Goal: Task Accomplishment & Management: Manage account settings

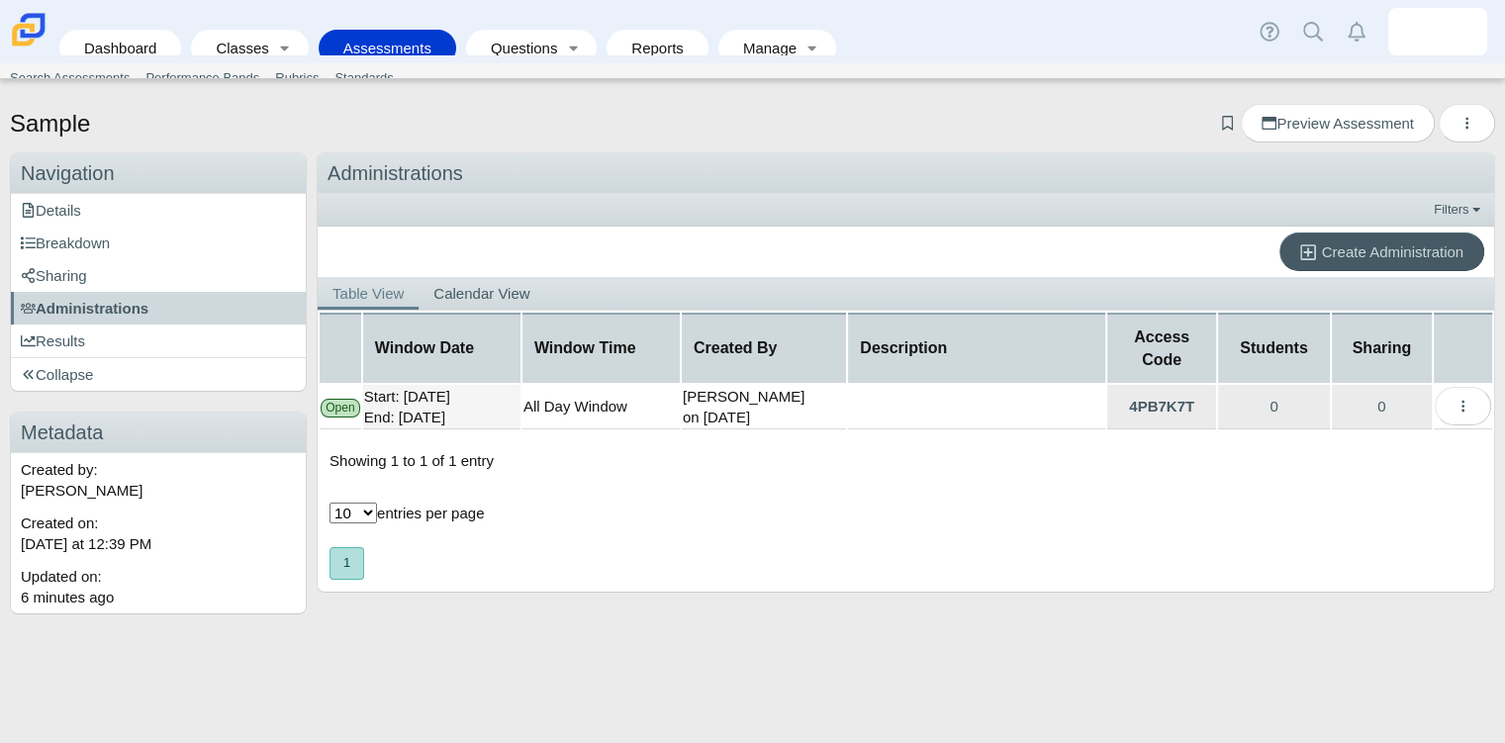
click at [482, 402] on td "Start: [DATE] End: [DATE]" at bounding box center [441, 407] width 157 height 45
click at [1469, 118] on icon "More options" at bounding box center [1466, 123] width 15 height 15
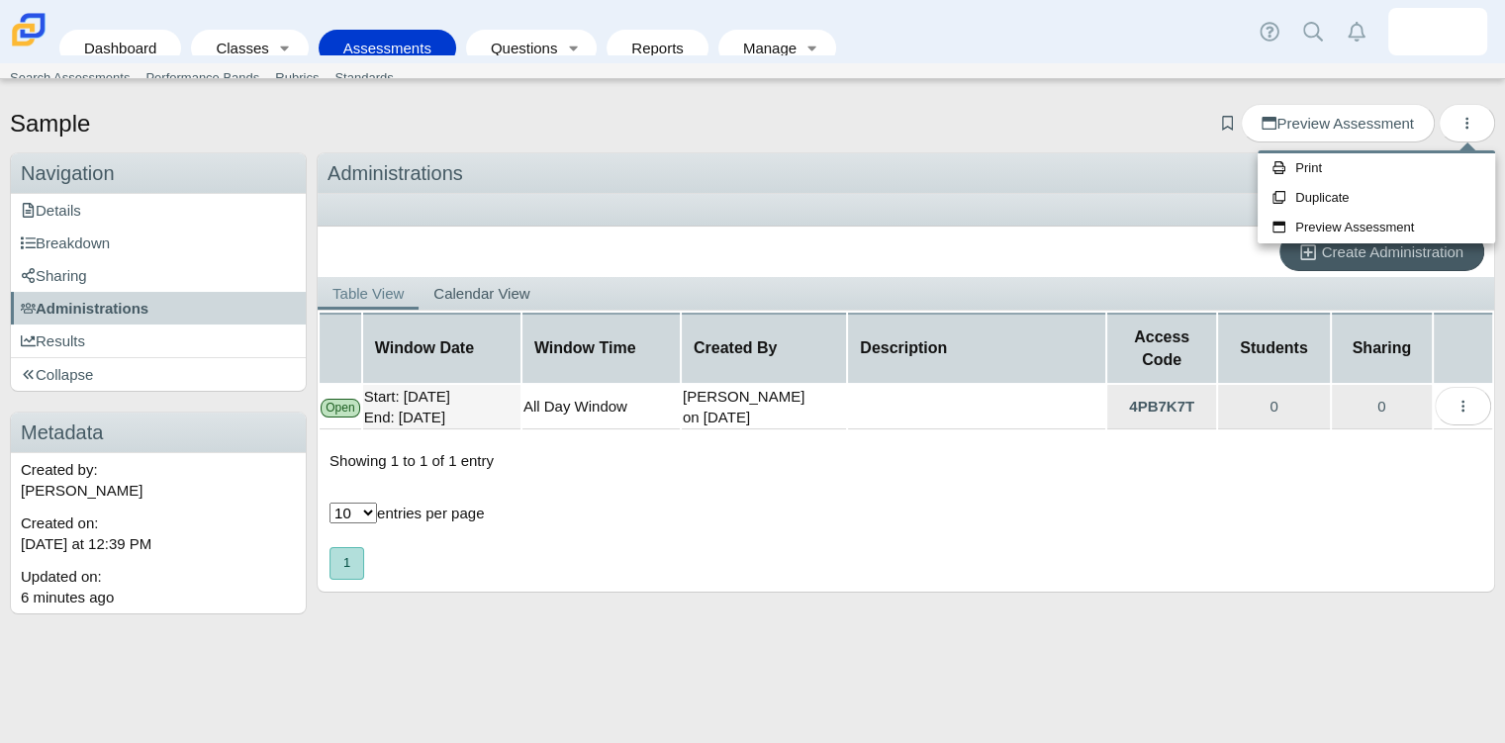
click at [1121, 494] on div "Administrations Filters Show only: Loading… Create Administration Table View Ca…" at bounding box center [906, 392] width 1178 height 481
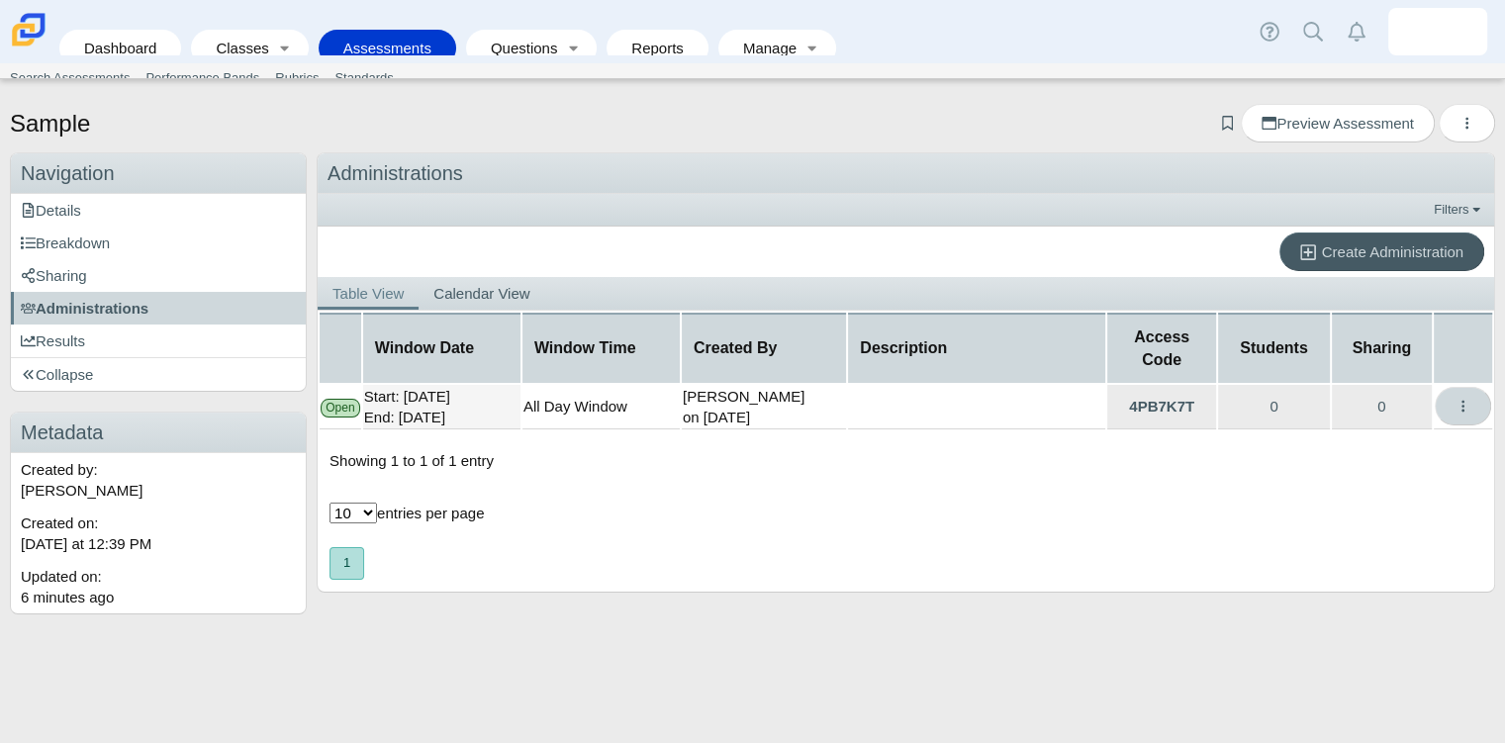
click at [1463, 408] on button "More options" at bounding box center [1462, 406] width 56 height 39
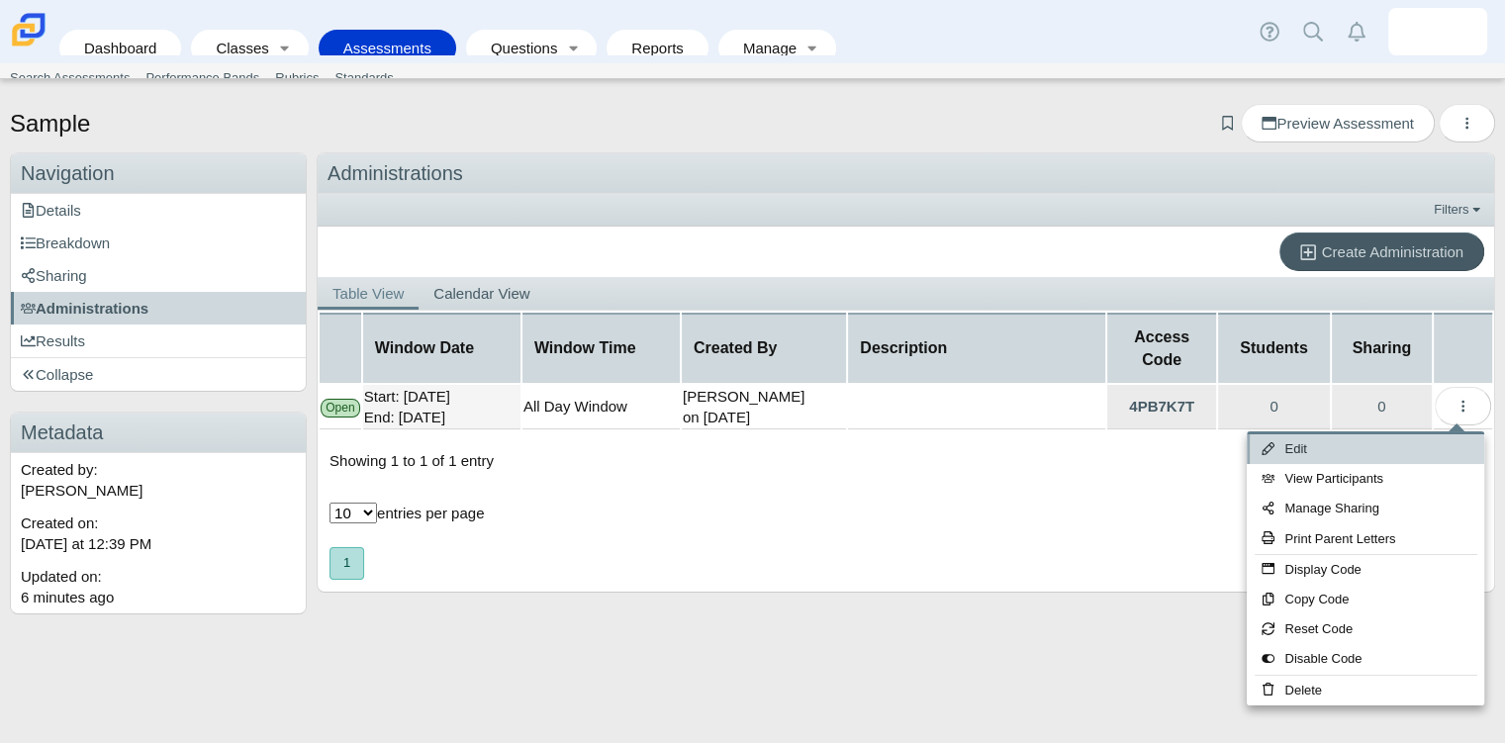
click at [1290, 443] on link "Edit" at bounding box center [1364, 449] width 237 height 30
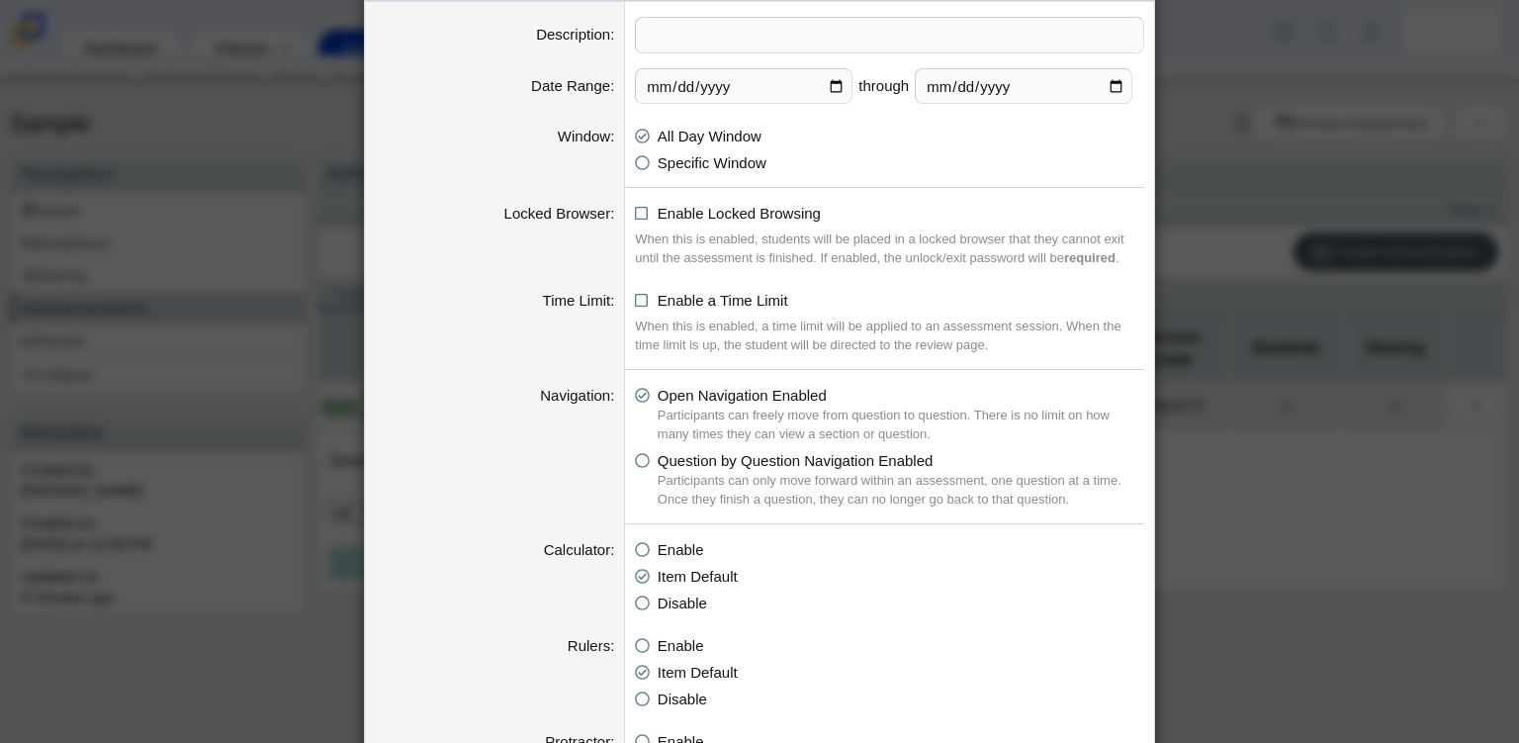
scroll to position [77, 0]
click at [635, 207] on icon at bounding box center [642, 208] width 15 height 14
click at [634, 207] on input "Enable Locked Browsing" at bounding box center [640, 206] width 13 height 13
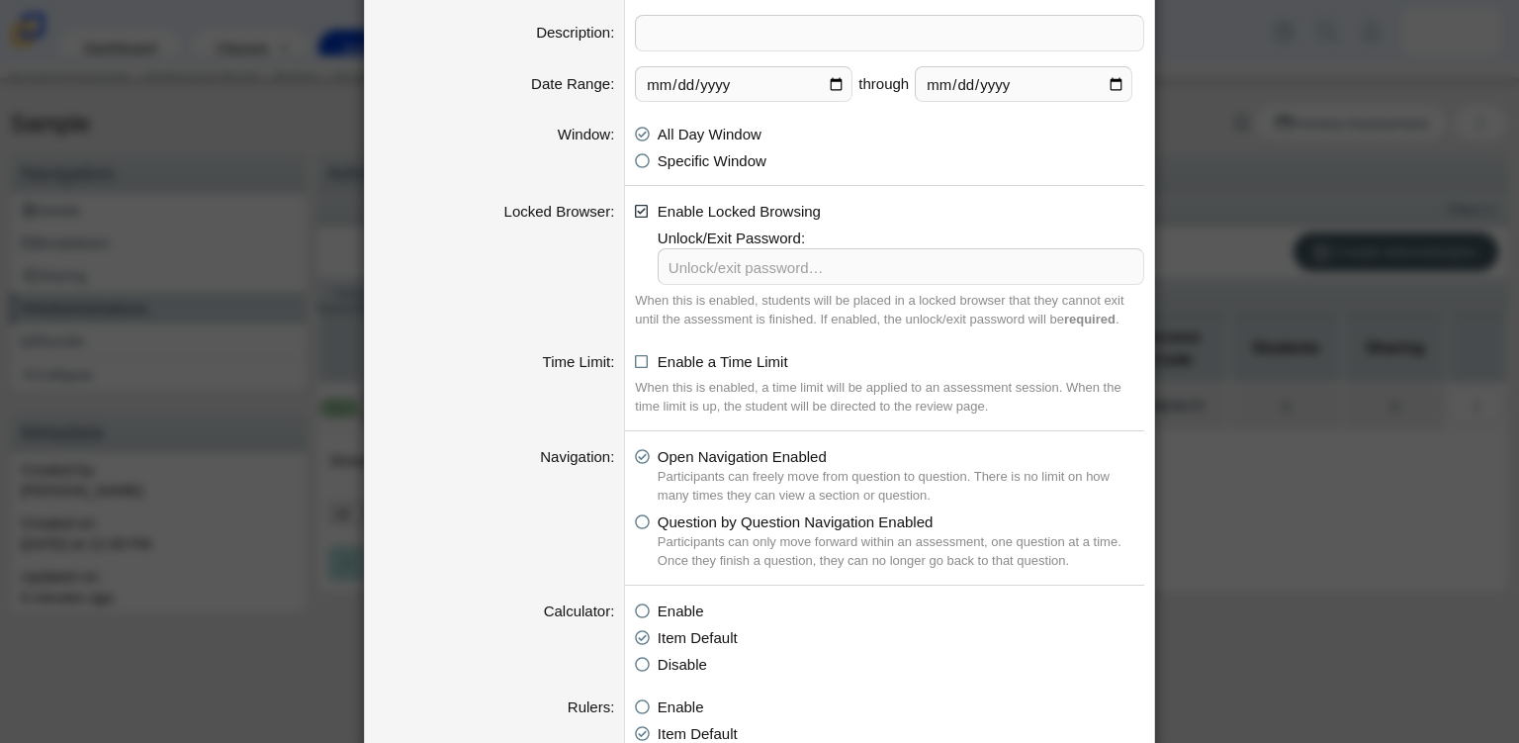
click at [635, 209] on icon at bounding box center [642, 208] width 15 height 14
click at [635, 209] on input "Enable Locked Browsing" at bounding box center [640, 206] width 13 height 13
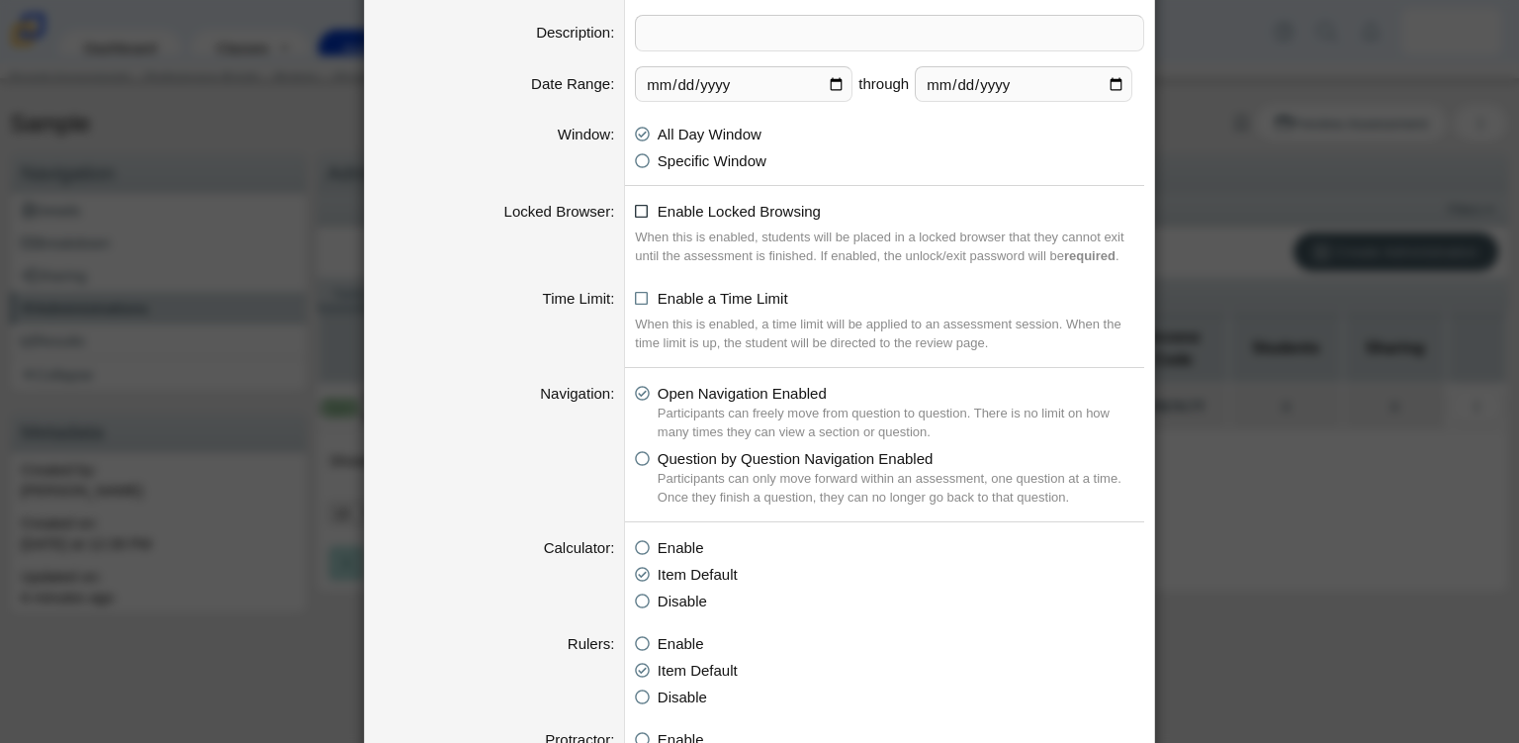
click at [635, 215] on icon at bounding box center [642, 208] width 15 height 14
click at [634, 213] on input "Enable Locked Browsing" at bounding box center [640, 206] width 13 height 13
checkbox input "true"
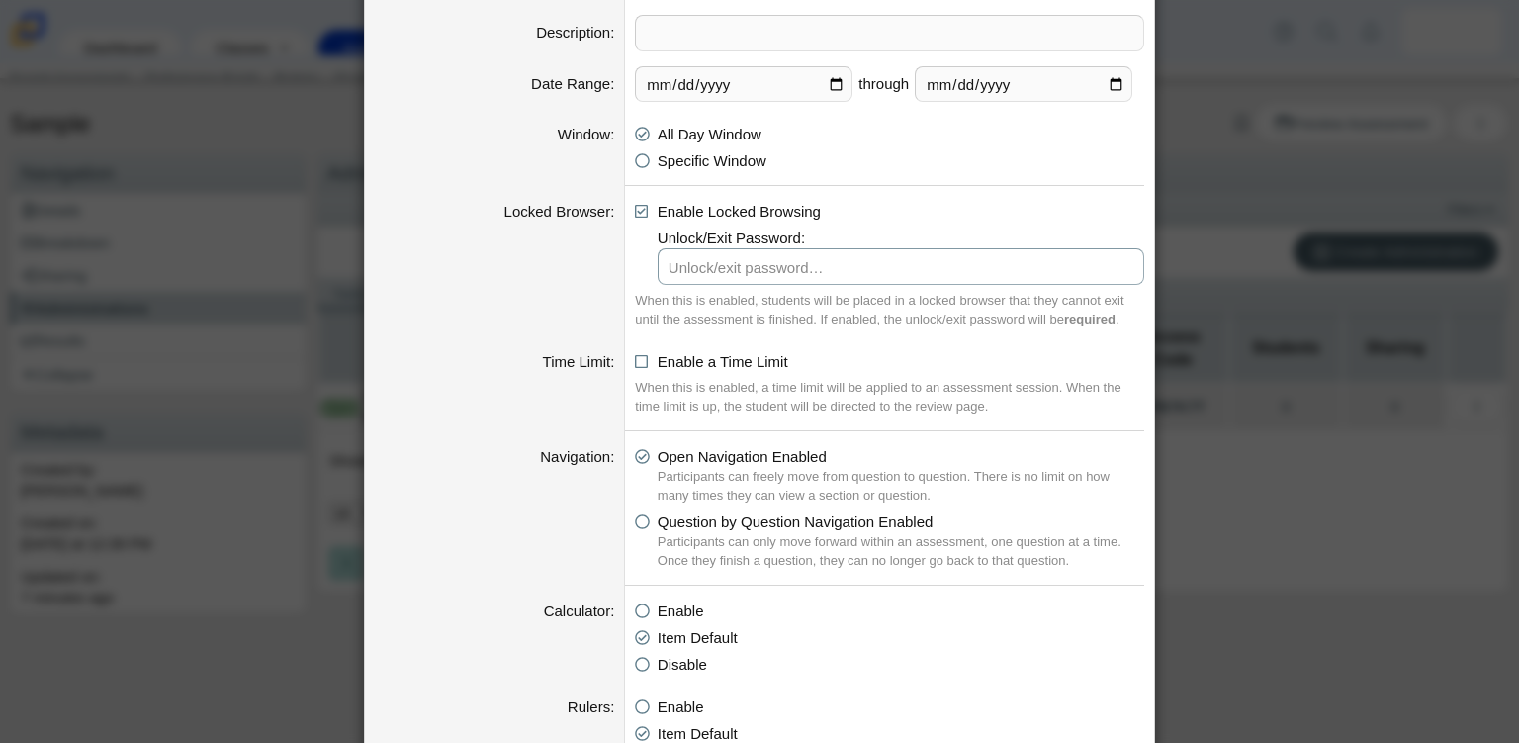
click at [738, 268] on input "text" at bounding box center [901, 266] width 487 height 37
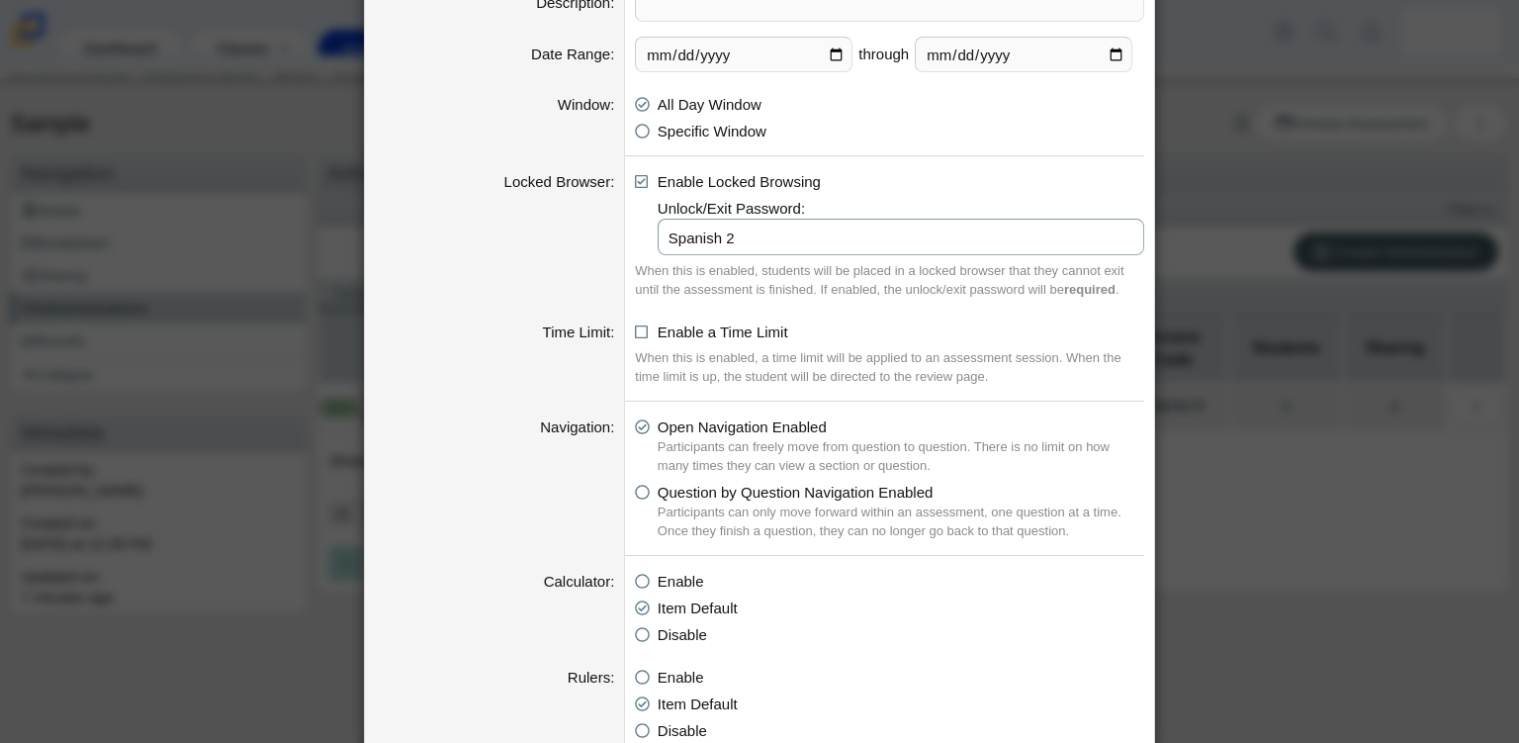
scroll to position [107, 0]
type input "Spanish 2"
click at [1103, 359] on div "When this is enabled, a time limit will be applied to an assessment session. Wh…" at bounding box center [889, 367] width 509 height 39
click at [635, 330] on icon at bounding box center [642, 328] width 15 height 14
click at [634, 330] on input "Enable a Time Limit" at bounding box center [640, 326] width 13 height 13
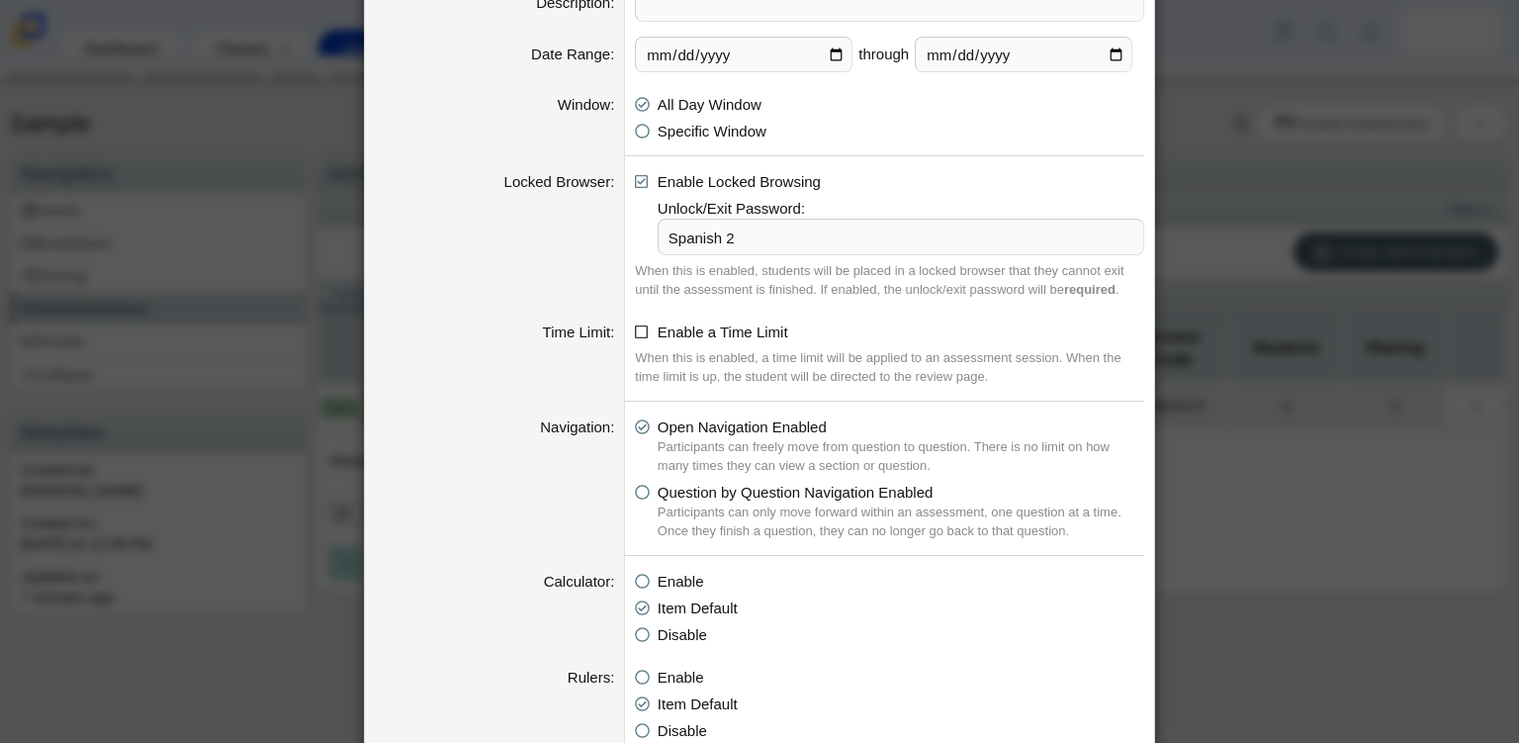
checkbox input "true"
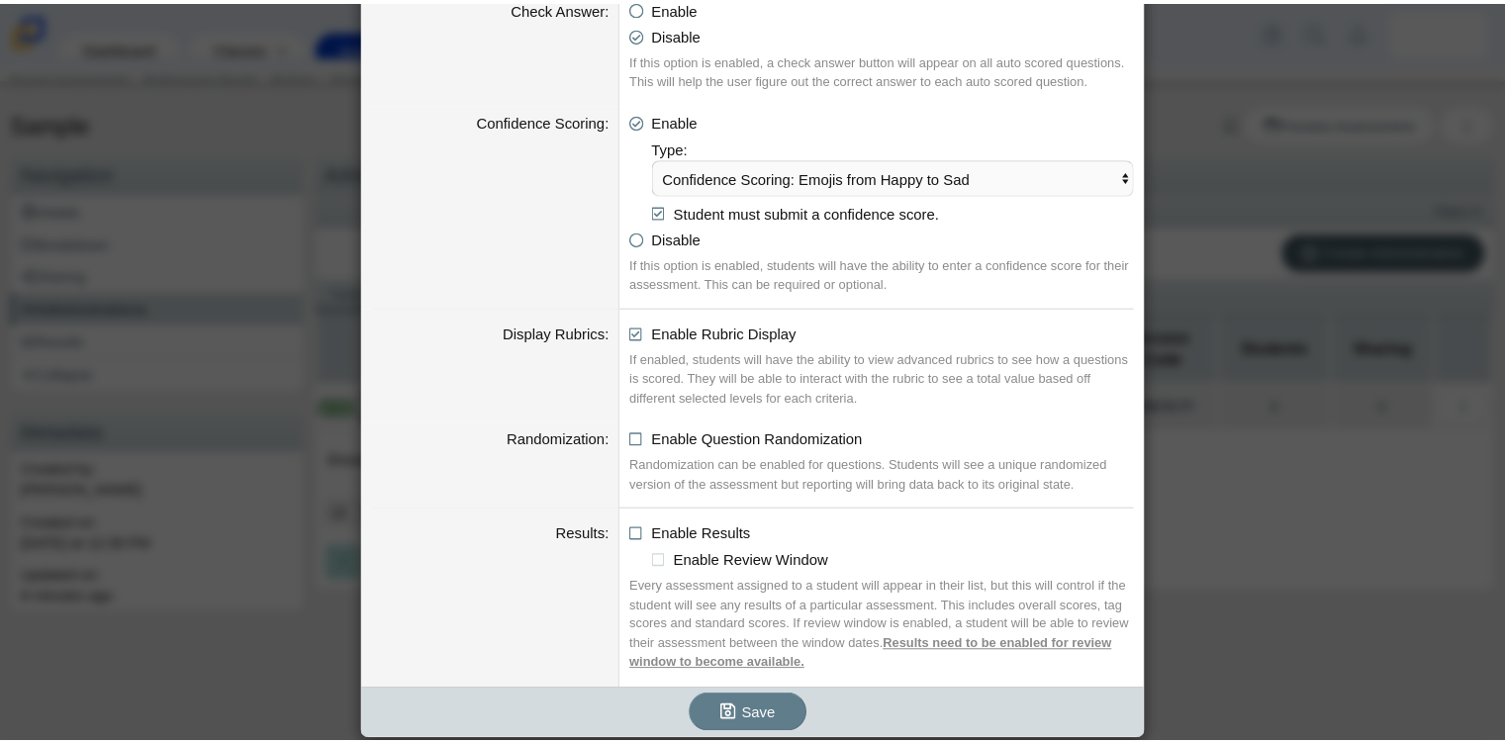
scroll to position [2160, 0]
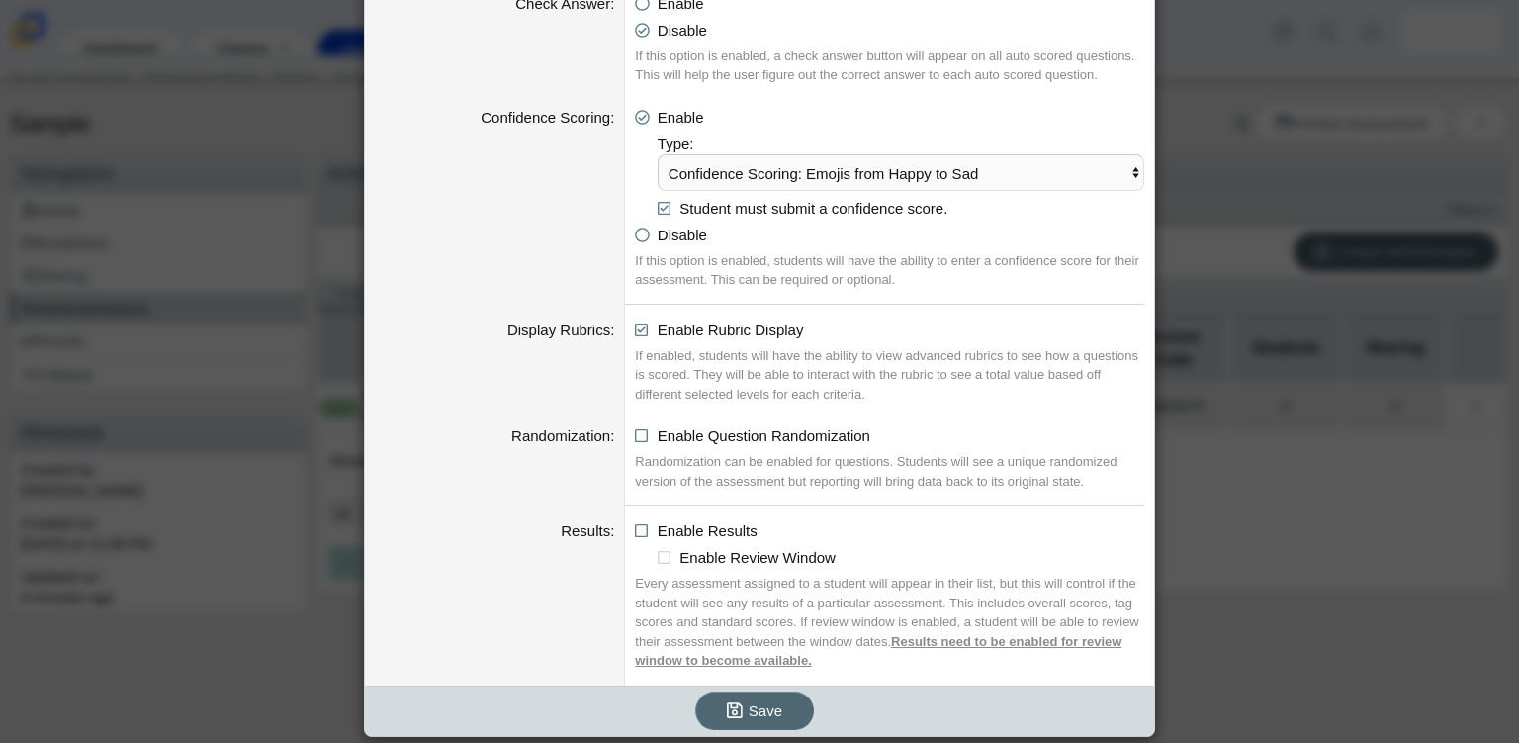
type input "20"
click at [749, 703] on span "Save" at bounding box center [766, 710] width 34 height 17
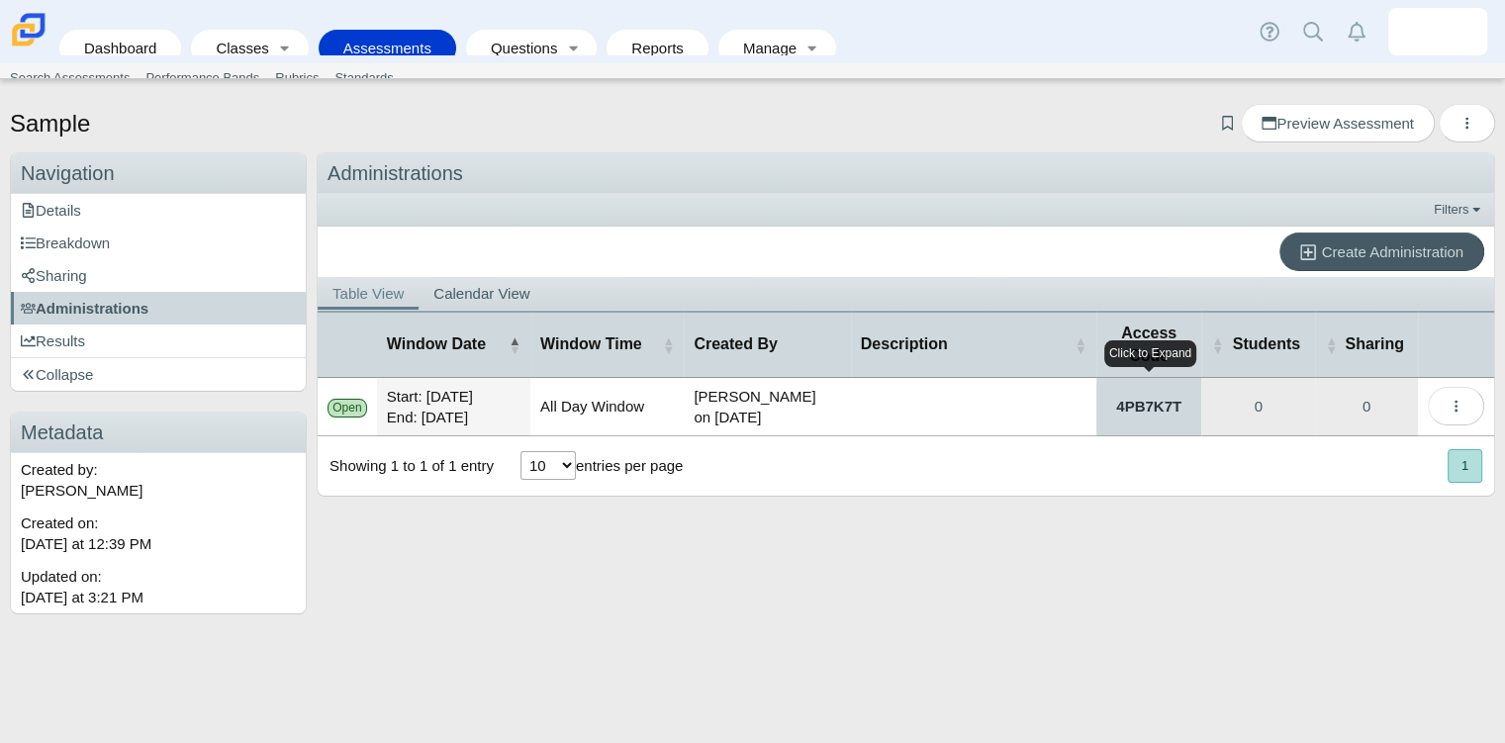
click at [1151, 411] on link "4PB7K7T" at bounding box center [1149, 406] width 106 height 57
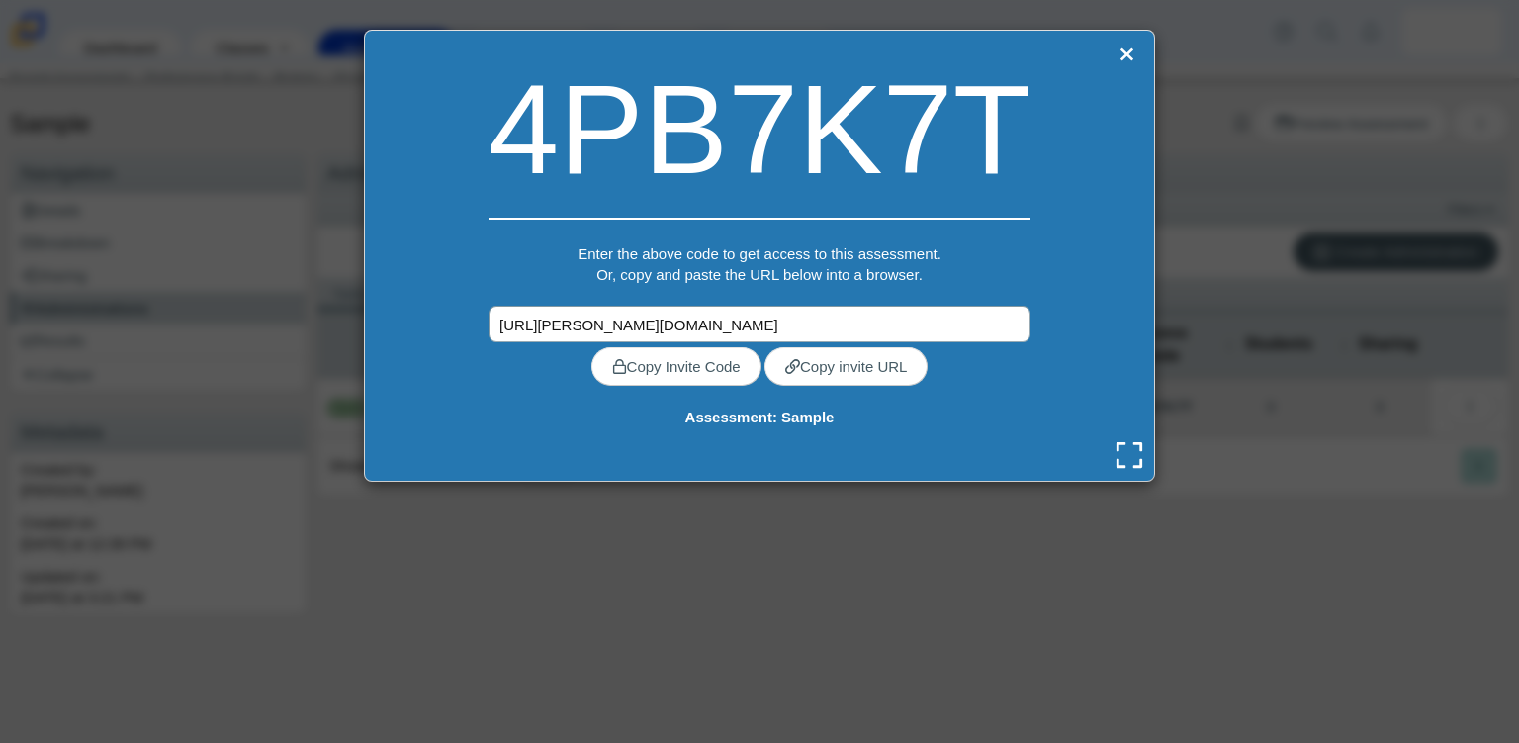
click at [847, 325] on input "https://carmen.classifylearning.com/utils/confirm-quick-code?quick_code=4PB7K7T" at bounding box center [760, 324] width 542 height 37
drag, startPoint x: 518, startPoint y: 322, endPoint x: 1045, endPoint y: 321, distance: 526.2
click at [1045, 321] on div "4PB7K7T Enter the above code to get access to this assessment. Or, copy and pas…" at bounding box center [759, 256] width 791 height 452
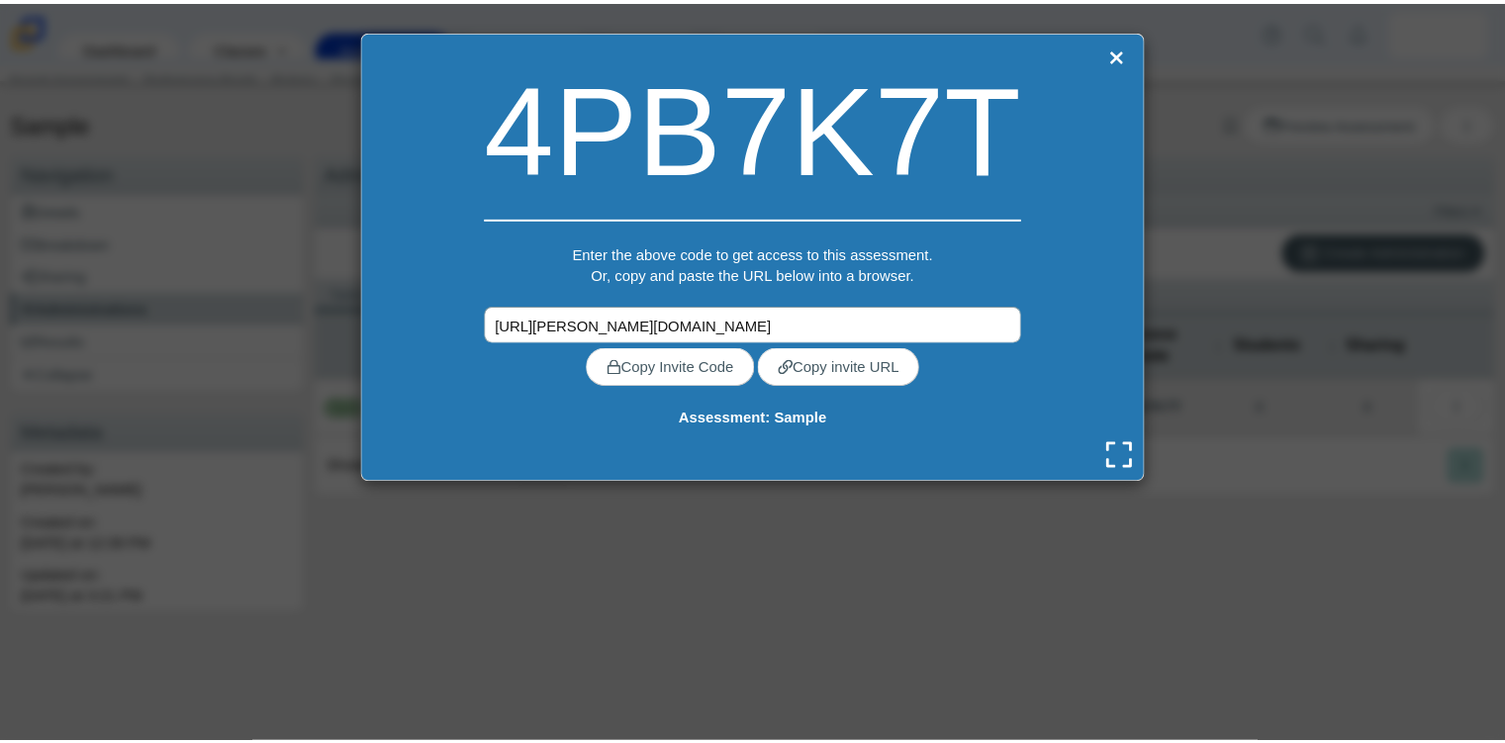
scroll to position [0, 0]
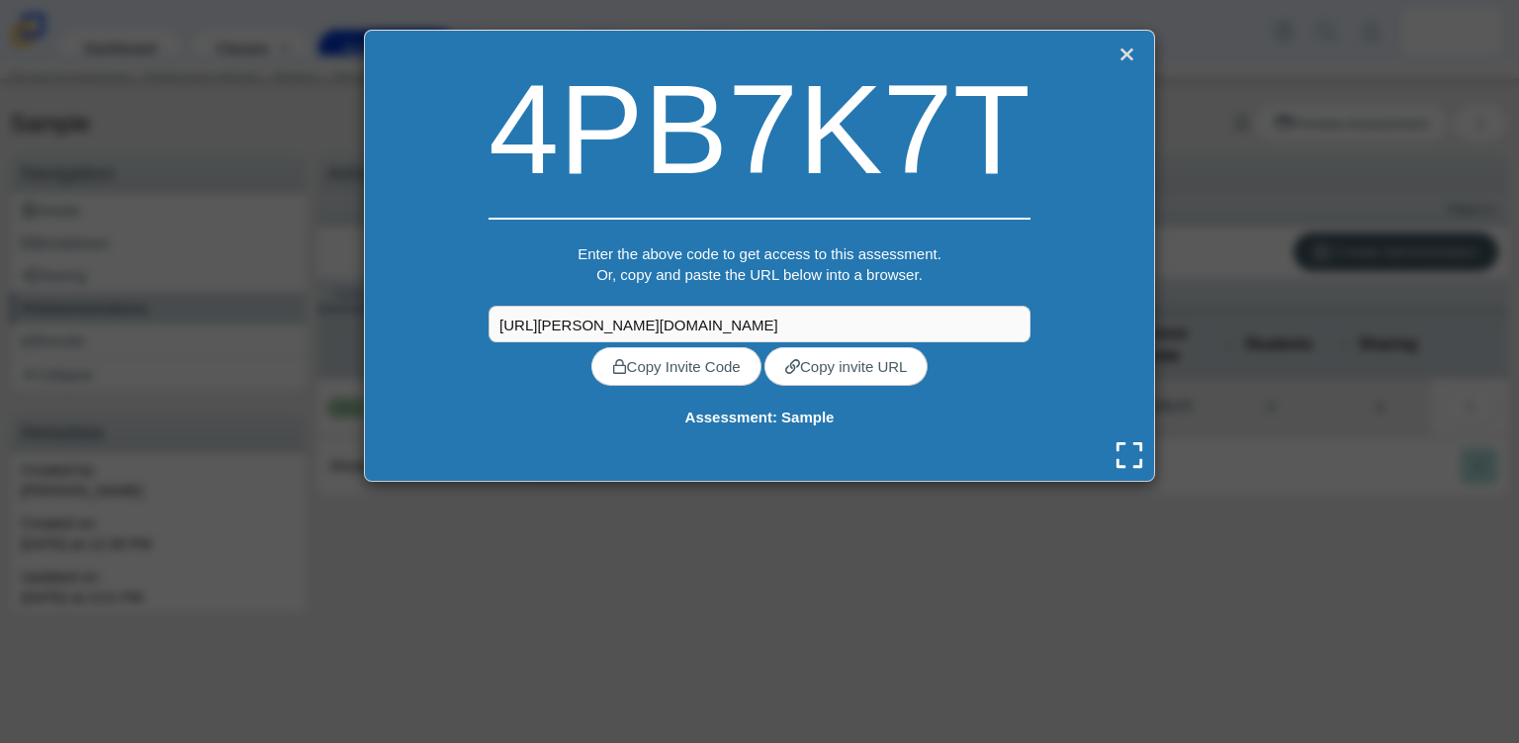
click at [1121, 48] on link "Close" at bounding box center [1127, 55] width 26 height 28
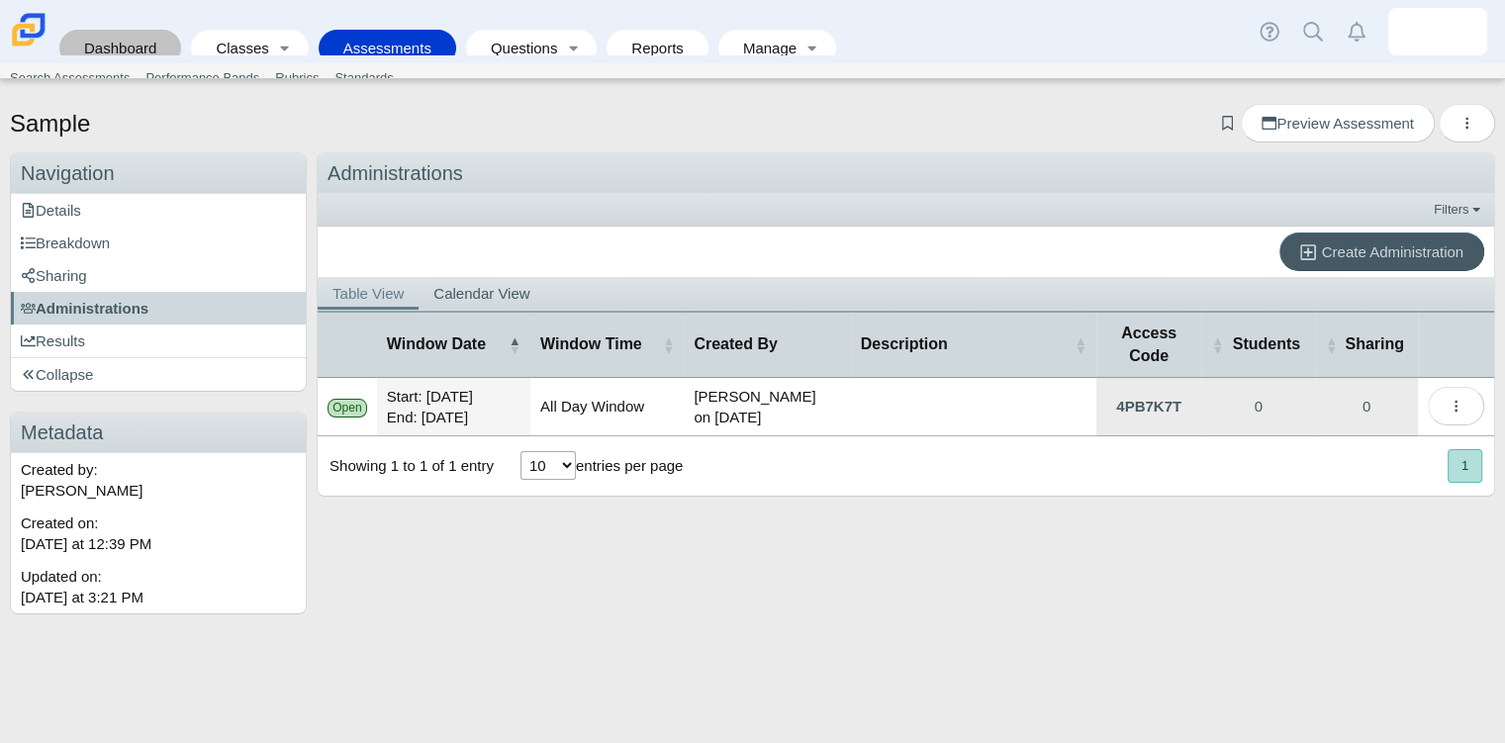
click at [146, 39] on link "Dashboard" at bounding box center [120, 48] width 102 height 37
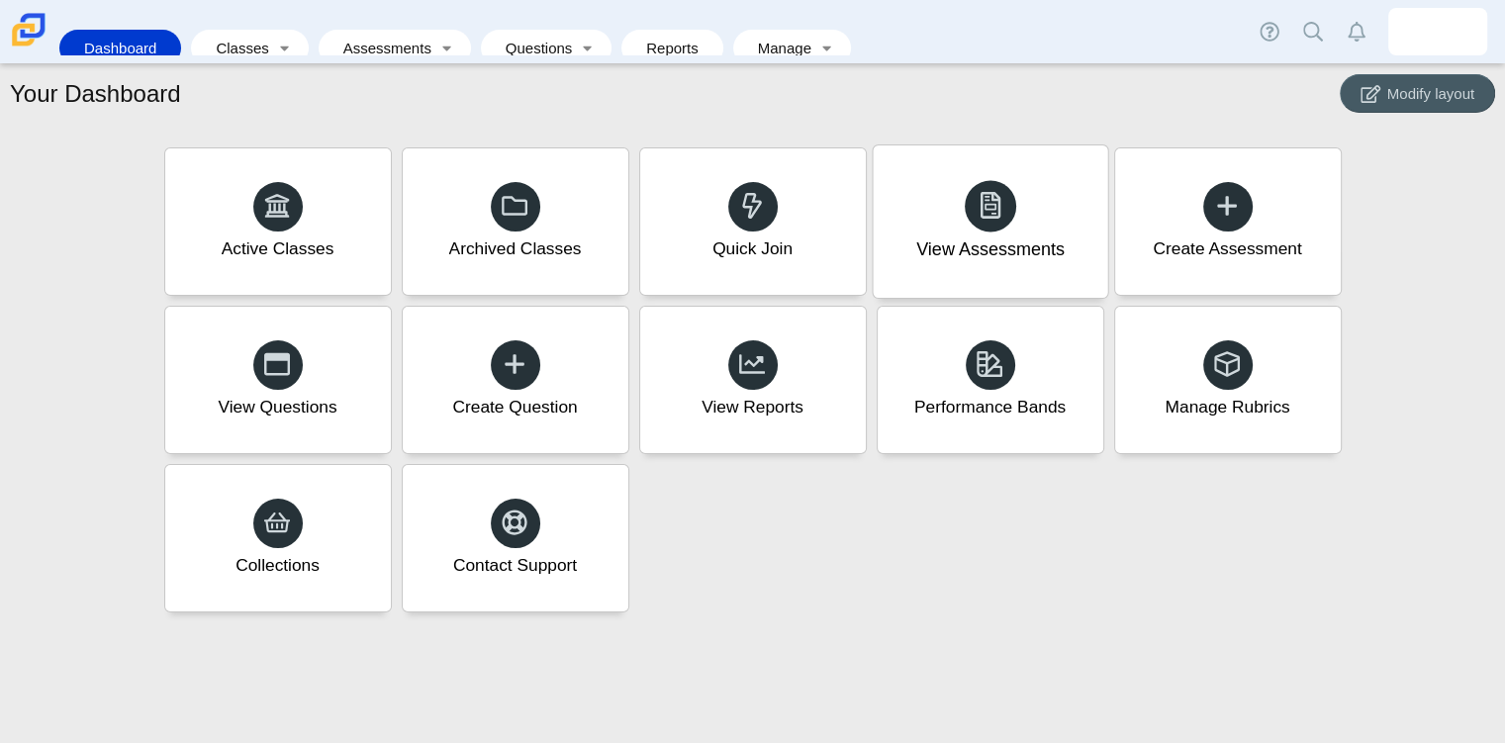
click at [1041, 247] on div "View Assessments" at bounding box center [990, 250] width 148 height 26
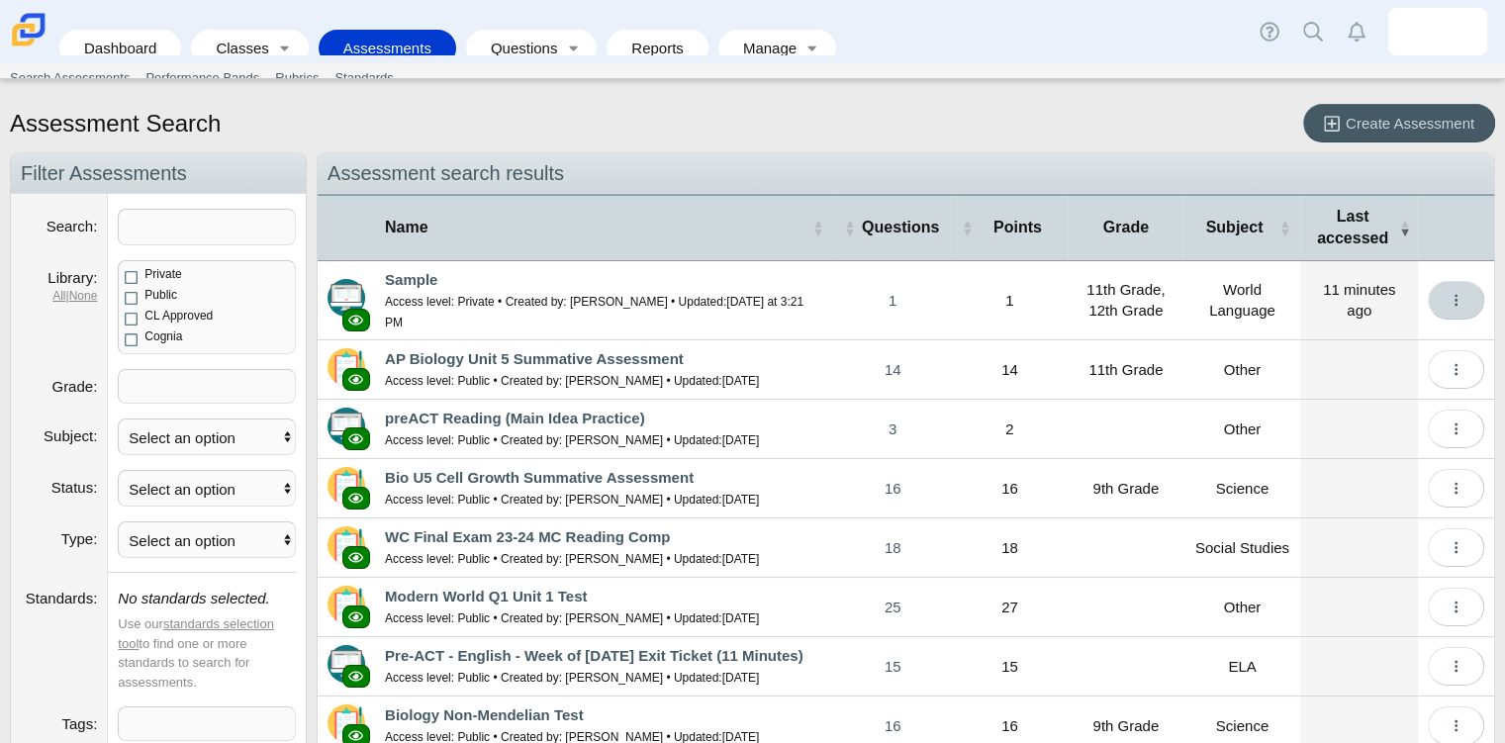
click at [1448, 298] on button "More options" at bounding box center [1455, 300] width 56 height 39
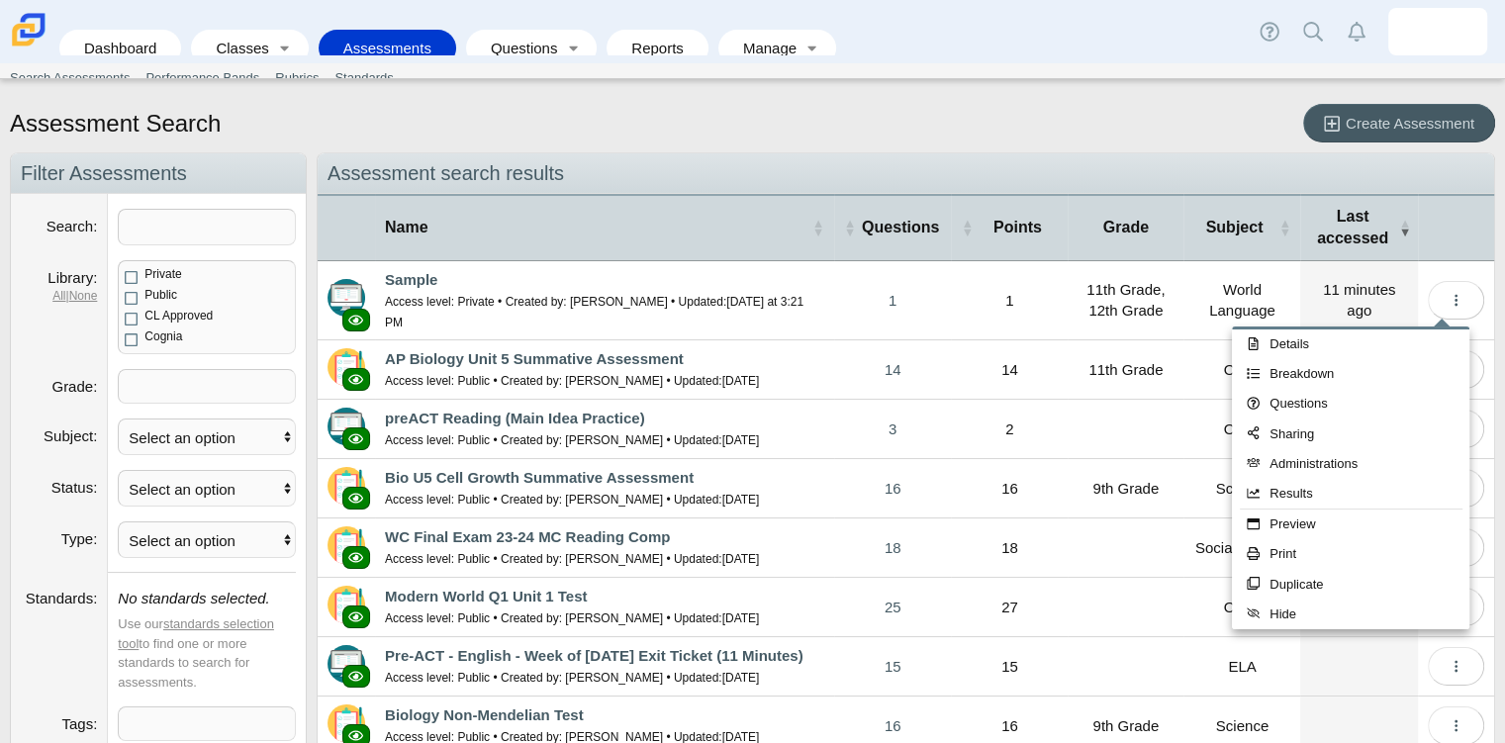
click at [496, 286] on td "Sample Access level: Private • Created by: Martha Addo-Preko • Updated: Yesterd…" at bounding box center [604, 300] width 459 height 79
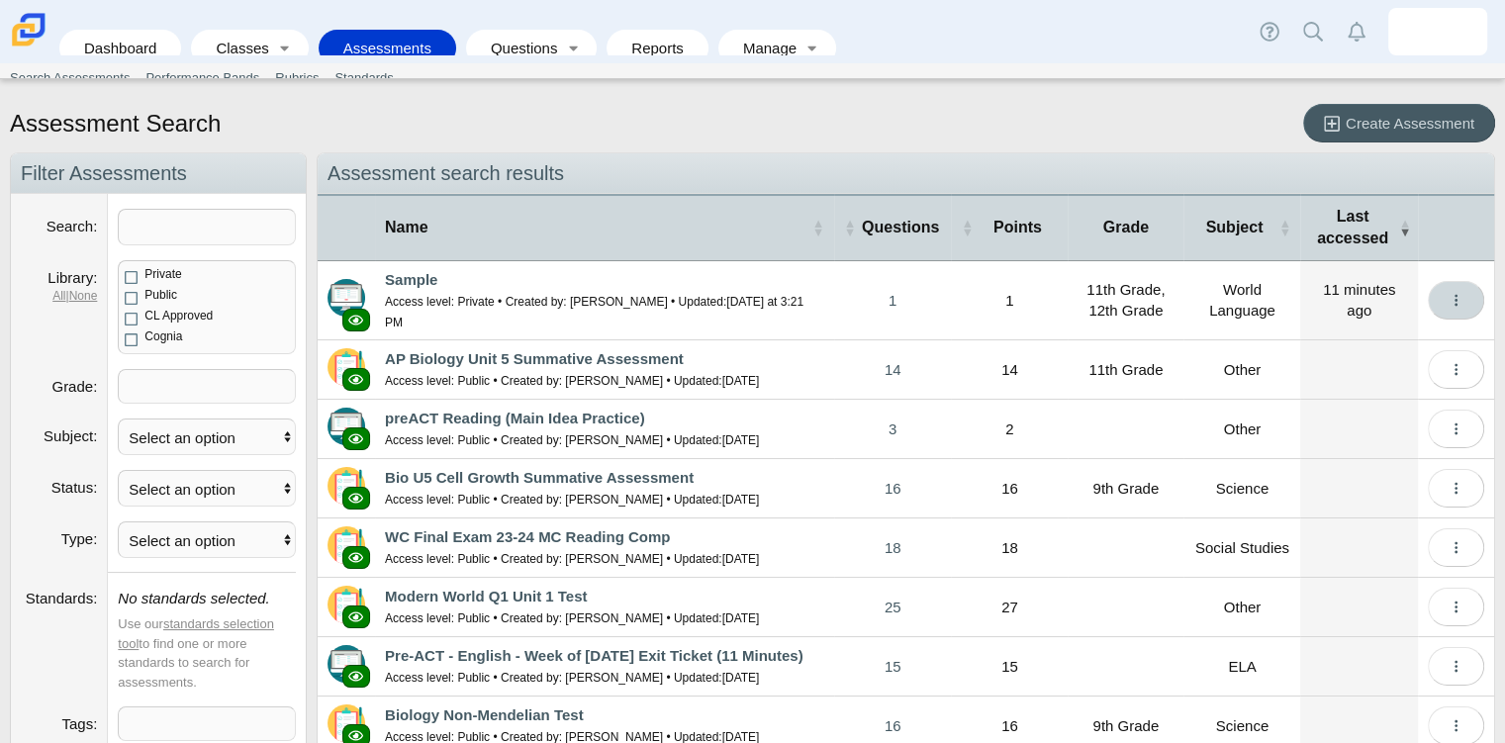
click at [1428, 303] on button "More options" at bounding box center [1455, 300] width 56 height 39
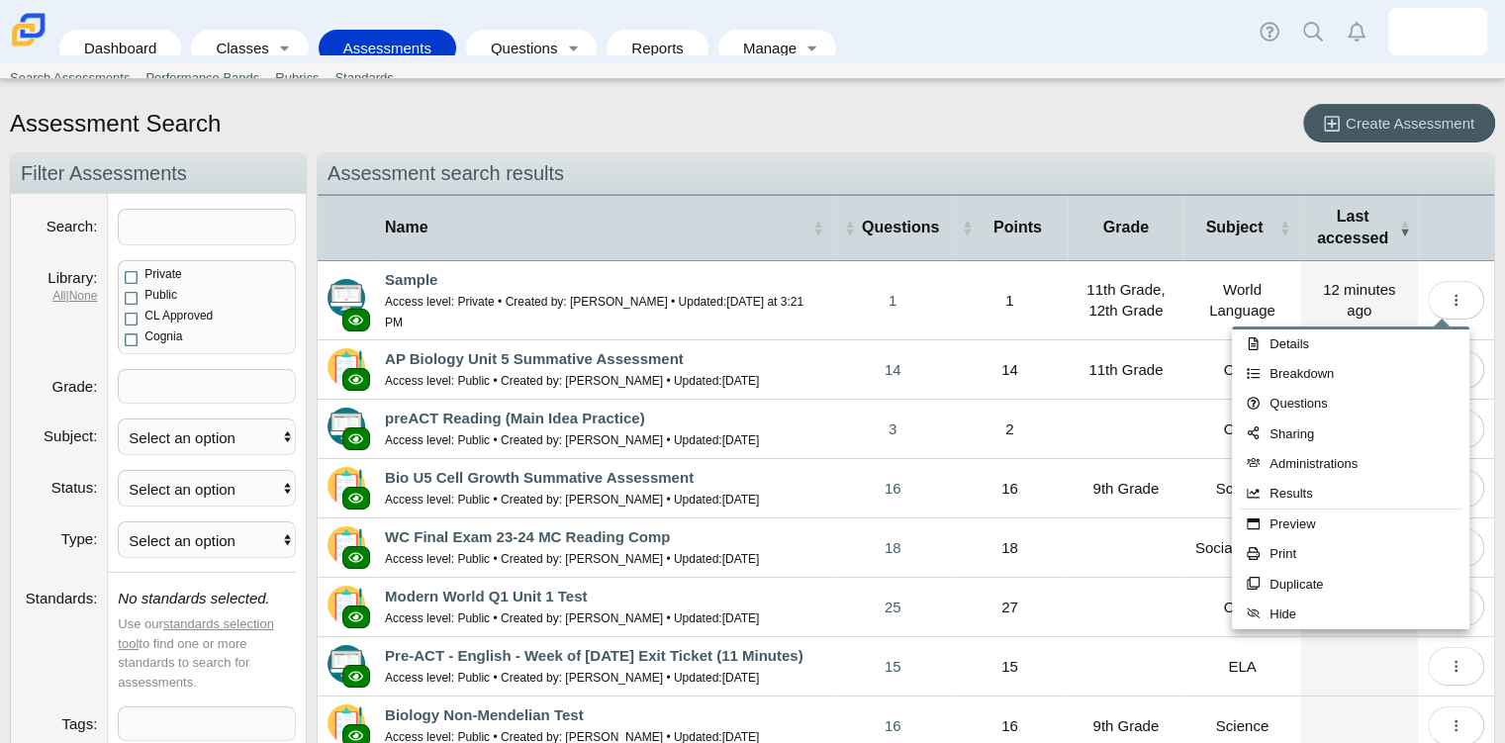
click at [471, 308] on td "Sample Access level: Private • Created by: Martha Addo-Preko • Updated: Yesterd…" at bounding box center [604, 300] width 459 height 79
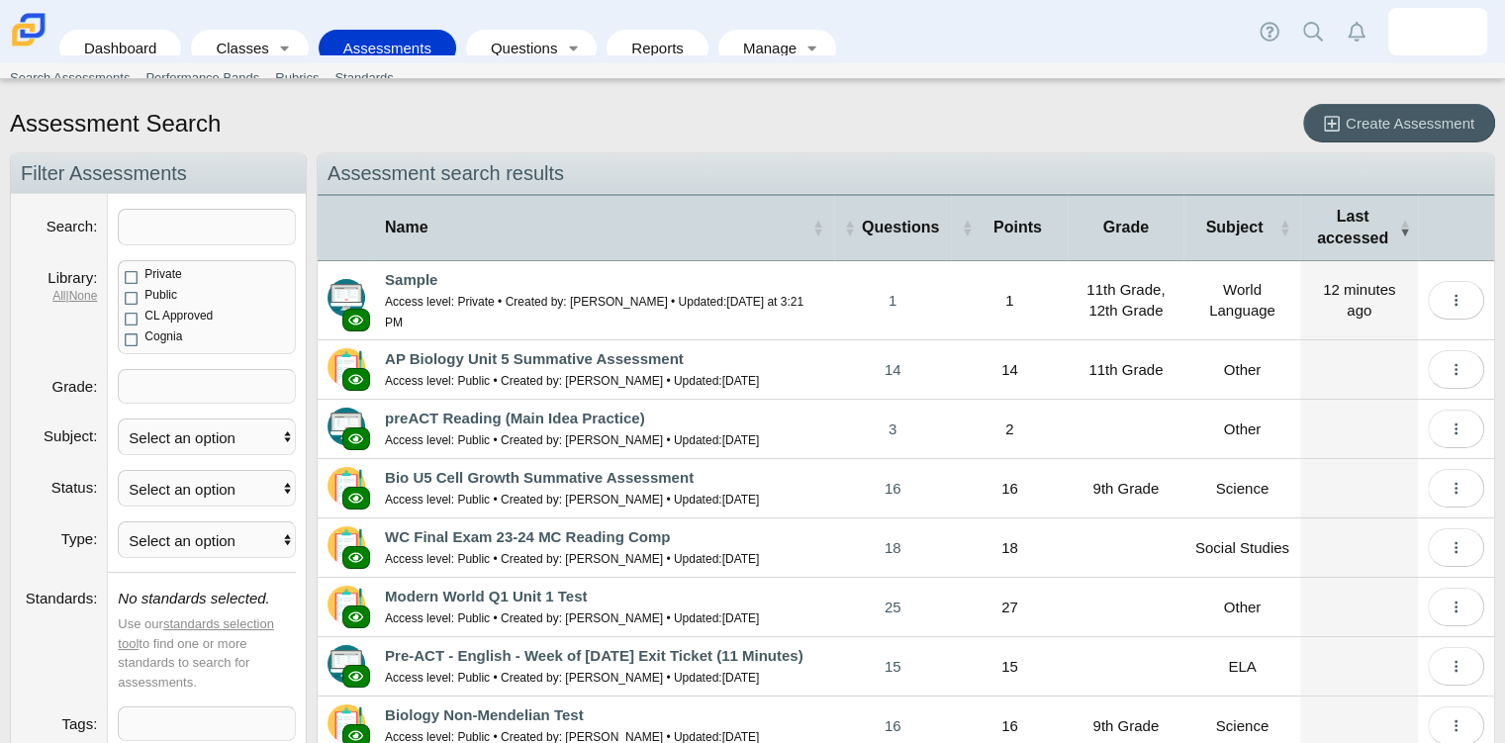
drag, startPoint x: 522, startPoint y: 276, endPoint x: 458, endPoint y: 304, distance: 70.0
click at [458, 304] on small "Access level: Private • Created by: Martha Addo-Preko • Updated: Yesterday at 3…" at bounding box center [594, 312] width 418 height 35
click at [411, 281] on link "Sample" at bounding box center [411, 279] width 52 height 17
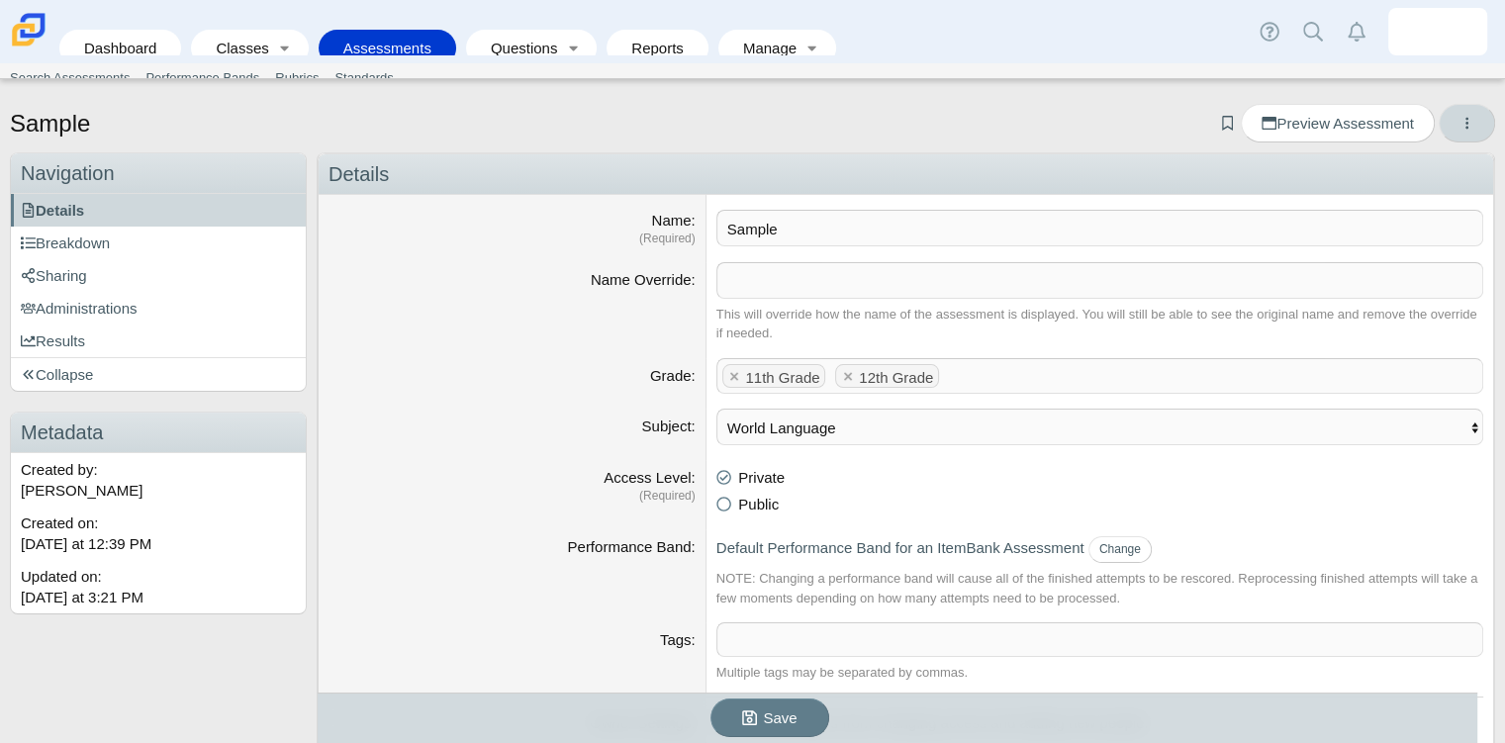
click at [1438, 125] on button "More options" at bounding box center [1466, 123] width 56 height 39
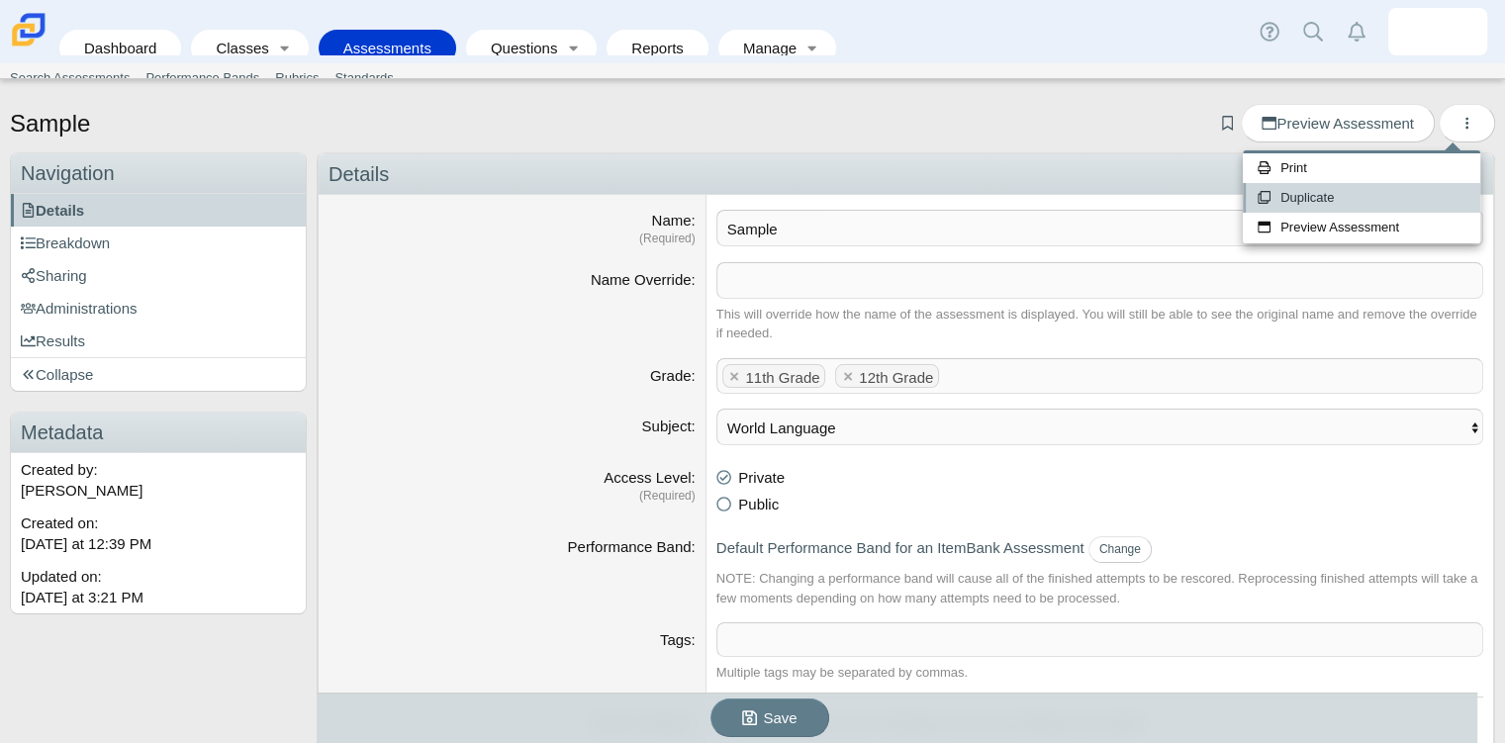
click at [1399, 205] on link "Duplicate" at bounding box center [1360, 198] width 237 height 30
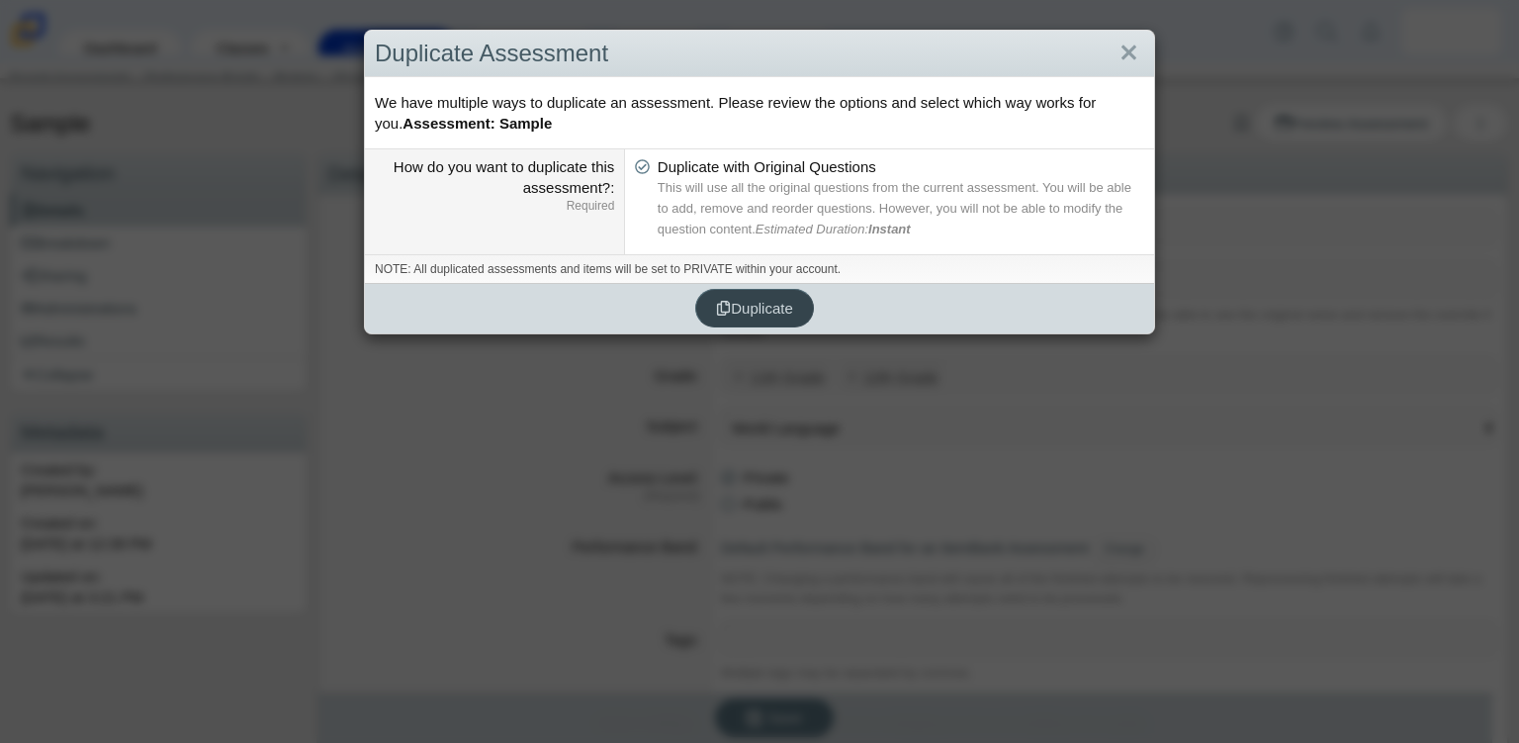
click at [775, 300] on span "Duplicate" at bounding box center [754, 308] width 77 height 17
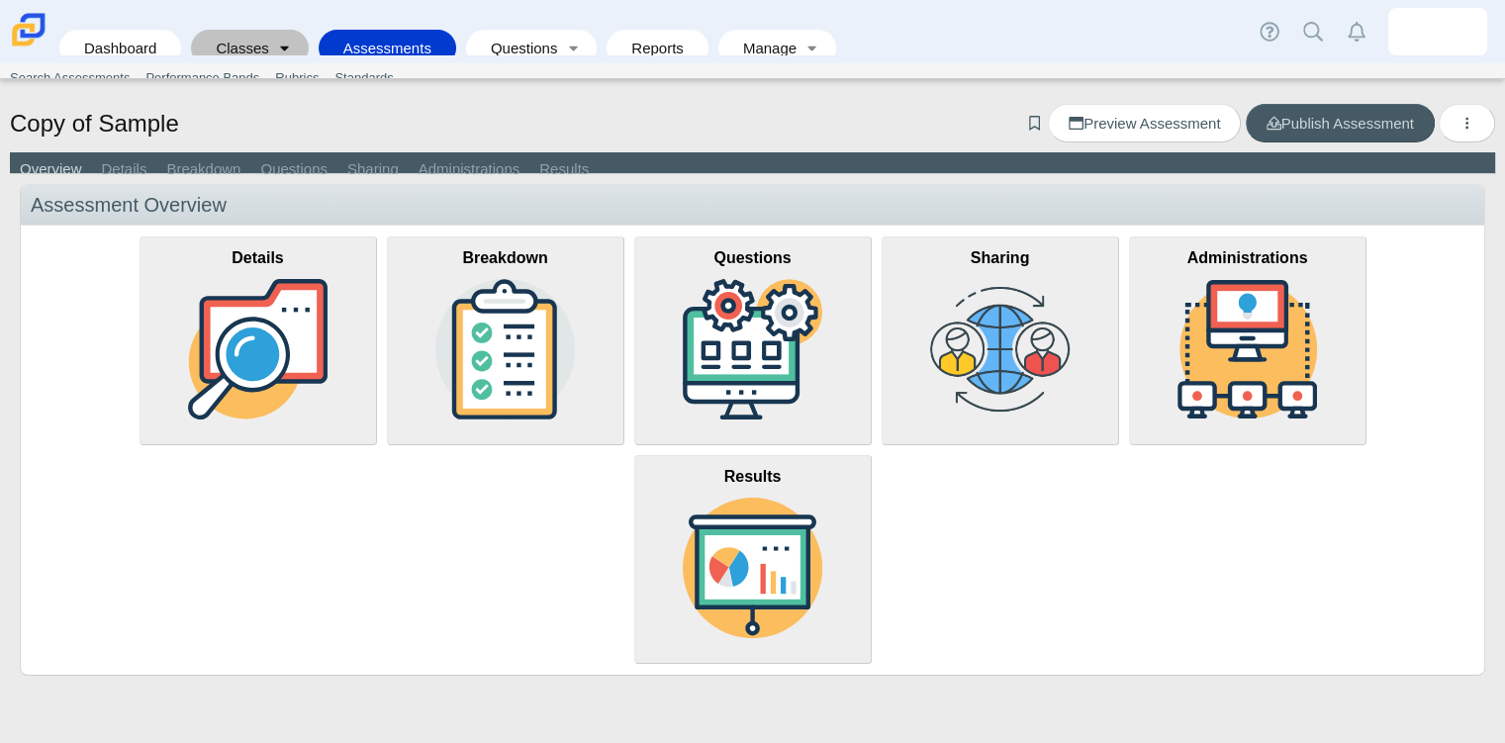
click at [274, 31] on link "Toggle expanded" at bounding box center [285, 48] width 28 height 37
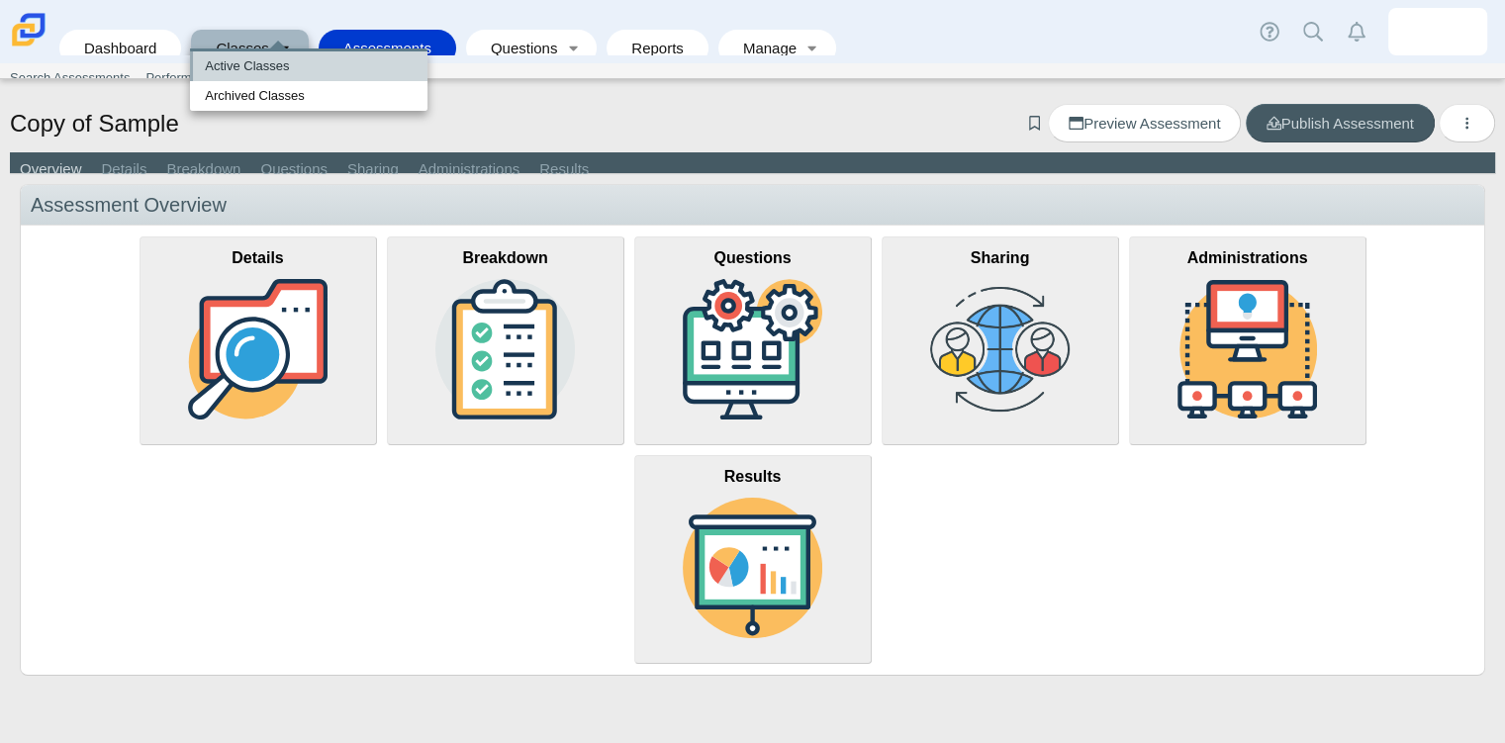
click at [240, 66] on link "Active Classes" at bounding box center [308, 66] width 237 height 30
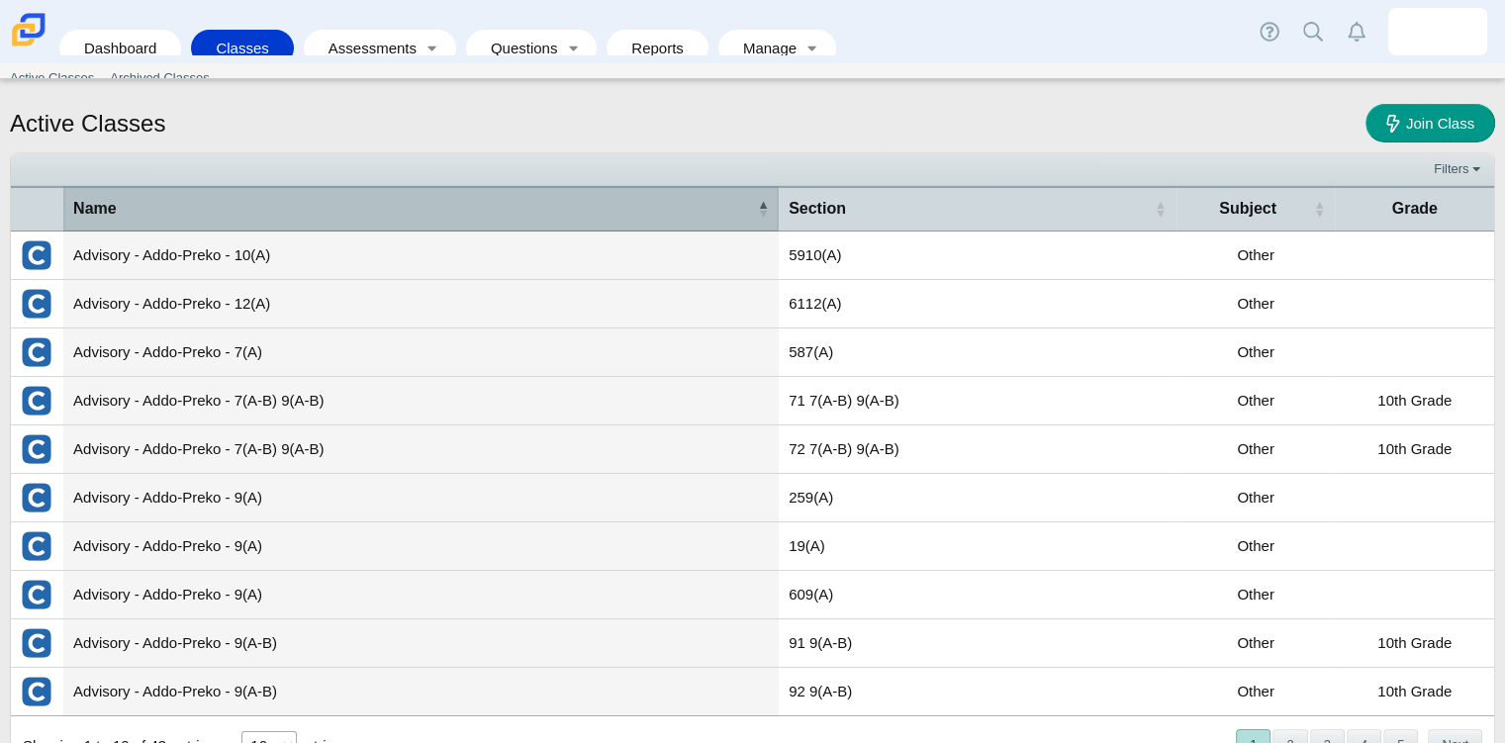
scroll to position [70, 0]
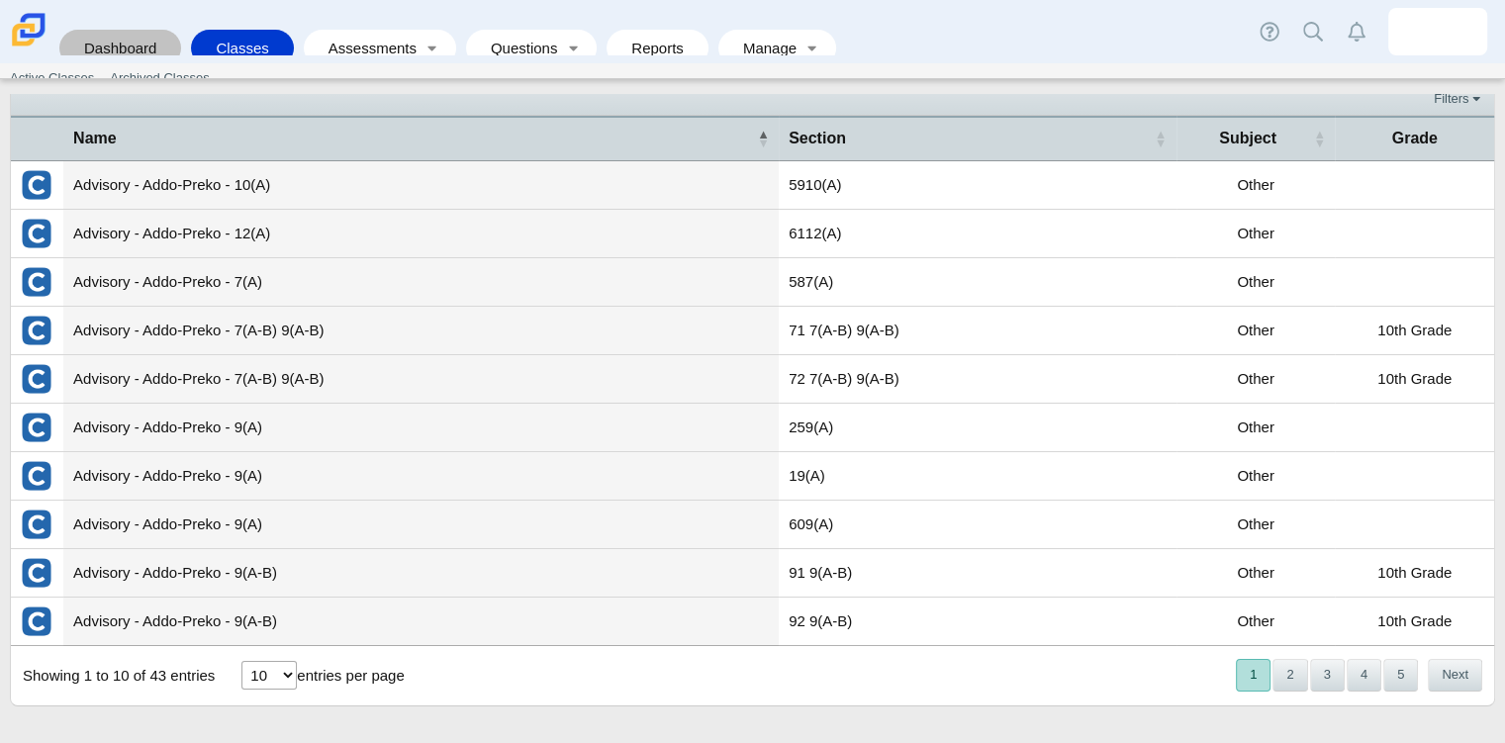
click at [137, 30] on link "Dashboard" at bounding box center [120, 48] width 102 height 37
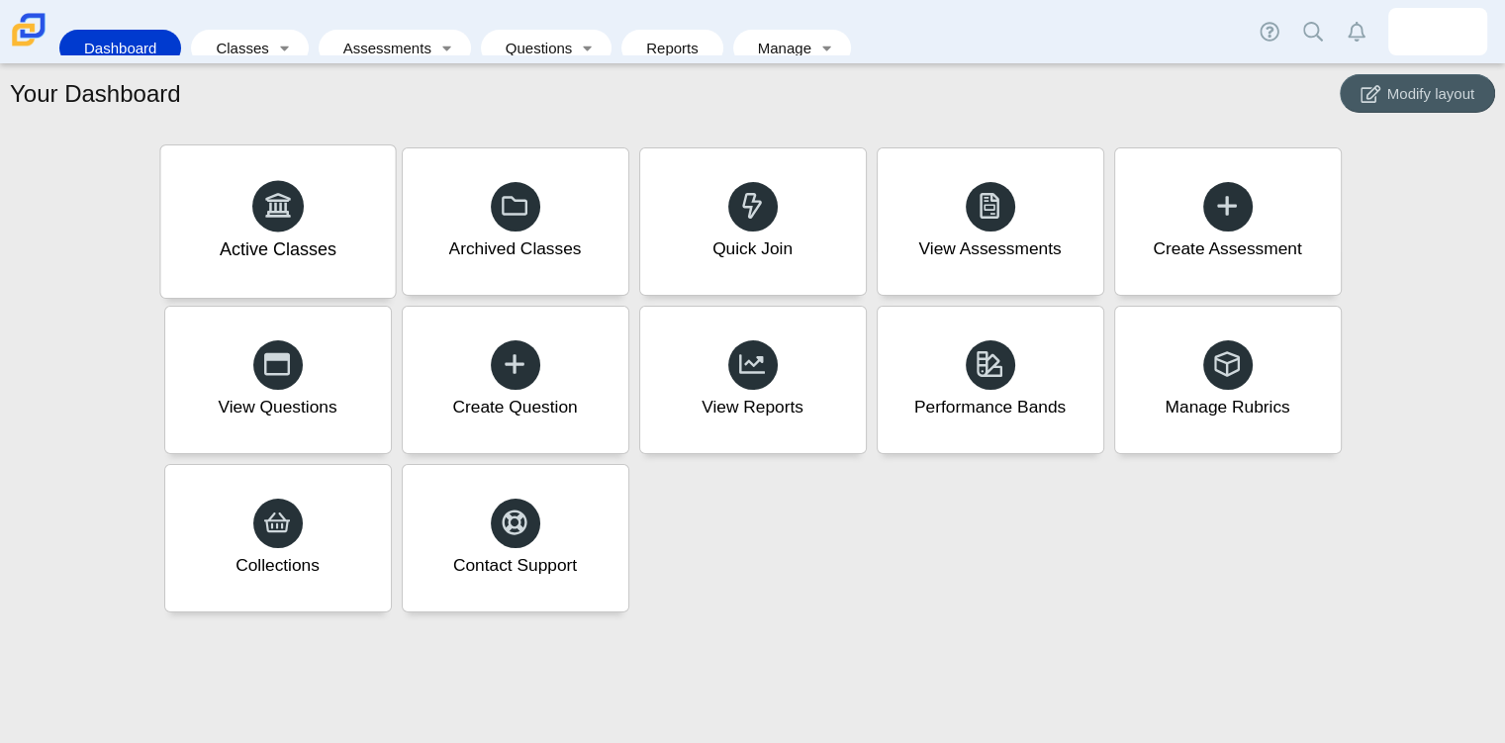
click at [286, 209] on use at bounding box center [278, 205] width 26 height 25
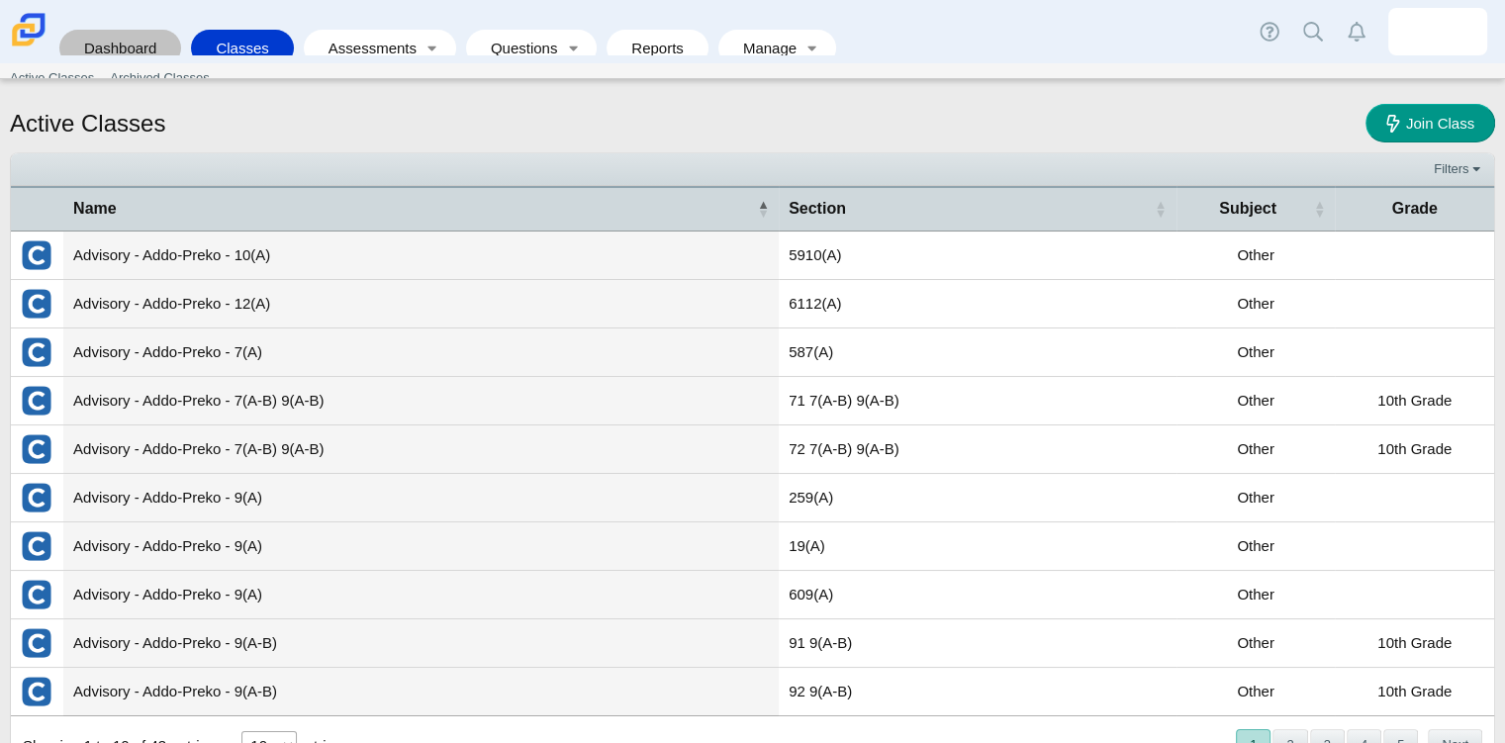
click at [136, 34] on link "Dashboard" at bounding box center [120, 48] width 102 height 37
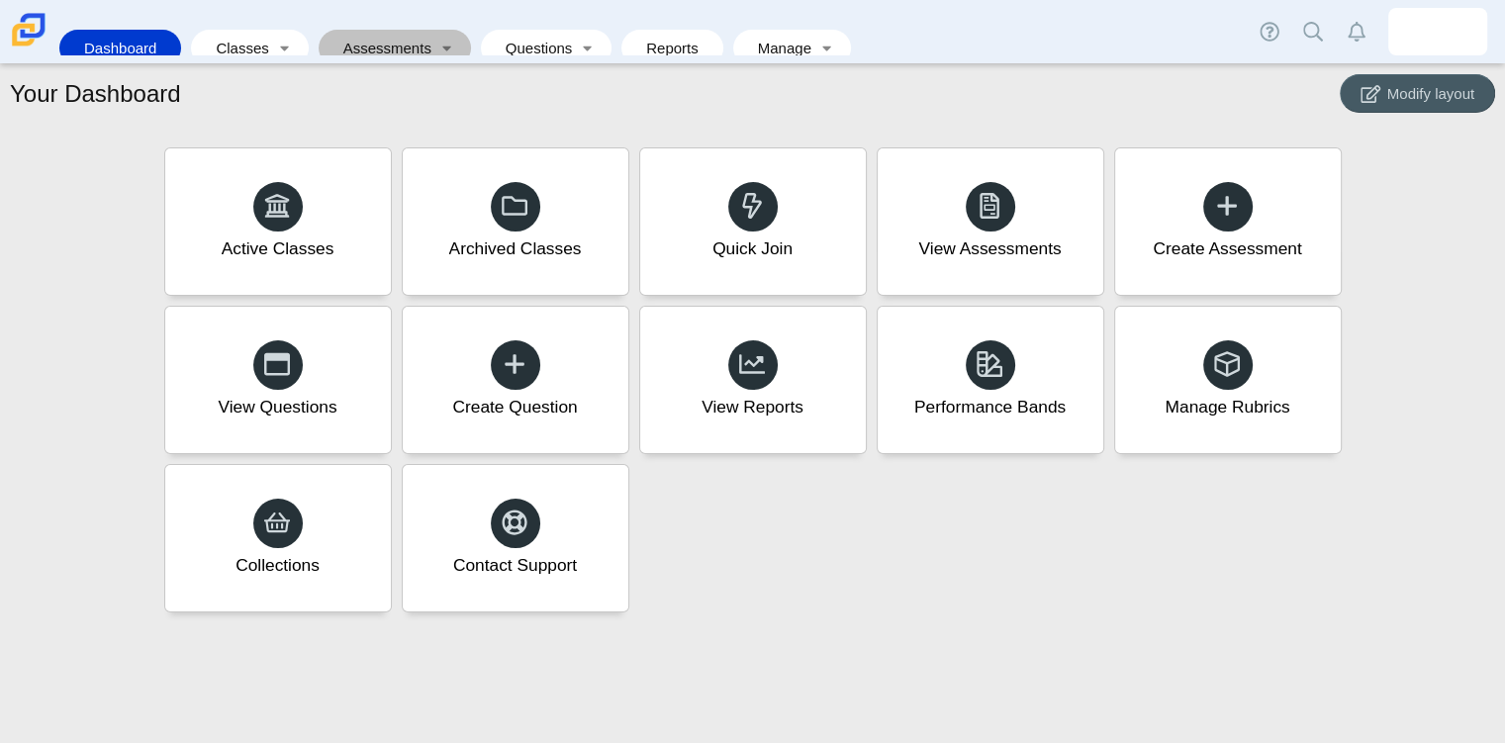
click at [356, 30] on link "Assessments" at bounding box center [380, 48] width 105 height 37
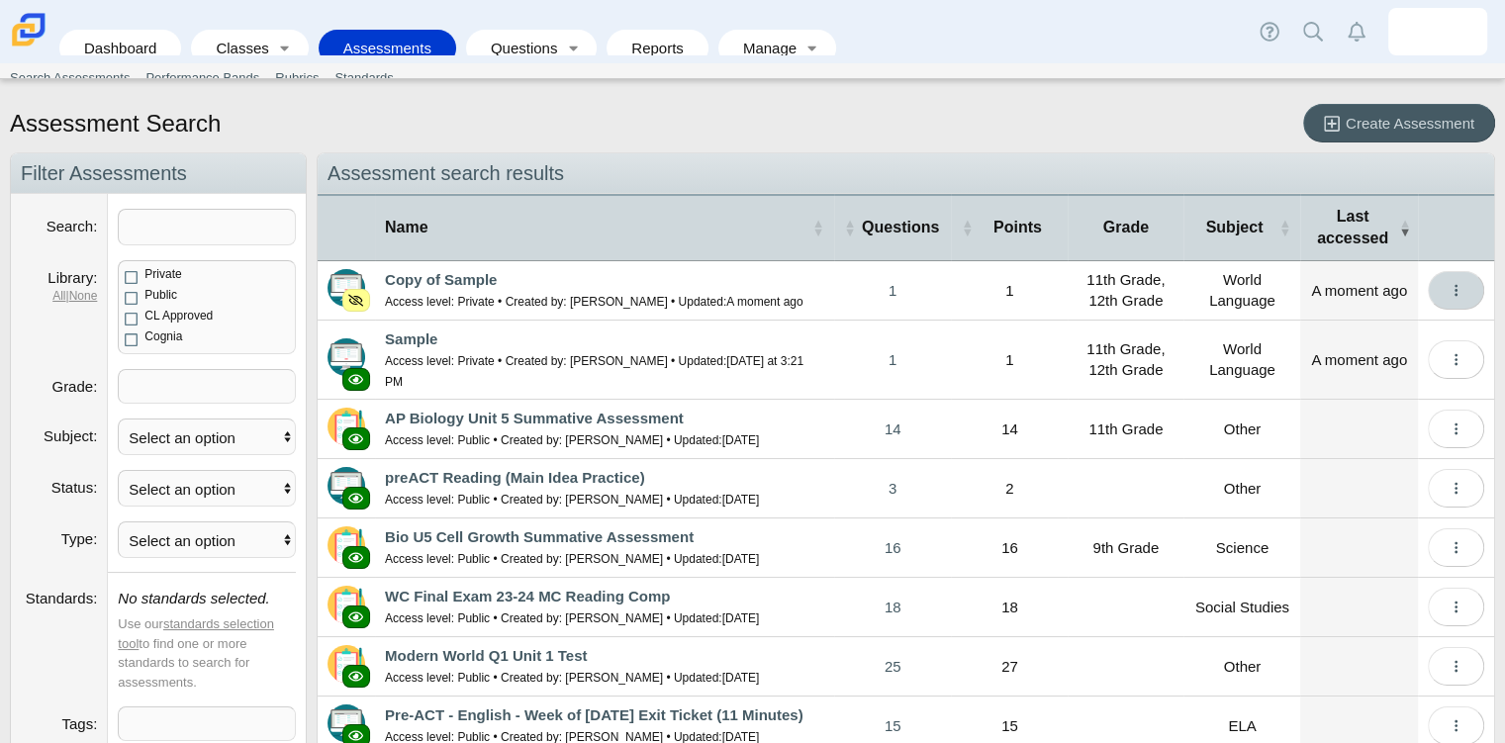
click at [1432, 294] on button "More options" at bounding box center [1455, 290] width 56 height 39
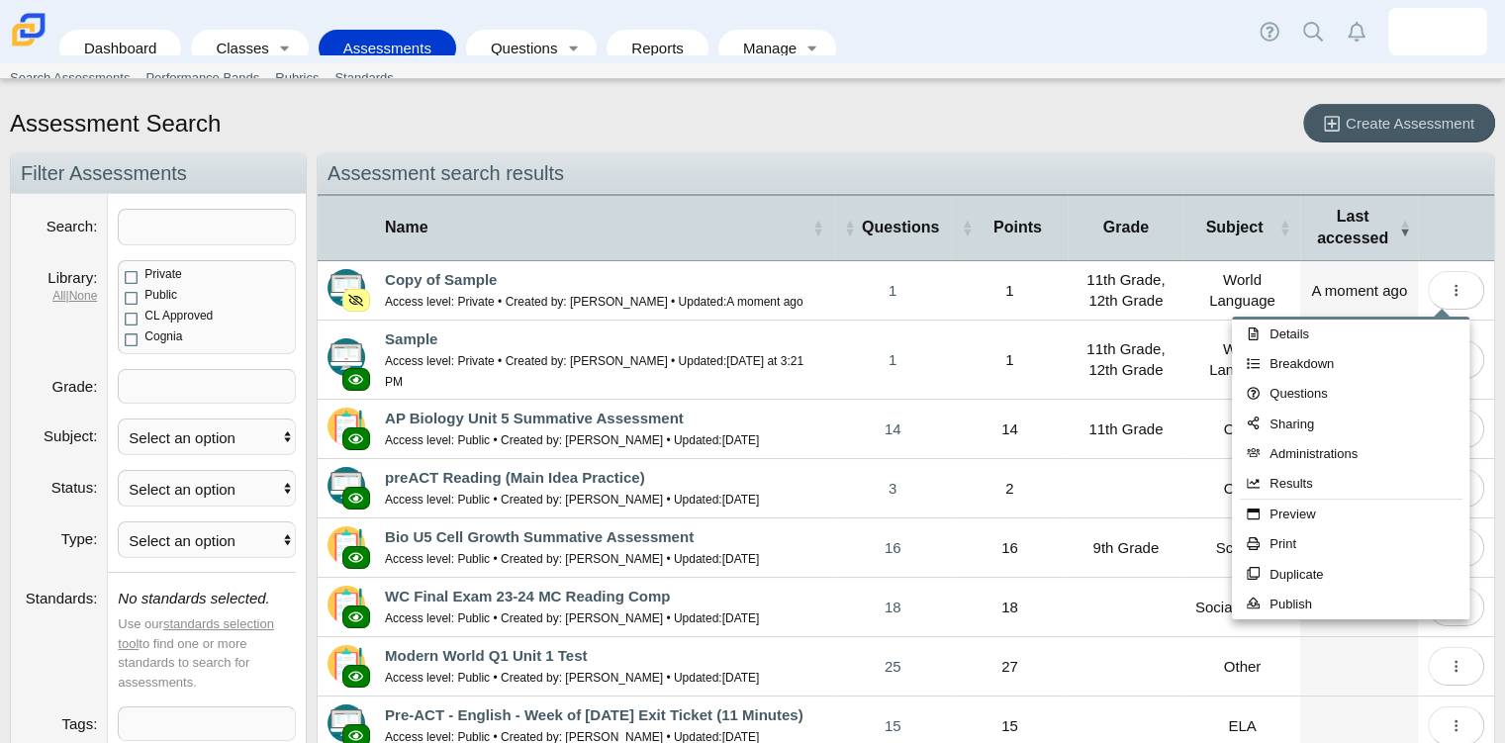
click at [724, 300] on small "Access level: Private • Created by: Martha Addo-Preko • Updated: A moment ago" at bounding box center [594, 302] width 418 height 14
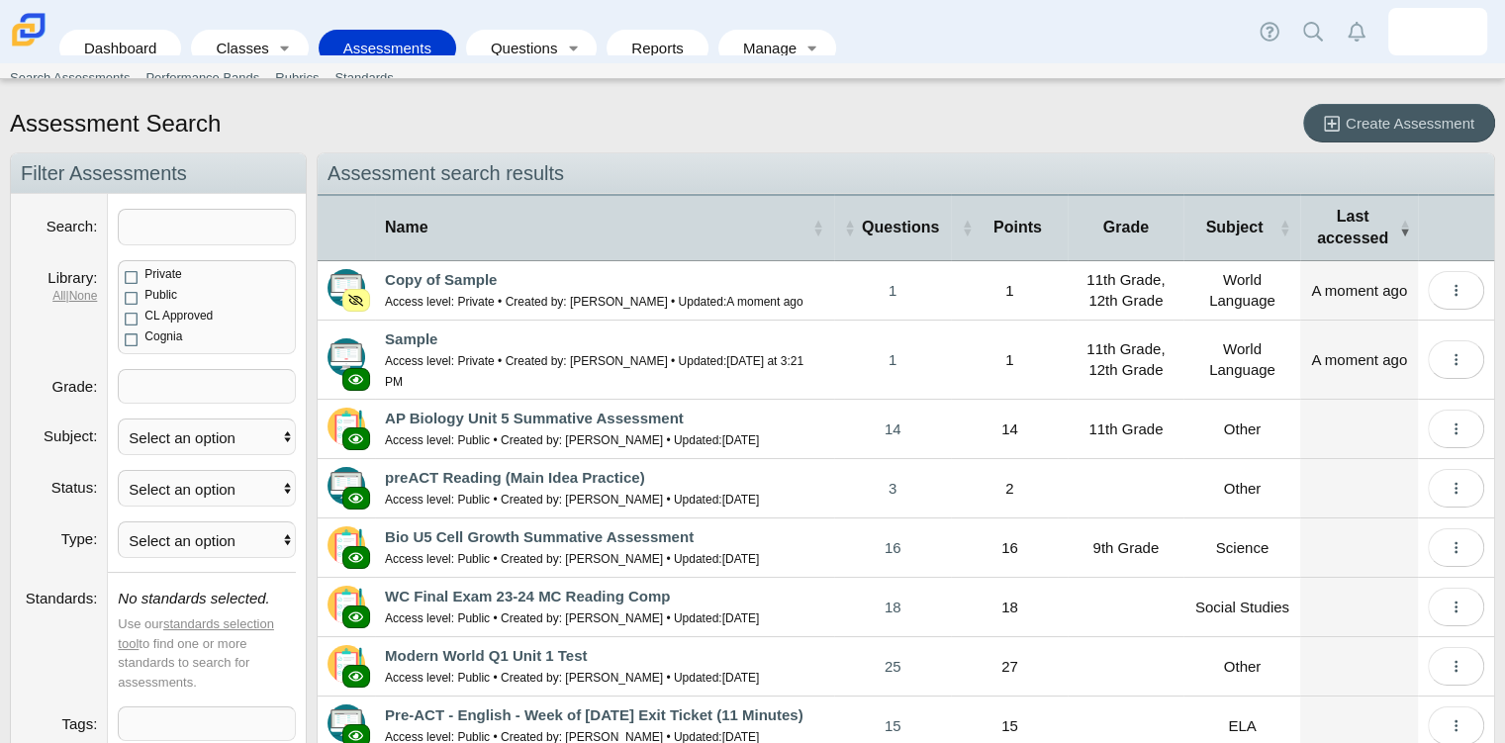
click at [724, 300] on small "Access level: Private • Created by: Martha Addo-Preko • Updated: A moment ago" at bounding box center [594, 302] width 418 height 14
click at [459, 280] on link "Copy of Sample" at bounding box center [441, 279] width 112 height 17
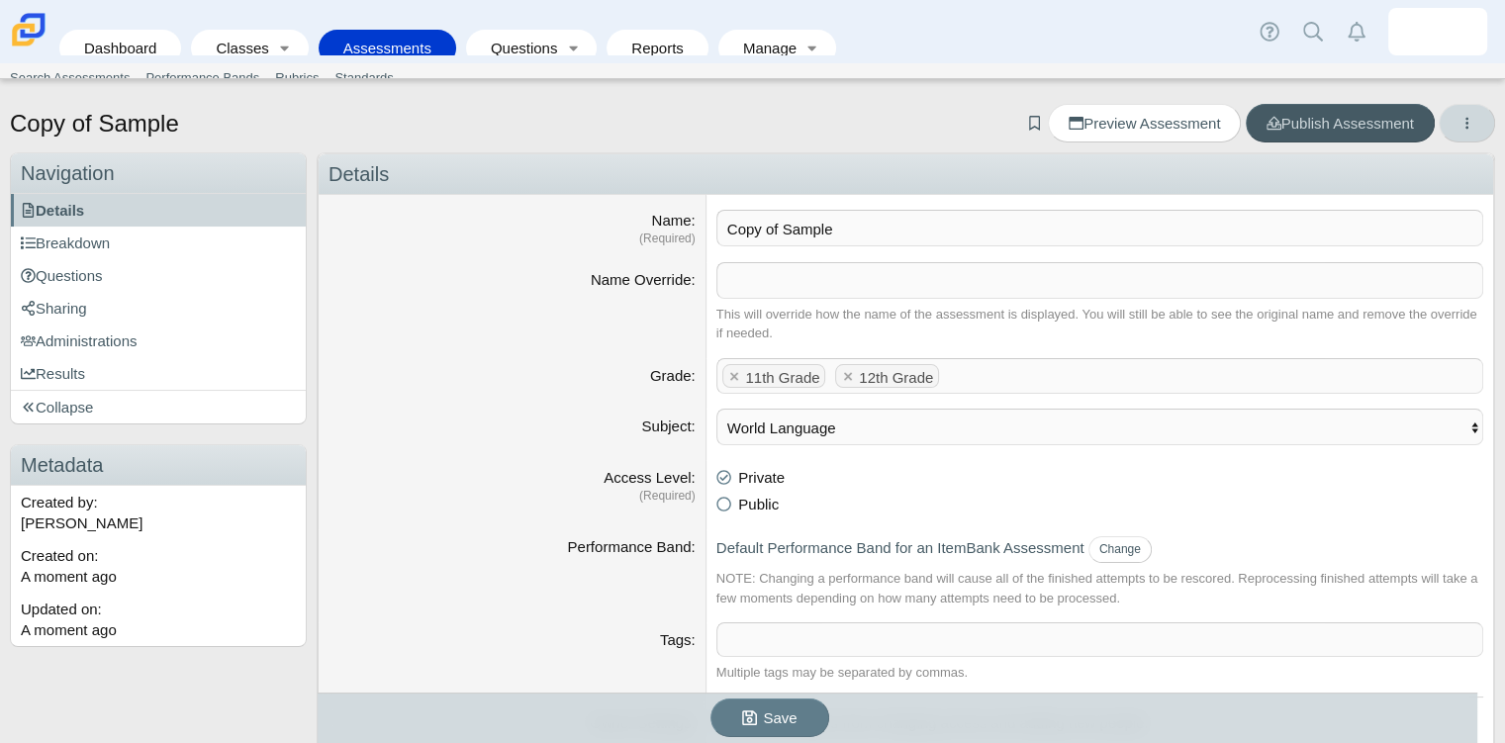
click at [1459, 121] on icon "More options" at bounding box center [1466, 123] width 15 height 15
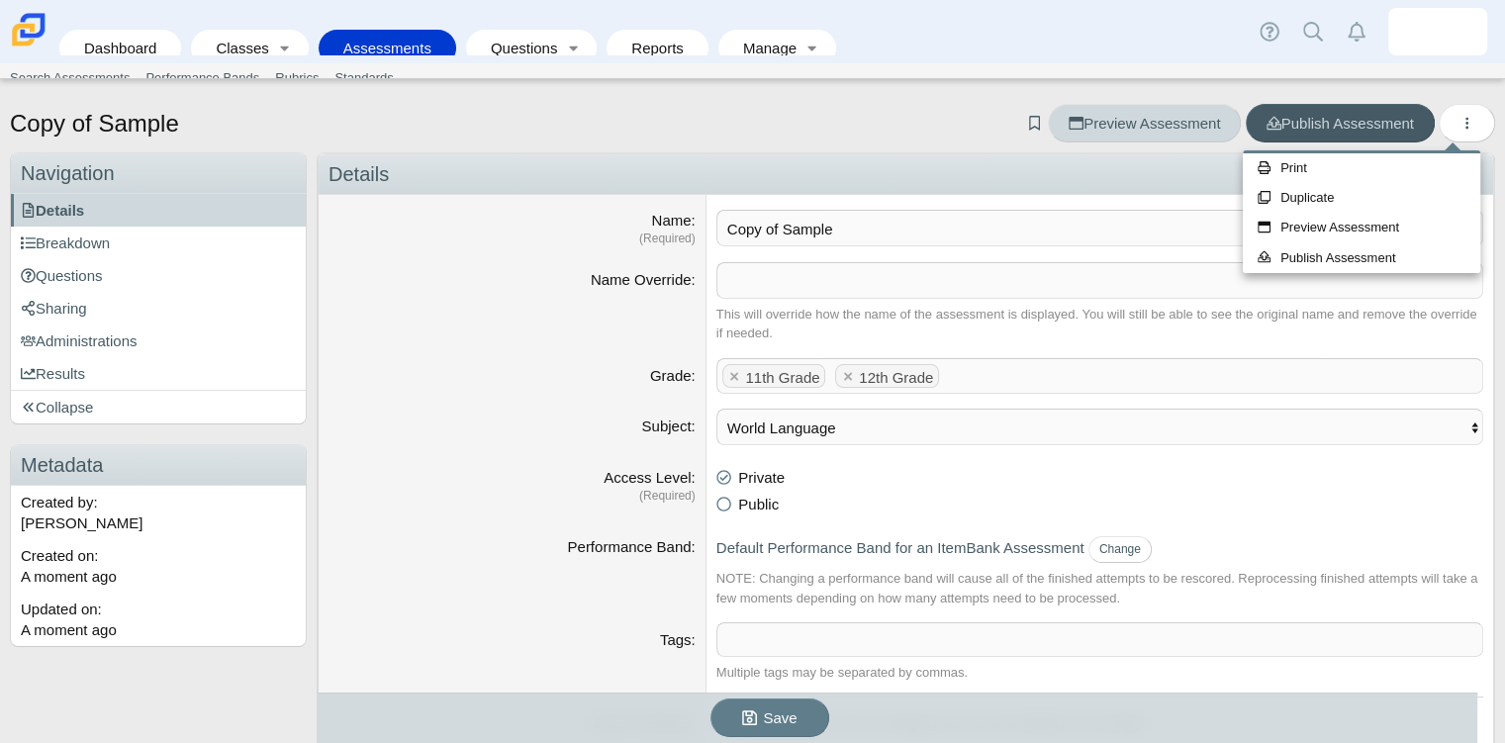
click at [1179, 126] on span "Preview Assessment" at bounding box center [1143, 123] width 151 height 17
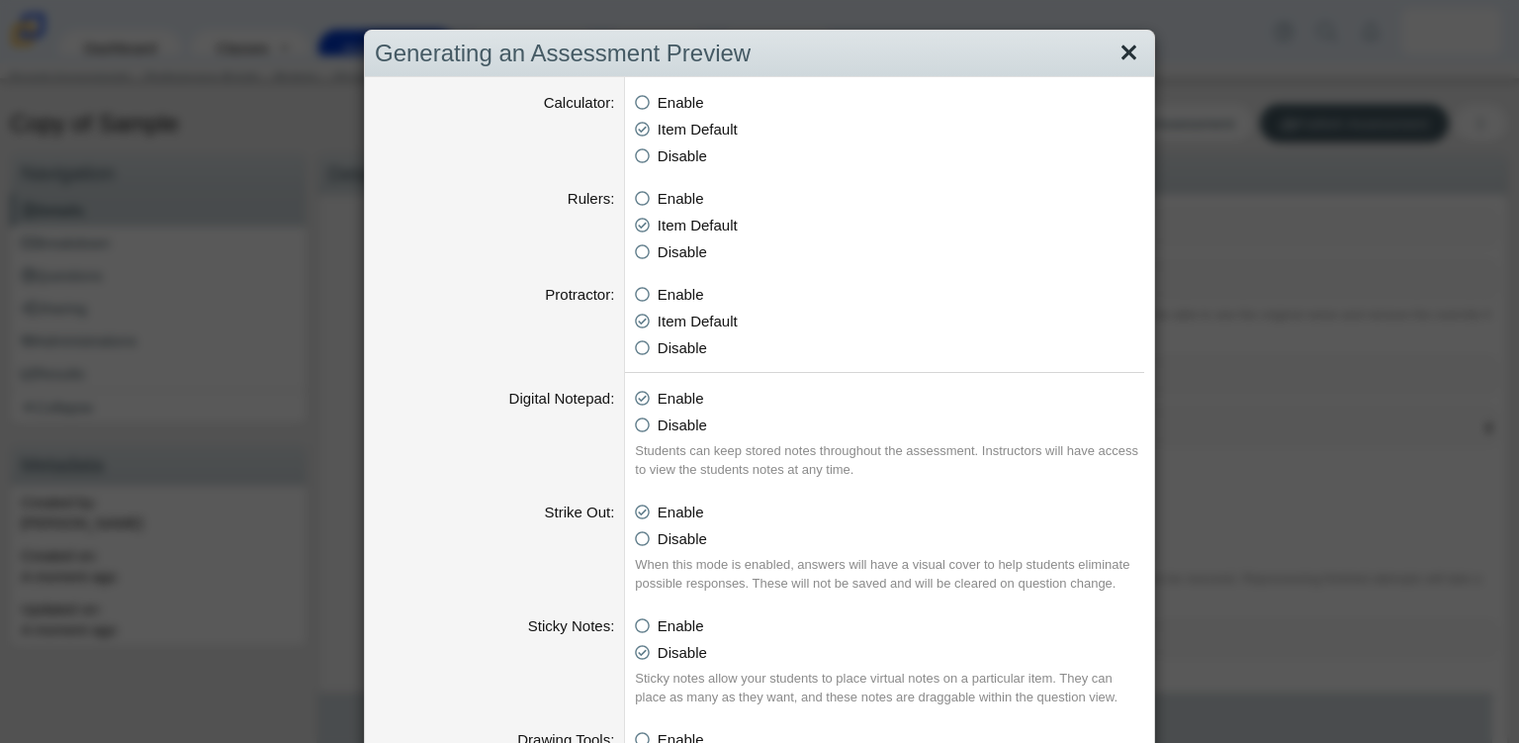
click at [1134, 49] on link "Close" at bounding box center [1129, 54] width 31 height 34
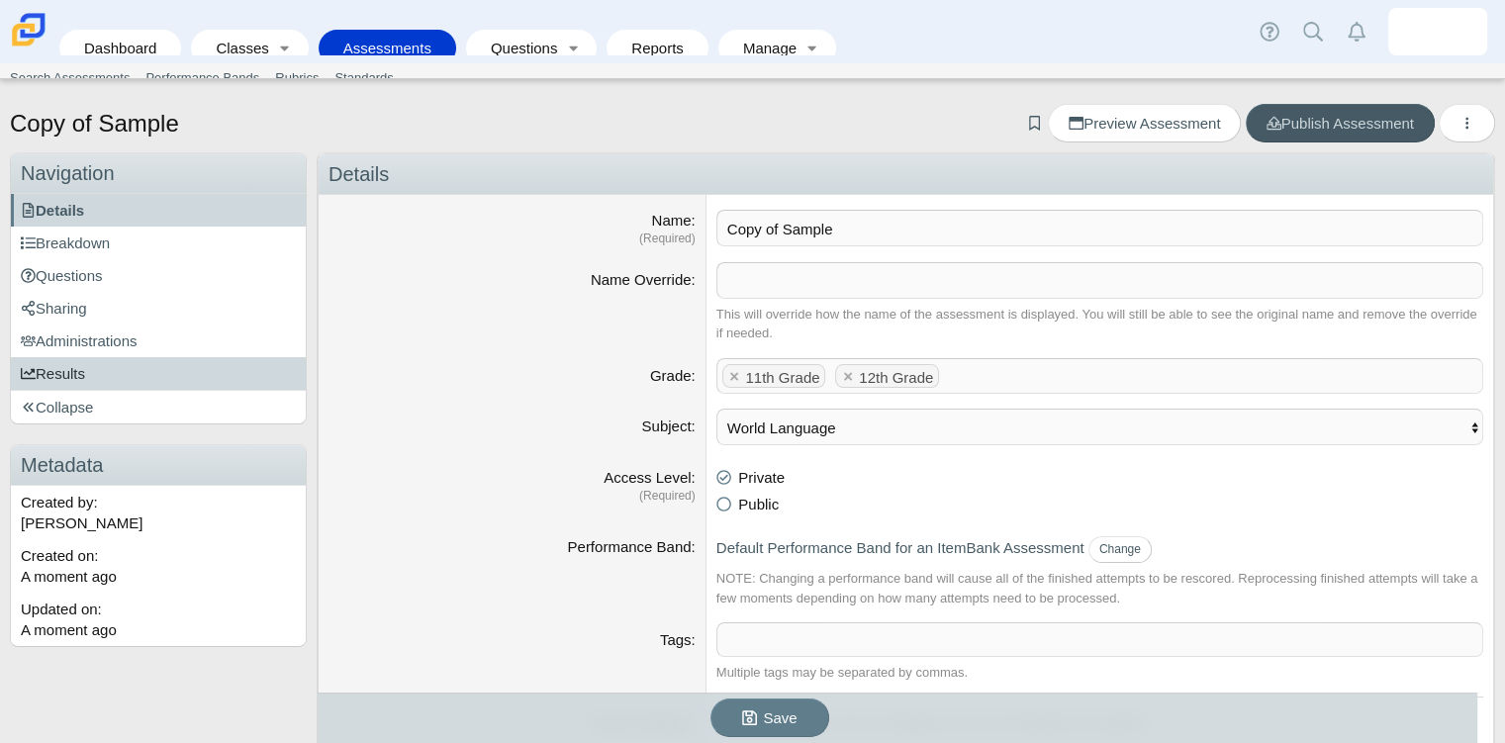
scroll to position [135, 0]
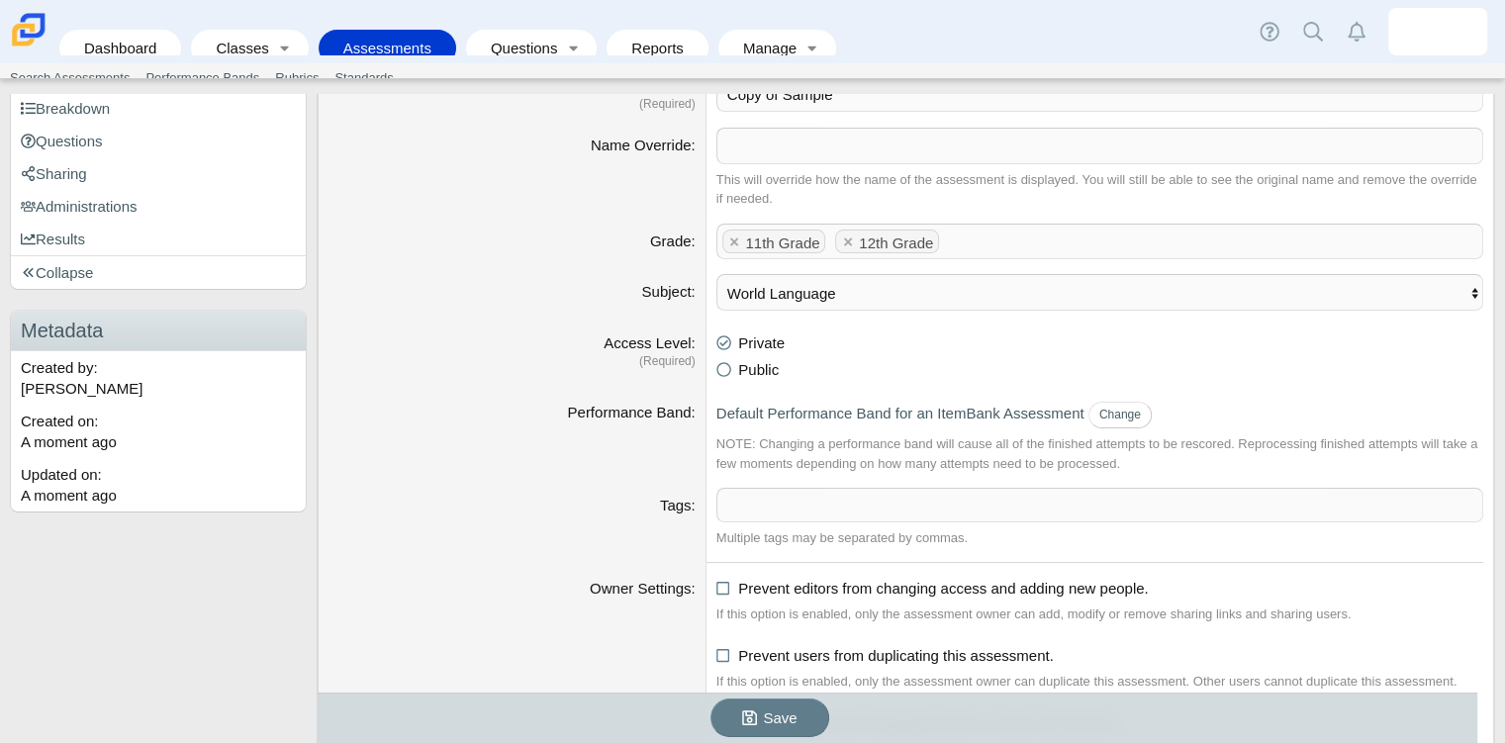
click at [422, 42] on link "Assessments" at bounding box center [387, 48] width 118 height 37
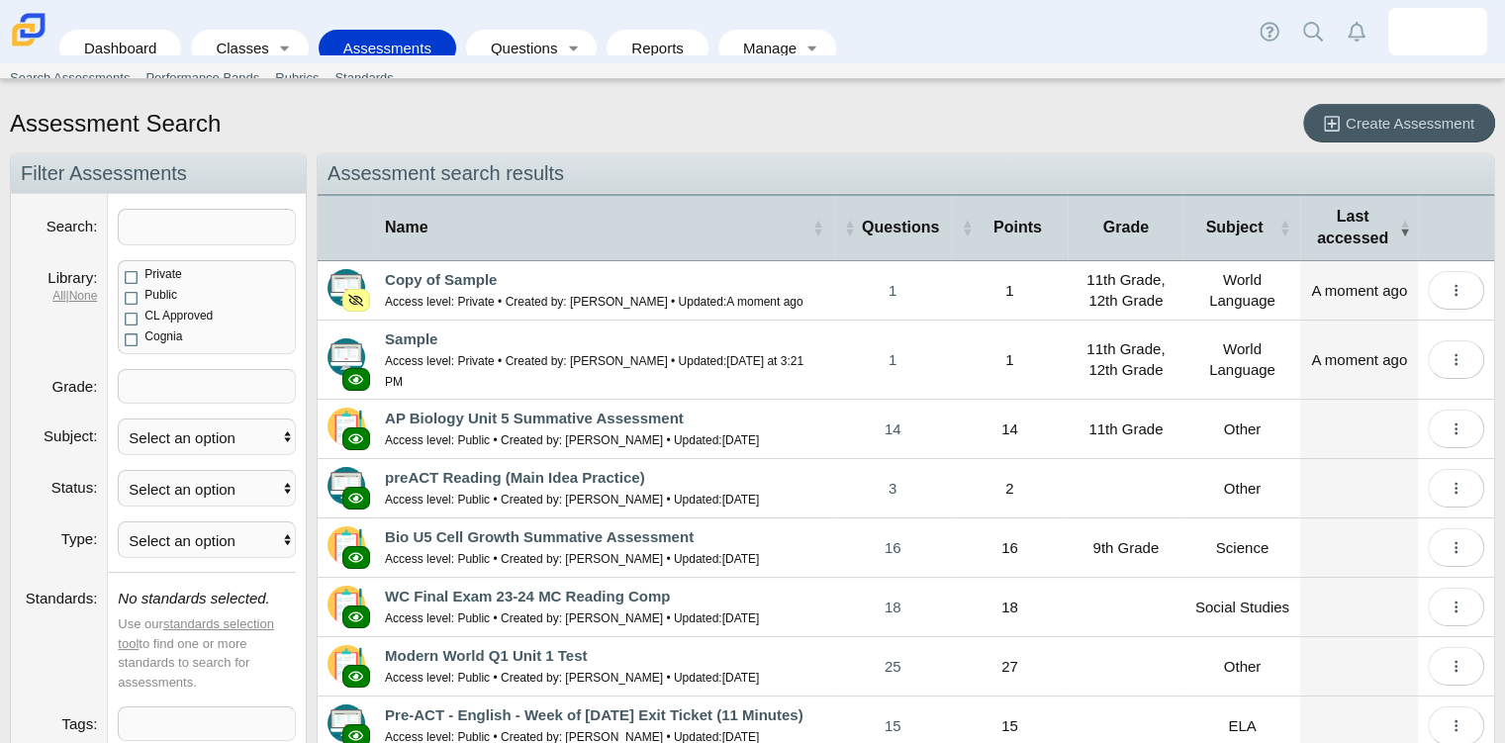
click at [552, 51] on li "Questions Search Questions Collections" at bounding box center [536, 48] width 140 height 45
click at [559, 38] on link "Toggle expanded" at bounding box center [573, 48] width 28 height 37
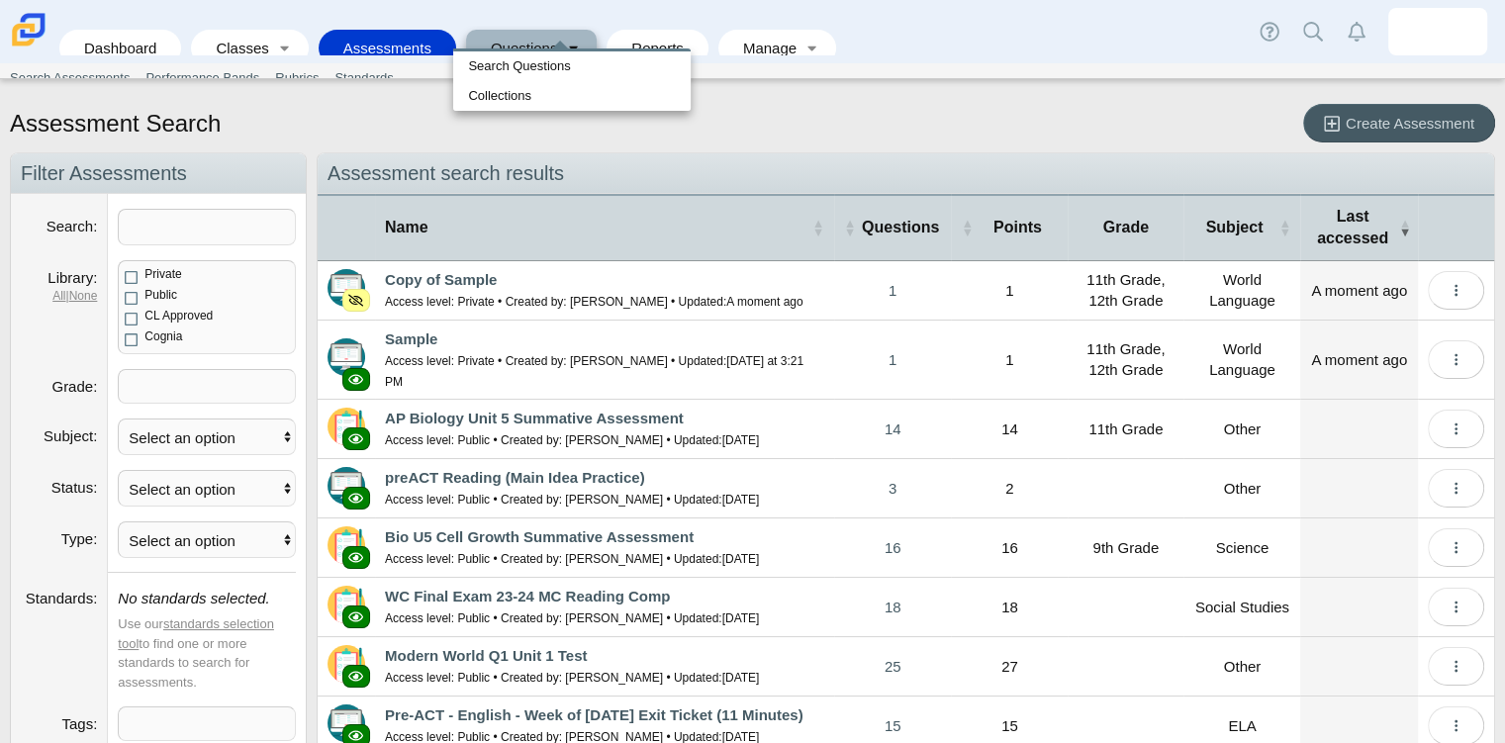
click at [374, 32] on link "Assessments" at bounding box center [387, 48] width 118 height 37
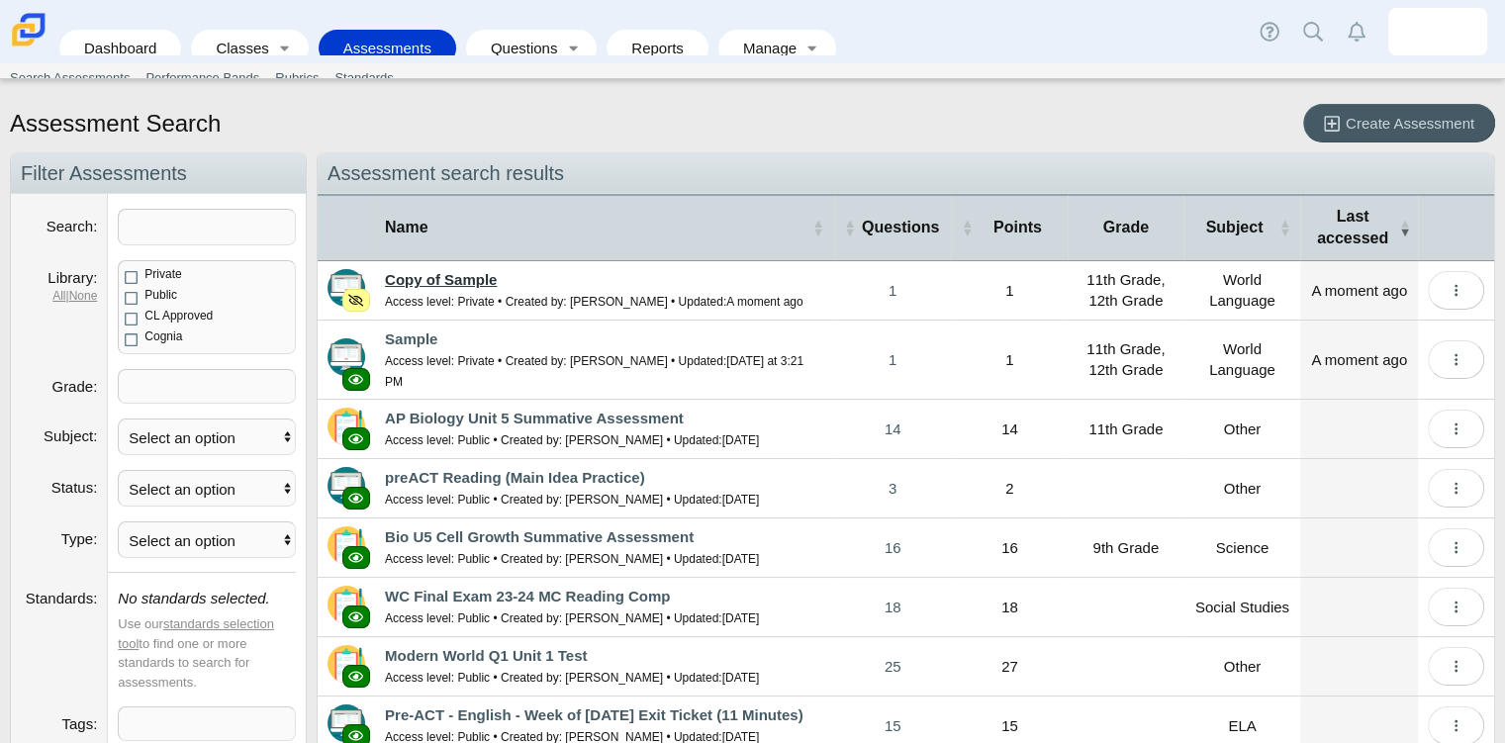
drag, startPoint x: 519, startPoint y: 291, endPoint x: 433, endPoint y: 284, distance: 86.3
click at [433, 284] on link "Copy of Sample" at bounding box center [441, 279] width 112 height 17
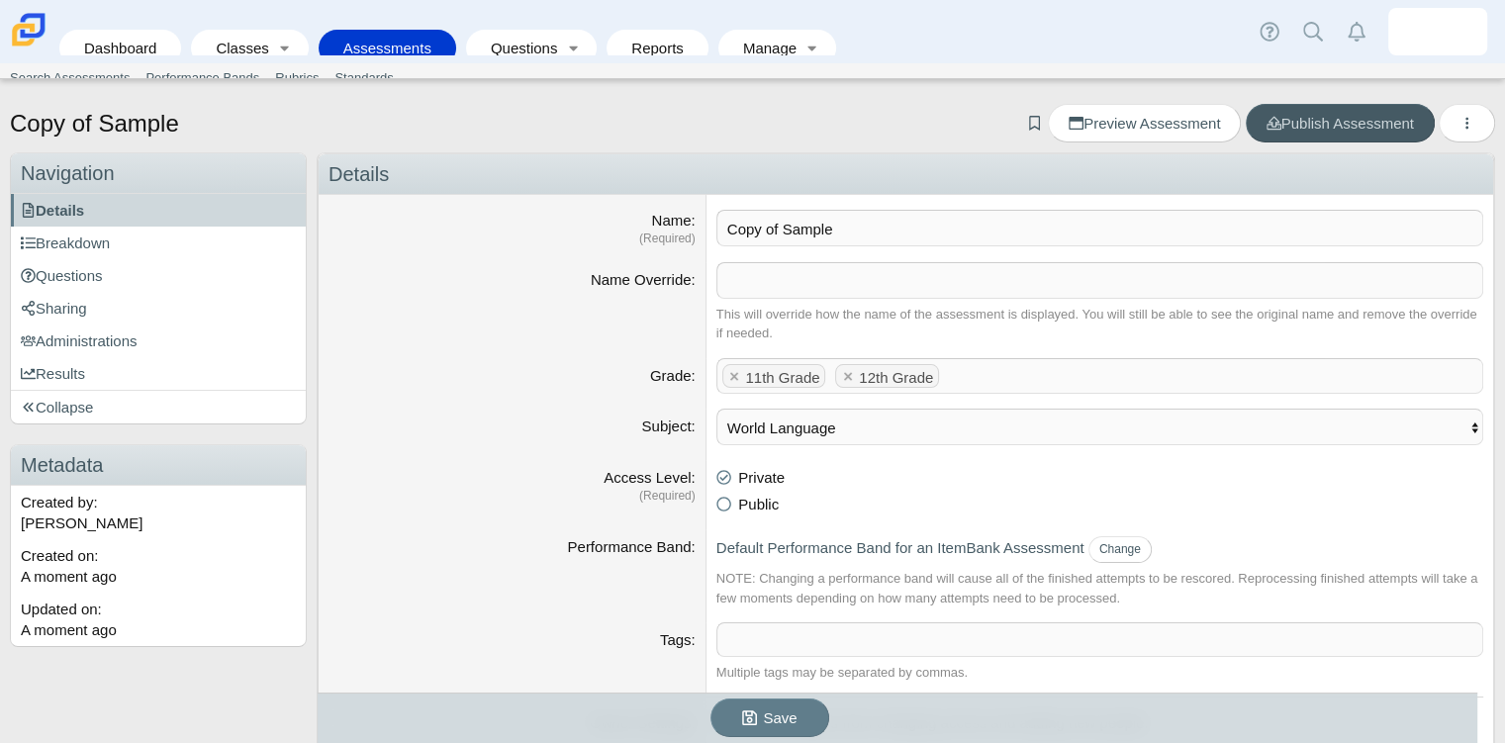
drag, startPoint x: 0, startPoint y: 0, endPoint x: 500, endPoint y: 228, distance: 549.3
click at [500, 228] on div "Name (Required)" at bounding box center [511, 229] width 367 height 38
click at [1459, 130] on icon "More options" at bounding box center [1466, 123] width 15 height 15
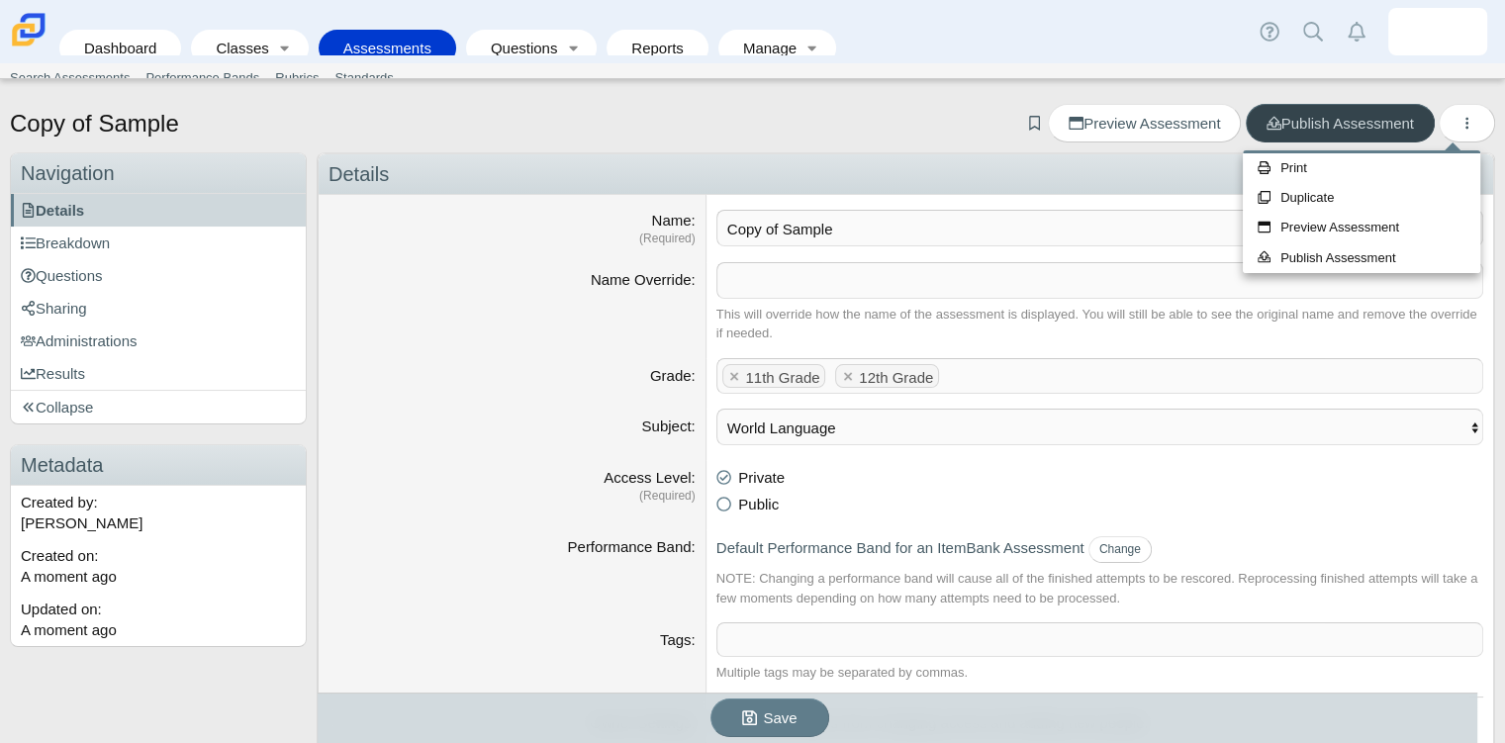
click at [1294, 137] on link "Publish Assessment" at bounding box center [1339, 123] width 189 height 39
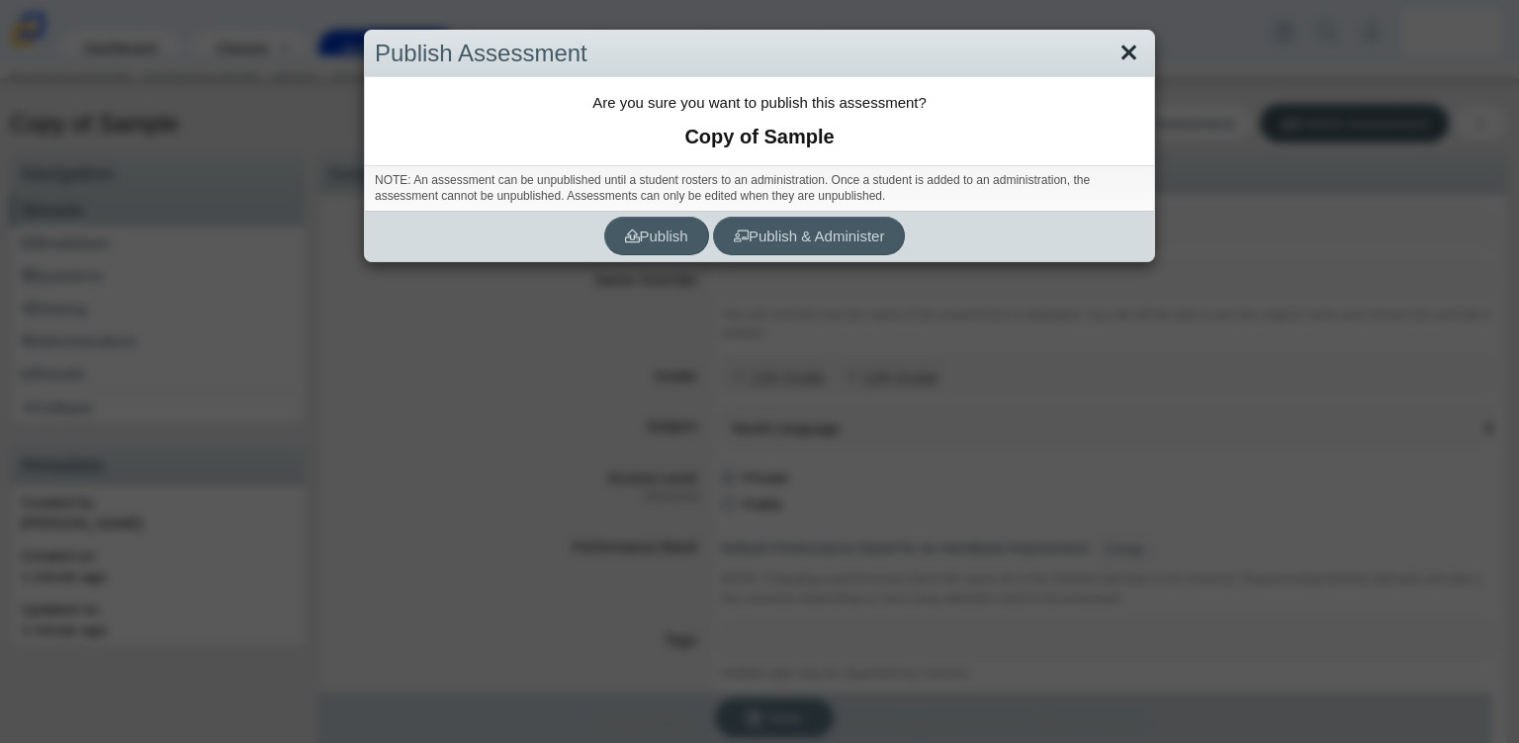
click at [1132, 49] on link "Close" at bounding box center [1129, 54] width 31 height 34
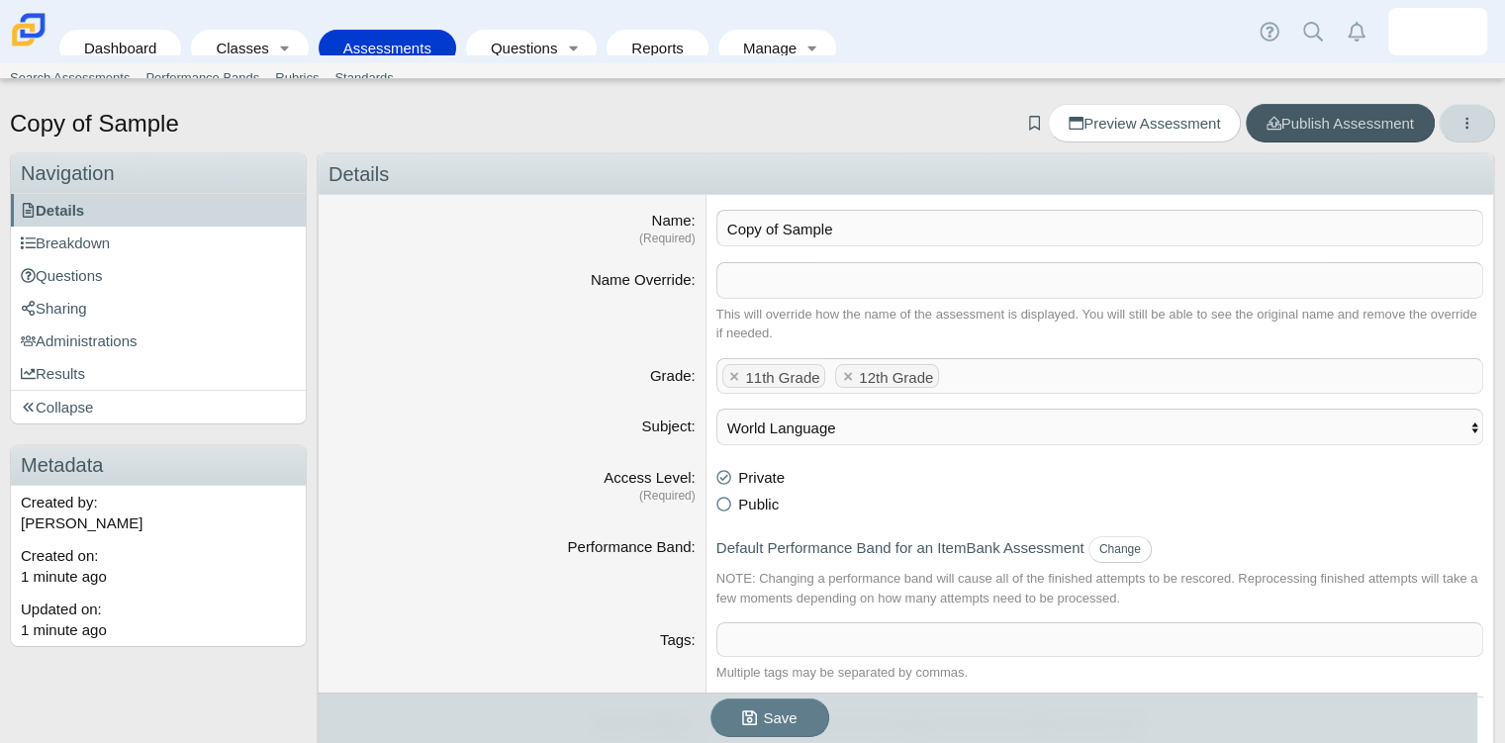
click at [1459, 131] on span "More options" at bounding box center [1466, 123] width 15 height 17
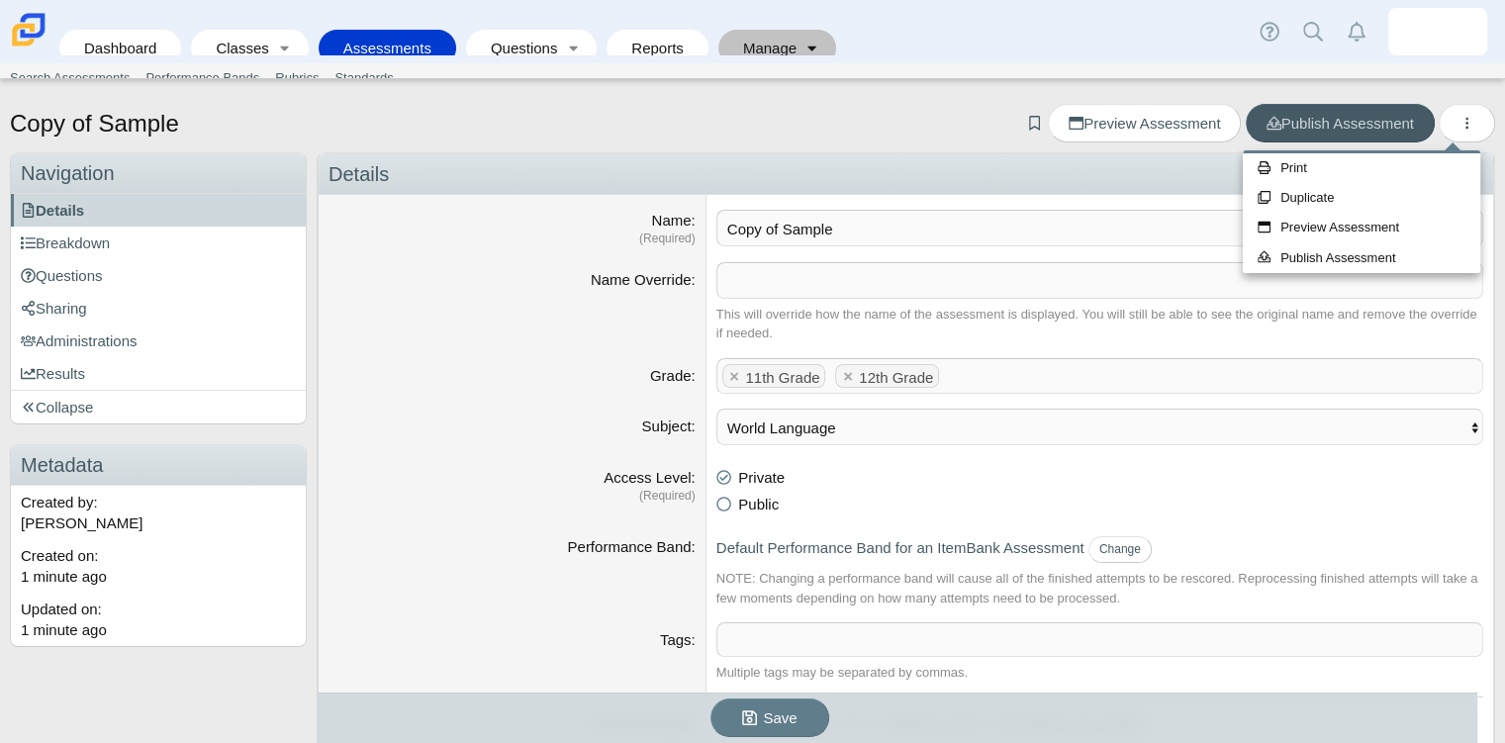
click at [798, 35] on link "Toggle expanded" at bounding box center [812, 48] width 28 height 37
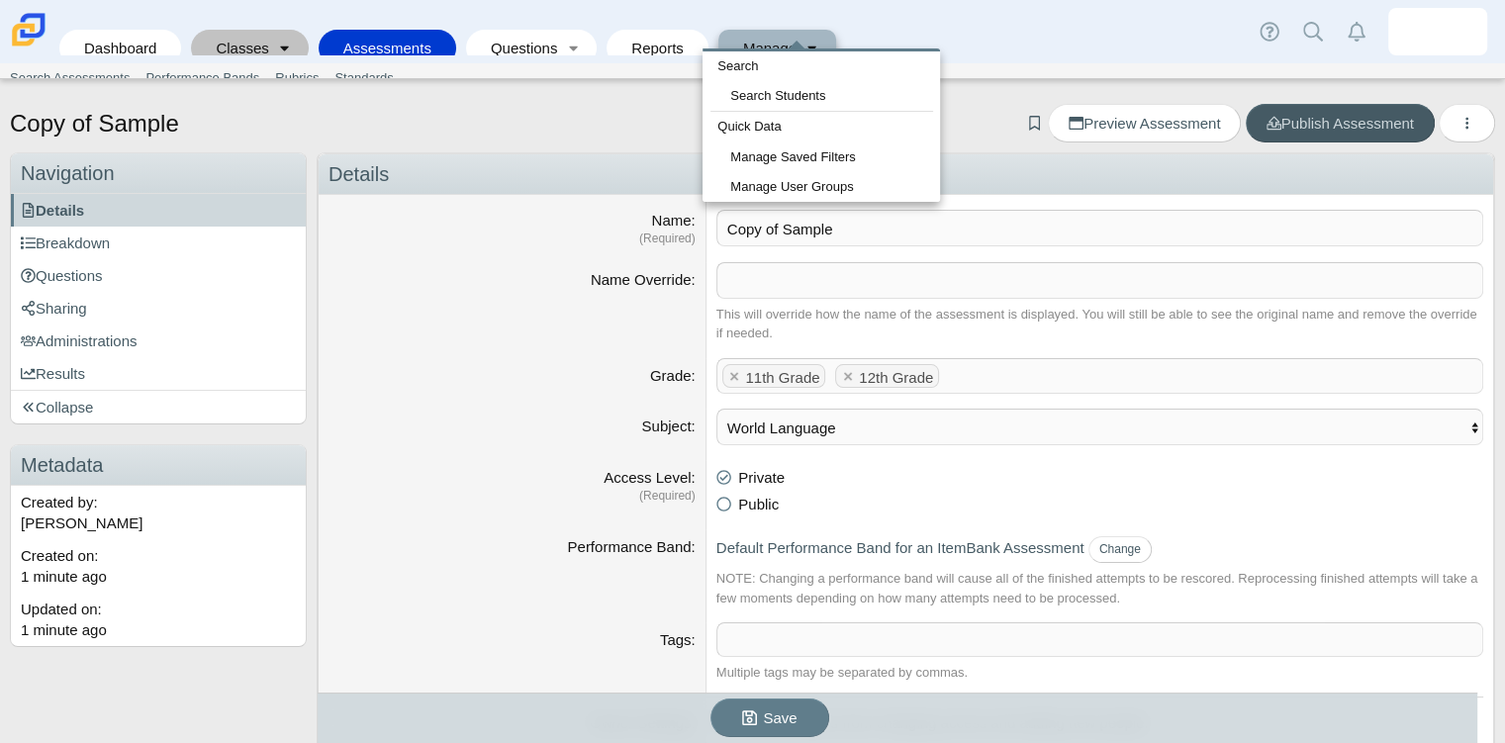
click at [271, 30] on link "Toggle expanded" at bounding box center [285, 48] width 28 height 37
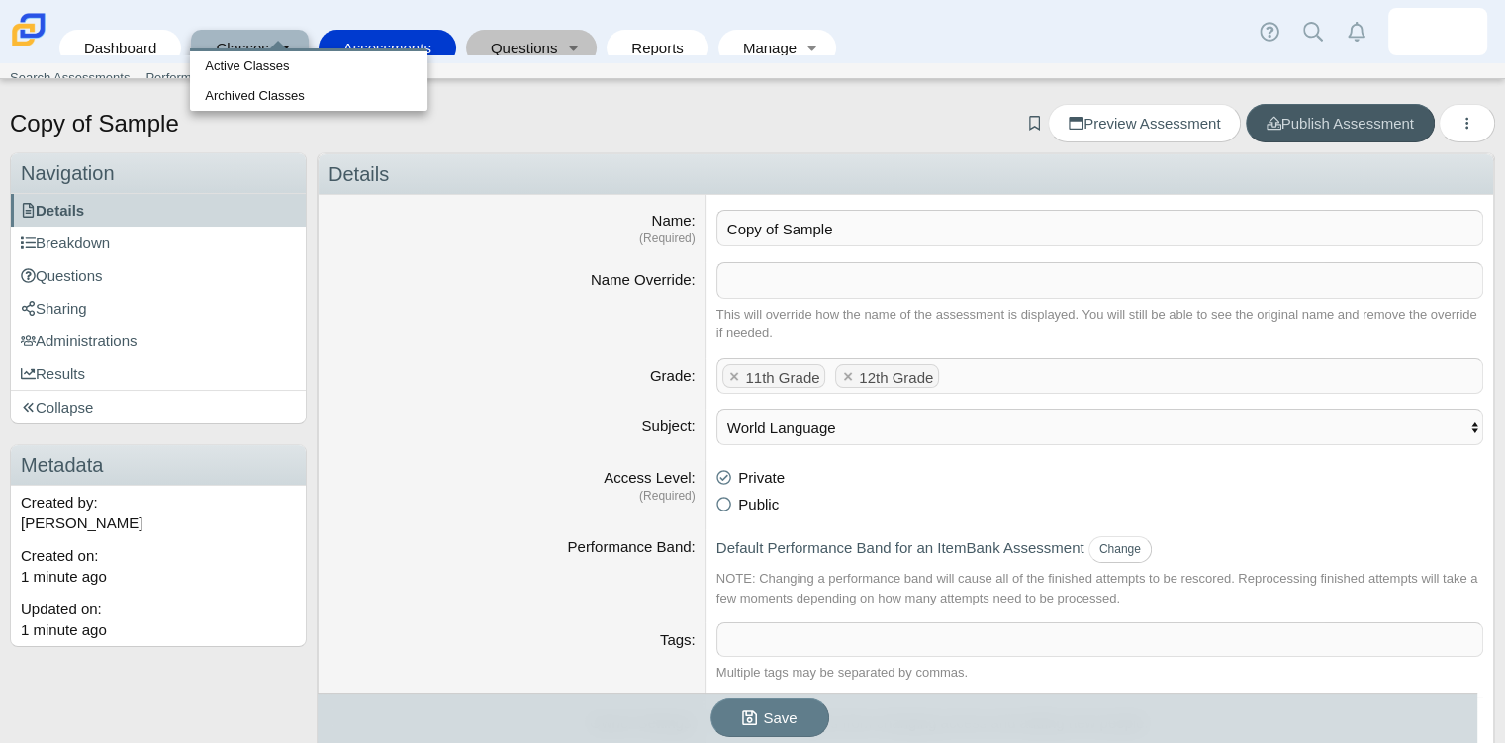
click at [509, 30] on link "Questions" at bounding box center [517, 48] width 83 height 37
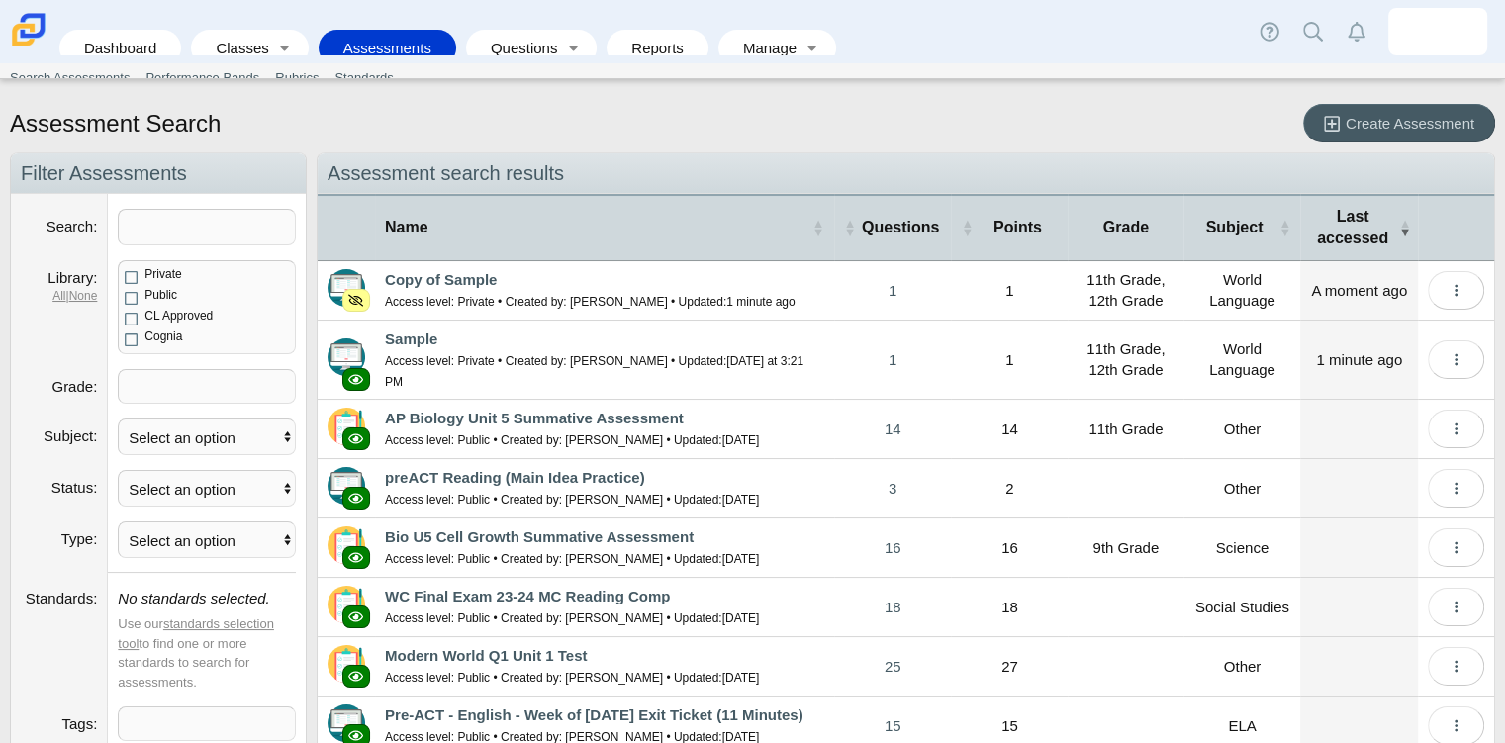
click at [379, 30] on link "Assessments" at bounding box center [387, 48] width 118 height 37
click at [1452, 363] on button "More options" at bounding box center [1455, 359] width 56 height 39
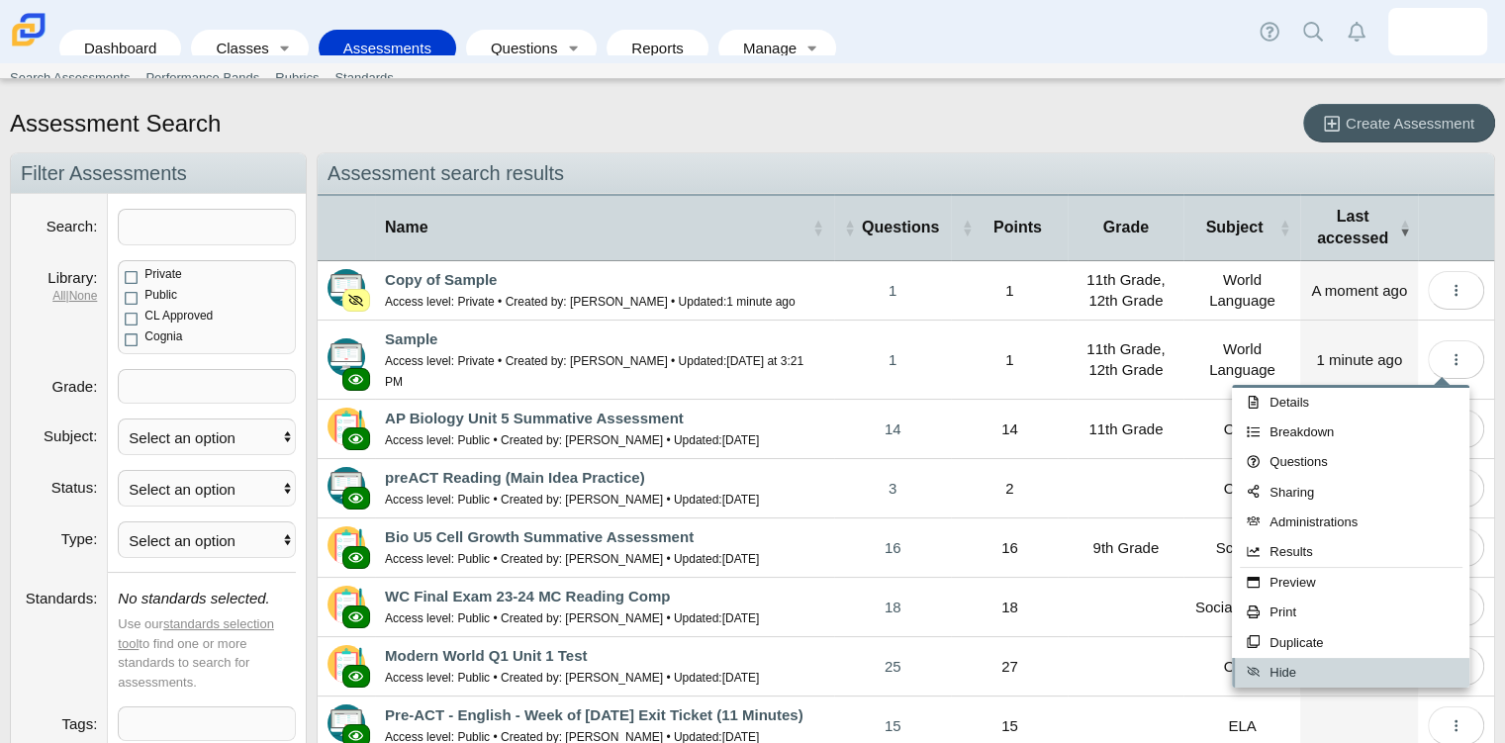
click at [1381, 677] on link "Hide" at bounding box center [1349, 673] width 237 height 30
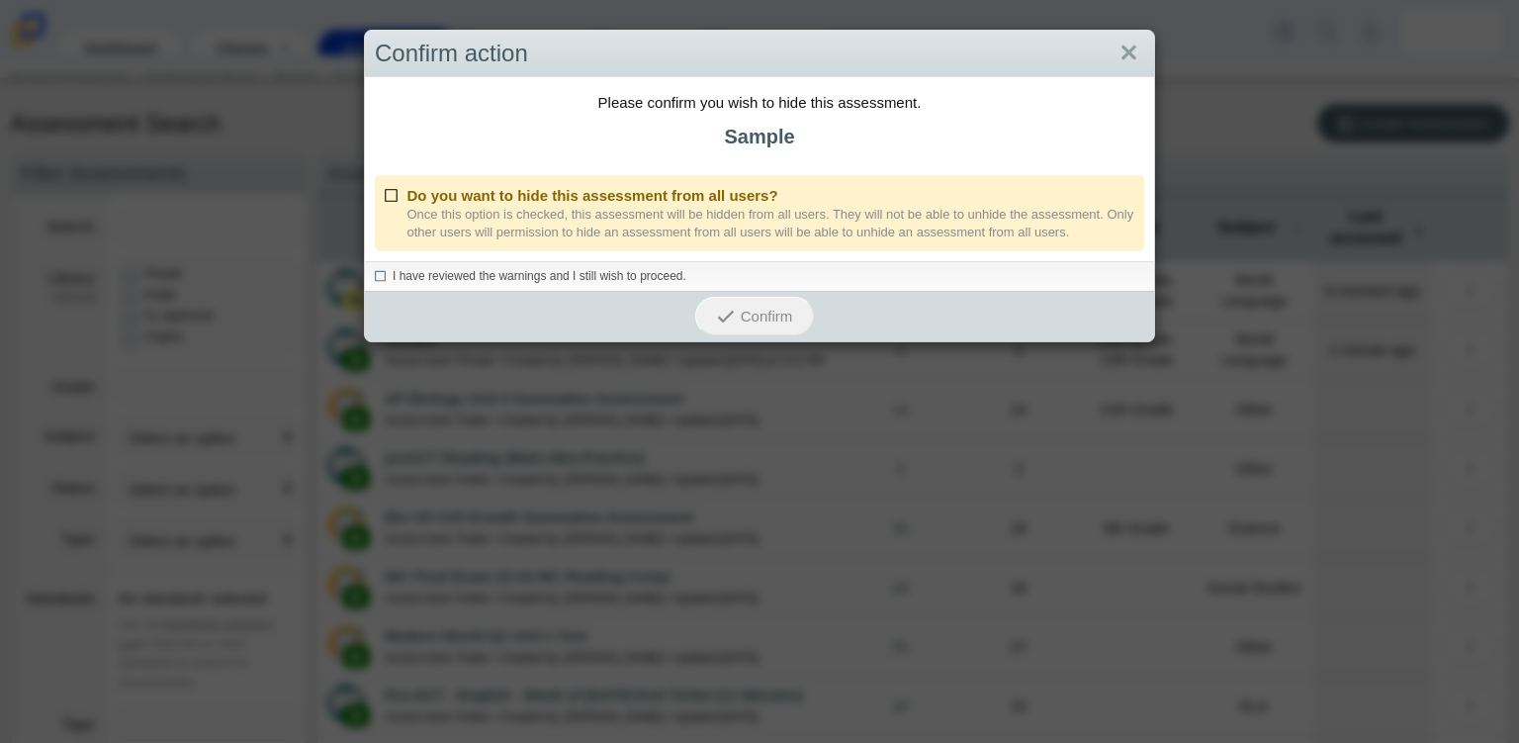
click at [385, 186] on icon at bounding box center [392, 192] width 15 height 14
click at [384, 186] on input "Do you want to hide this assessment from all users?" at bounding box center [390, 190] width 13 height 13
checkbox input "true"
click at [365, 278] on div "I have reviewed the warnings and I still wish to proceed." at bounding box center [759, 276] width 789 height 30
click at [375, 271] on icon at bounding box center [381, 273] width 12 height 11
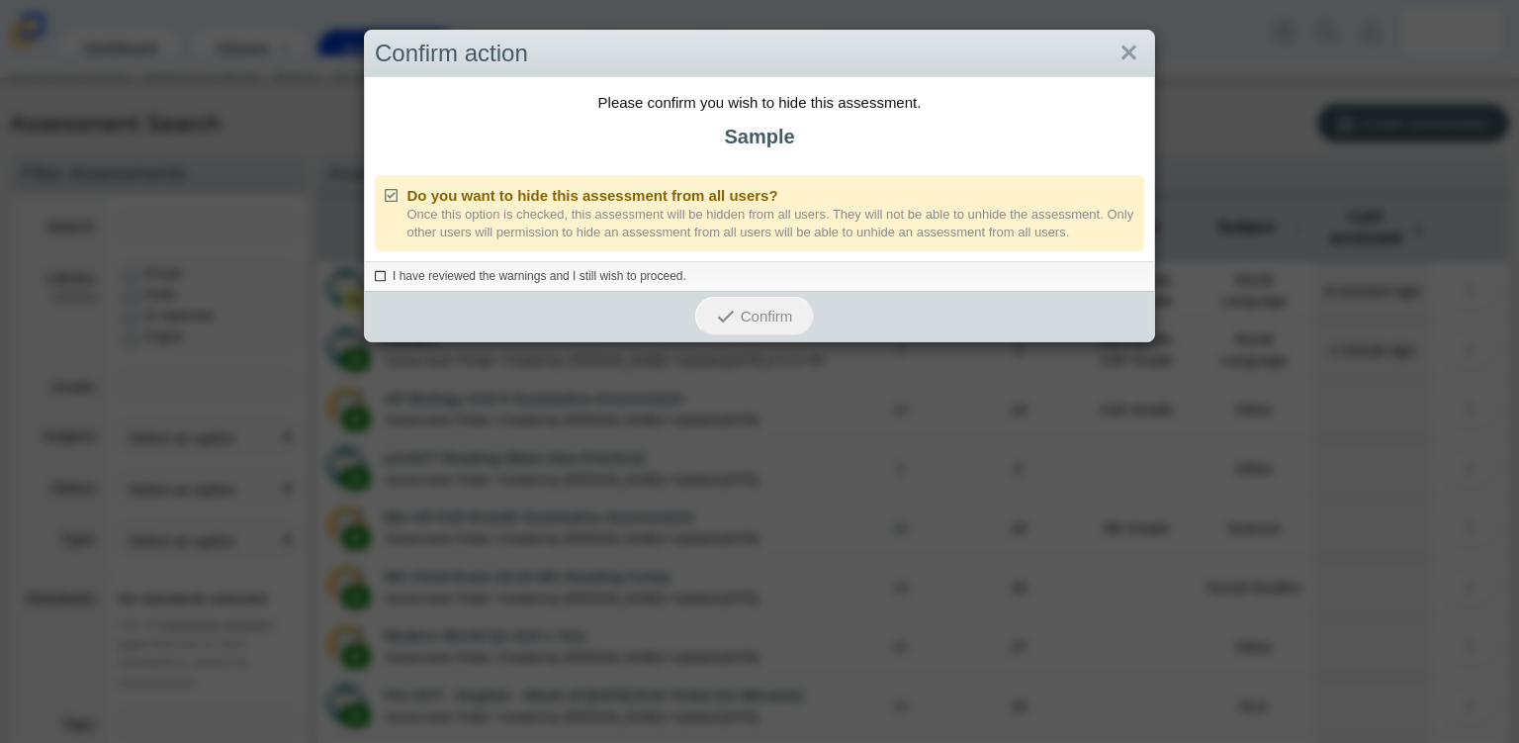
click at [374, 271] on input "I have reviewed the warnings and I still wish to proceed." at bounding box center [380, 273] width 13 height 13
checkbox input "true"
click at [752, 308] on span "Confirm" at bounding box center [767, 316] width 52 height 17
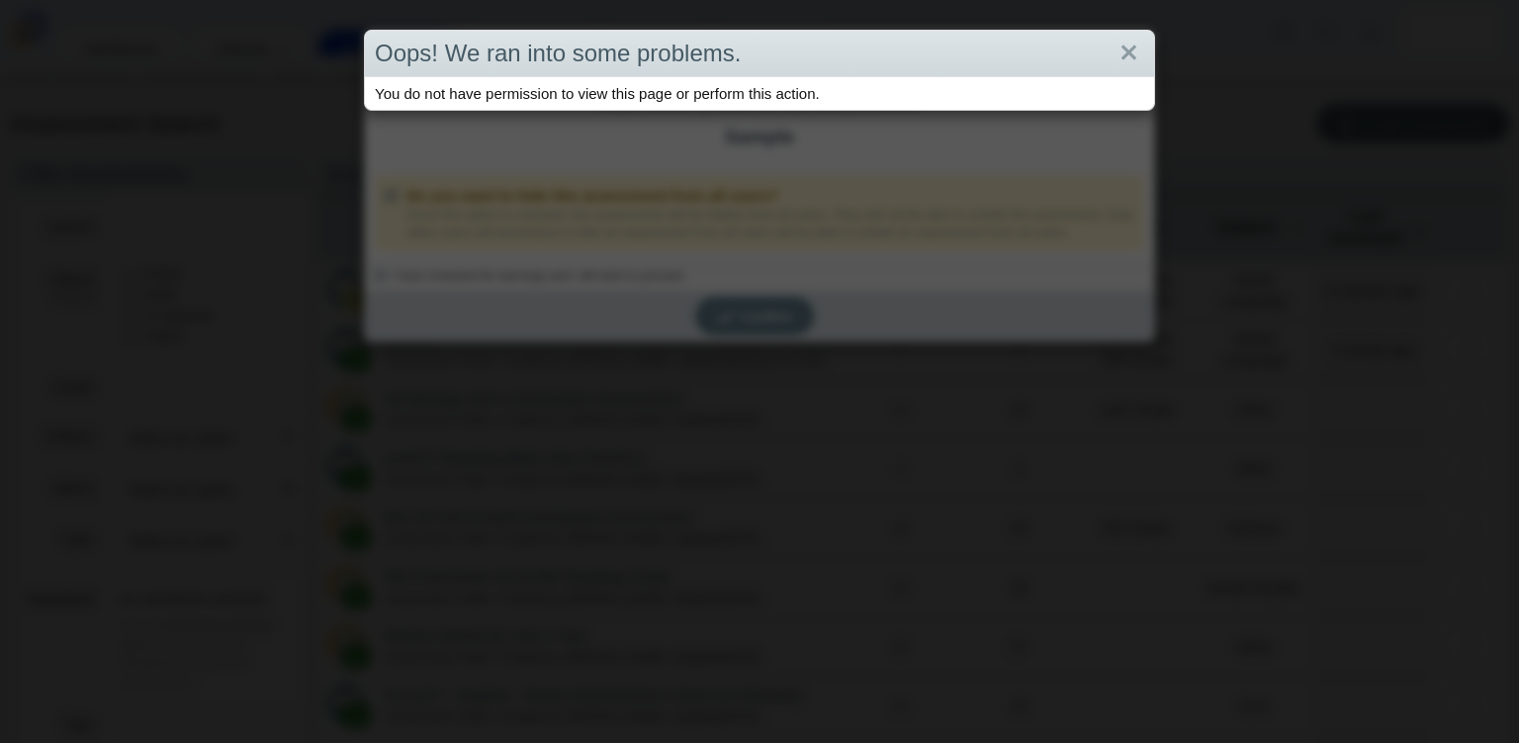
click at [1137, 50] on div "Oops! We ran into some problems." at bounding box center [759, 54] width 789 height 46
click at [1128, 50] on link "Close" at bounding box center [1129, 54] width 31 height 34
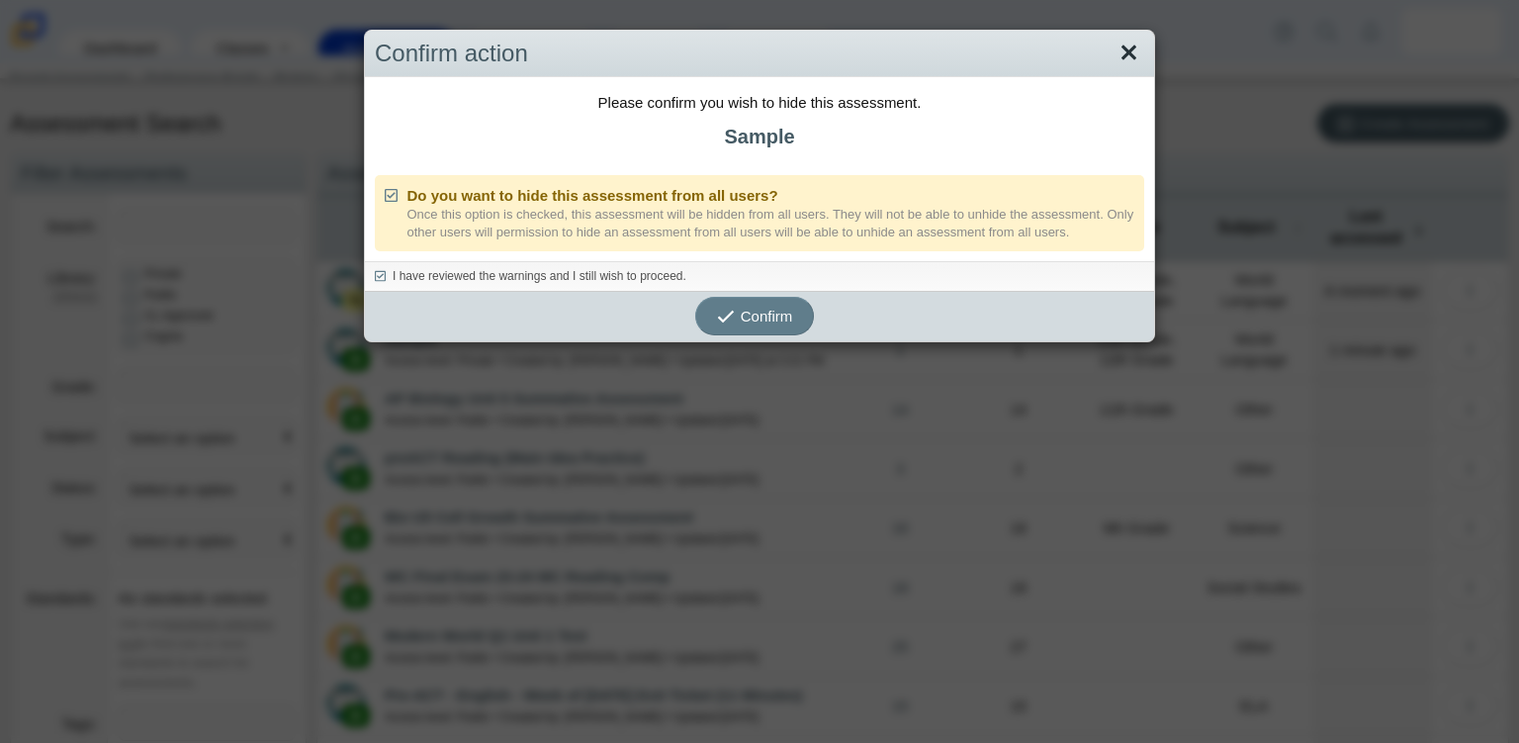
click at [1116, 54] on link "Close" at bounding box center [1129, 54] width 31 height 34
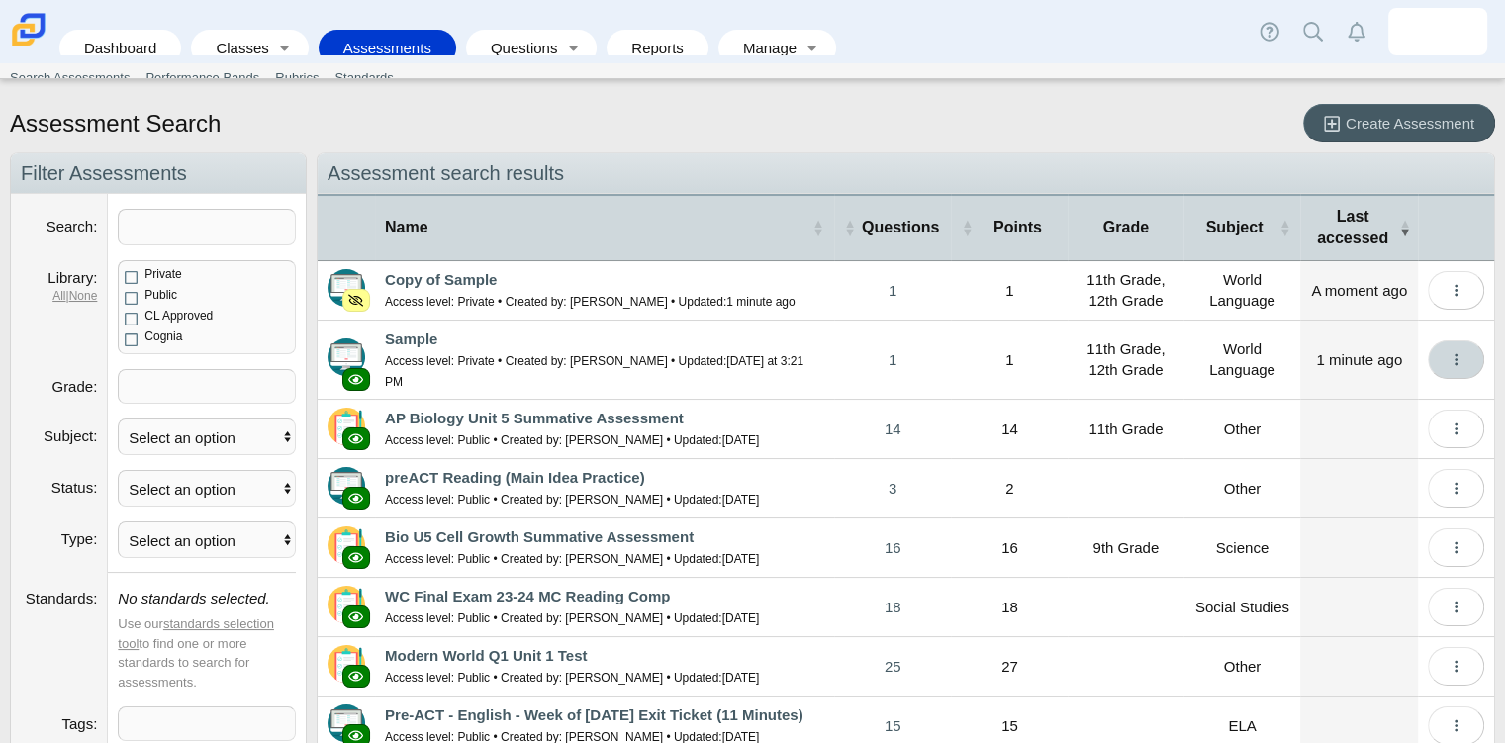
click at [1432, 340] on button "More options" at bounding box center [1455, 359] width 56 height 39
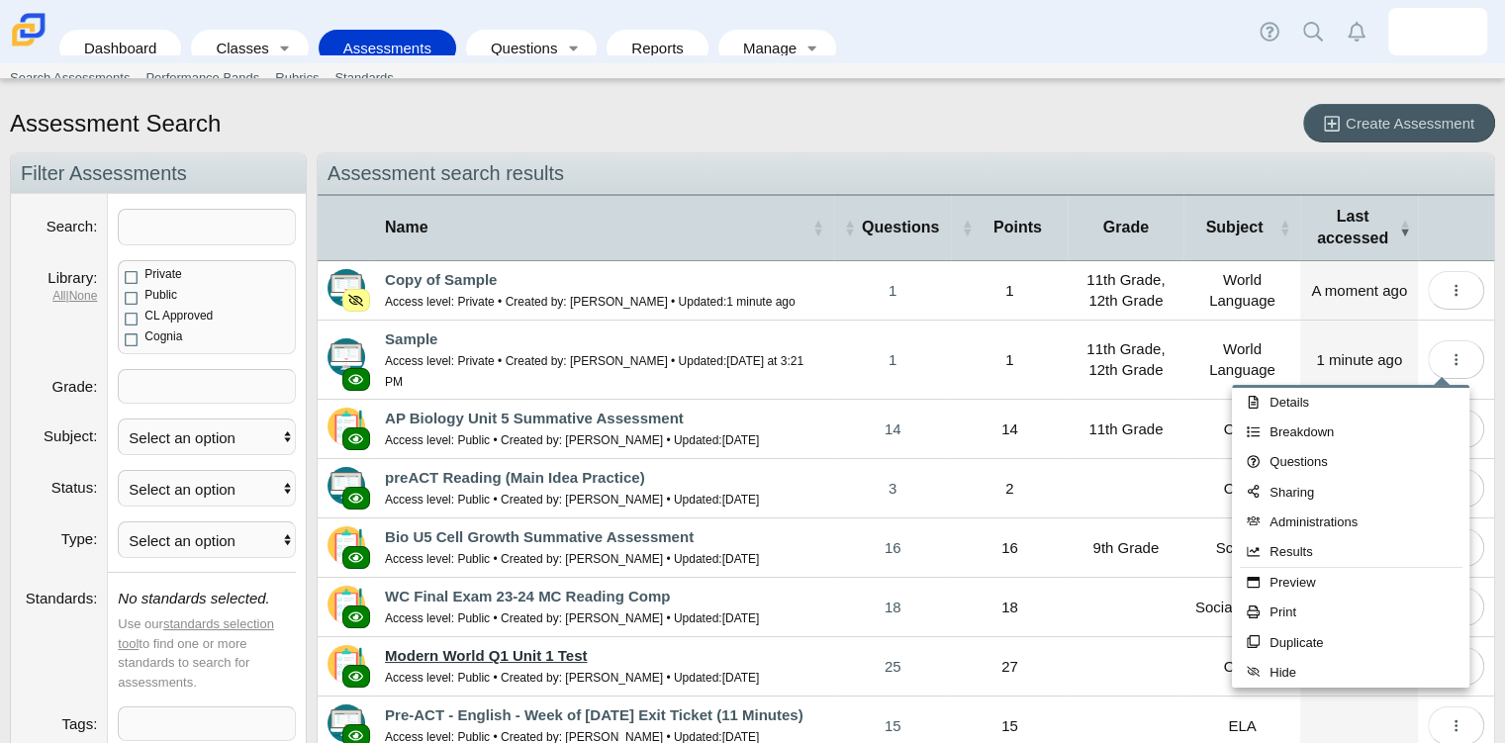
scroll to position [228, 0]
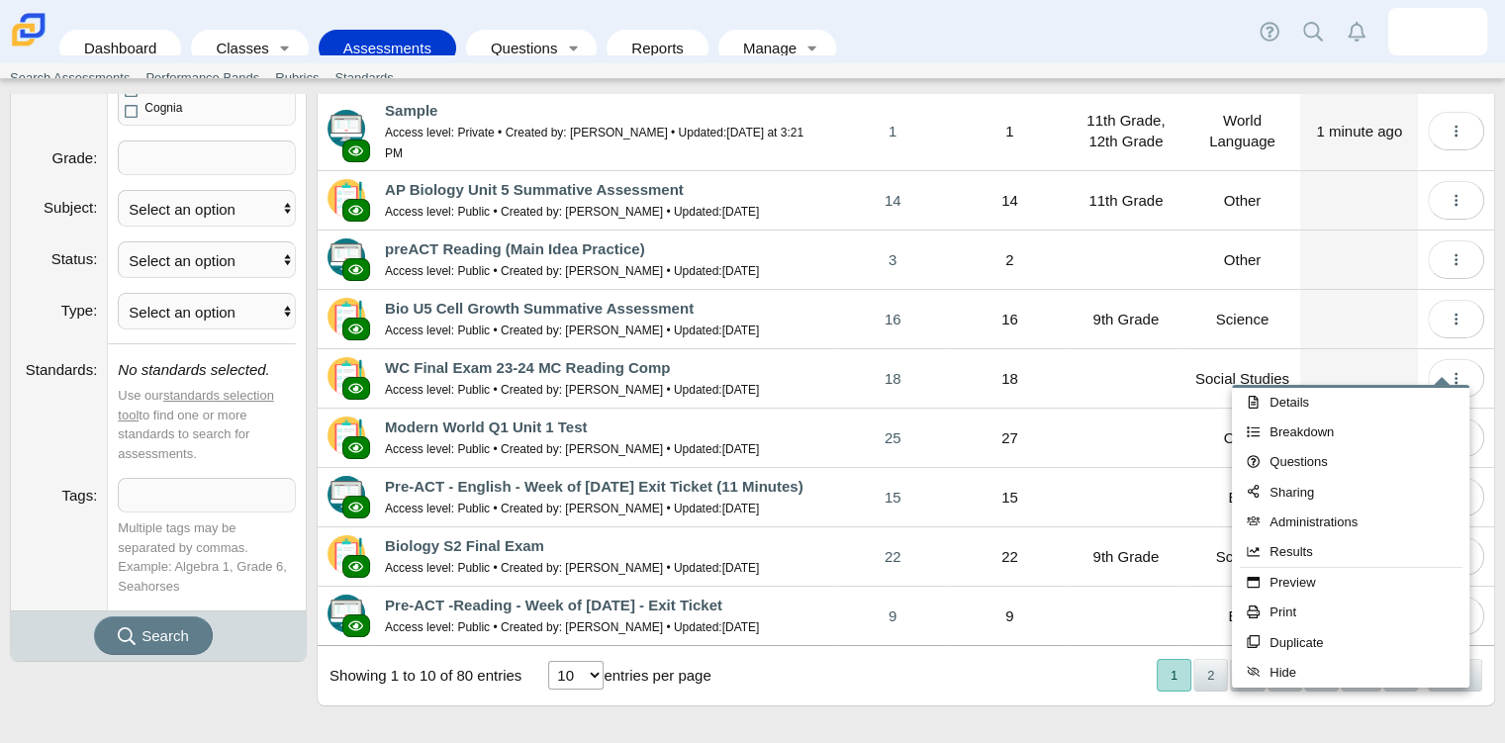
click at [593, 676] on select "10 25 50 100" at bounding box center [575, 675] width 55 height 29
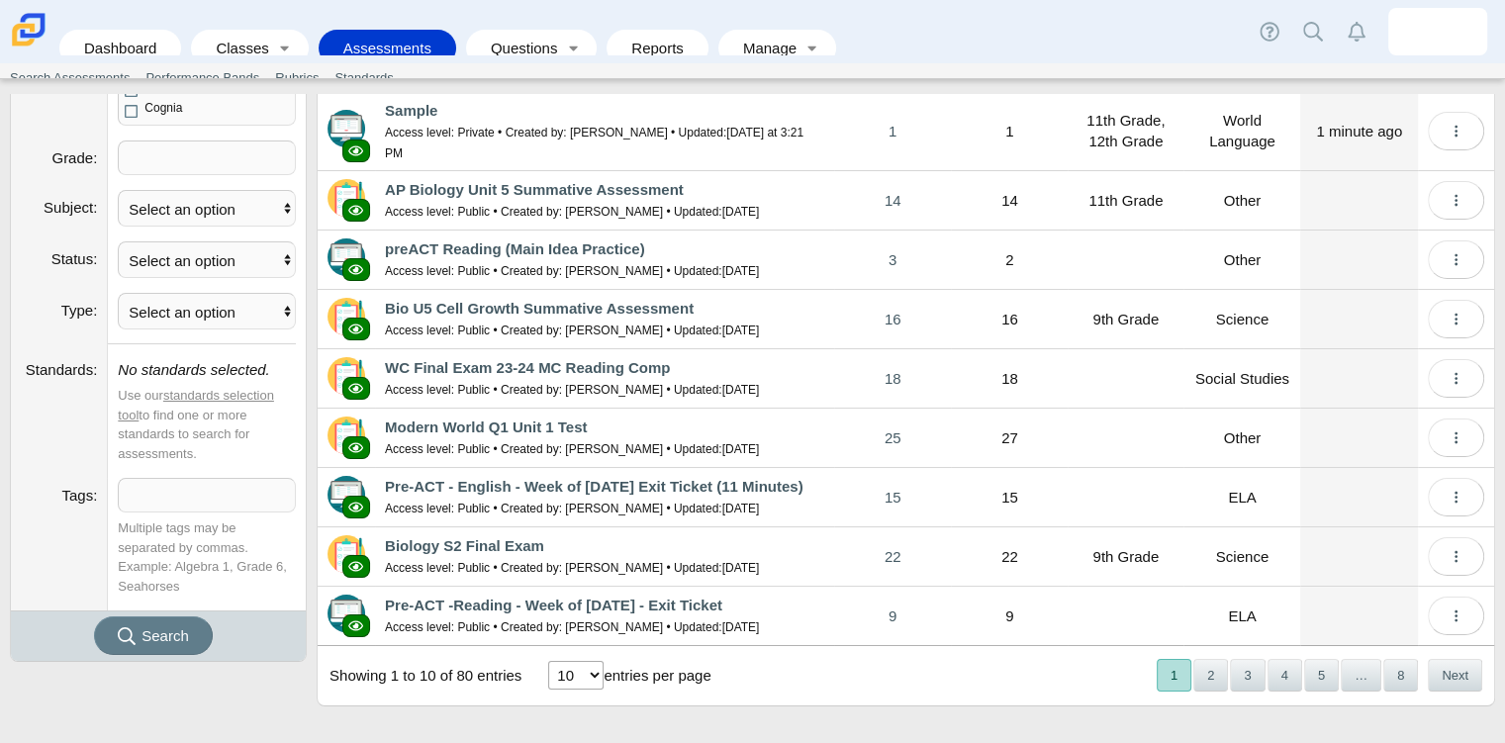
select select "25"
click at [548, 661] on select "10 25 50 100" at bounding box center [575, 675] width 55 height 29
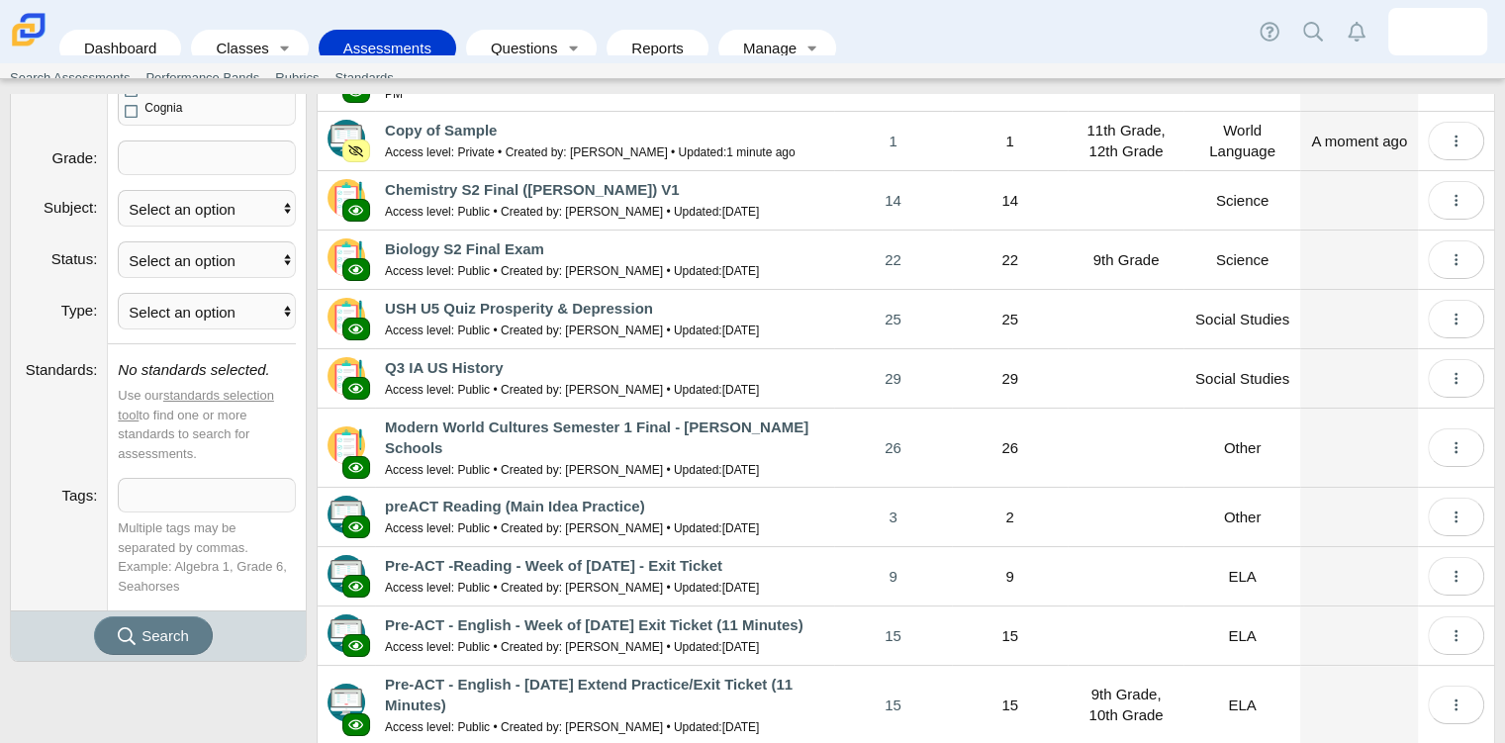
scroll to position [0, 0]
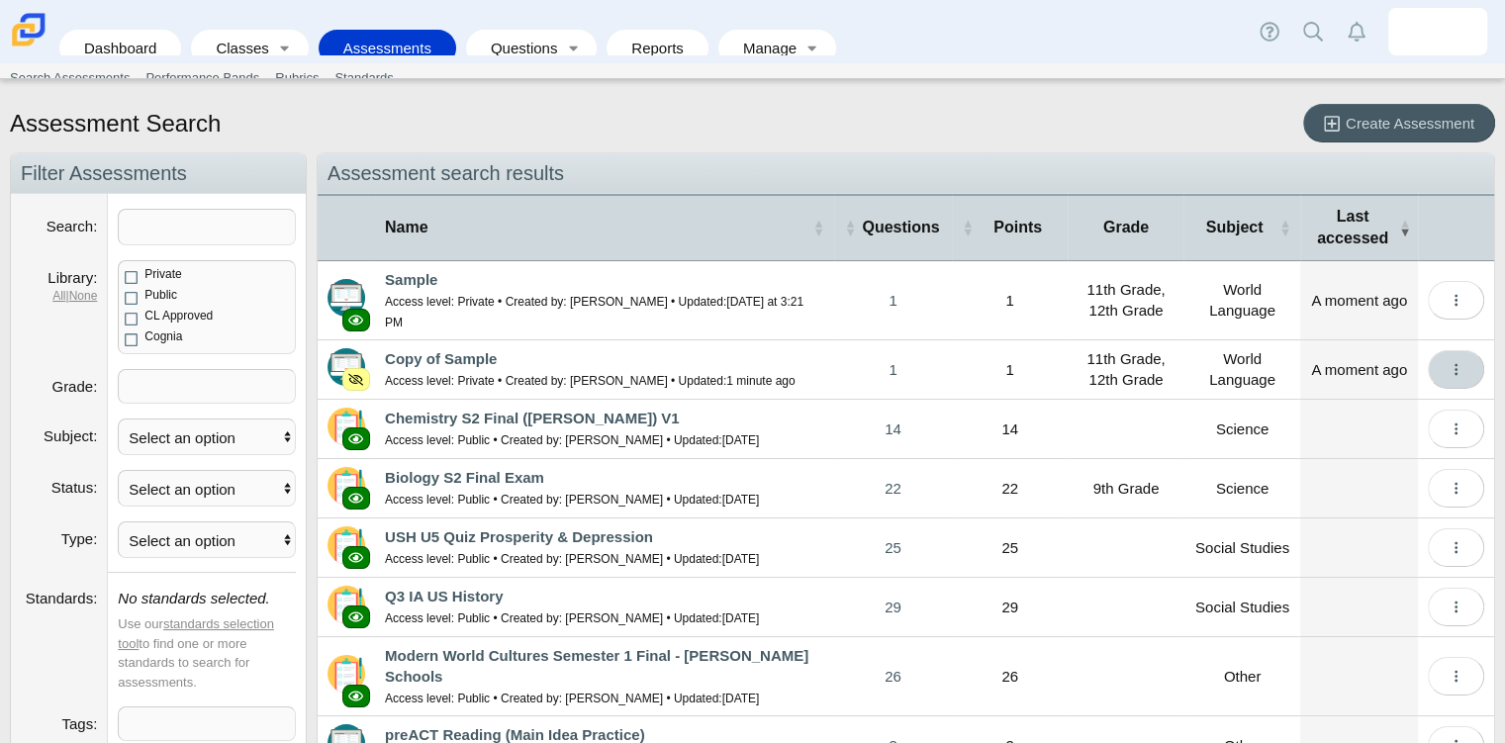
click at [1448, 374] on icon "More options" at bounding box center [1455, 369] width 15 height 15
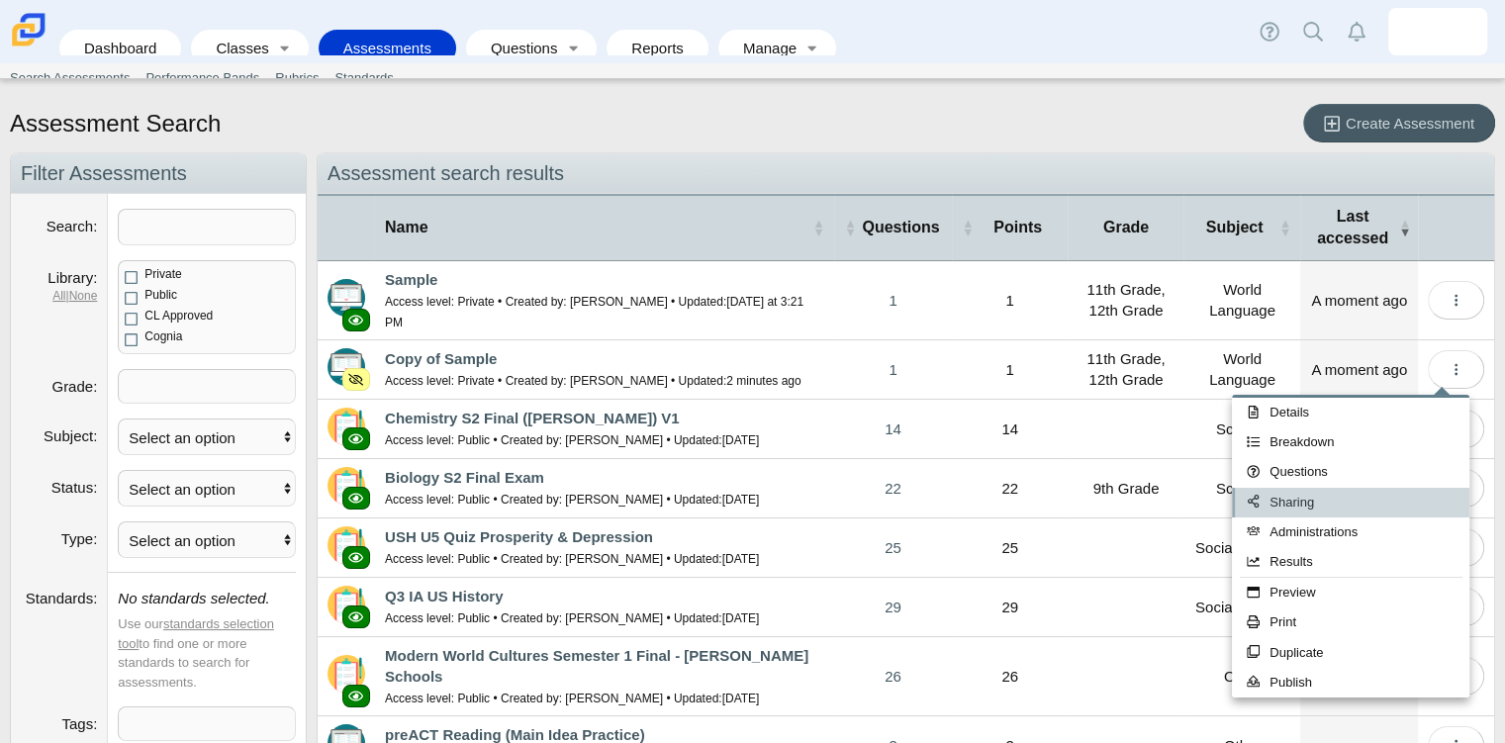
click at [1343, 513] on link "Sharing" at bounding box center [1349, 503] width 237 height 30
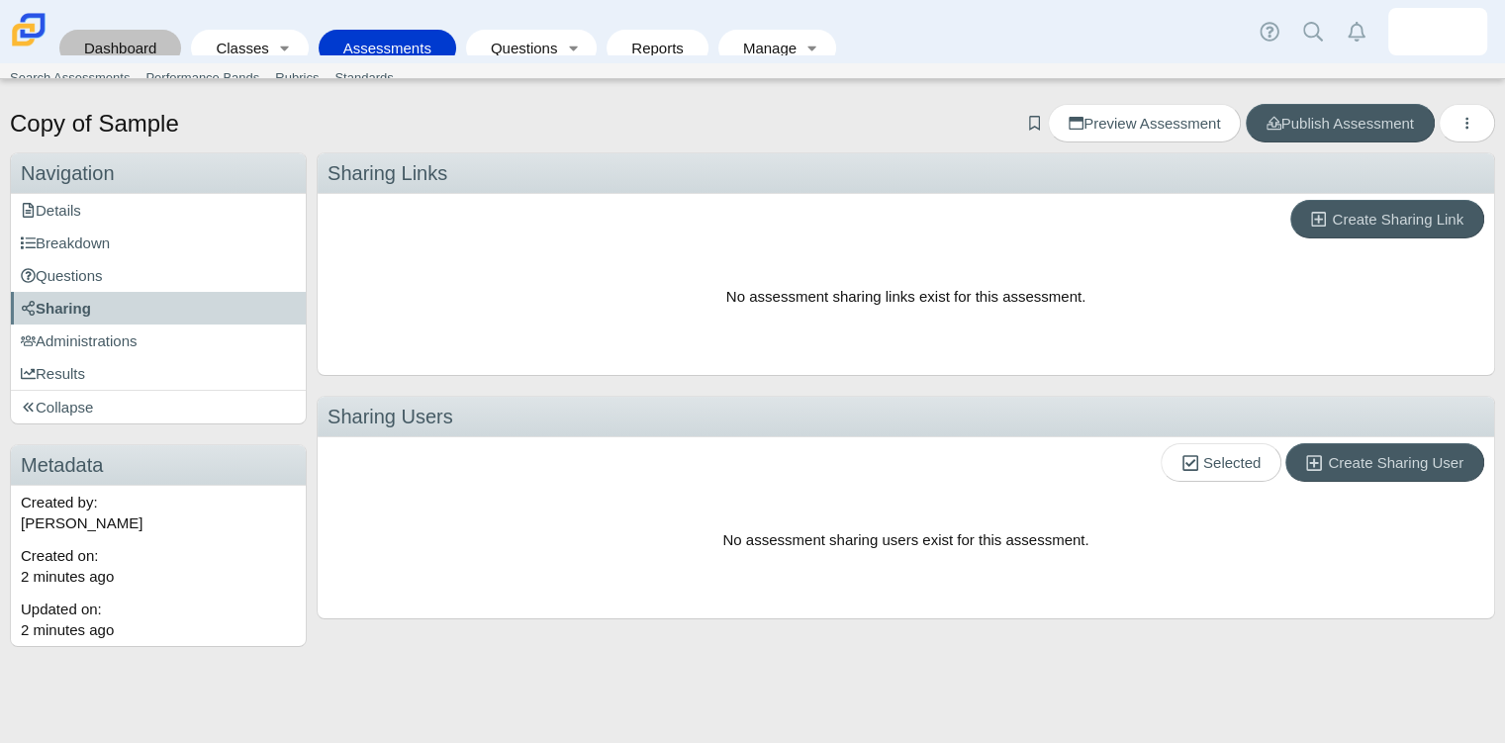
click at [122, 30] on link "Dashboard" at bounding box center [120, 48] width 102 height 37
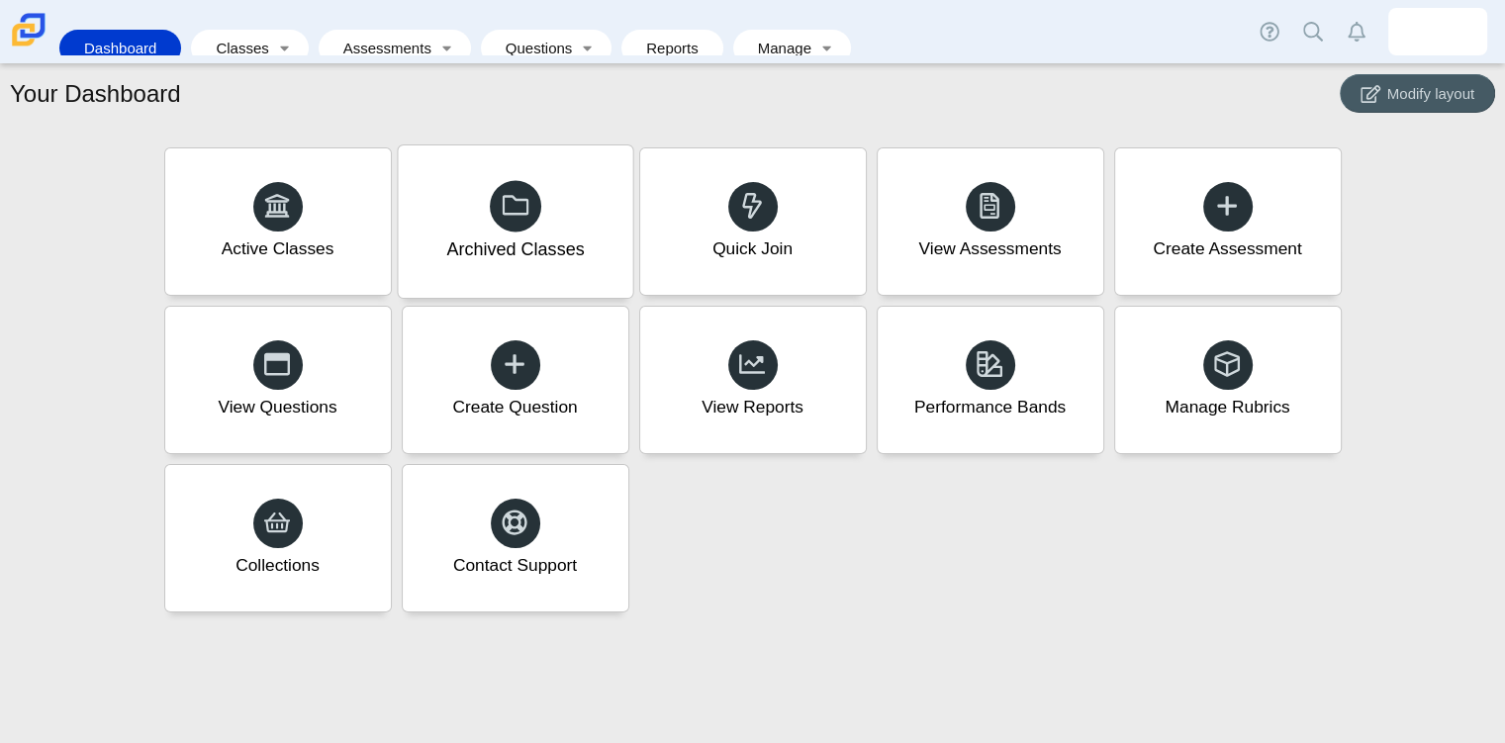
click at [462, 193] on div "Archived Classes" at bounding box center [515, 221] width 234 height 152
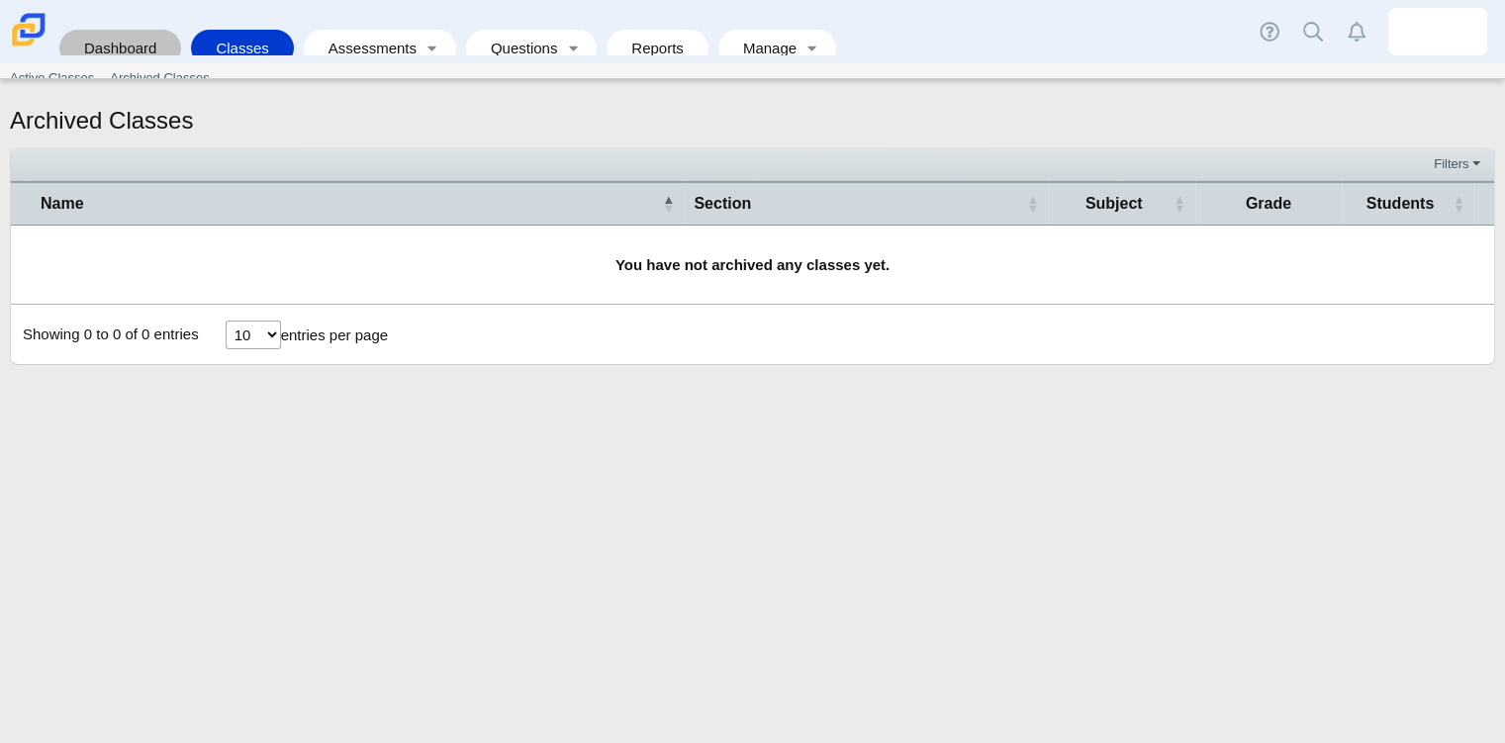
click at [114, 45] on link "Dashboard" at bounding box center [120, 48] width 102 height 37
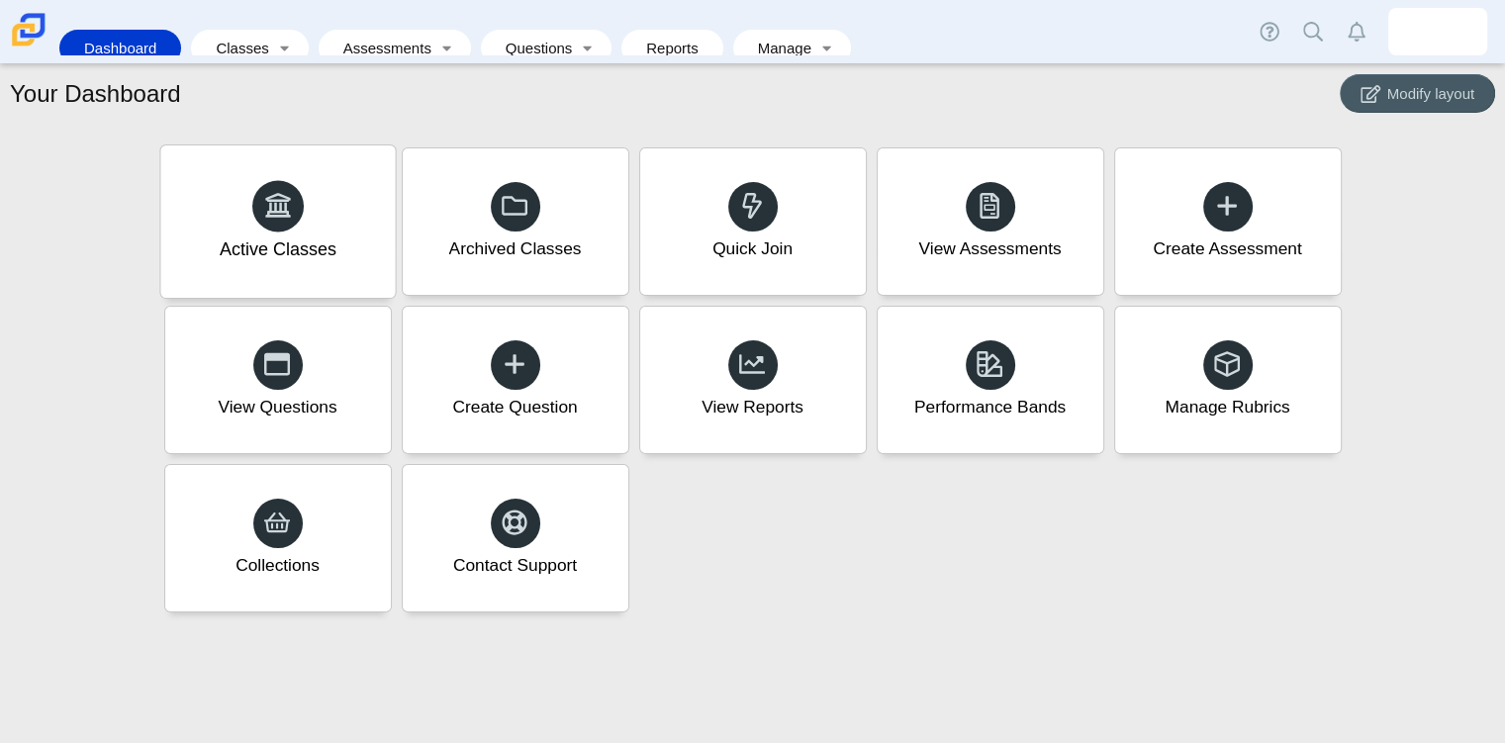
click at [281, 259] on div "Active Classes" at bounding box center [277, 250] width 117 height 26
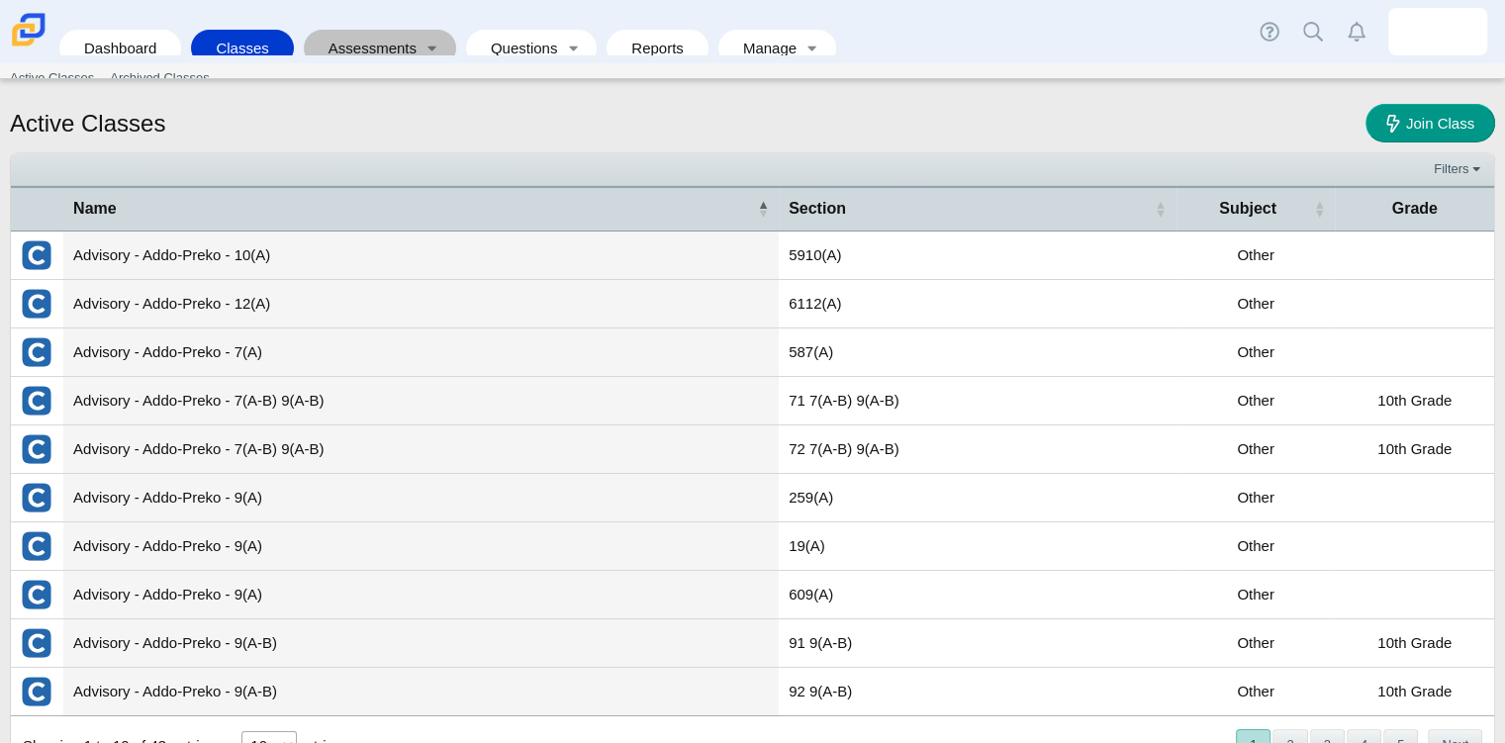
click at [352, 46] on link "Assessments" at bounding box center [366, 48] width 105 height 37
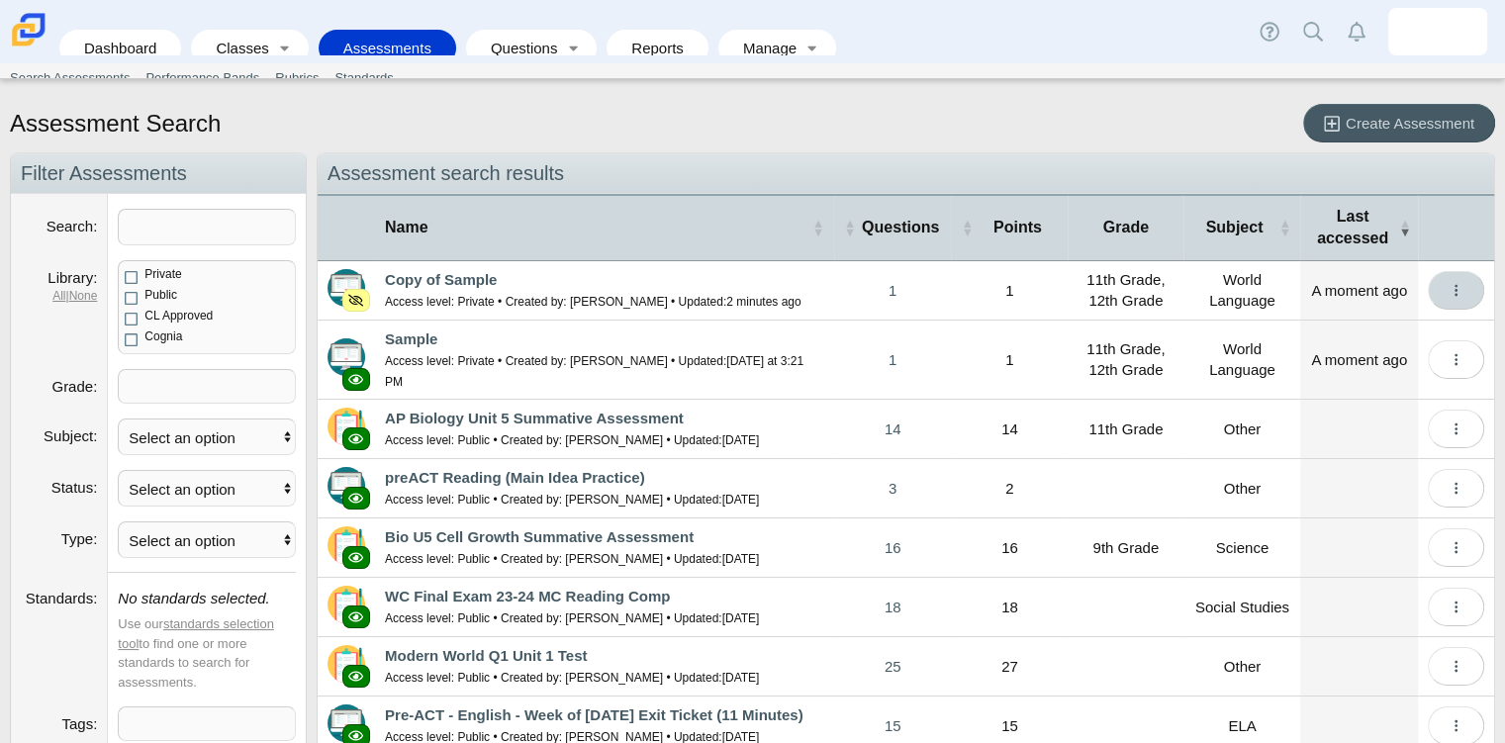
drag, startPoint x: 1432, startPoint y: 294, endPoint x: 1447, endPoint y: 300, distance: 16.0
click at [1447, 300] on button "More options" at bounding box center [1455, 290] width 56 height 39
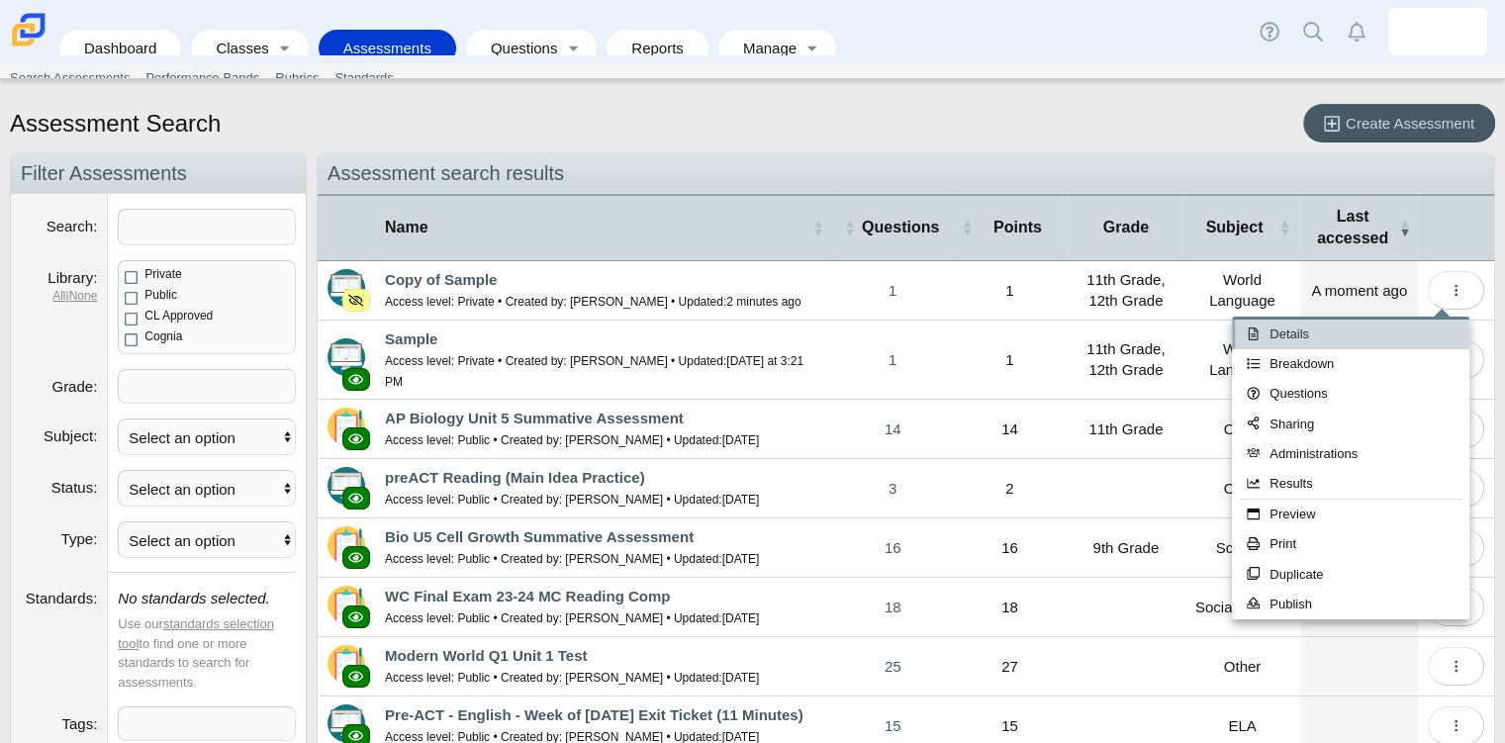
click at [1337, 323] on link "Details" at bounding box center [1349, 334] width 237 height 30
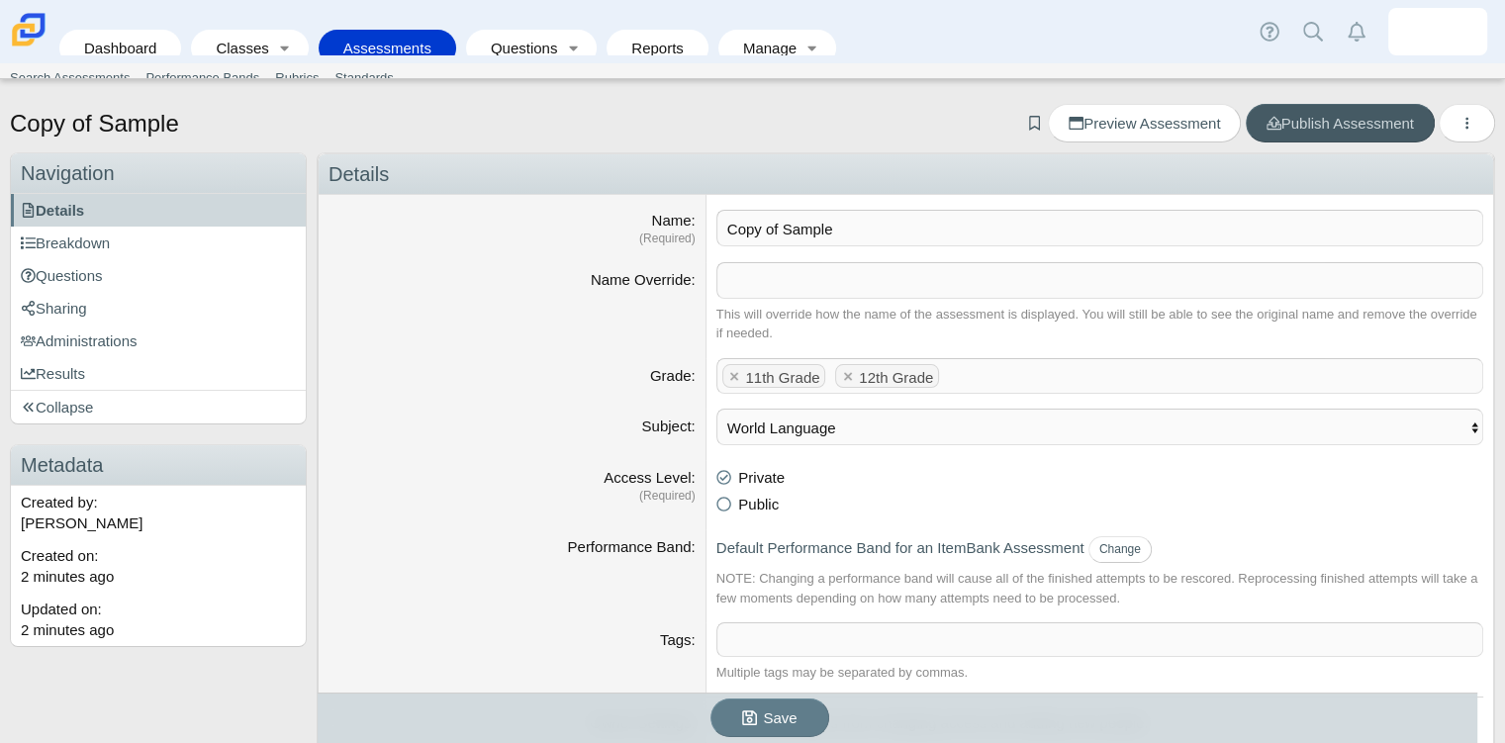
click at [929, 236] on input "Copy of Sample" at bounding box center [1099, 228] width 767 height 37
type input "C"
click at [1459, 120] on icon "More options" at bounding box center [1466, 123] width 15 height 15
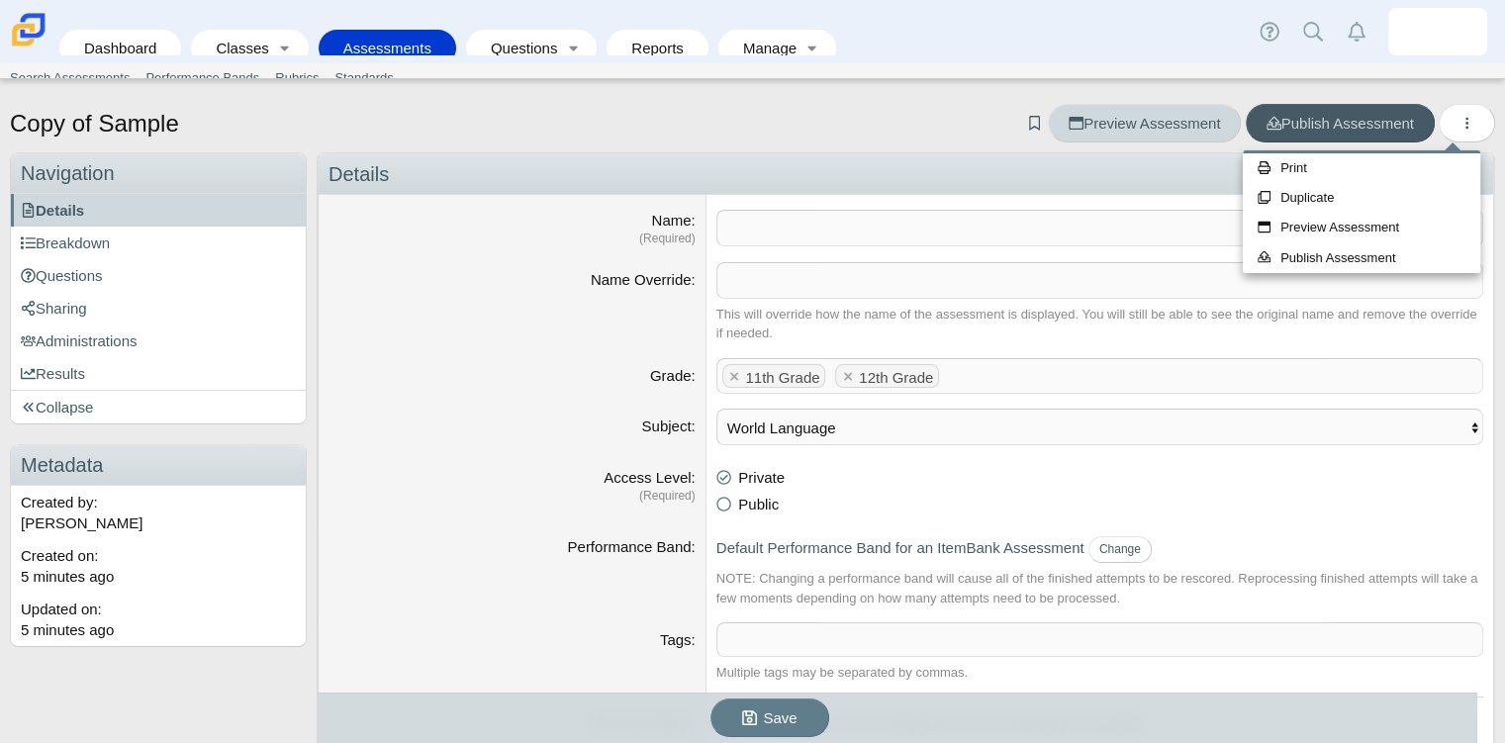
click at [1195, 135] on link "Preview Assessment" at bounding box center [1144, 123] width 193 height 39
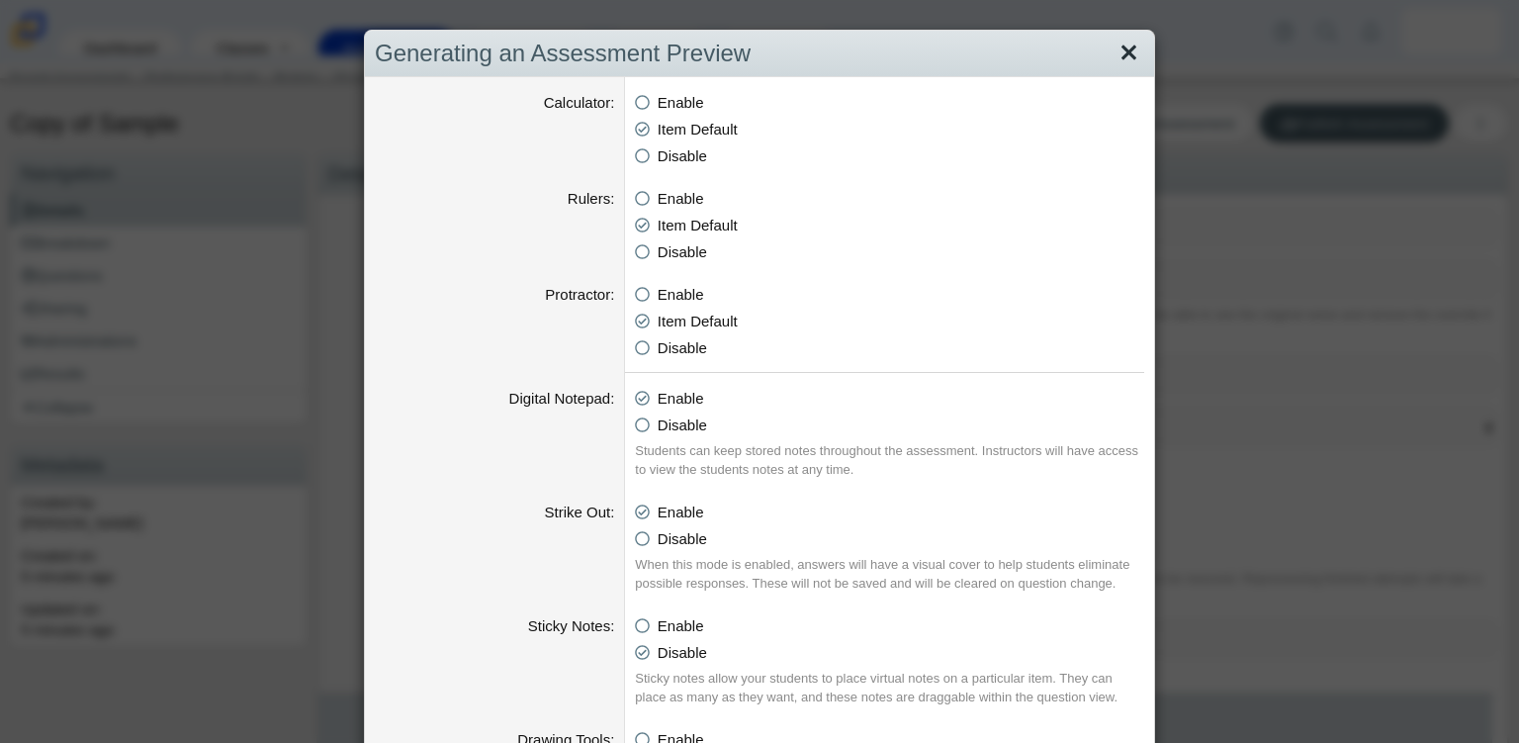
click at [1133, 63] on link "Close" at bounding box center [1129, 54] width 31 height 34
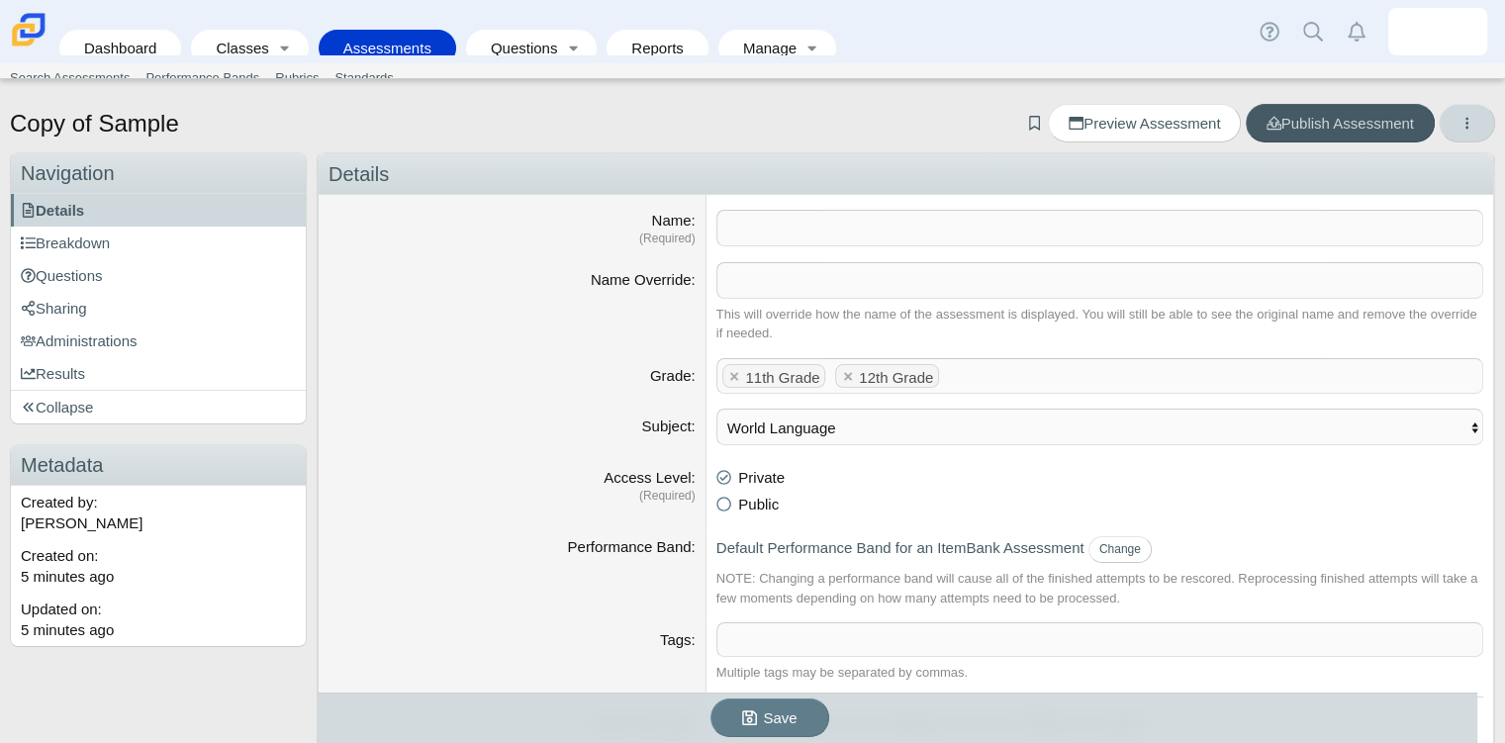
click at [1444, 110] on button "More options" at bounding box center [1466, 123] width 56 height 39
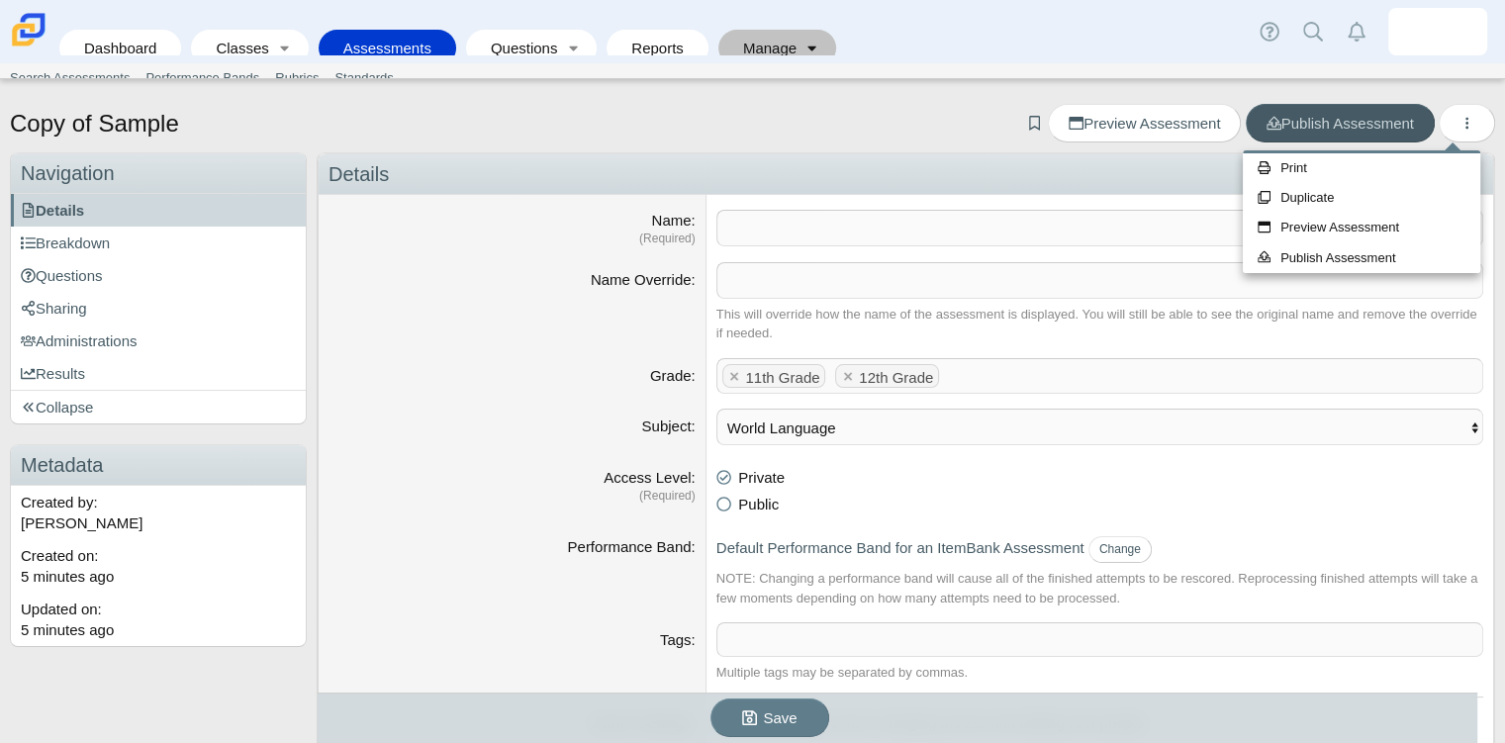
click at [798, 30] on link "Toggle expanded" at bounding box center [812, 48] width 28 height 37
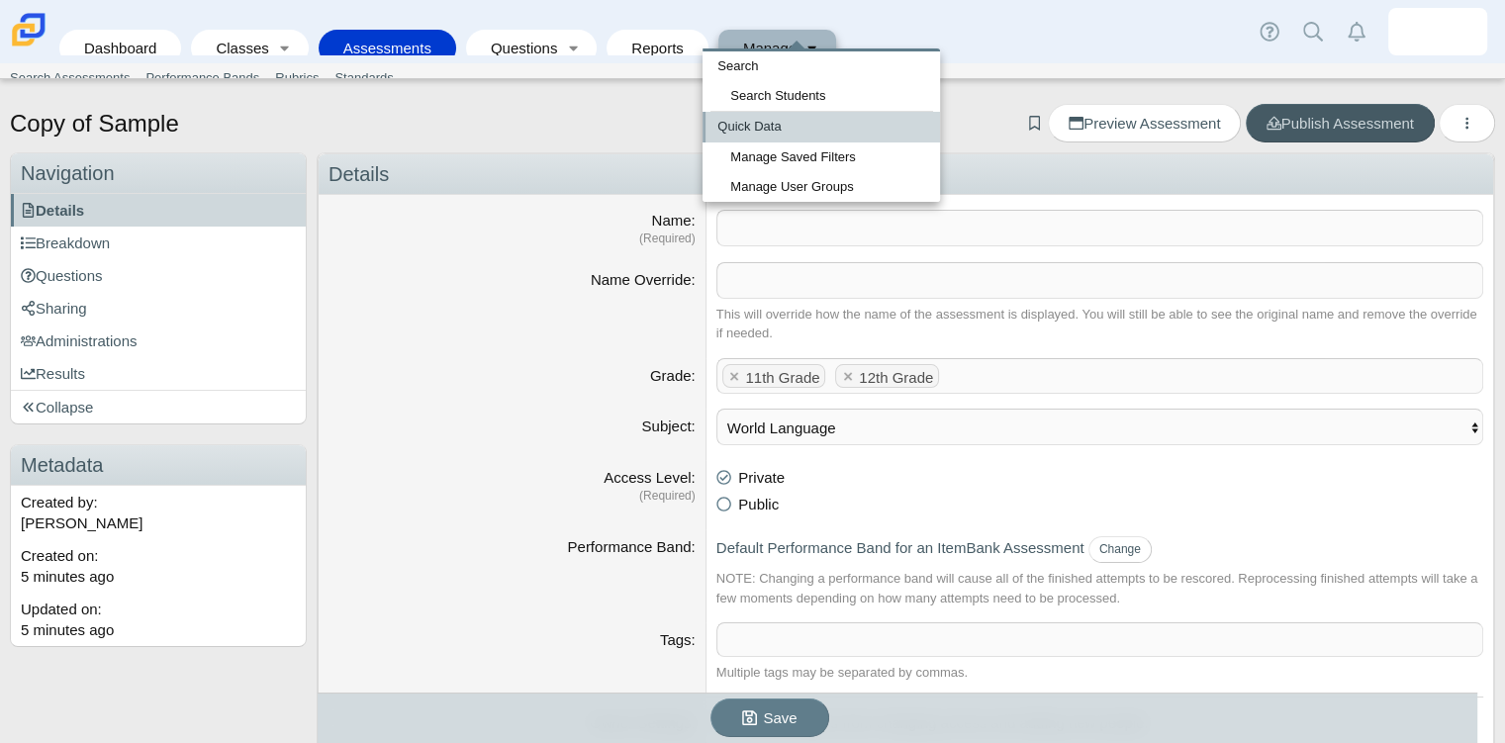
click at [783, 125] on link "Quick Data" at bounding box center [820, 127] width 237 height 30
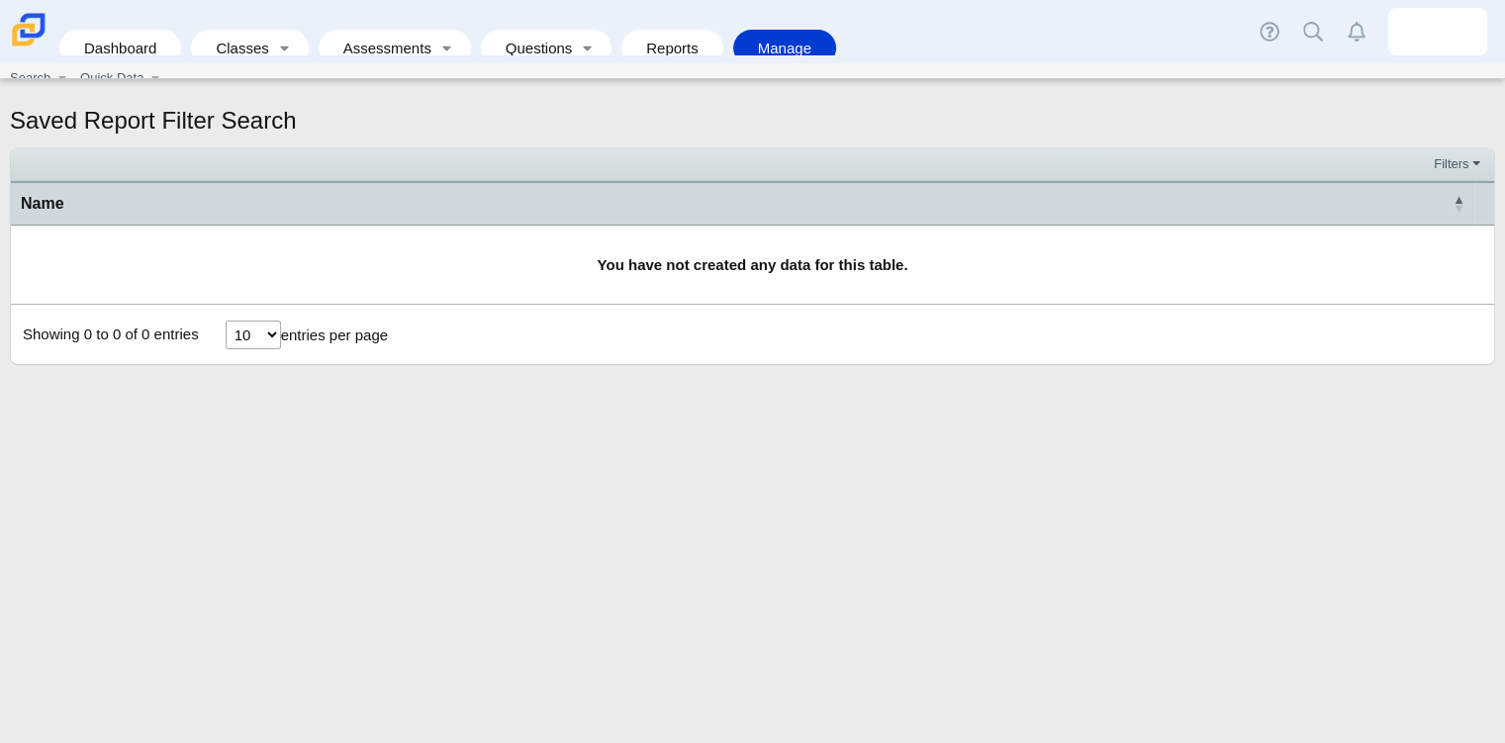
click at [754, 30] on link "Manage" at bounding box center [784, 48] width 83 height 37
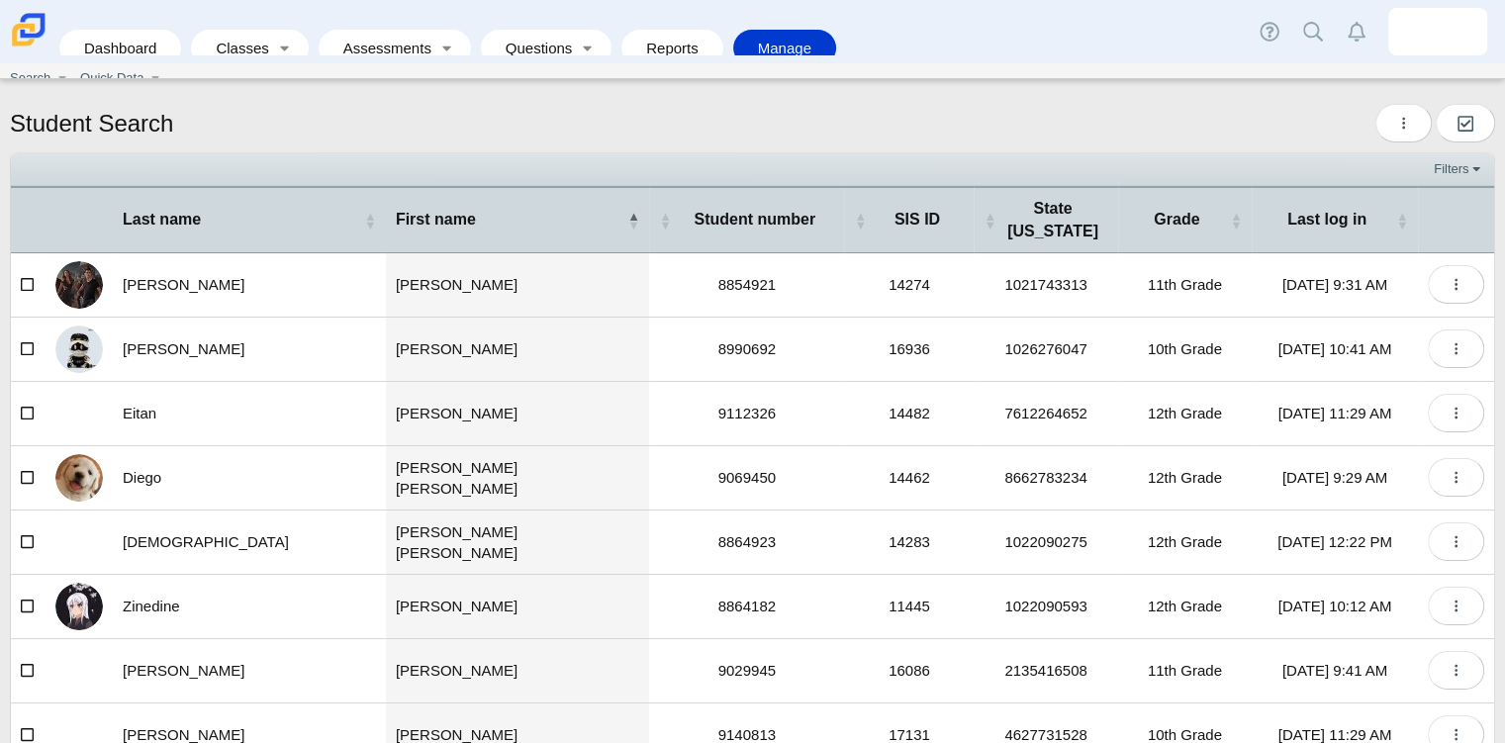
click at [768, 31] on link "Manage" at bounding box center [784, 48] width 83 height 37
click at [574, 43] on link "Toggle expanded" at bounding box center [588, 48] width 28 height 37
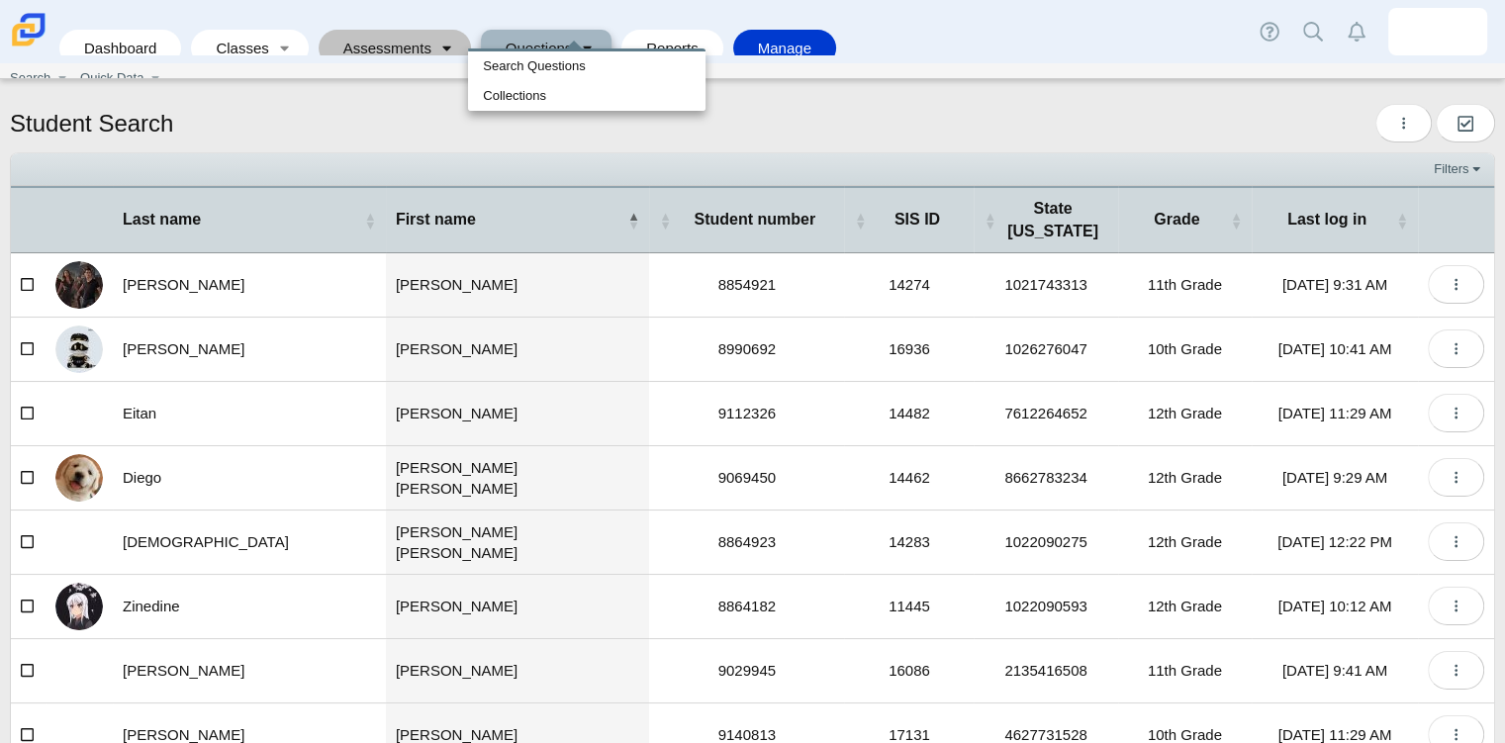
click at [433, 30] on link "Toggle expanded" at bounding box center [447, 48] width 28 height 37
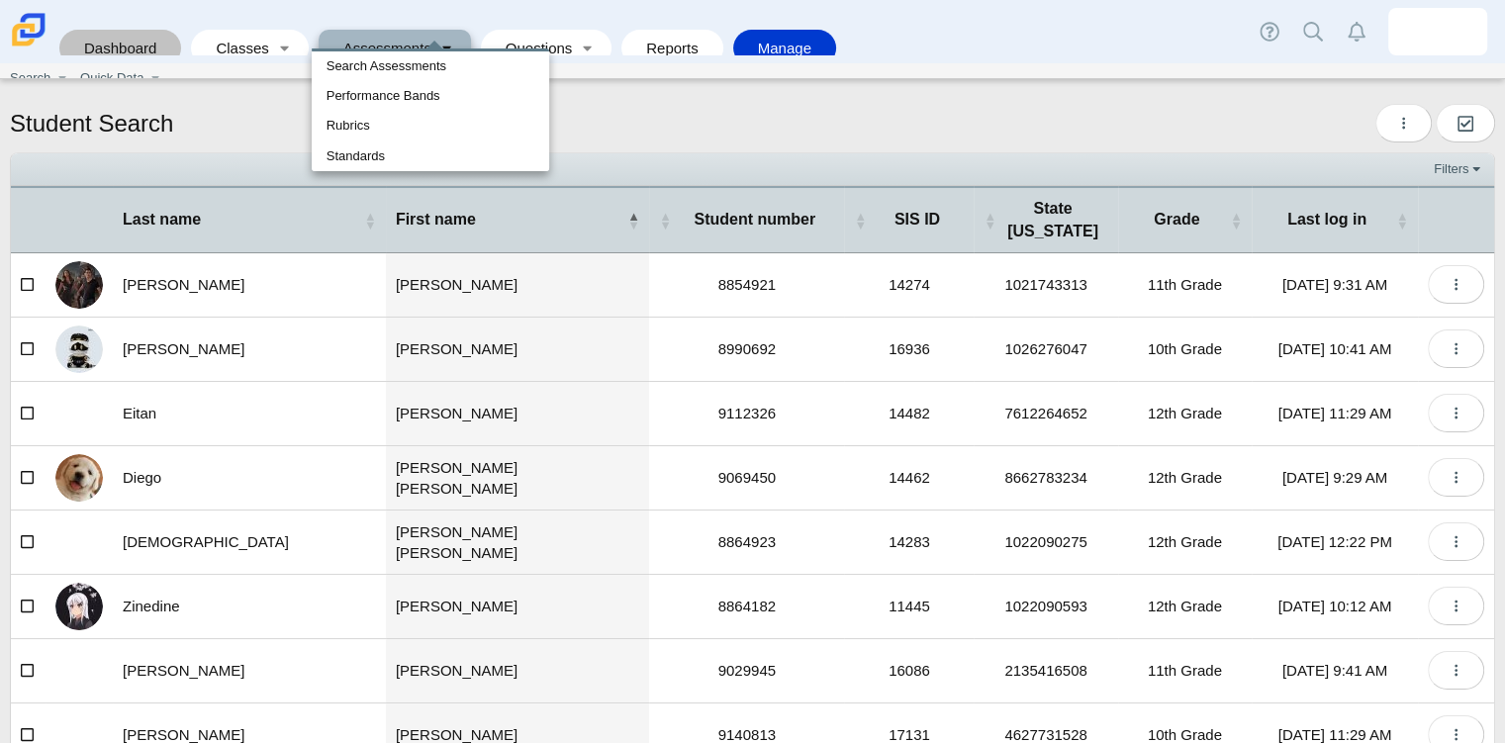
click at [143, 35] on link "Dashboard" at bounding box center [120, 48] width 102 height 37
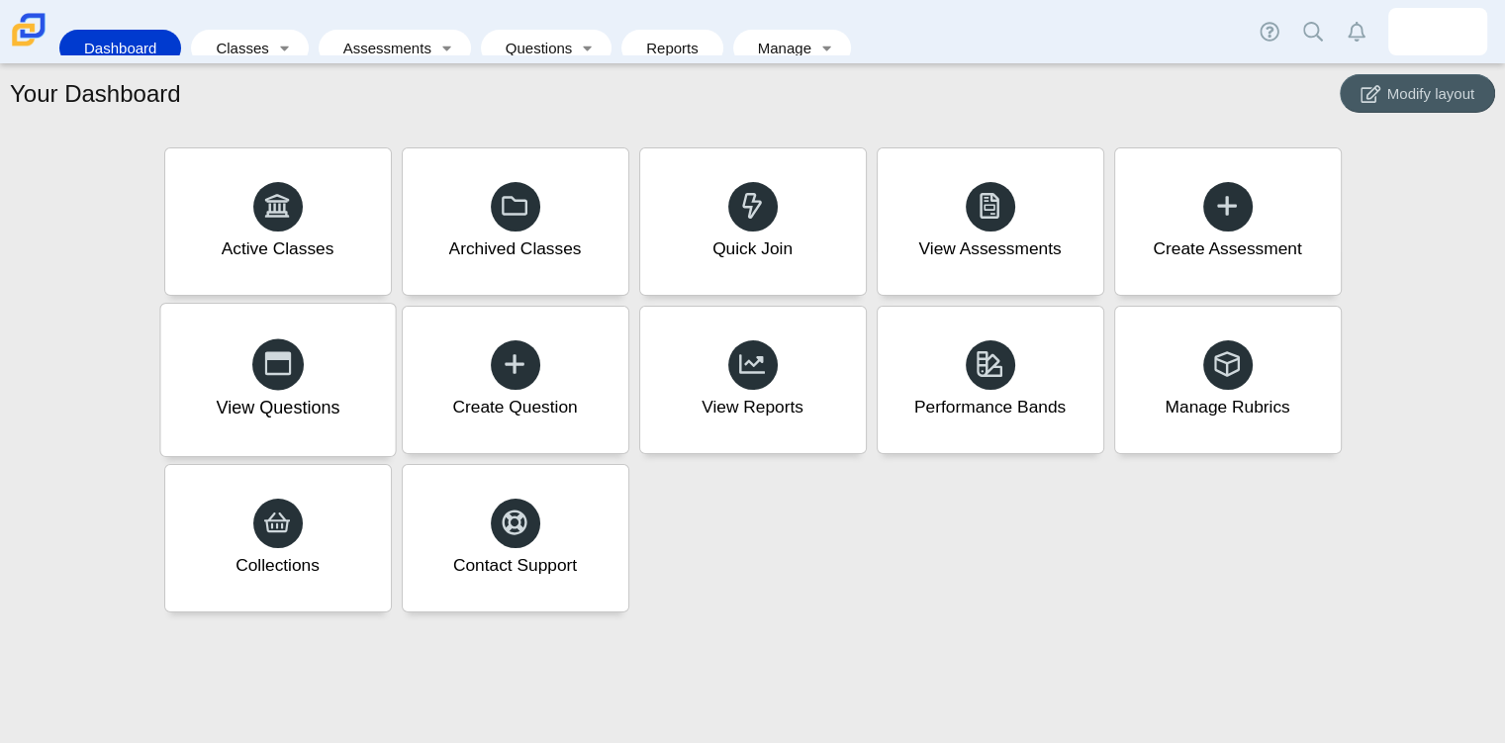
click at [322, 390] on div "View Questions" at bounding box center [277, 380] width 234 height 152
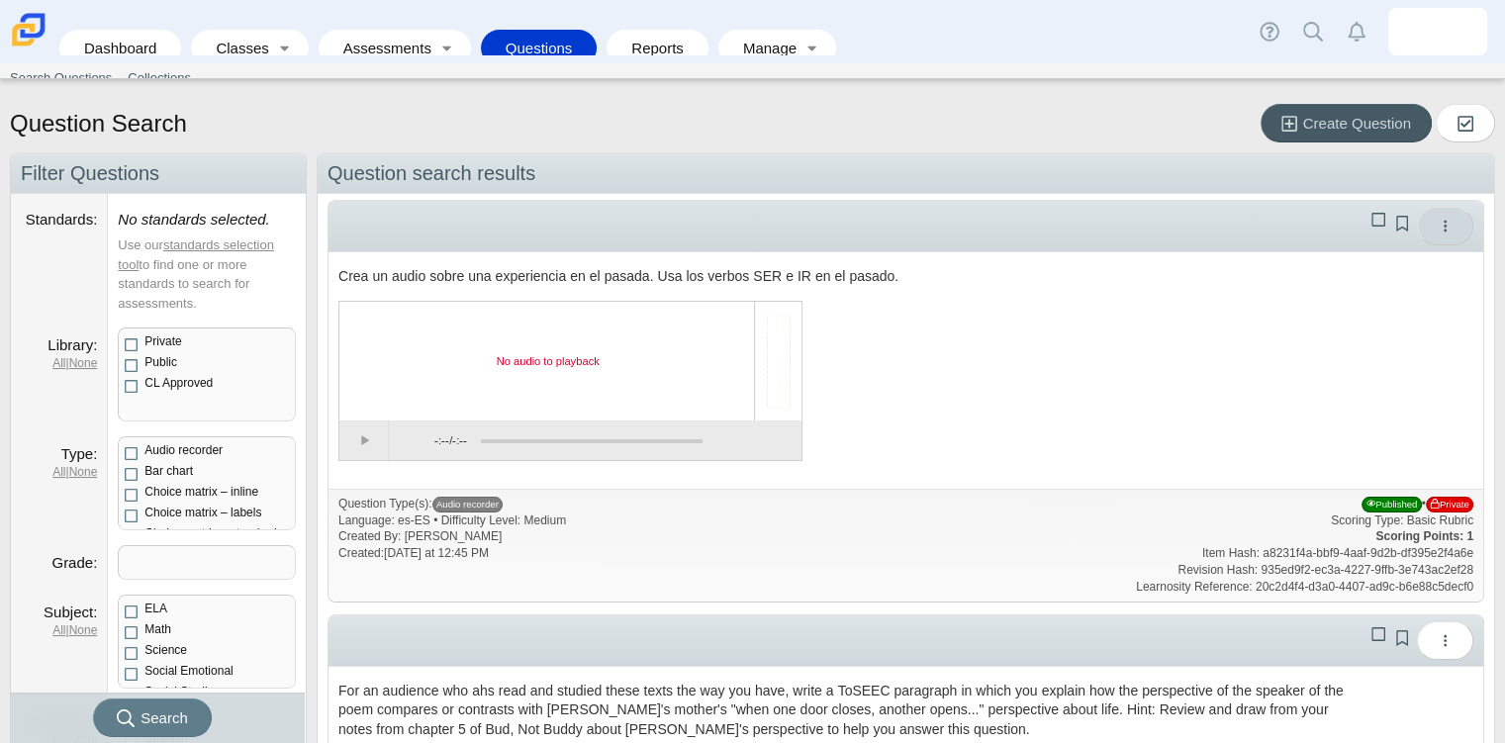
click at [1445, 229] on button "More options" at bounding box center [1444, 226] width 56 height 39
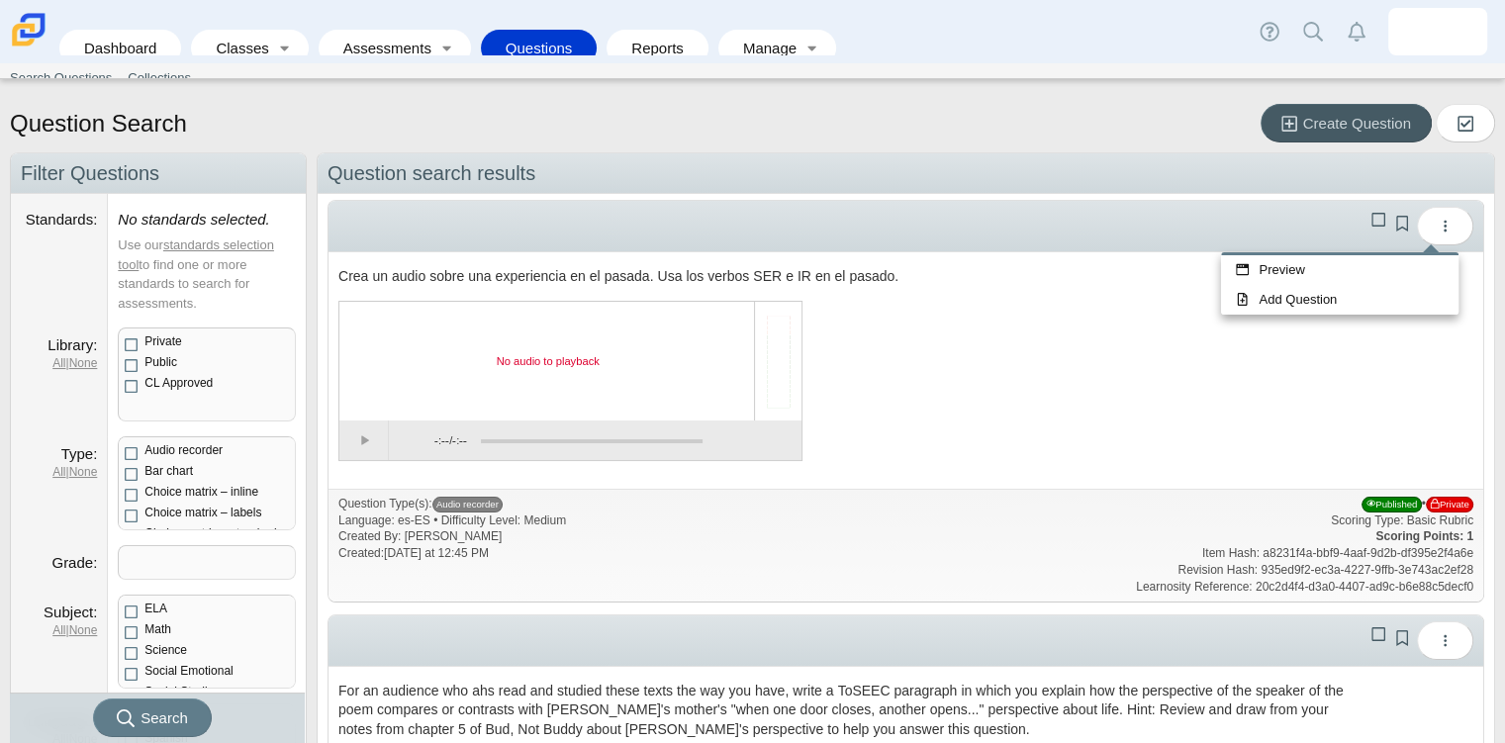
click at [1366, 384] on div "Crea un audio sobre una experiencia en el pasada. Usa los verbos SER e IR en el…" at bounding box center [905, 370] width 1135 height 217
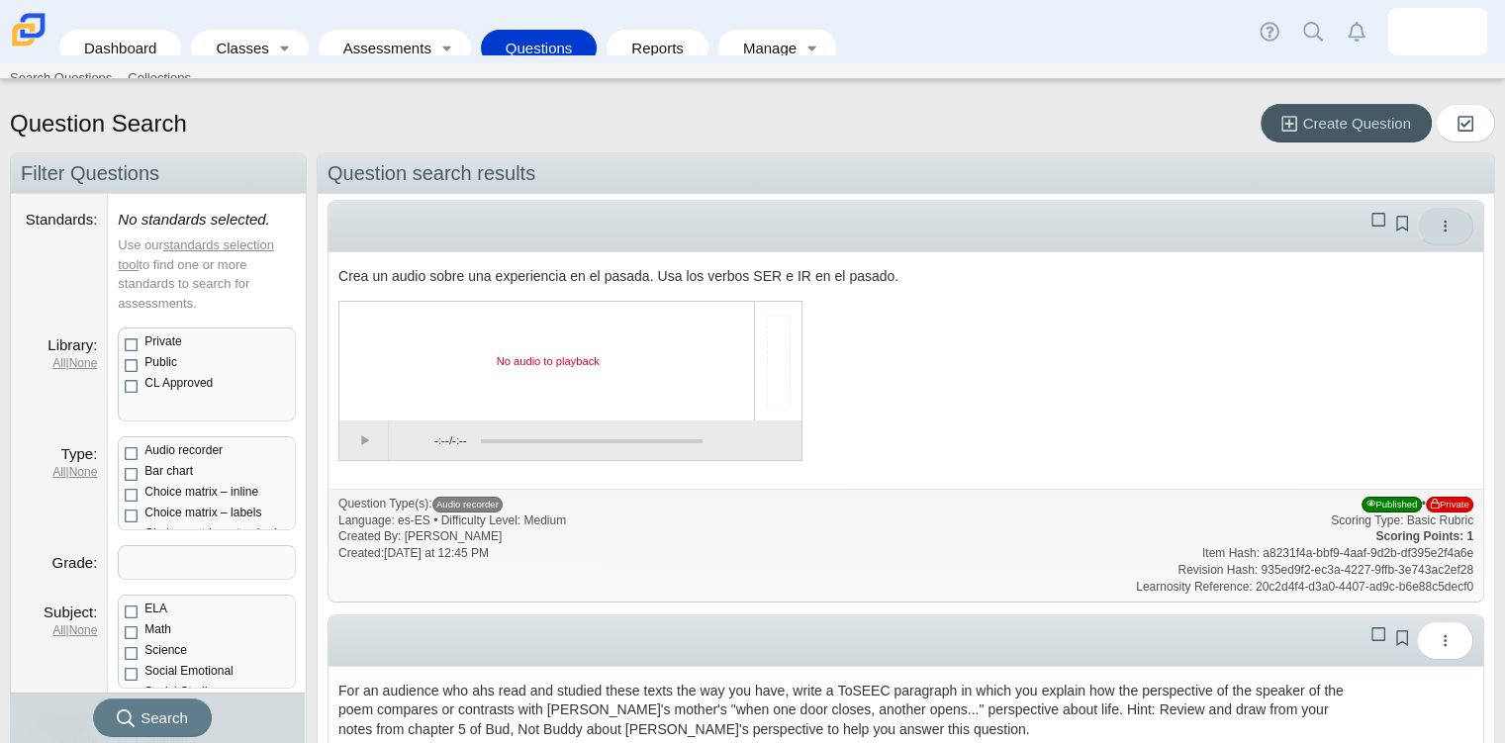
click at [1416, 227] on button "More options" at bounding box center [1444, 226] width 56 height 39
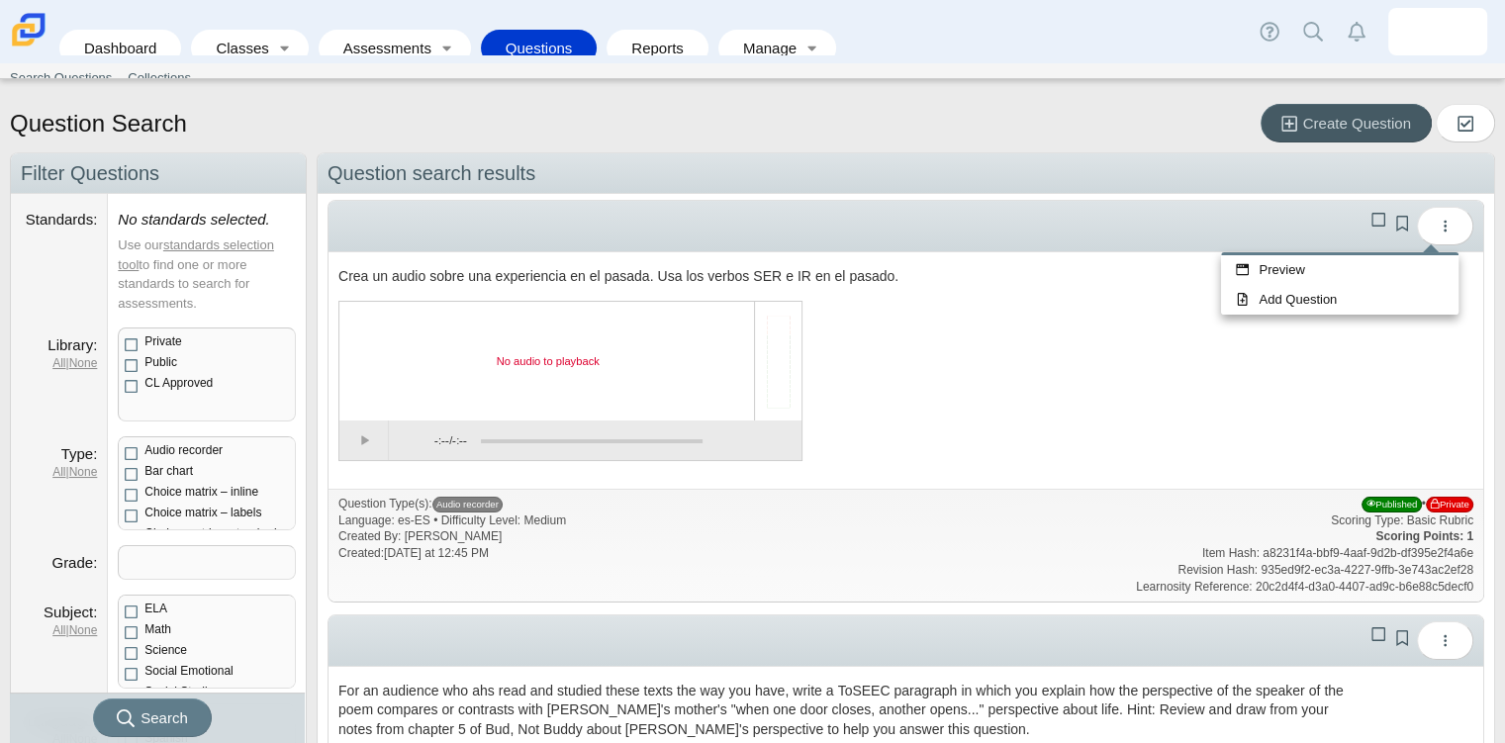
click at [1228, 393] on div "No audio to playback -:-- / -:--" at bounding box center [848, 384] width 1021 height 166
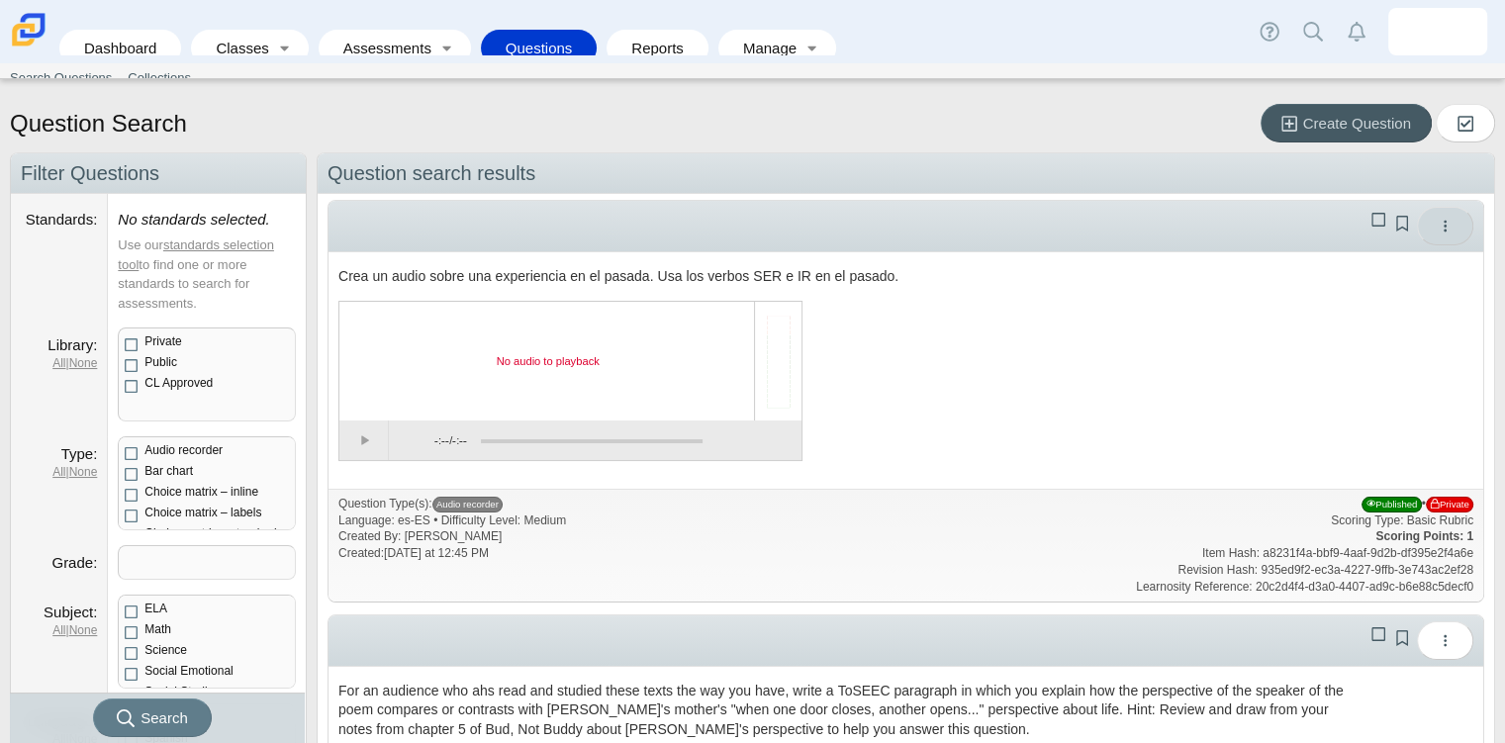
click at [1437, 224] on icon "More options" at bounding box center [1444, 226] width 15 height 15
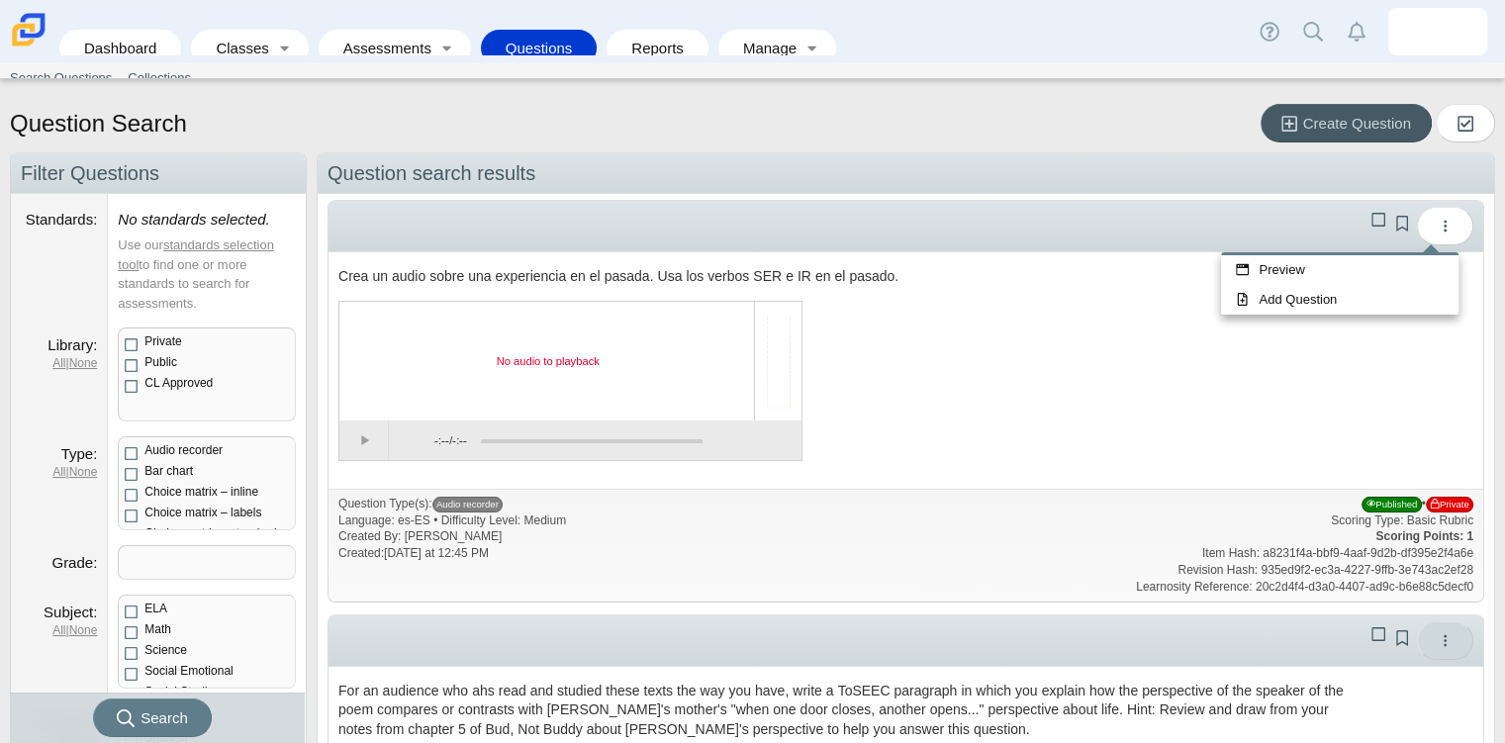
click at [1437, 643] on icon "More options" at bounding box center [1444, 640] width 15 height 15
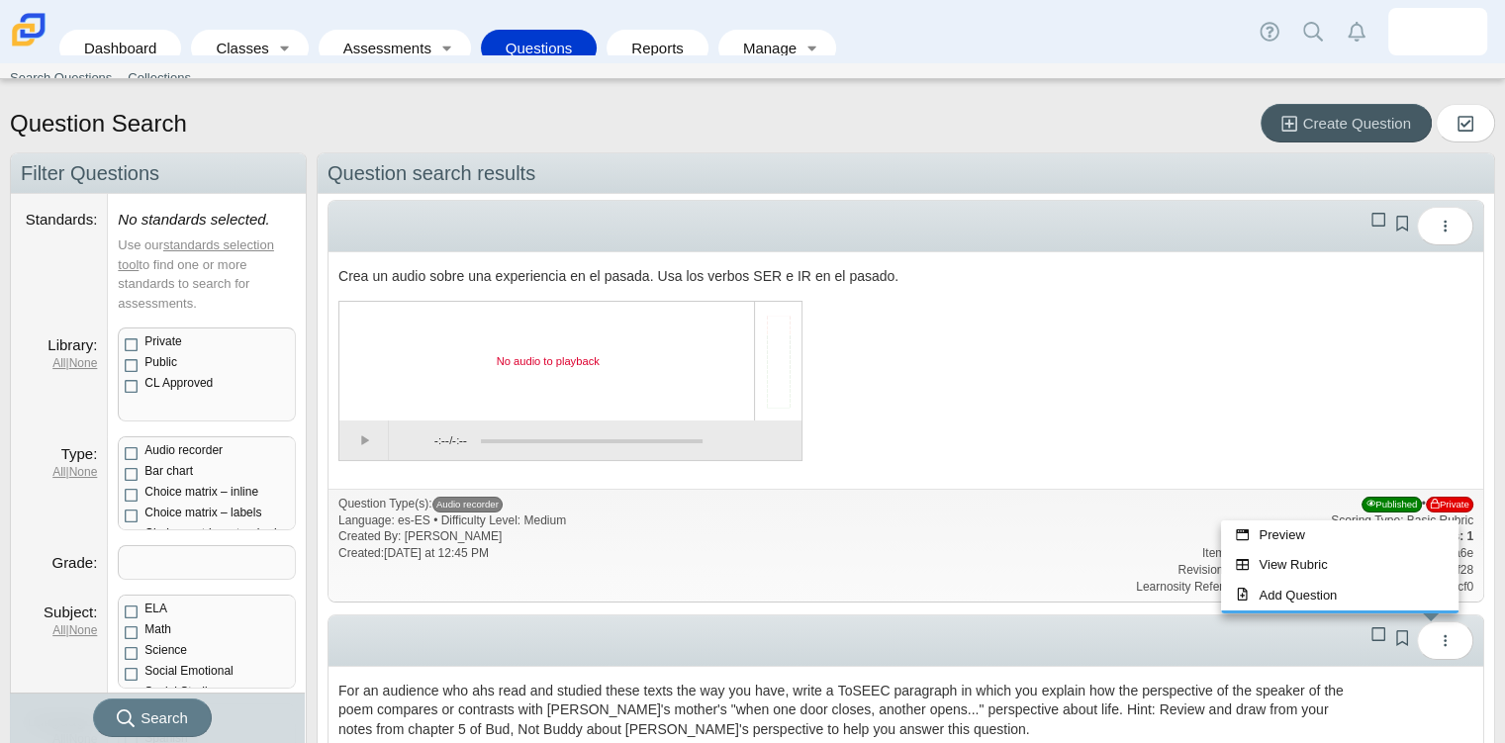
click at [1338, 375] on div "No audio to playback -:-- / -:--" at bounding box center [848, 384] width 1021 height 166
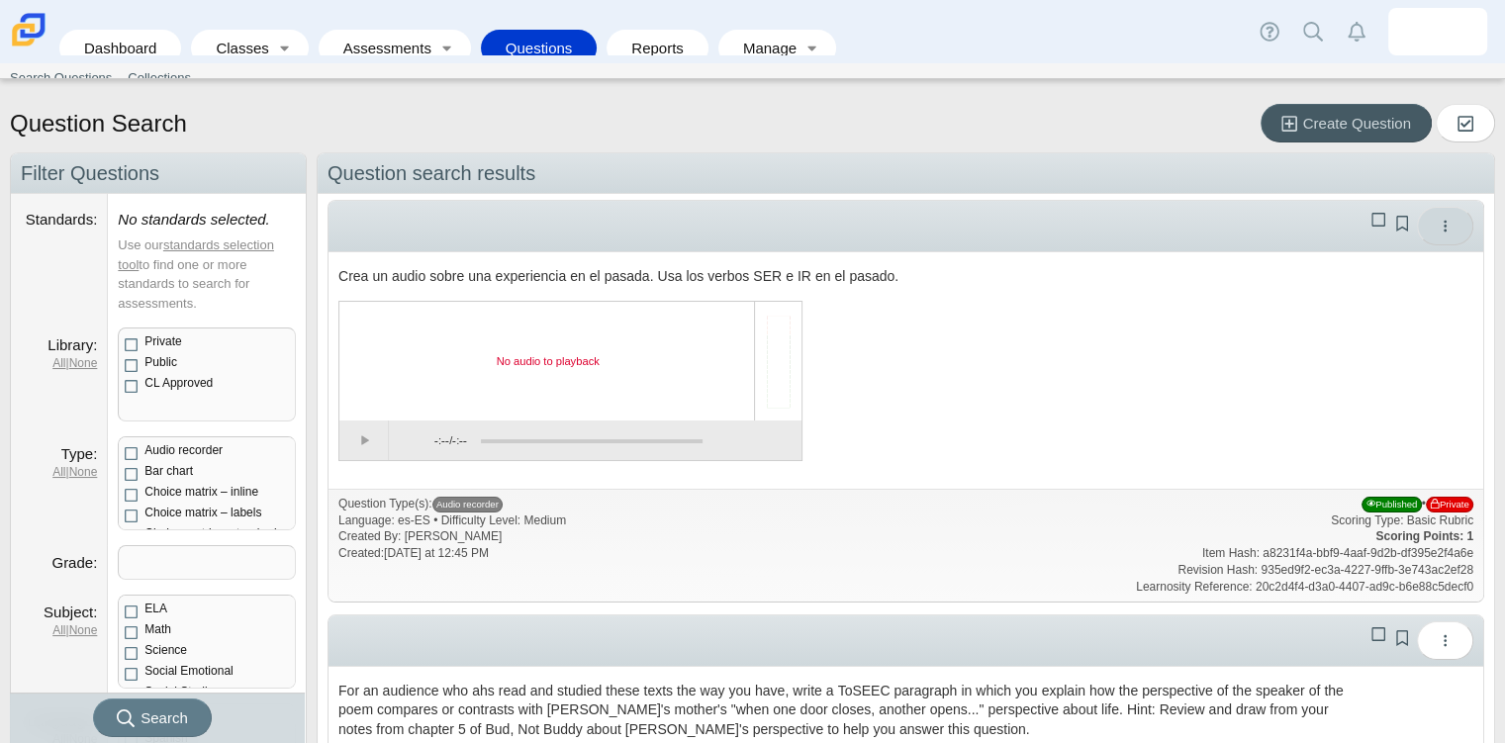
click at [1437, 228] on icon "More options" at bounding box center [1444, 226] width 15 height 15
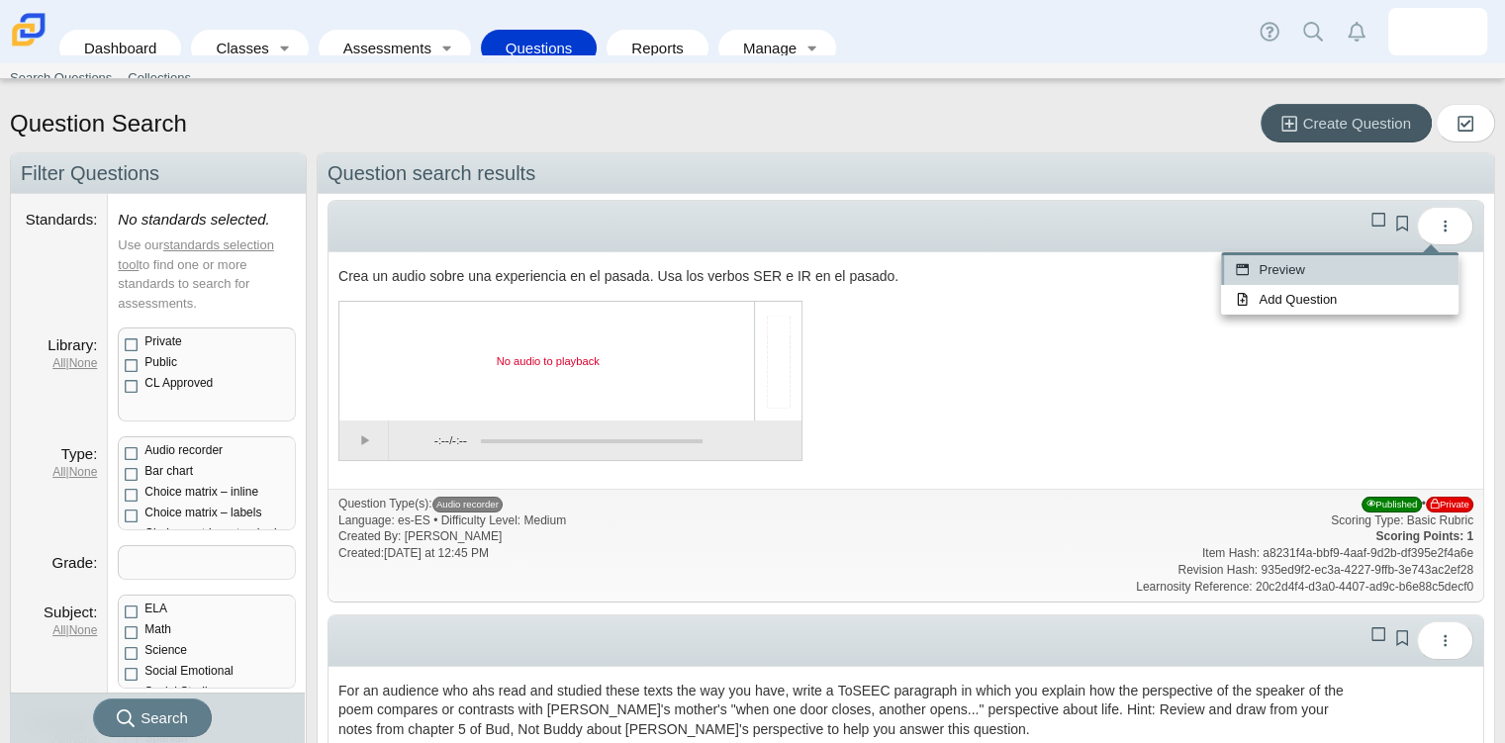
click at [1344, 275] on link "Preview" at bounding box center [1339, 270] width 237 height 30
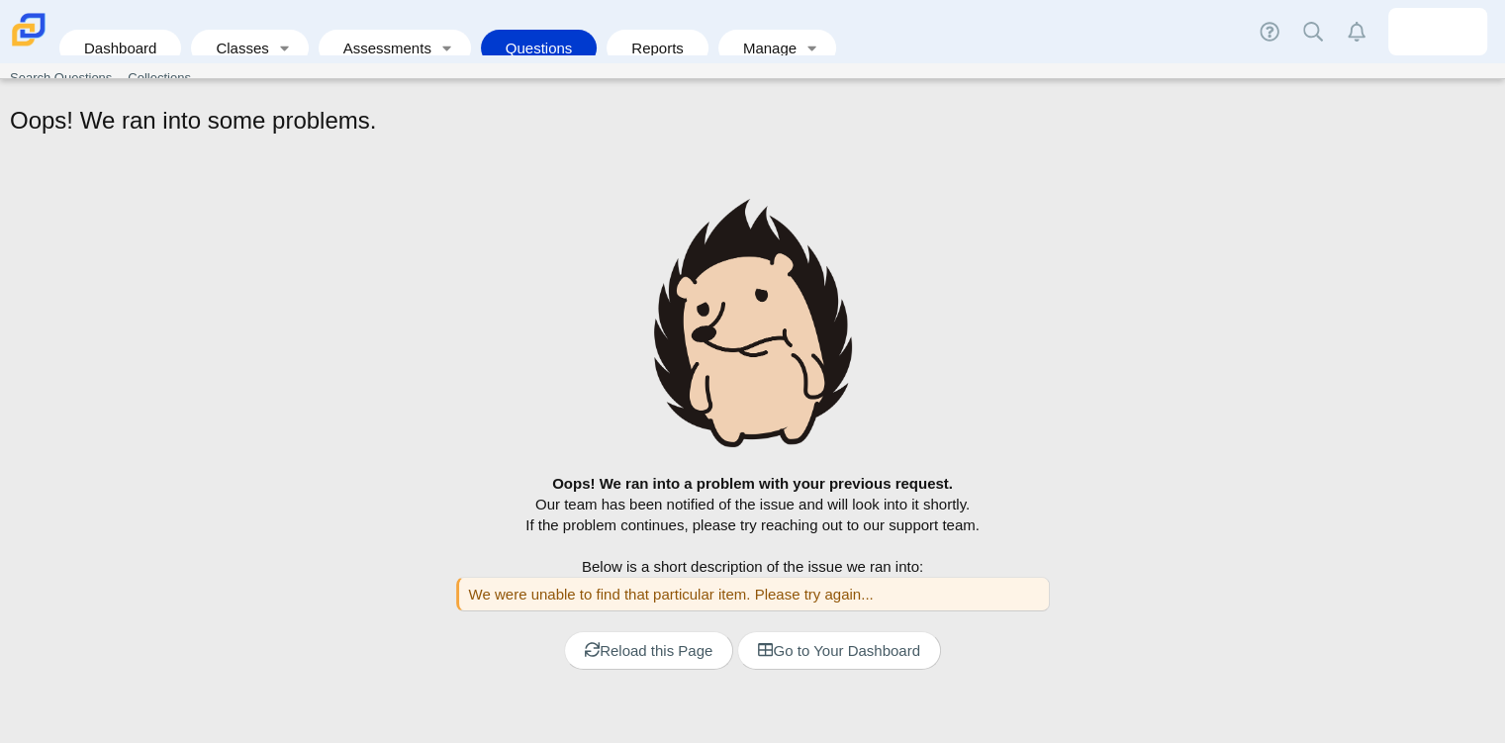
scroll to position [8, 0]
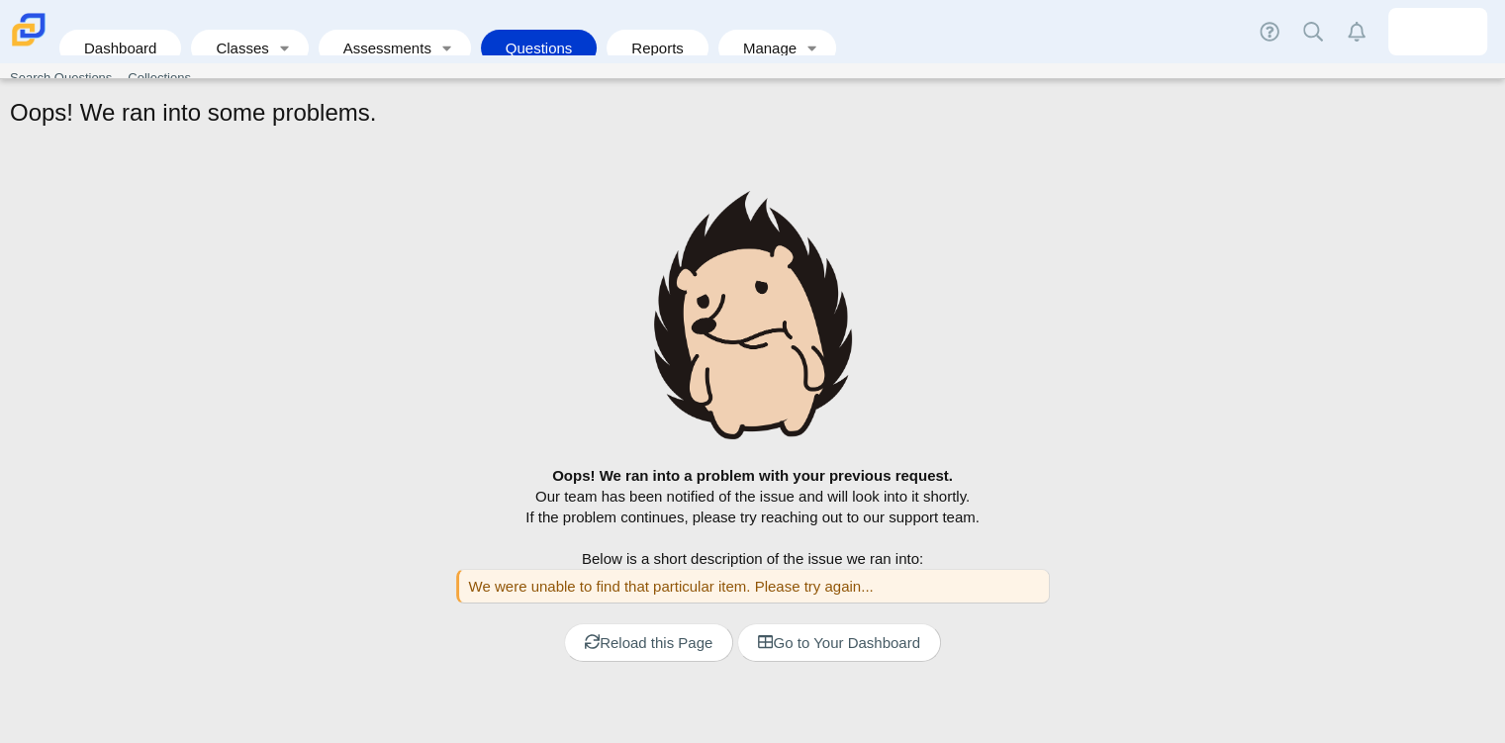
click at [785, 590] on div "We were unable to find that particular item. Please try again..." at bounding box center [752, 586] width 593 height 35
click at [681, 647] on link "Reload this Page" at bounding box center [648, 642] width 169 height 39
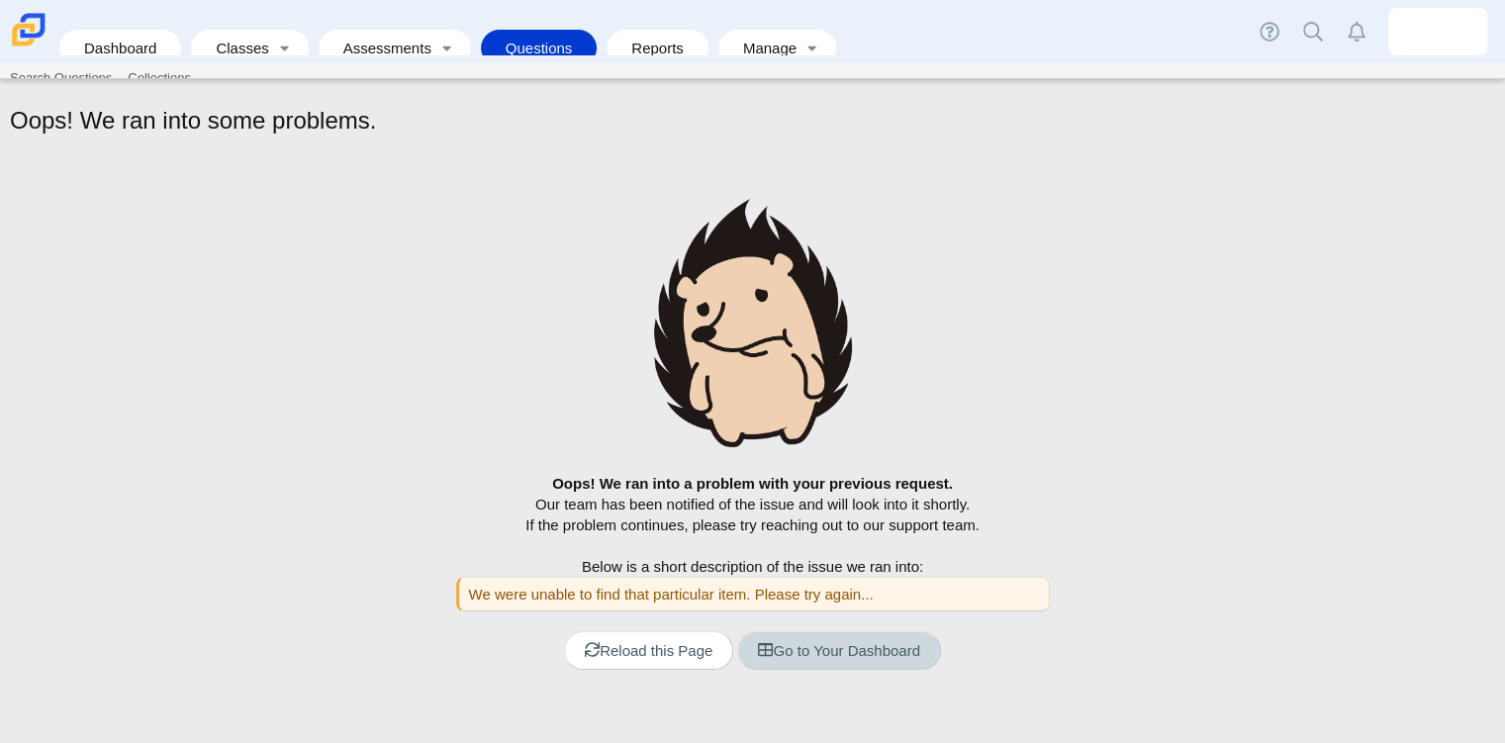
click at [778, 656] on link "Go to Your Dashboard" at bounding box center [838, 650] width 203 height 39
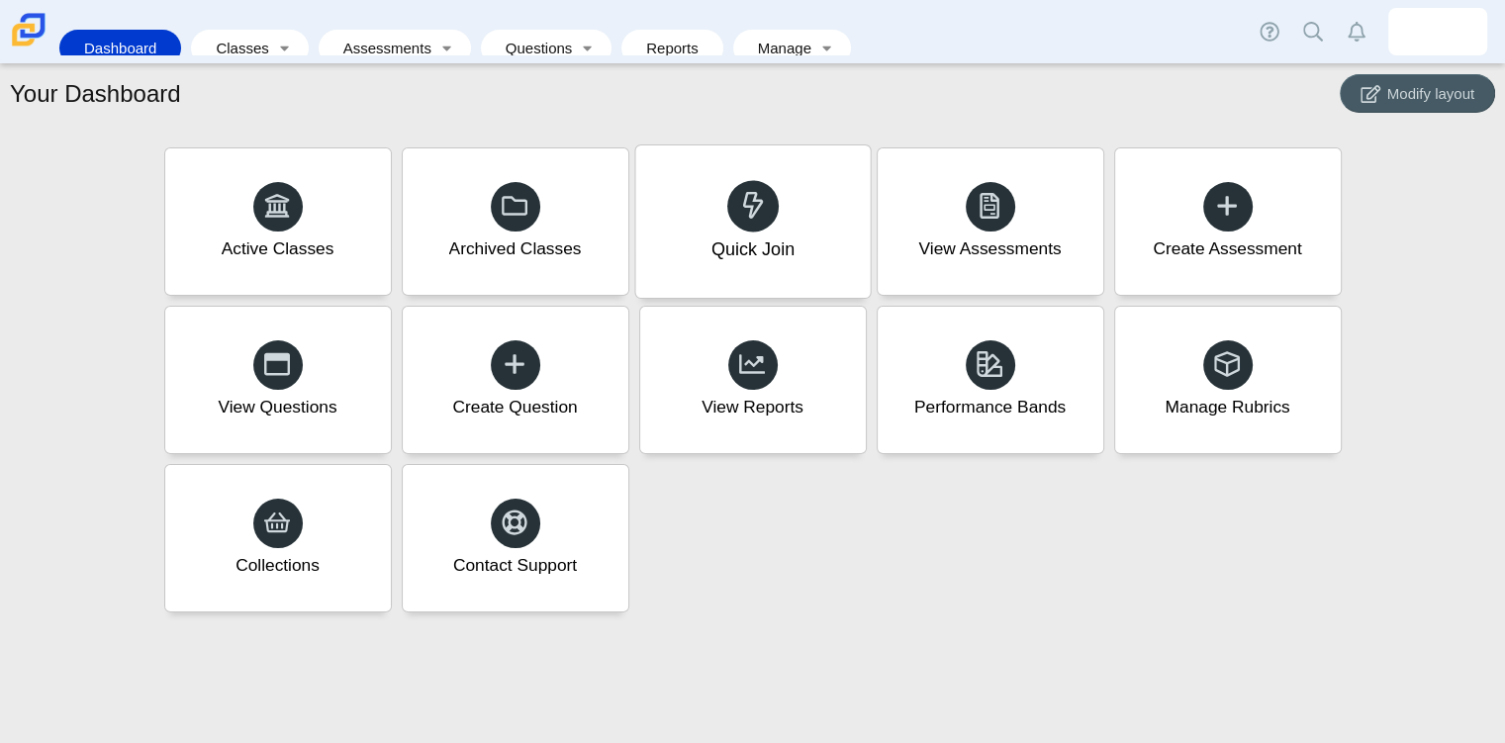
click at [814, 285] on div "Quick Join" at bounding box center [752, 221] width 234 height 152
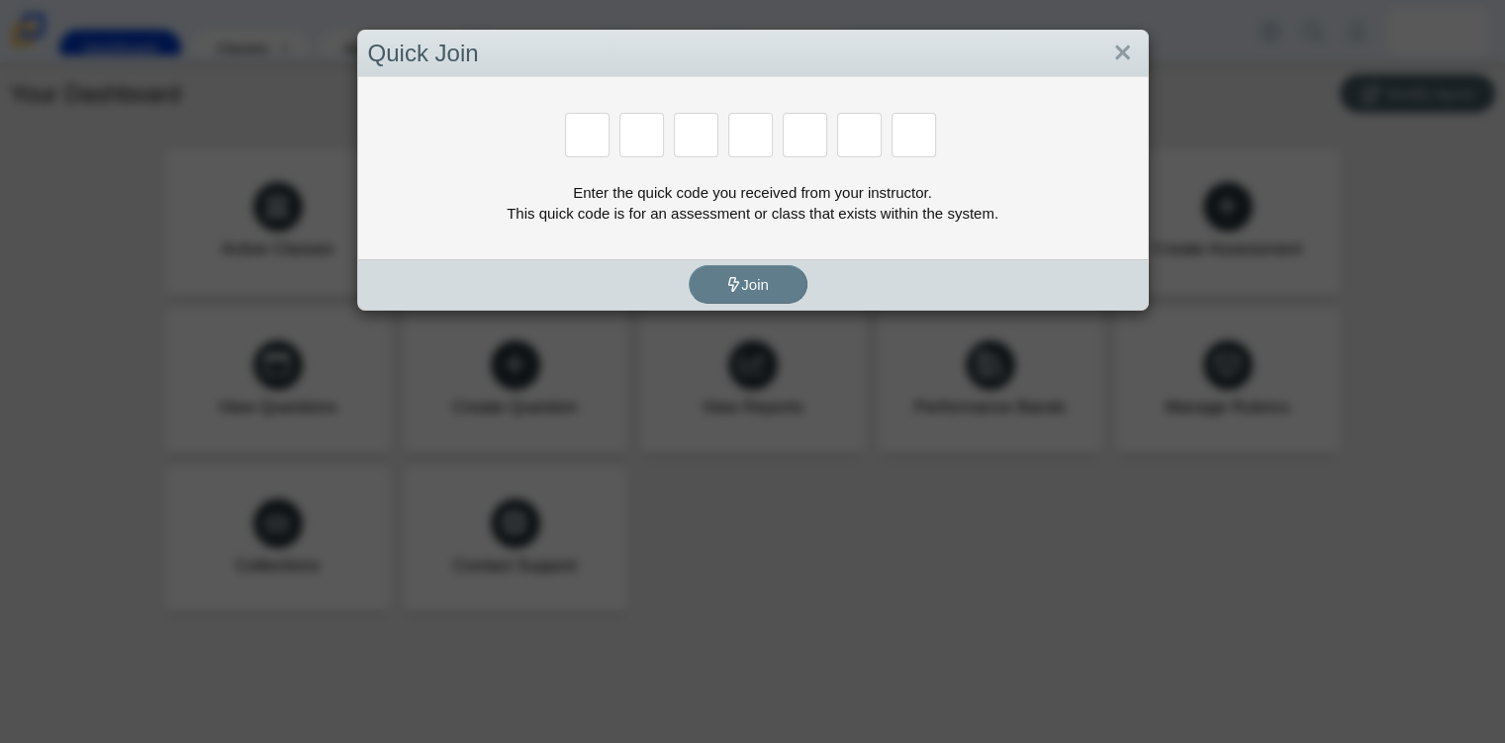
click at [814, 285] on body "Dashboard Classes Active Classes Archived Classes Assessments Search Assessment…" at bounding box center [745, 371] width 1490 height 743
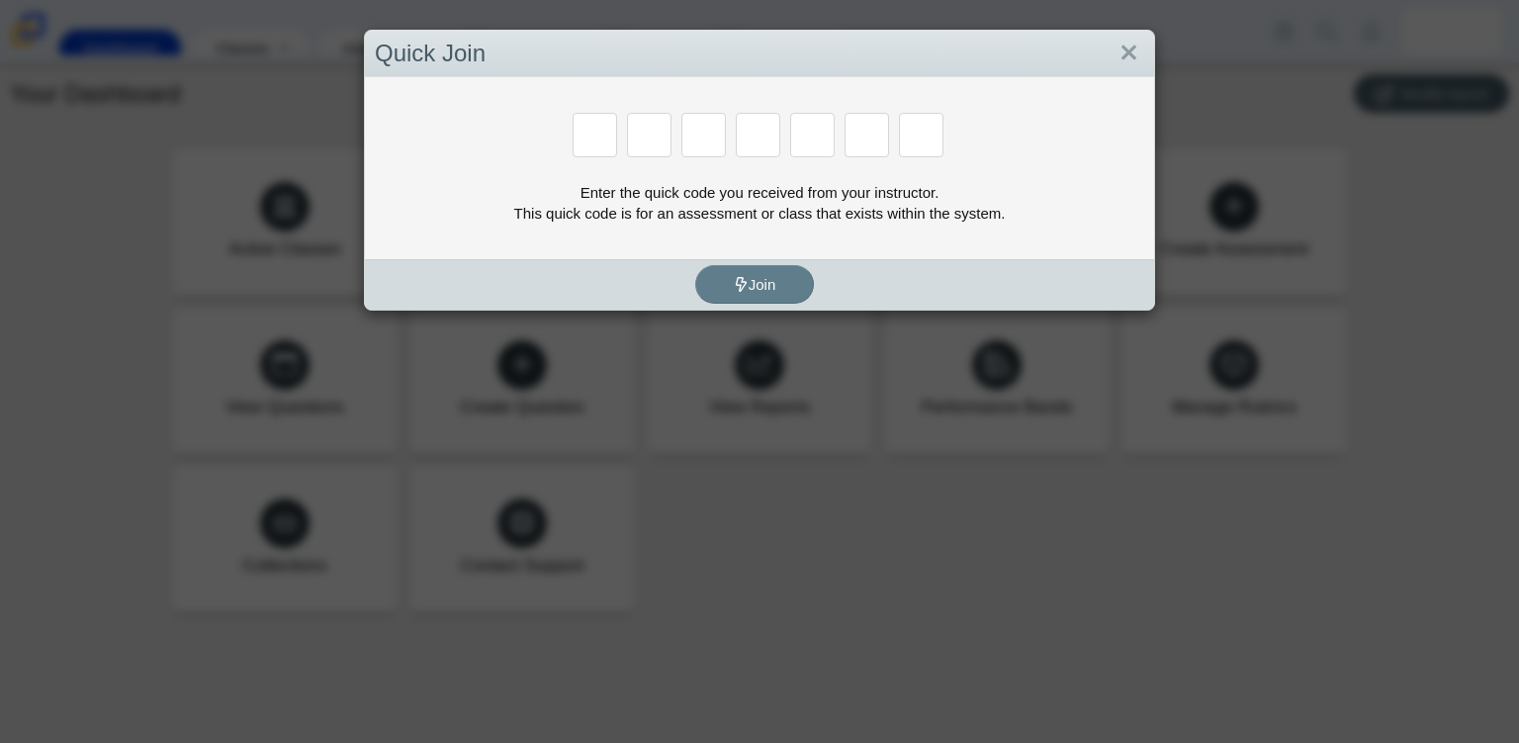
click at [814, 285] on div "Join" at bounding box center [754, 284] width 779 height 50
click at [1116, 34] on div "Quick Join" at bounding box center [759, 54] width 789 height 46
click at [1123, 60] on link "Close" at bounding box center [1129, 54] width 31 height 34
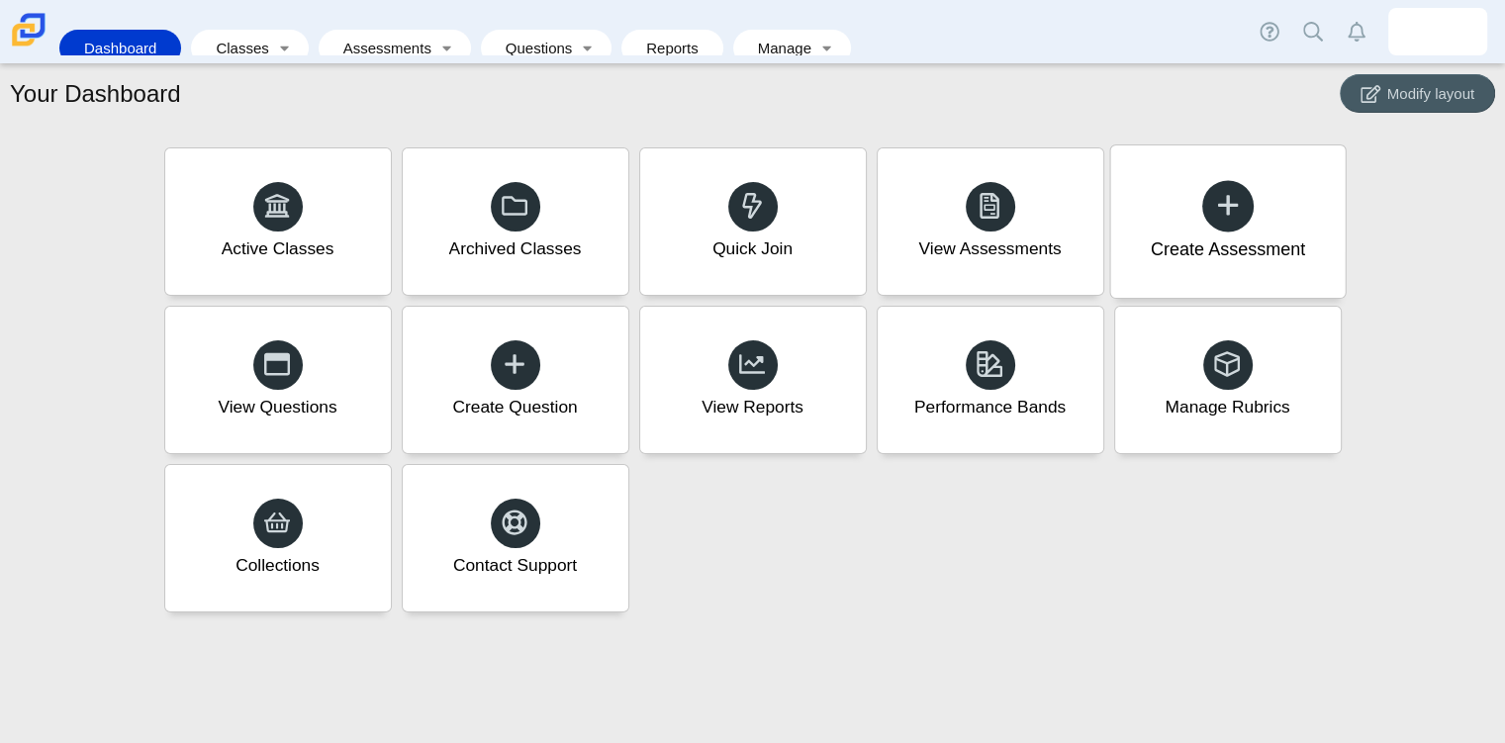
click at [1225, 191] on span at bounding box center [1228, 206] width 28 height 31
click at [1228, 216] on use at bounding box center [1227, 205] width 21 height 21
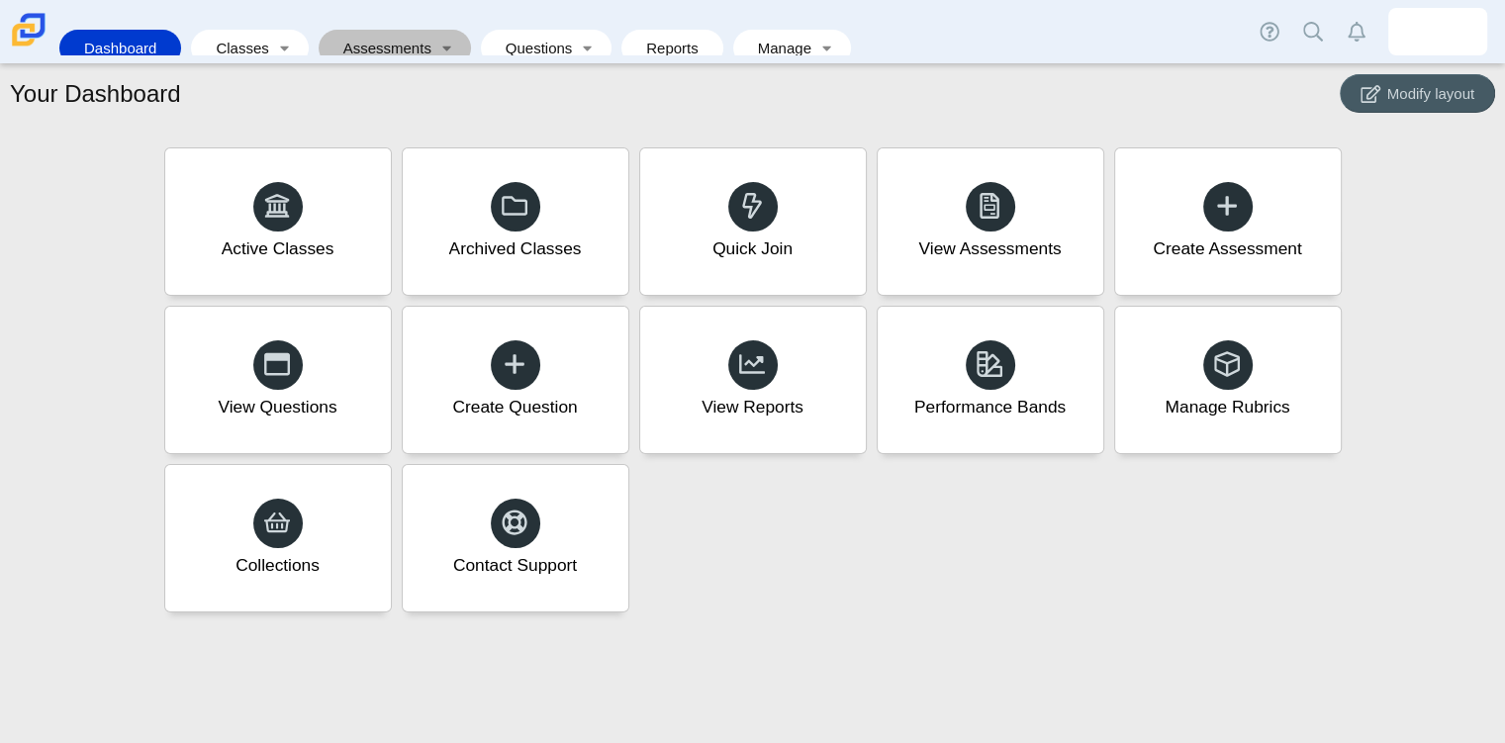
click at [359, 37] on link "Assessments" at bounding box center [380, 48] width 105 height 37
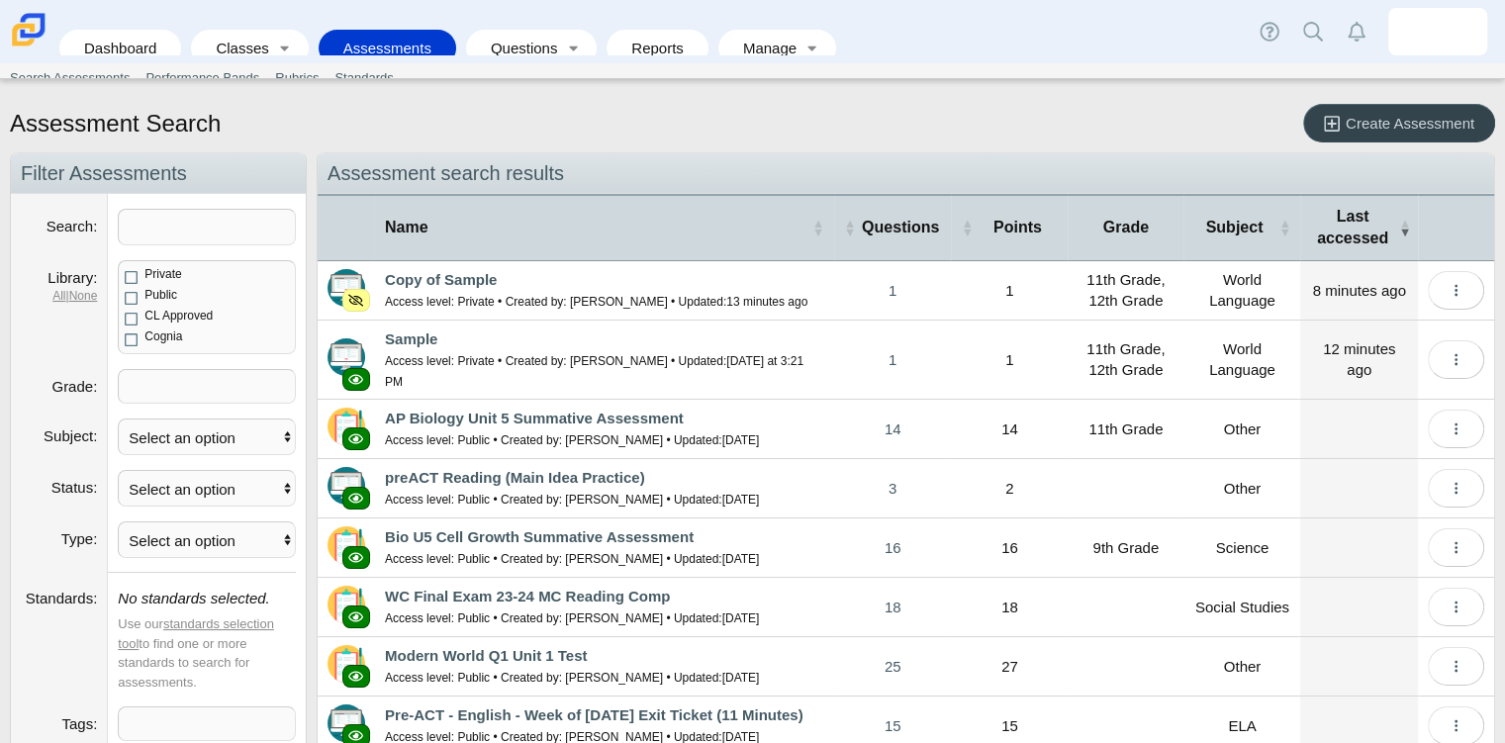
click at [1364, 121] on span "Create Assessment" at bounding box center [1409, 123] width 129 height 17
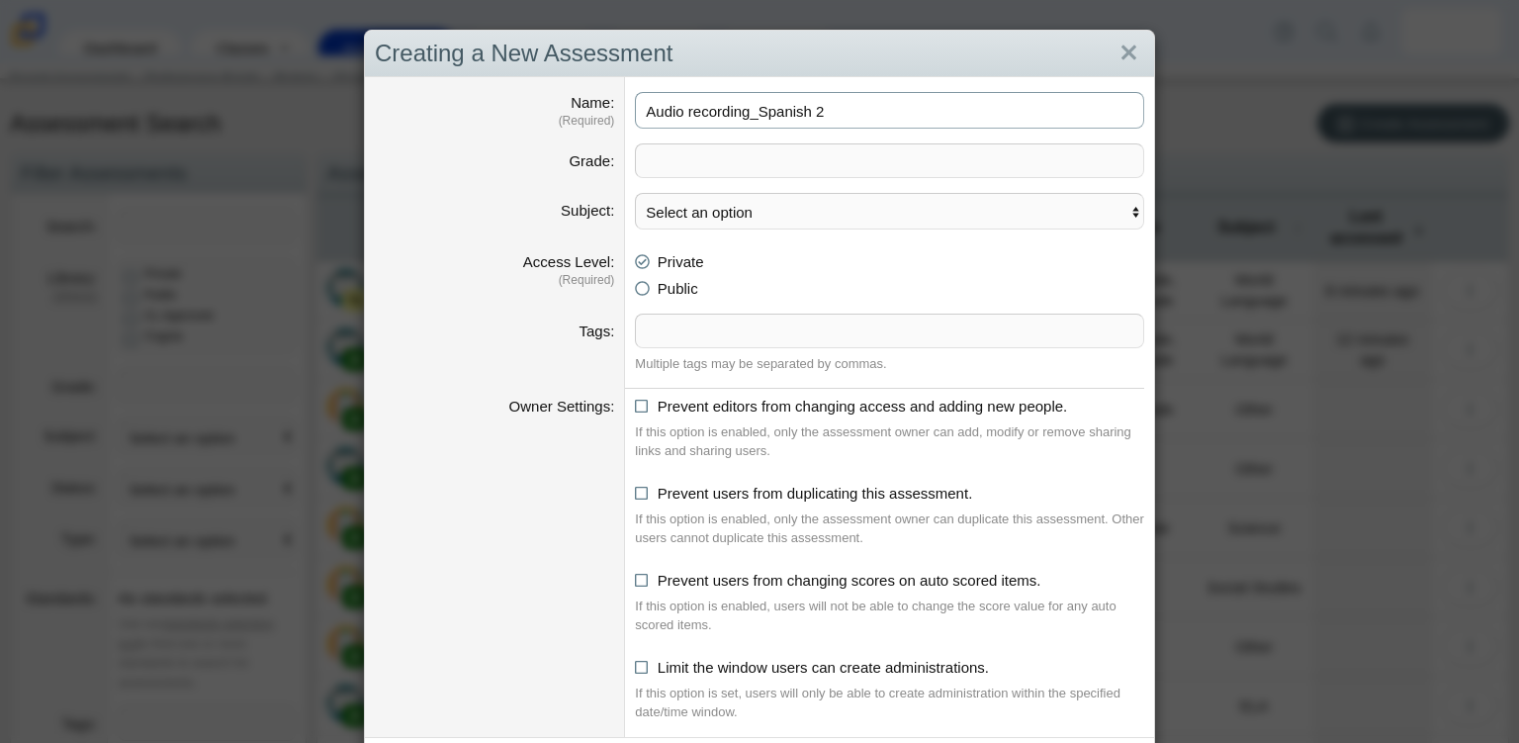
type input "Audio recording_Spanish 2"
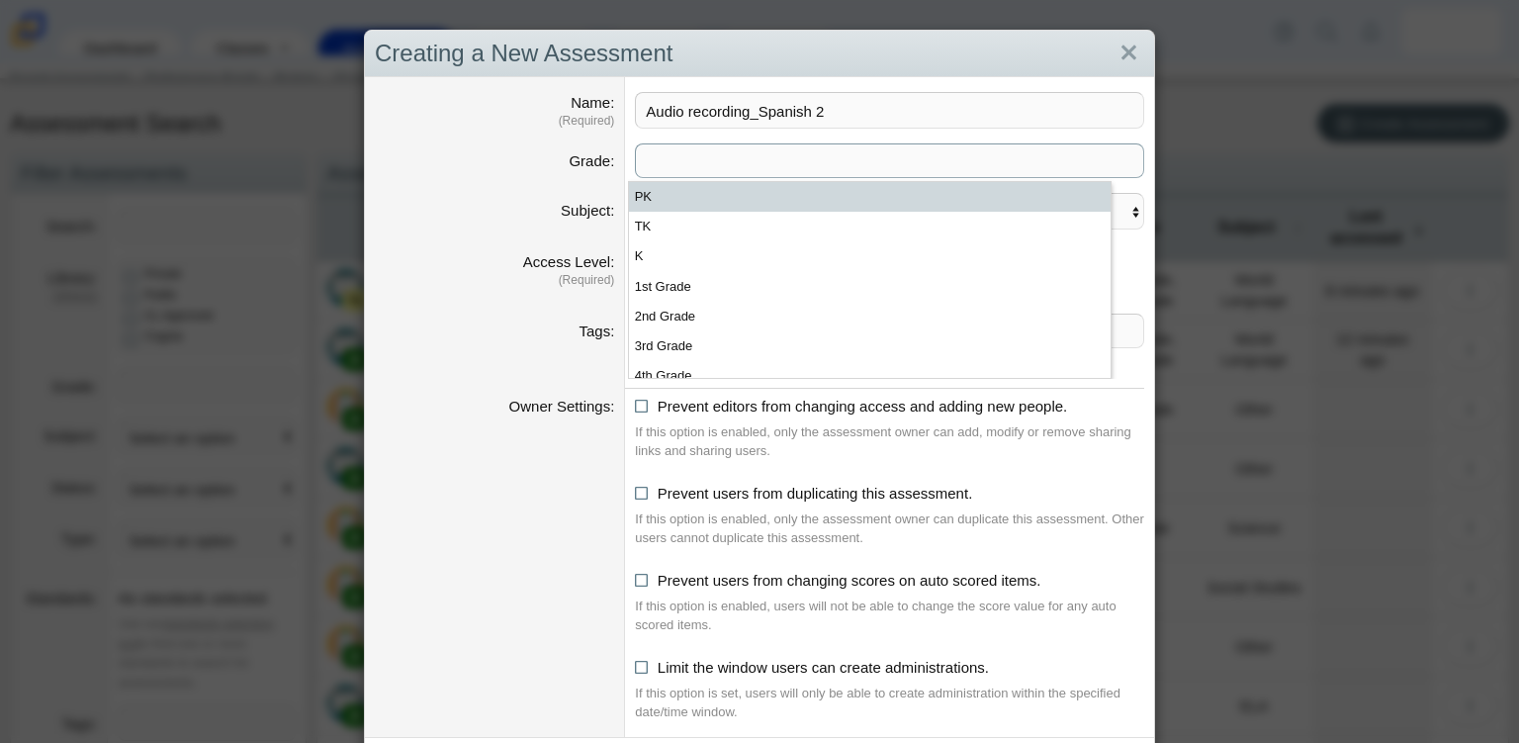
click at [775, 158] on span at bounding box center [889, 160] width 507 height 33
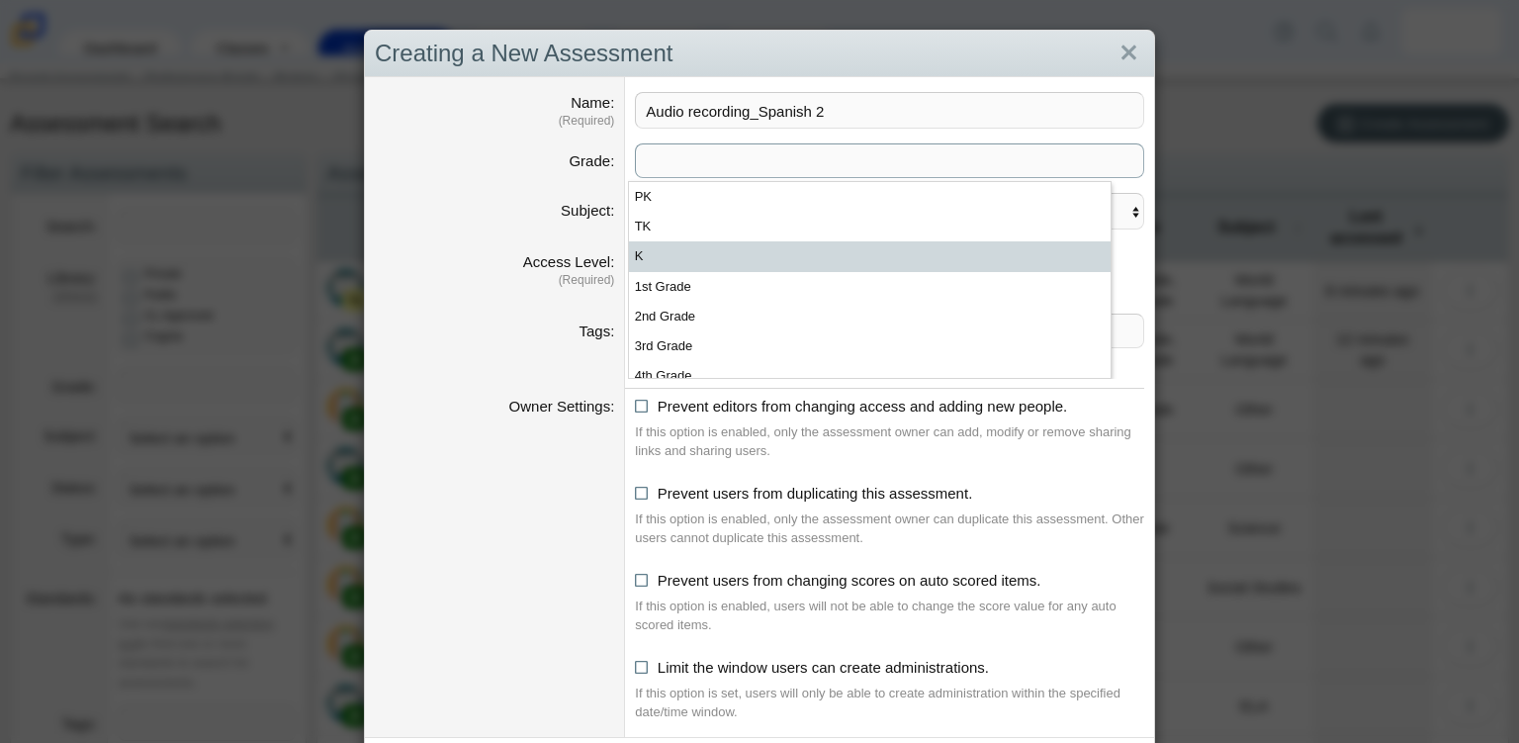
scroll to position [281, 0]
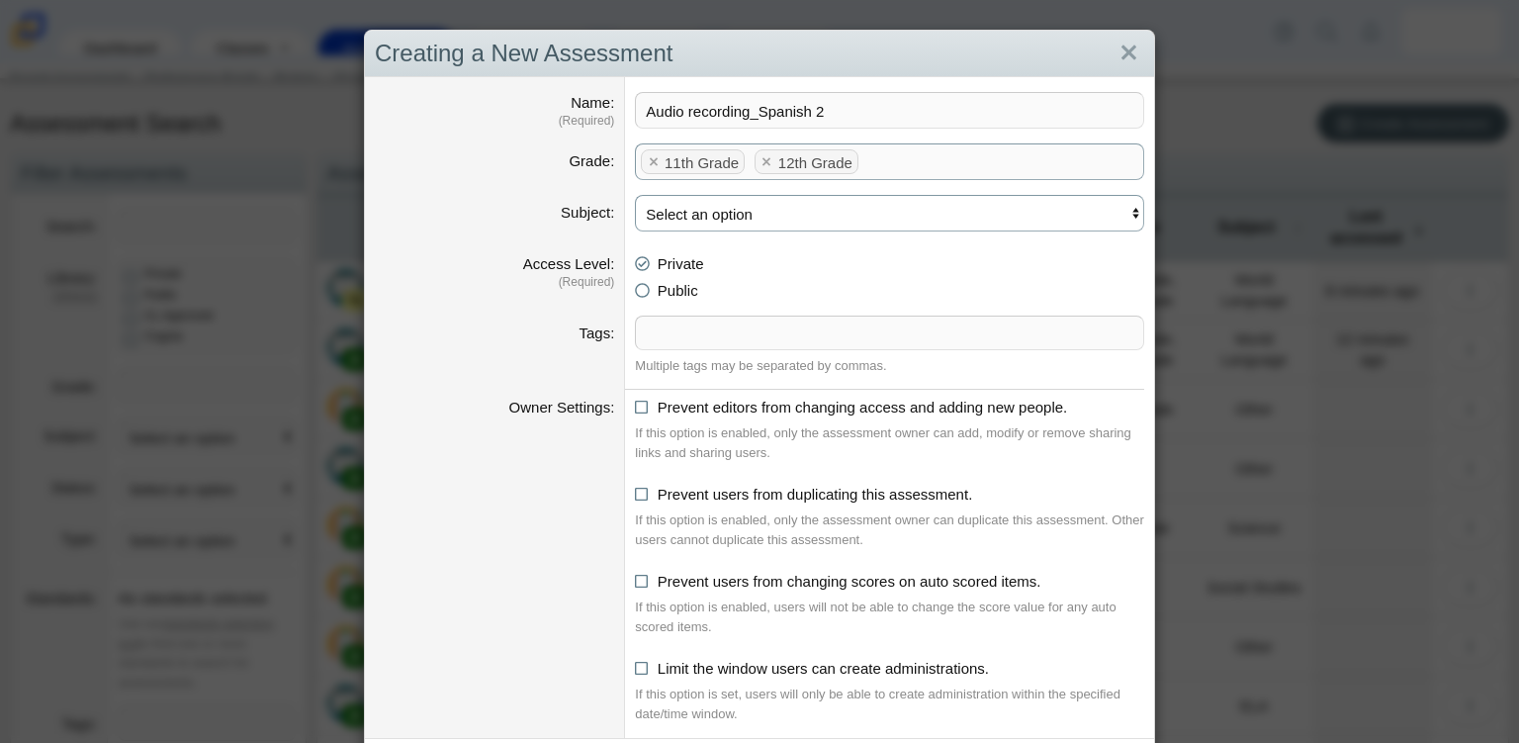
click at [780, 220] on select "Select an option ELA Math Science Social Emotional Social Studies World Languag…" at bounding box center [889, 213] width 509 height 37
select select "worldlanguage"
click at [635, 195] on select "Select an option ELA Math Science Social Emotional Social Studies World Languag…" at bounding box center [889, 213] width 509 height 37
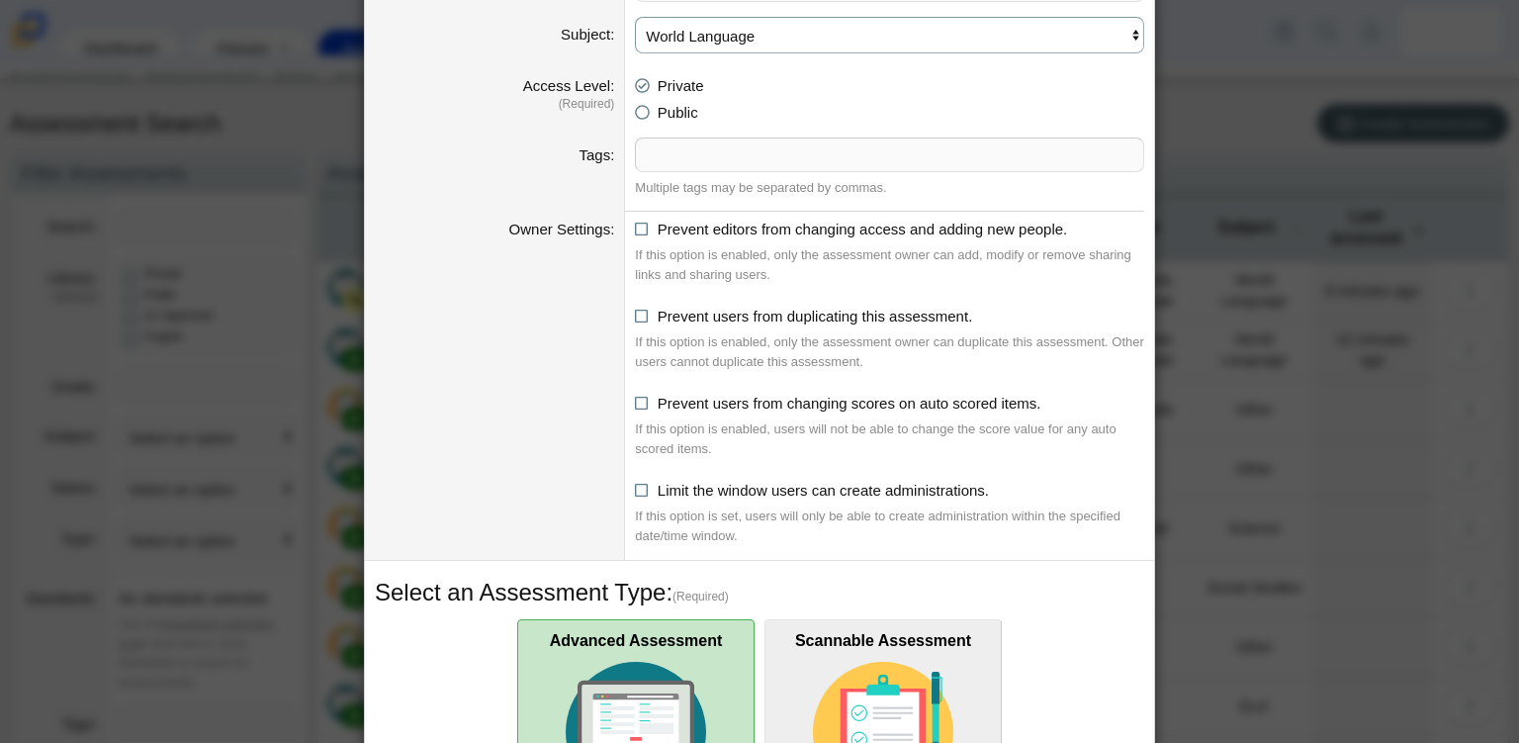
scroll to position [189, 0]
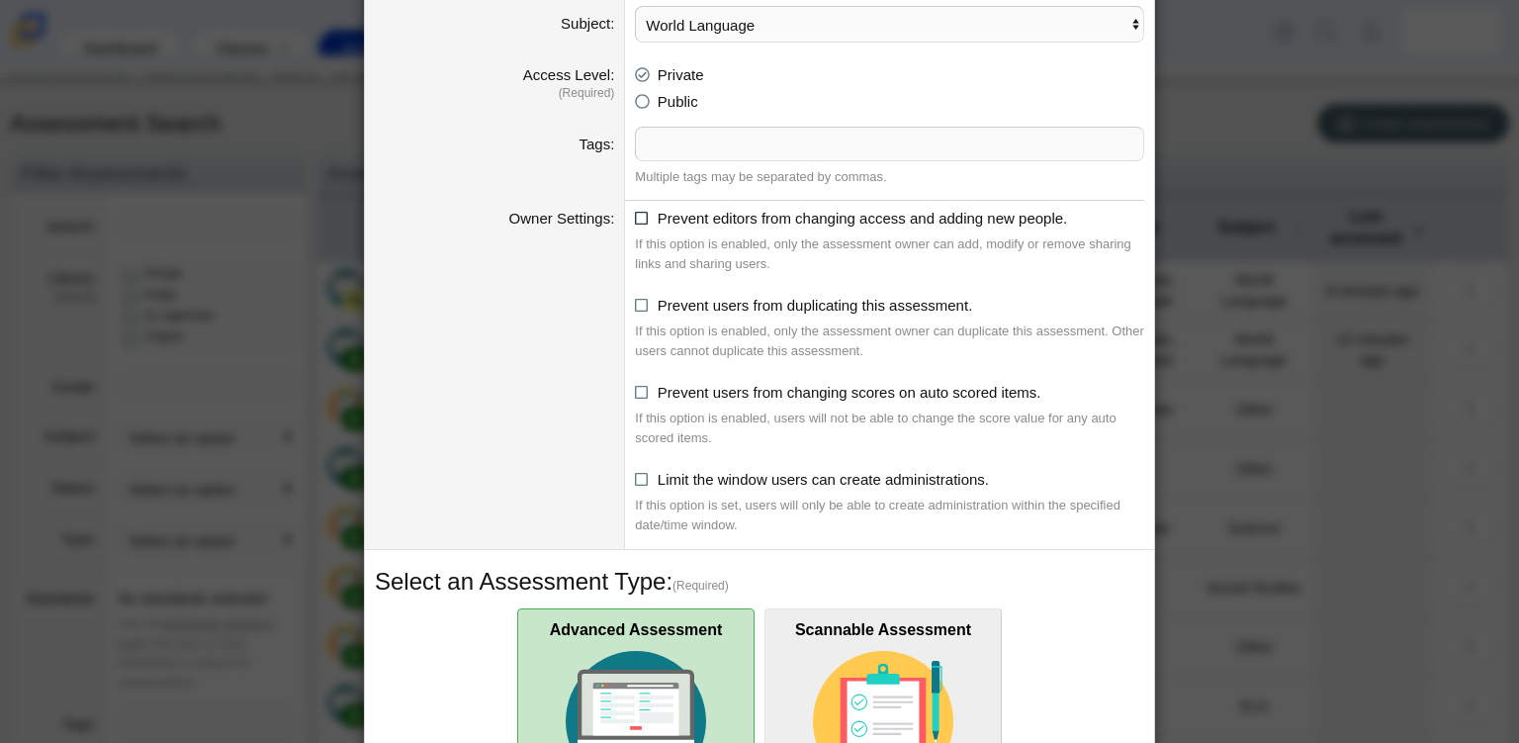
click at [635, 209] on icon at bounding box center [642, 215] width 15 height 14
click at [634, 209] on input "Prevent editors from changing access and adding new people." at bounding box center [640, 213] width 13 height 13
checkbox input "true"
click at [635, 304] on icon at bounding box center [642, 302] width 15 height 14
click at [635, 304] on input "Prevent users from duplicating this assessment." at bounding box center [640, 300] width 13 height 13
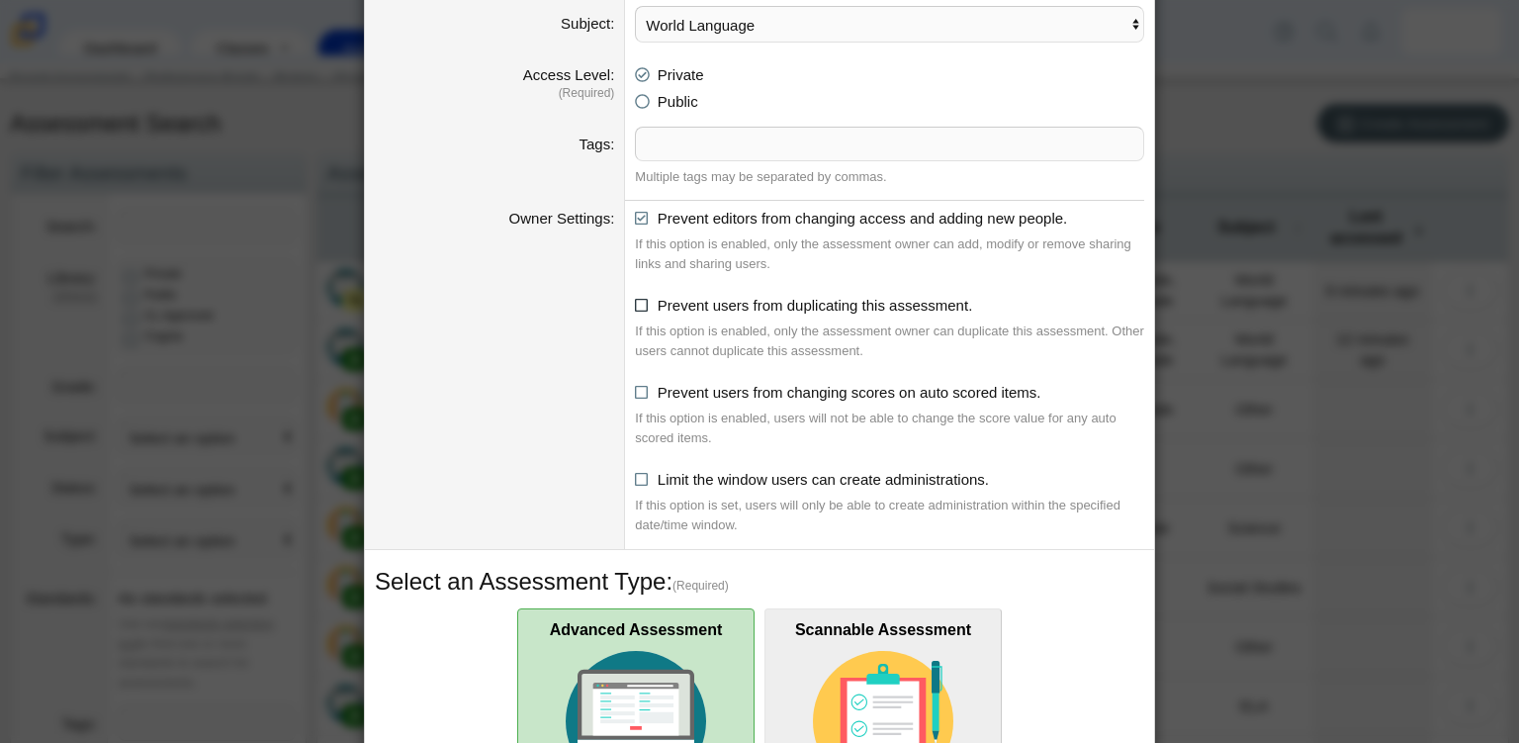
checkbox input "true"
click at [635, 391] on icon at bounding box center [642, 389] width 15 height 14
click at [634, 391] on input "Prevent users from changing scores on auto scored items." at bounding box center [640, 387] width 13 height 13
checkbox input "true"
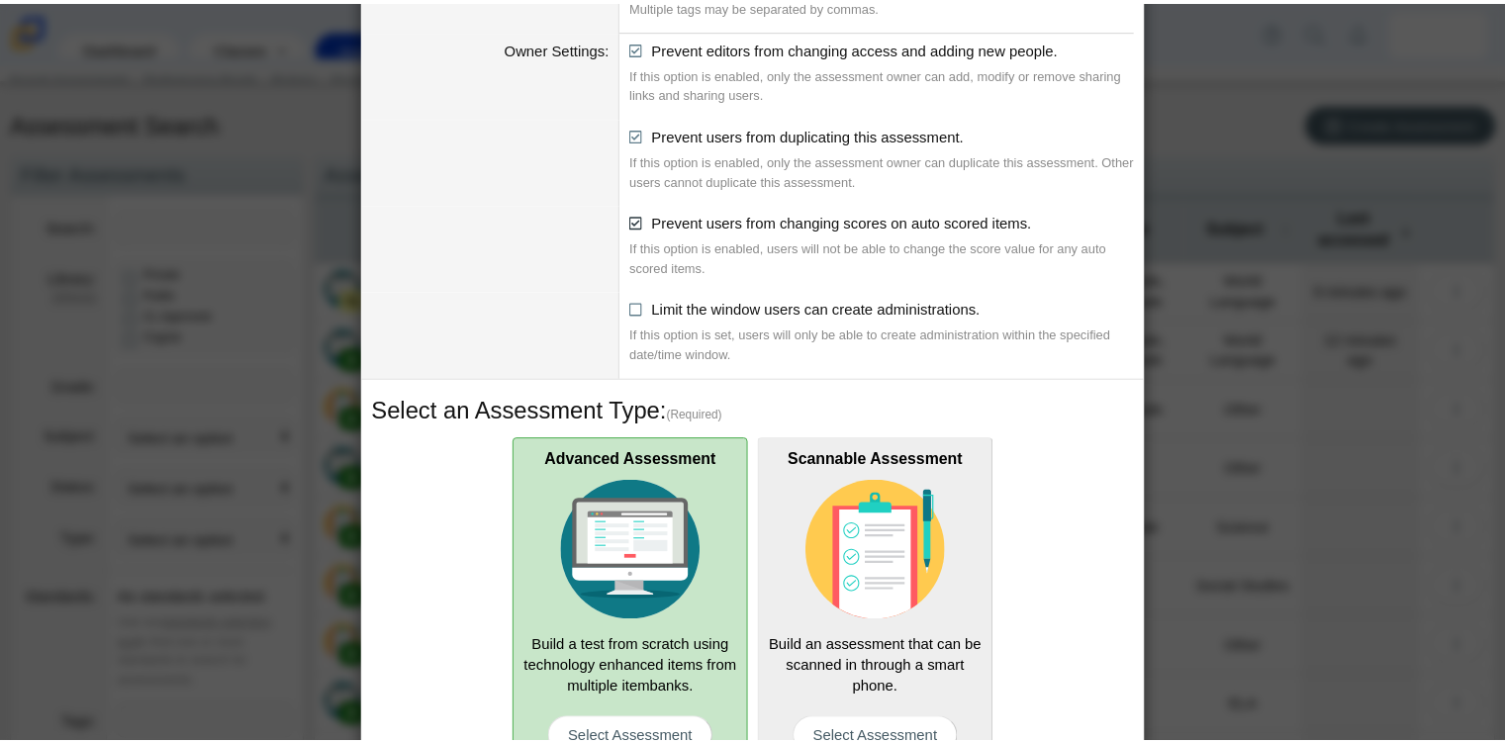
scroll to position [463, 0]
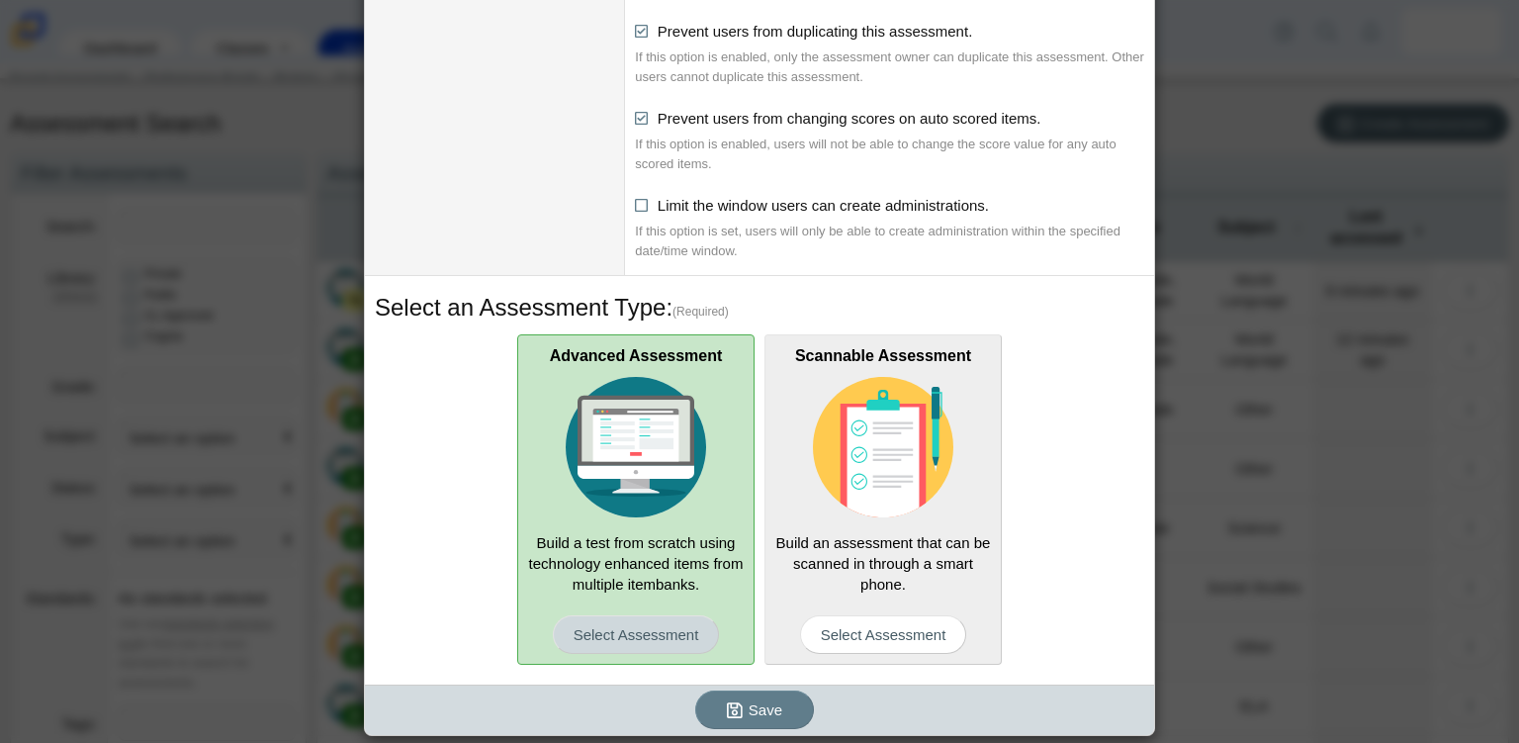
click at [610, 641] on span "Select Assessment" at bounding box center [636, 634] width 167 height 39
click at [0, 0] on input "Advanced Assessment Build a test from scratch using technology enhanced items f…" at bounding box center [0, 0] width 0 height 0
click at [734, 713] on icon "submit" at bounding box center [735, 710] width 16 height 18
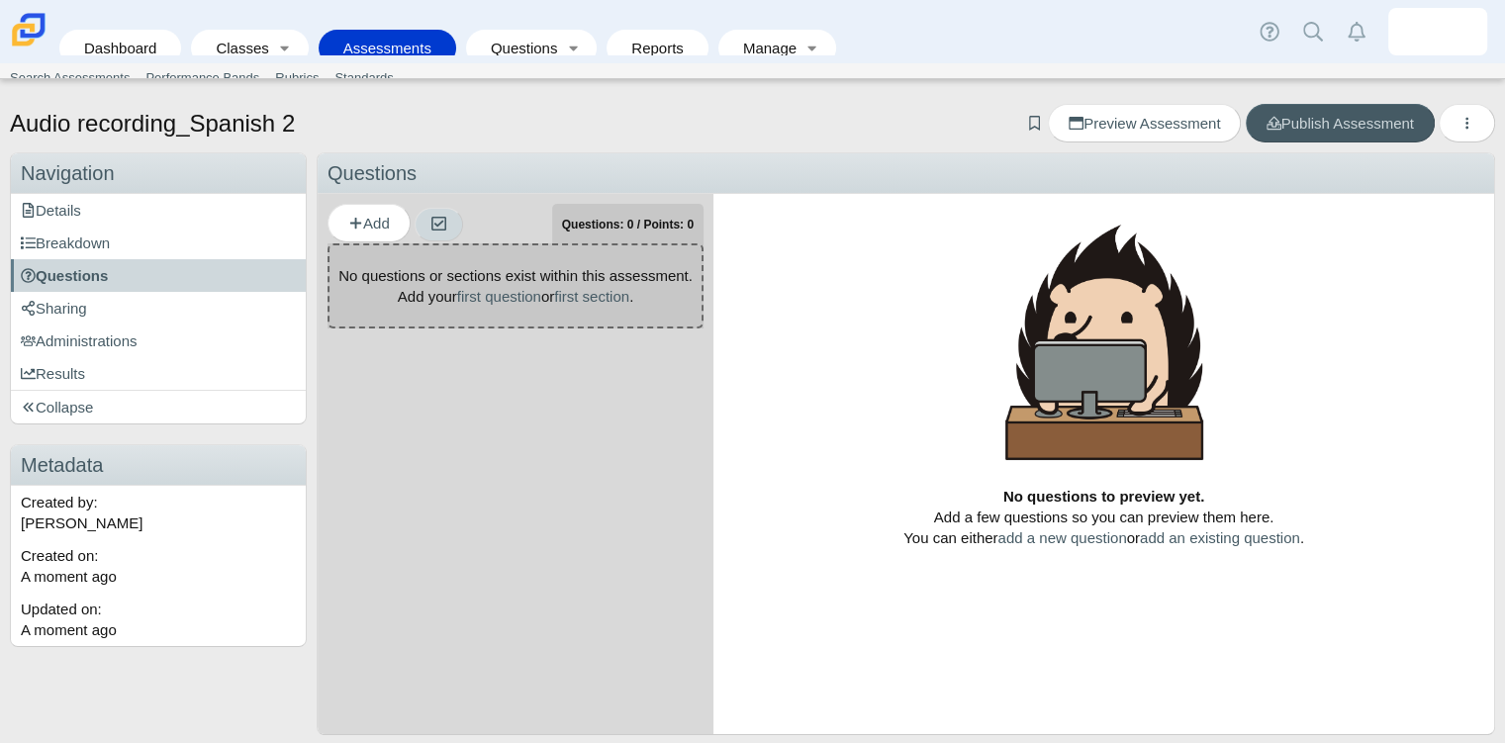
click at [434, 220] on icon "button" at bounding box center [438, 224] width 17 height 16
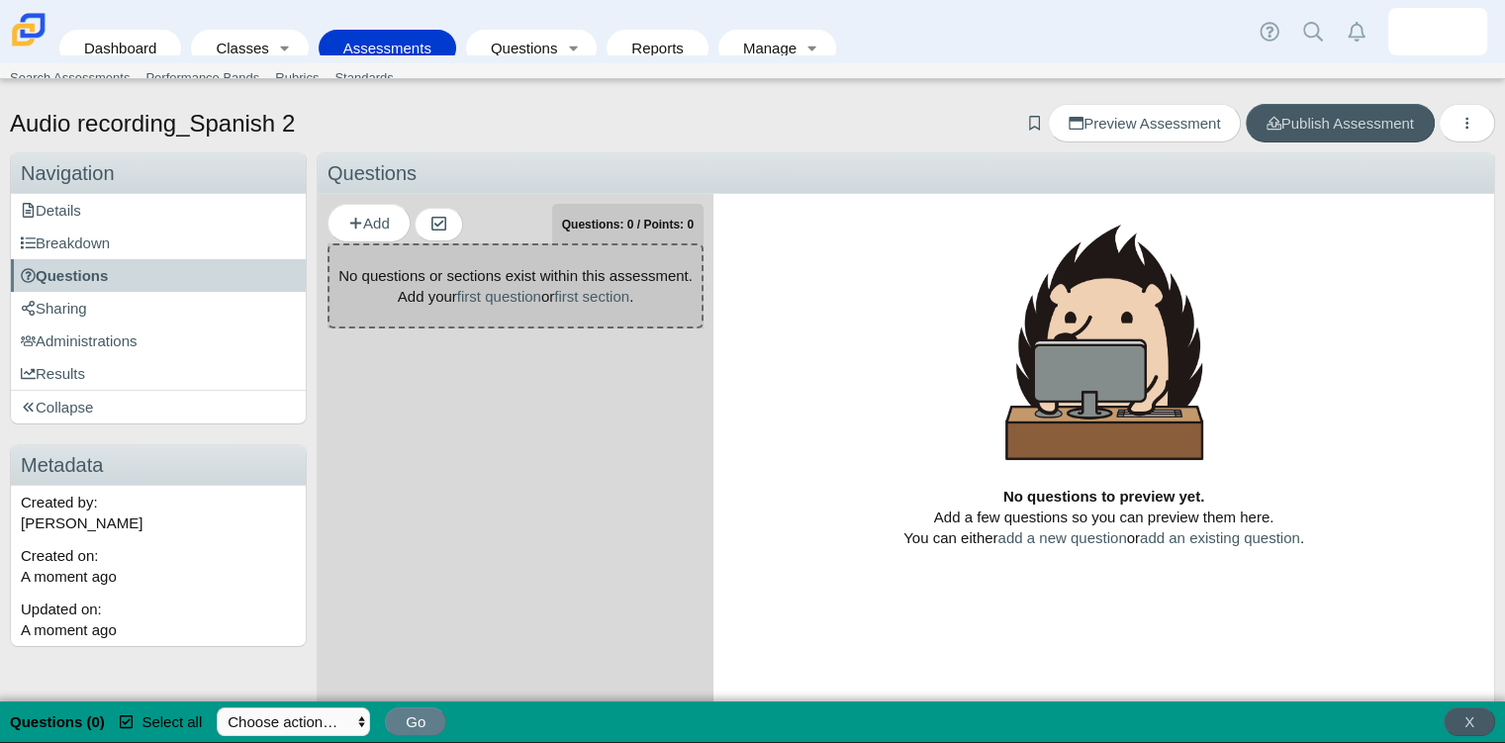
click at [589, 235] on div "Questions: 0 / Points: 0" at bounding box center [627, 224] width 151 height 40
click at [367, 225] on span "Add" at bounding box center [369, 223] width 42 height 17
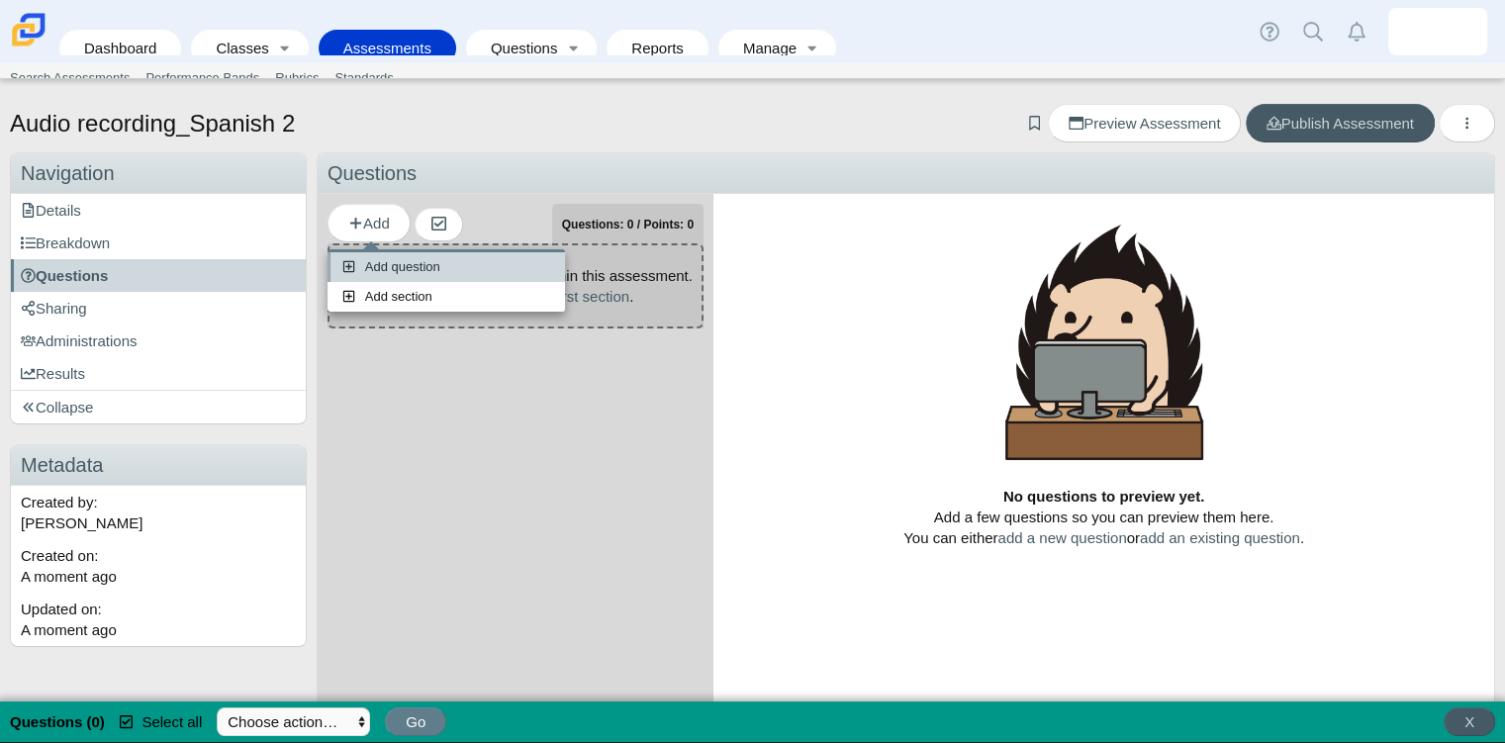
click at [393, 270] on link "Add question" at bounding box center [445, 267] width 237 height 30
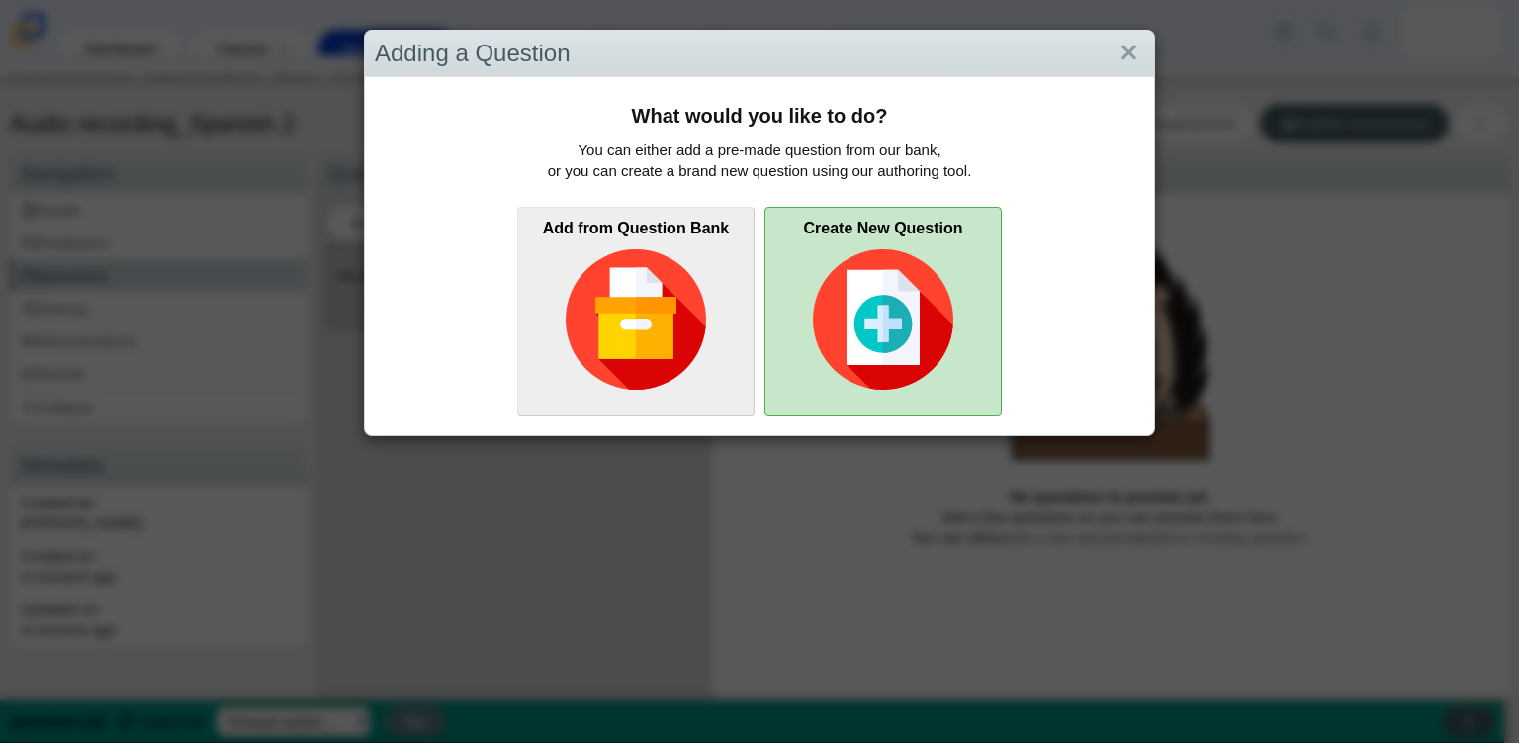
click at [859, 273] on img at bounding box center [883, 319] width 140 height 140
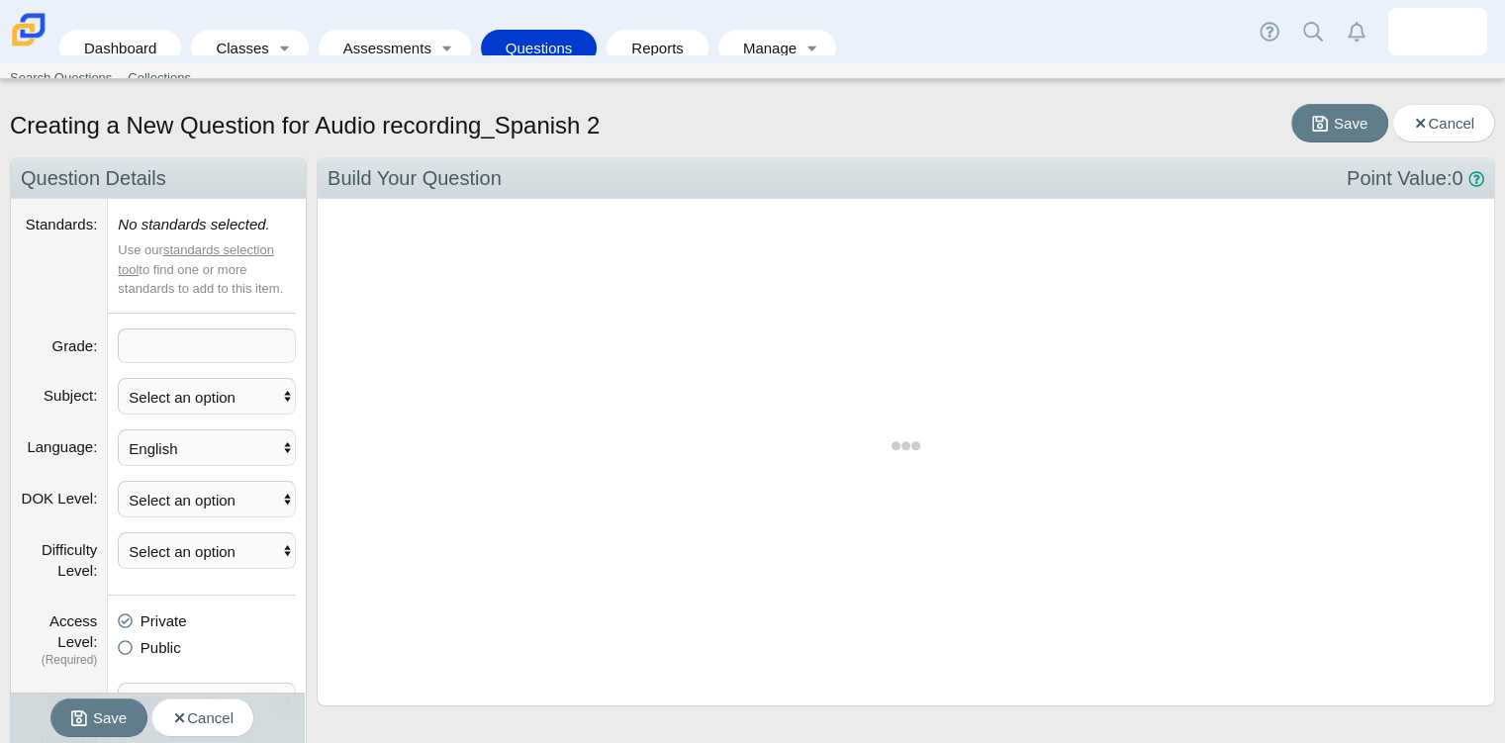
scroll to position [479, 1145]
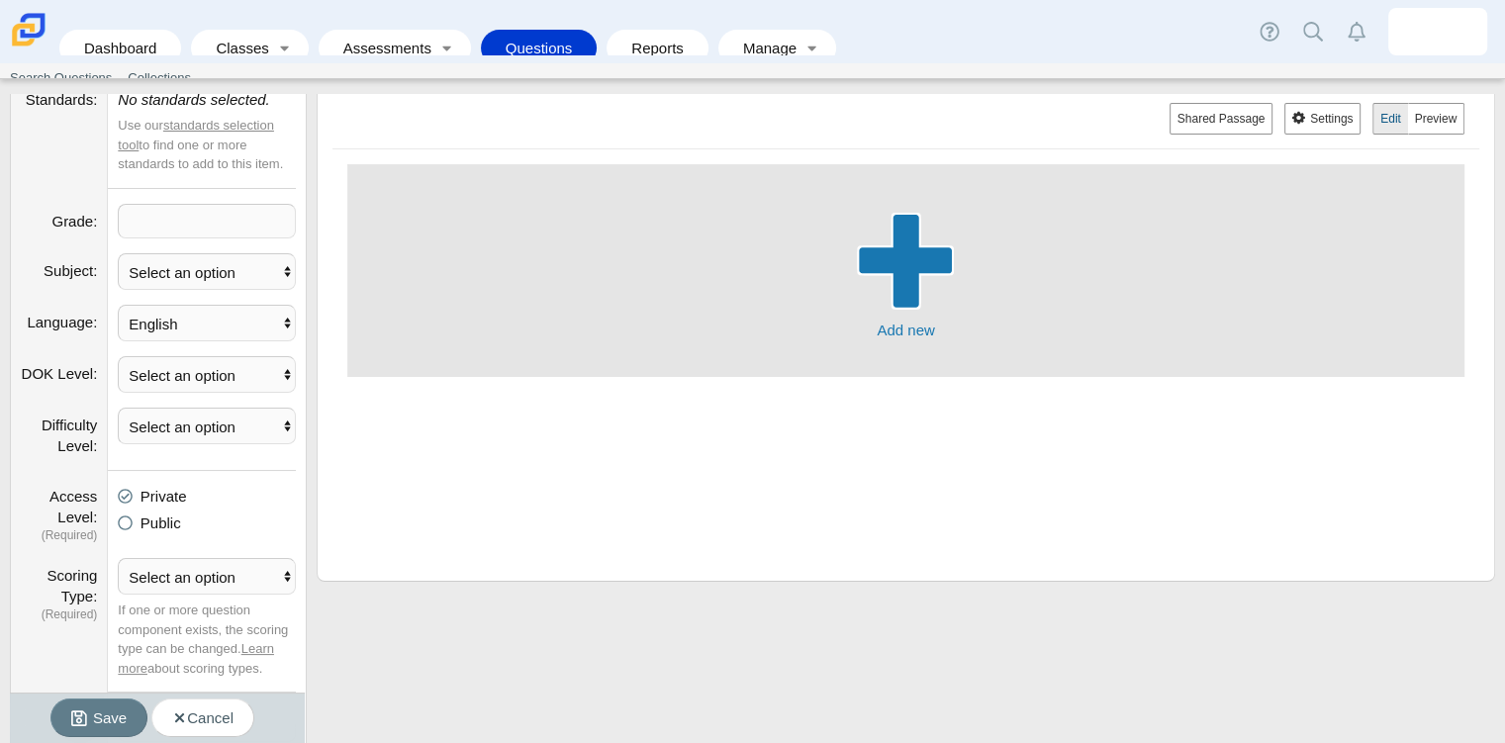
drag, startPoint x: 479, startPoint y: 165, endPoint x: 918, endPoint y: 226, distance: 443.3
click at [918, 253] on span "button" at bounding box center [906, 261] width 98 height 16
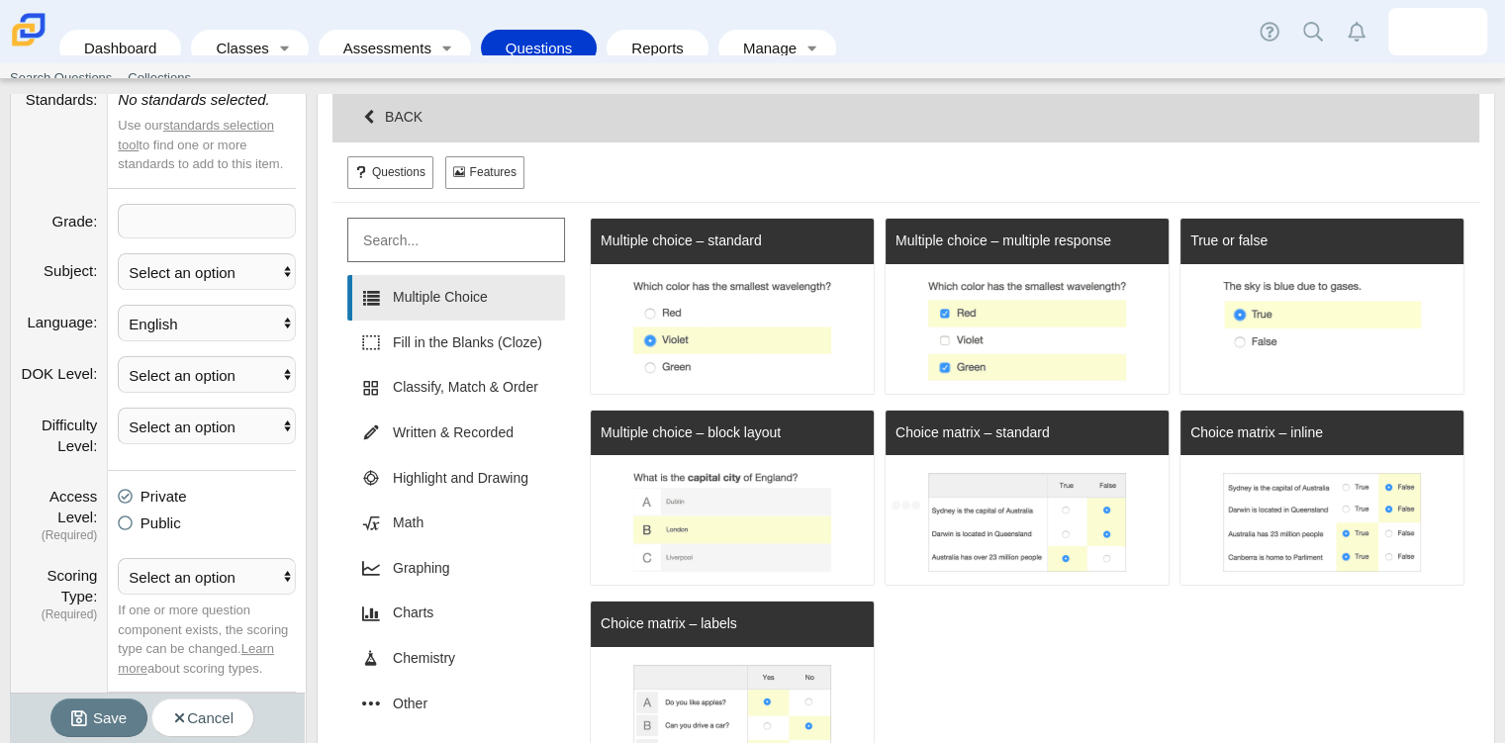
scroll to position [573, 1101]
click at [396, 168] on button "Questions" at bounding box center [390, 172] width 86 height 32
click at [478, 427] on link "Written & Recorded" at bounding box center [456, 433] width 218 height 46
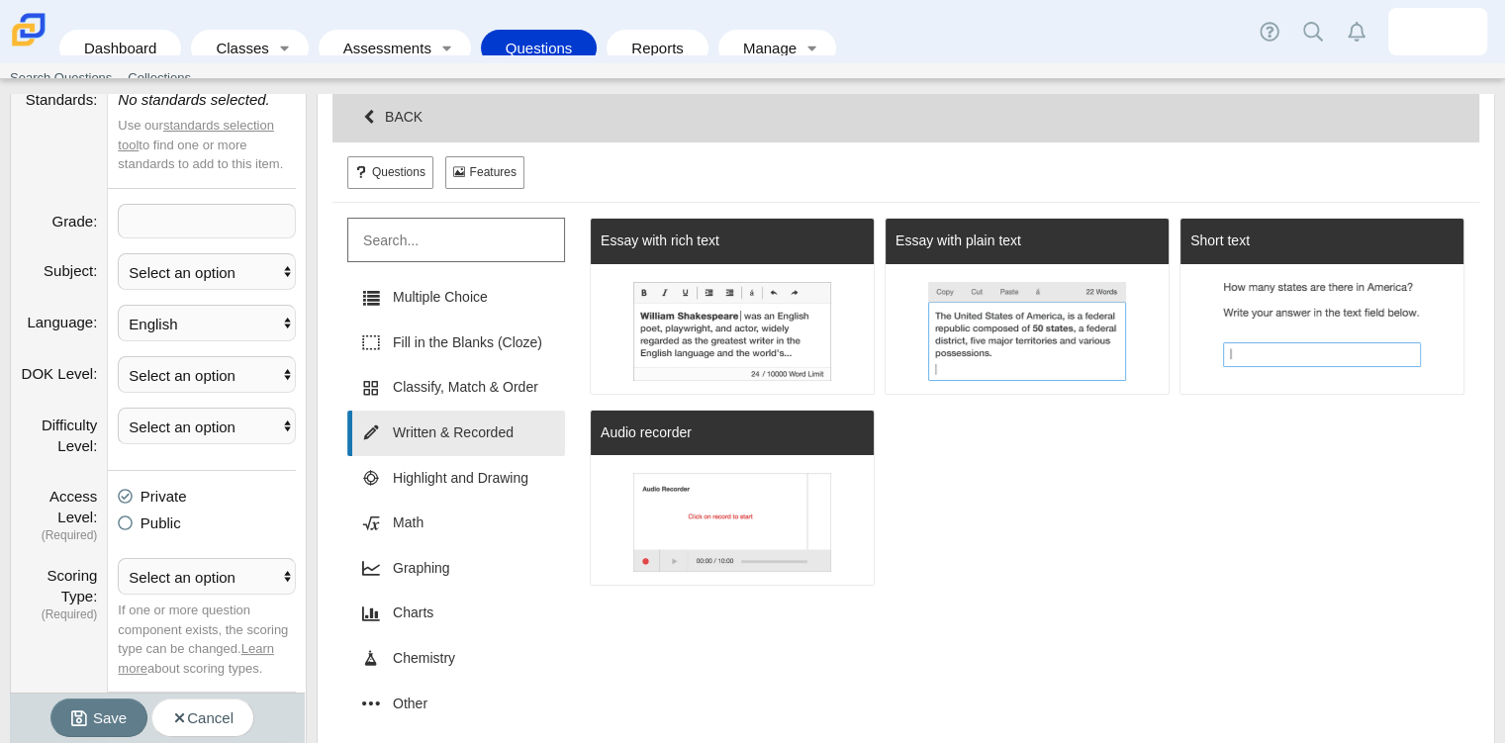
scroll to position [98405, 97813]
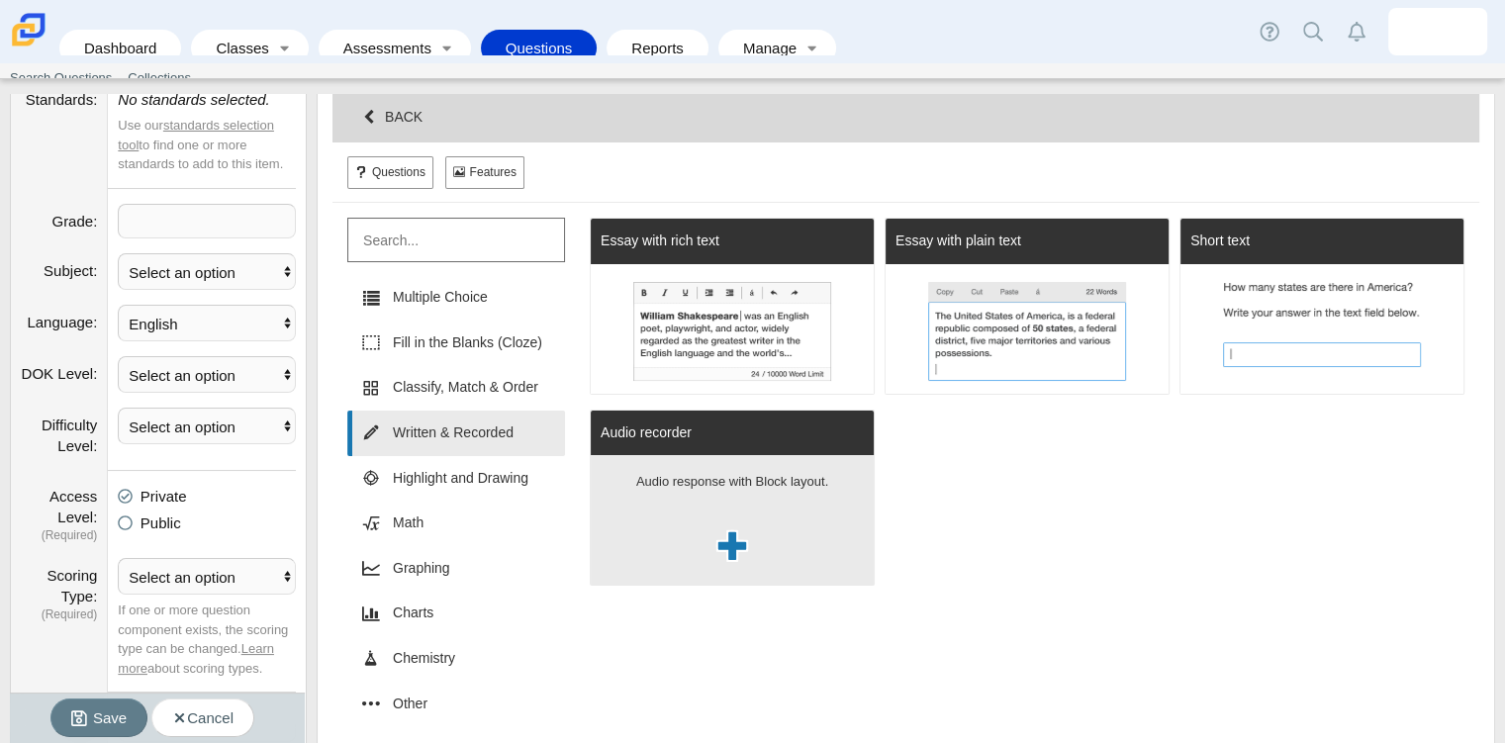
click at [734, 538] on span at bounding box center [732, 546] width 30 height 16
select select "block"
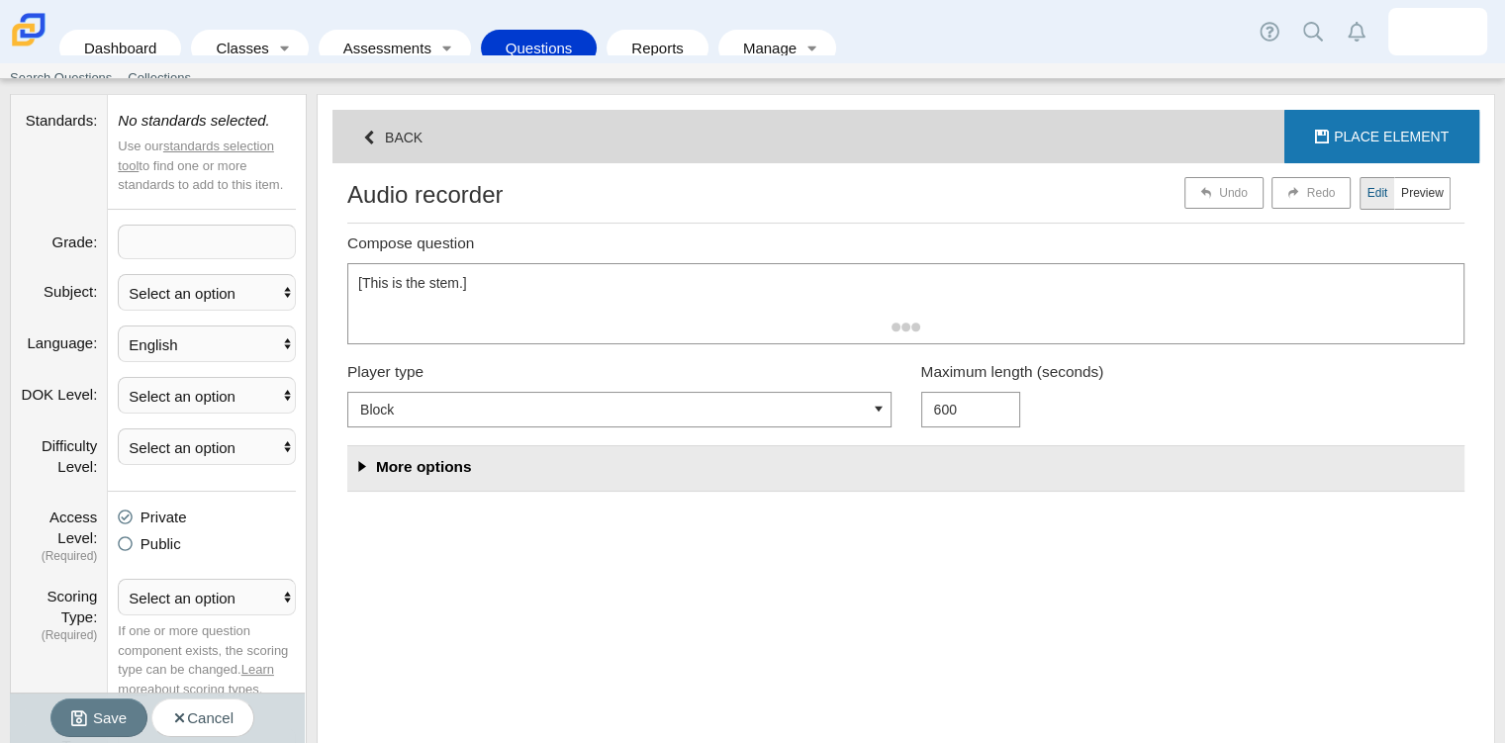
scroll to position [98589, 97813]
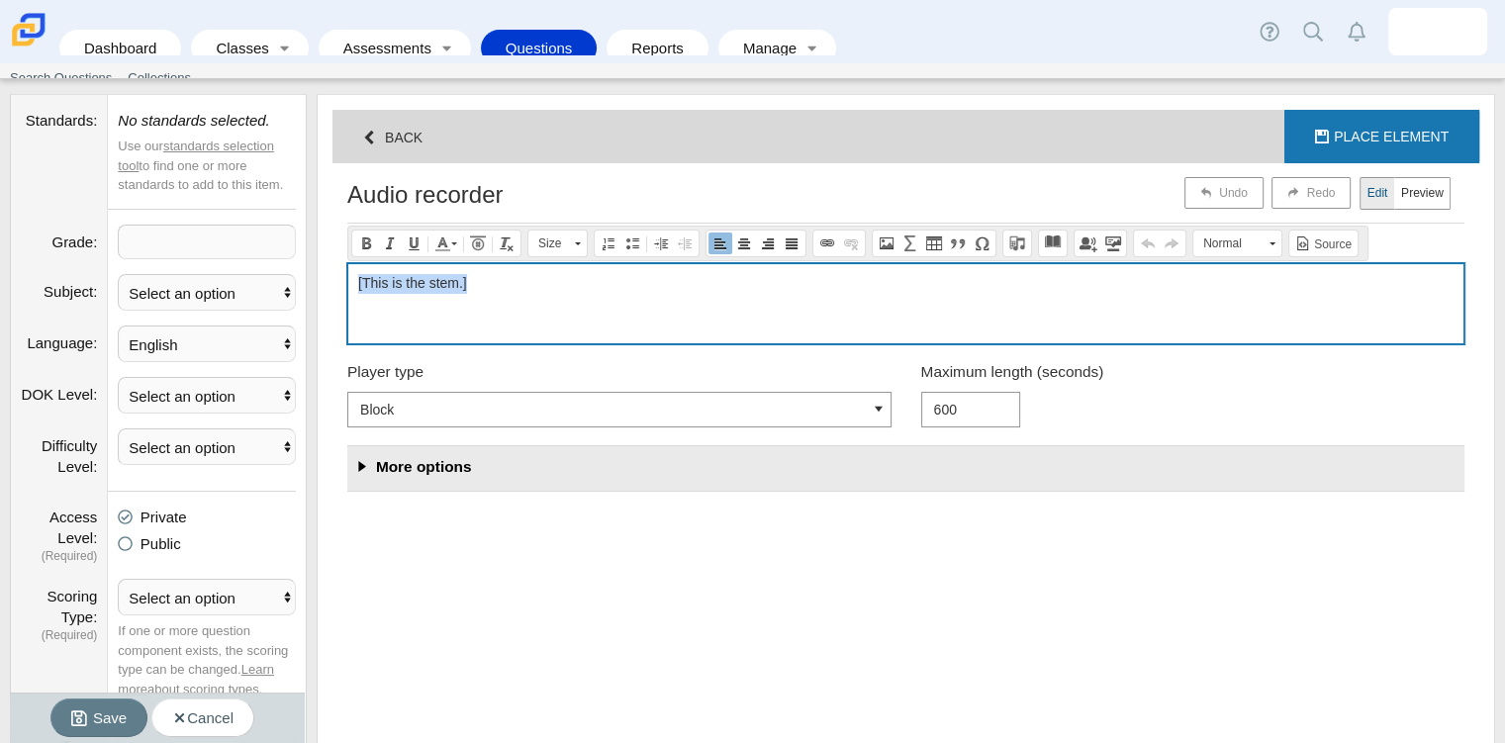
drag, startPoint x: 494, startPoint y: 295, endPoint x: 228, endPoint y: 271, distance: 266.2
click at [228, 271] on div "Navigation Question Details Standards No standards selected. Use our standards …" at bounding box center [752, 539] width 1485 height 973
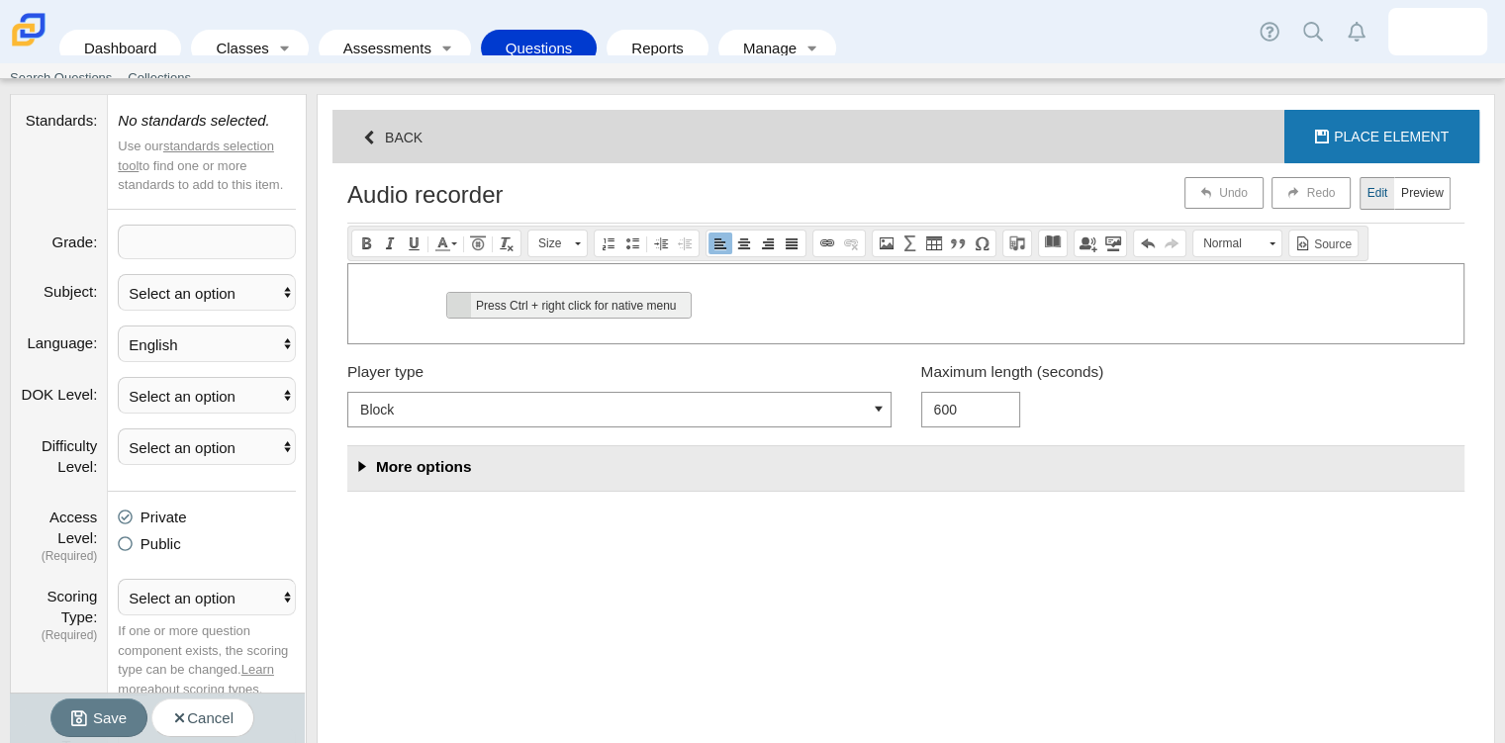
scroll to position [0, 0]
click at [492, 306] on span "Press Ctrl + right click for native menu" at bounding box center [581, 305] width 220 height 25
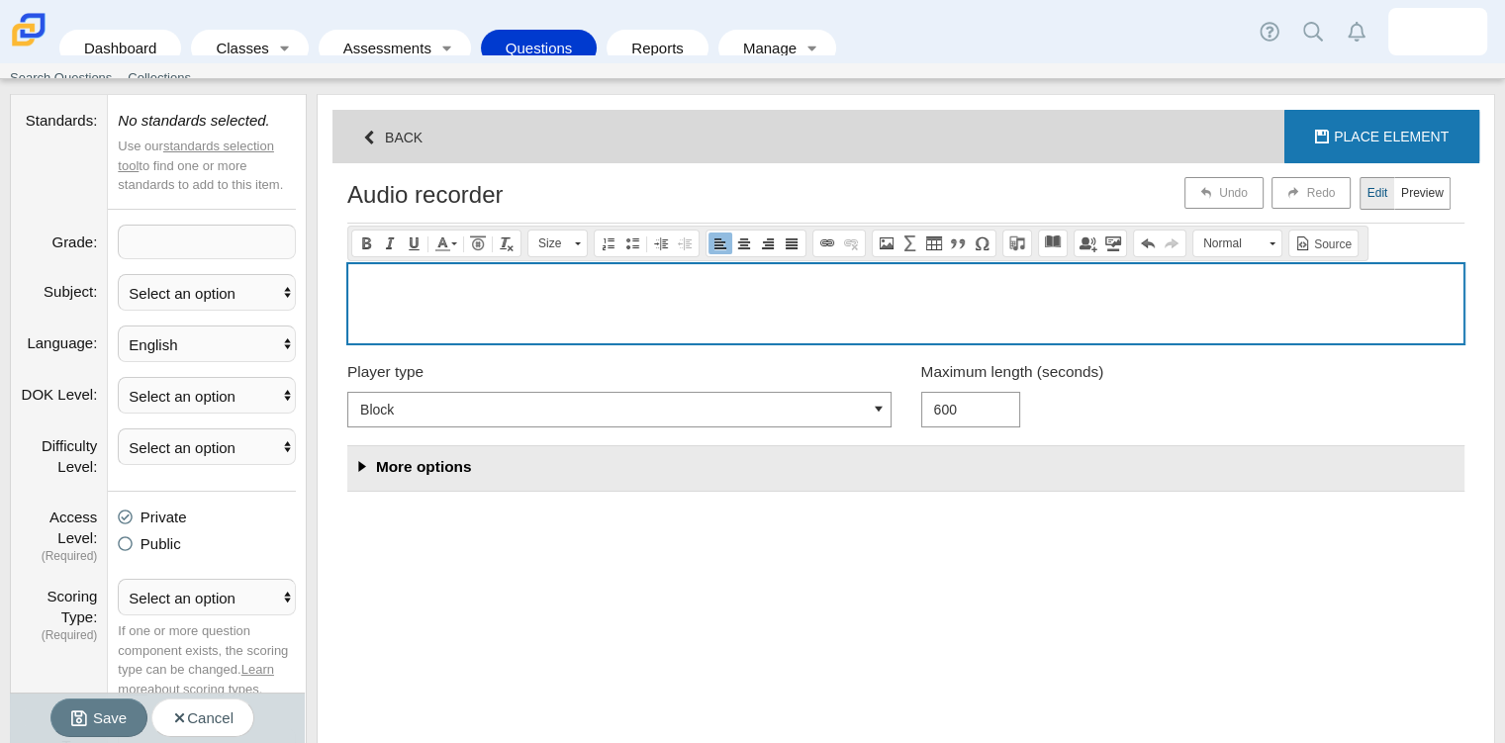
click at [404, 276] on p "Compose question" at bounding box center [905, 284] width 1095 height 20
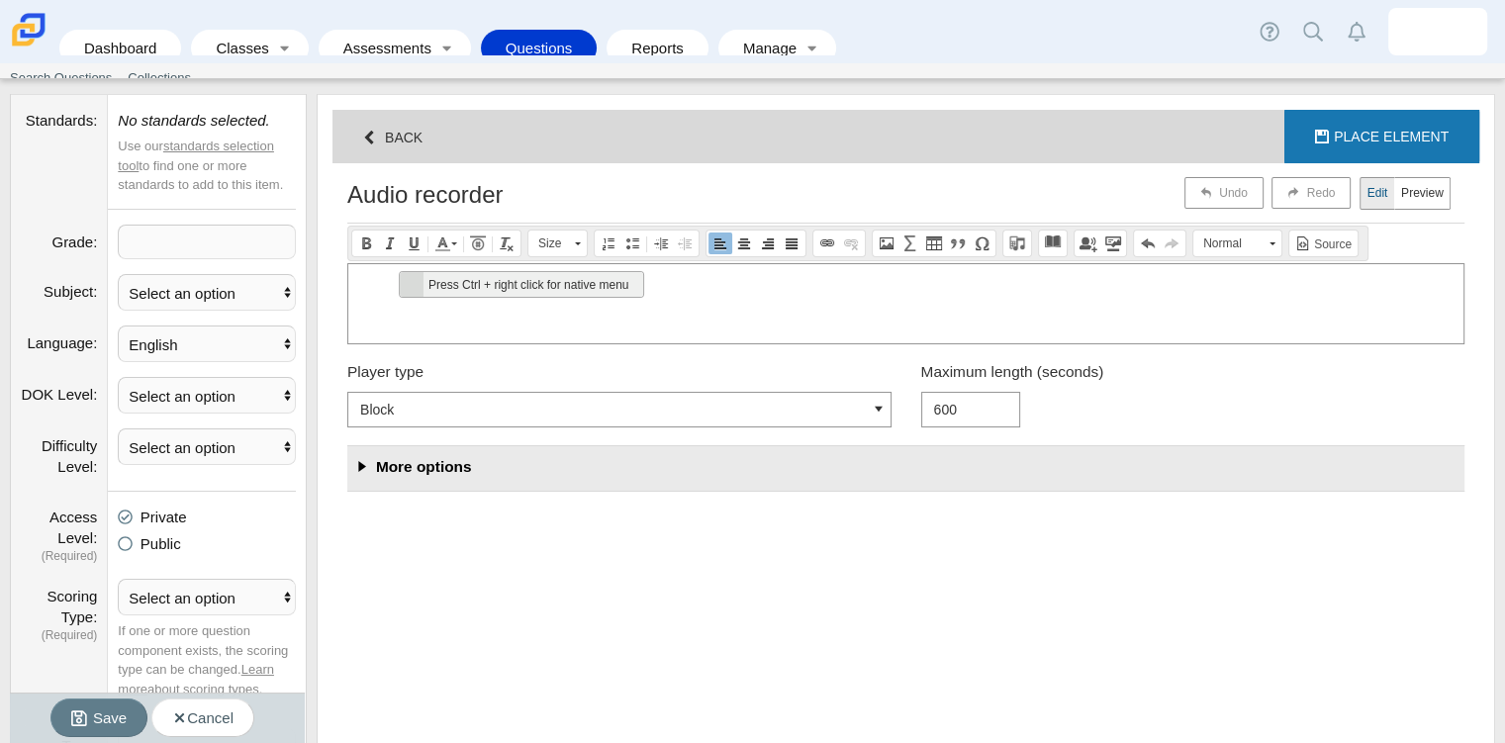
click at [442, 286] on span "Press Ctrl + right click for native menu" at bounding box center [533, 284] width 220 height 25
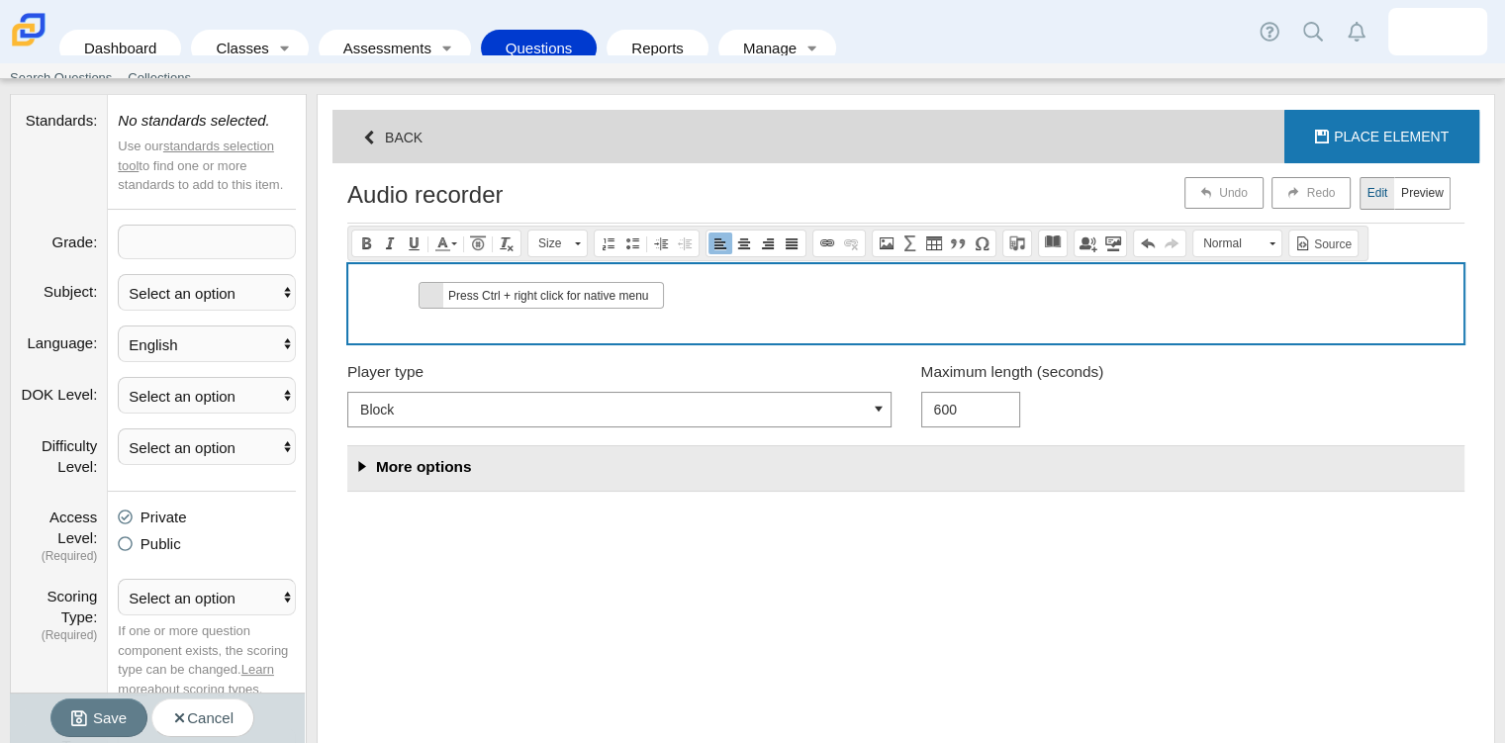
click at [705, 329] on div "Compose question" at bounding box center [905, 303] width 1115 height 79
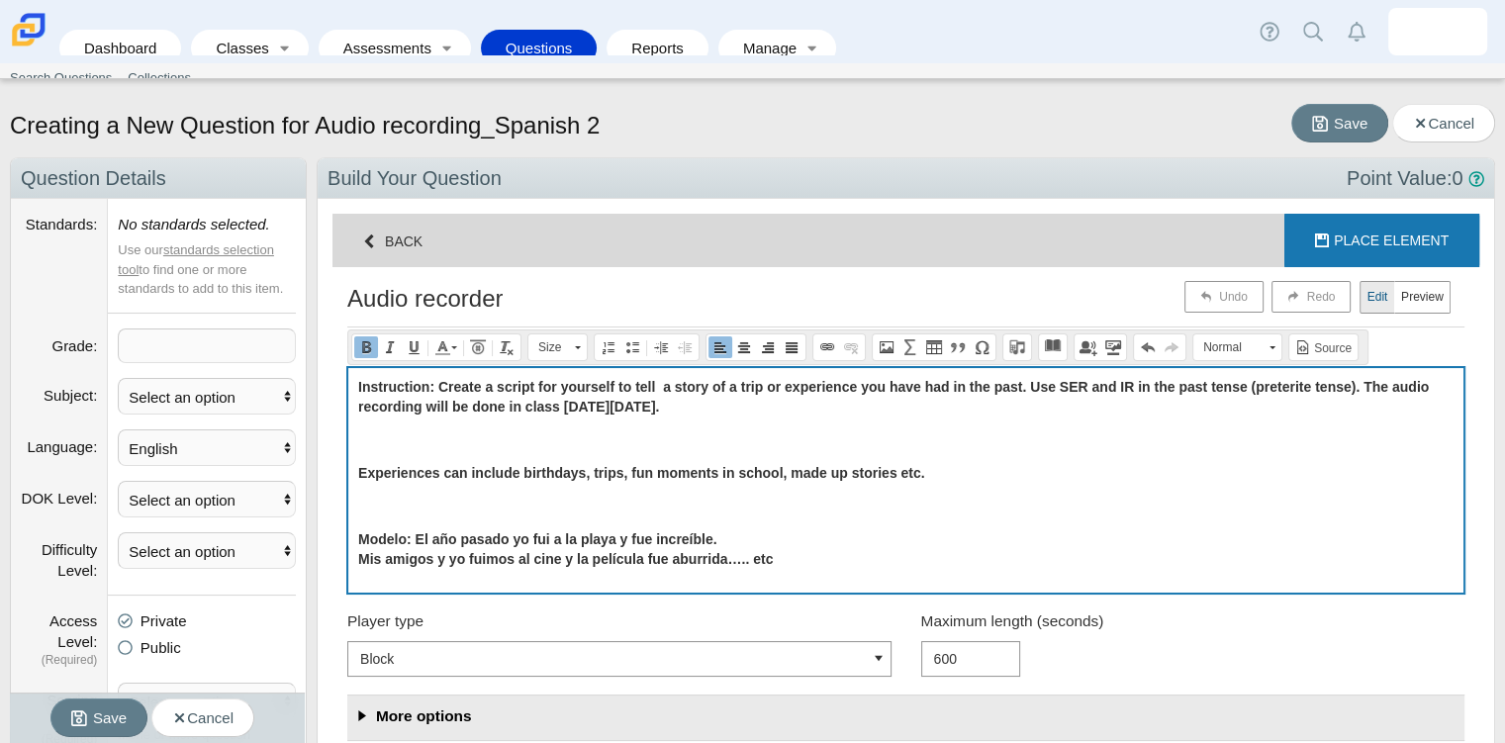
drag, startPoint x: 716, startPoint y: 414, endPoint x: 1363, endPoint y: 383, distance: 647.7
click at [1363, 383] on p "Instruction: Create a script for yourself to tell a story of a trip or experien…" at bounding box center [905, 397] width 1095 height 39
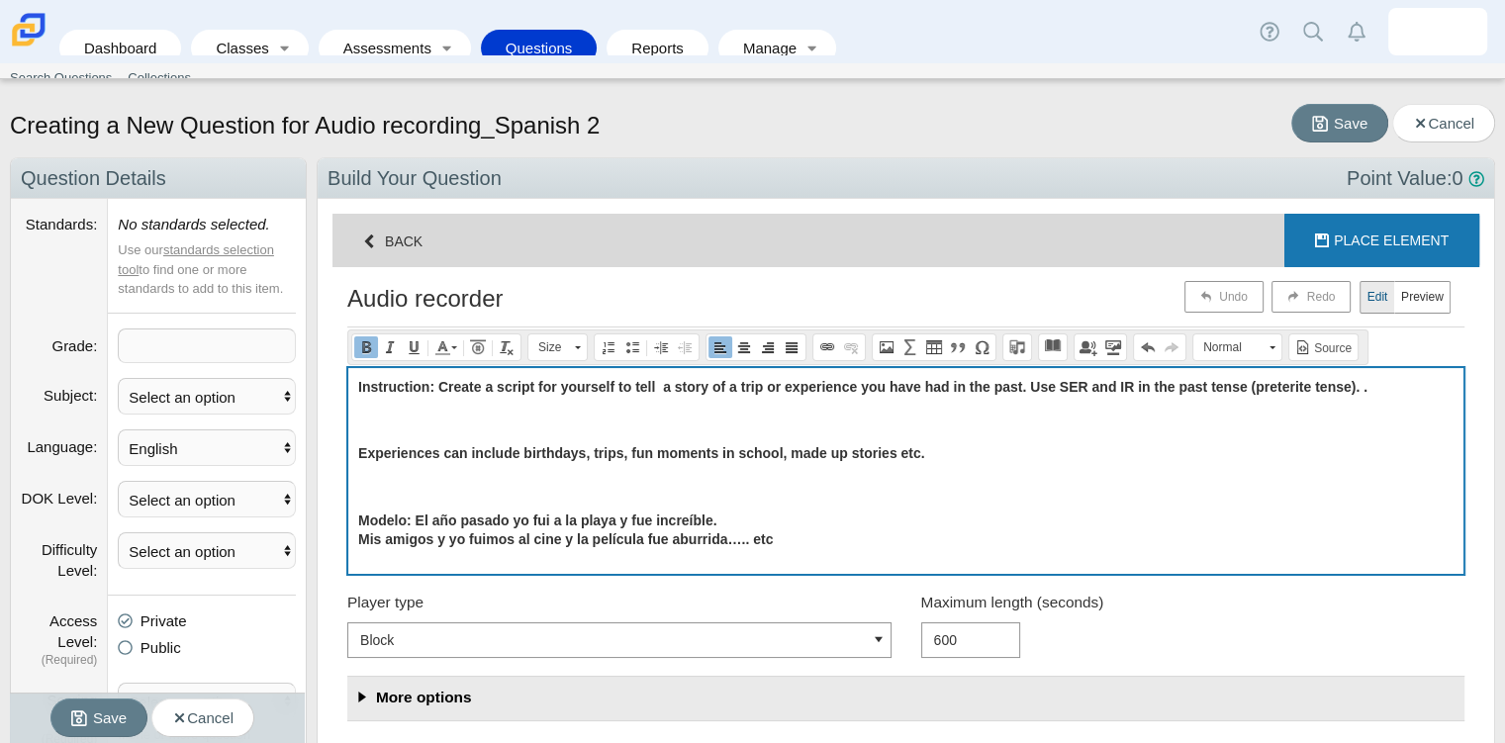
click at [1296, 400] on div "Instruction: Create a script for yourself to tell a story of a trip or experien…" at bounding box center [905, 471] width 1115 height 206
click at [475, 430] on div "Instruction: Create a script for yourself to tell a story of a trip or experien…" at bounding box center [905, 471] width 1115 height 206
click at [388, 423] on p "Compose question" at bounding box center [905, 421] width 1095 height 20
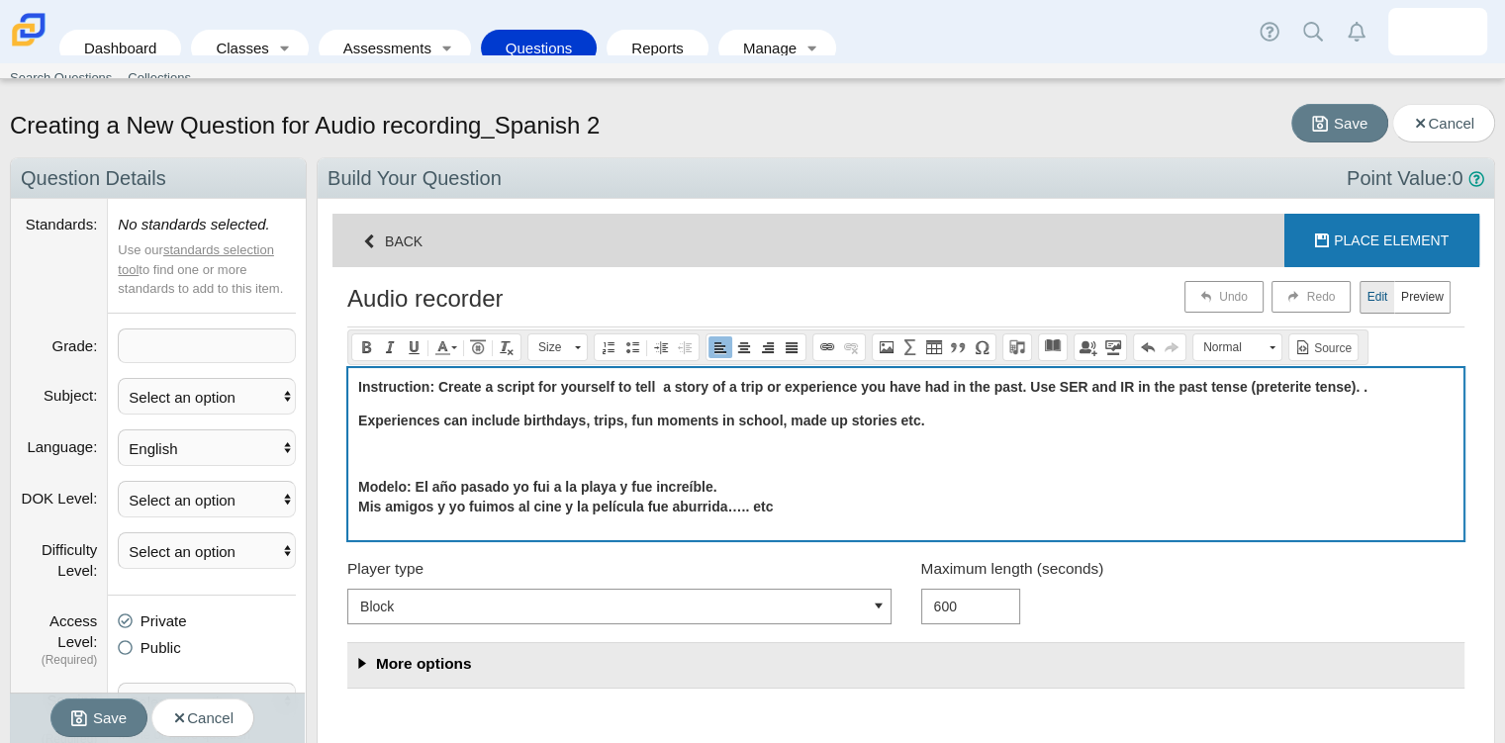
click at [375, 466] on div "Instruction: Create a script for yourself to tell a story of a trip or experien…" at bounding box center [905, 454] width 1115 height 172
click at [375, 467] on div "Instruction: Create a script for yourself to tell a story of a trip or experien…" at bounding box center [905, 454] width 1115 height 172
click at [372, 460] on p "Compose question" at bounding box center [905, 454] width 1095 height 20
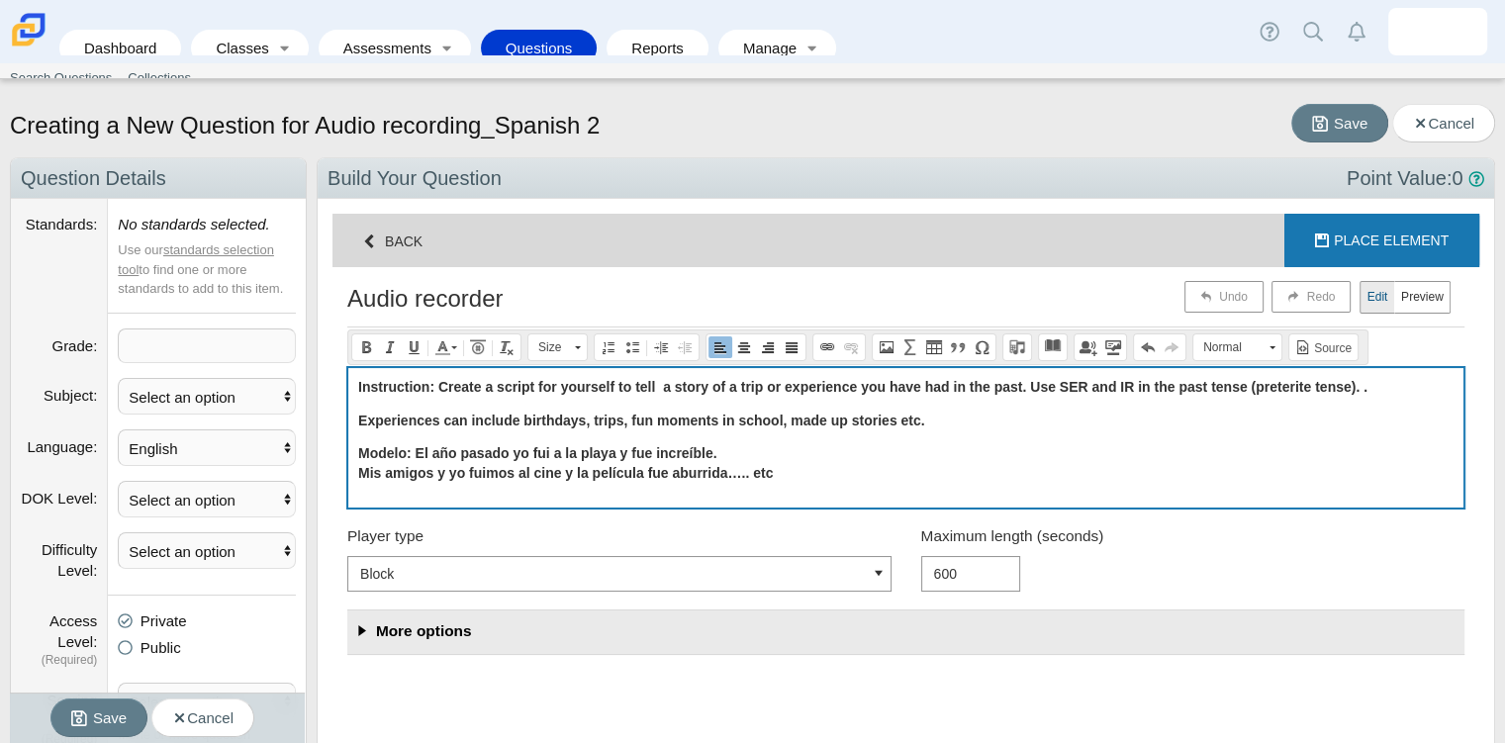
scroll to position [98530, 97813]
click at [1381, 393] on p "Instruction: Create a script for yourself to tell a story of a trip or experien…" at bounding box center [905, 388] width 1095 height 20
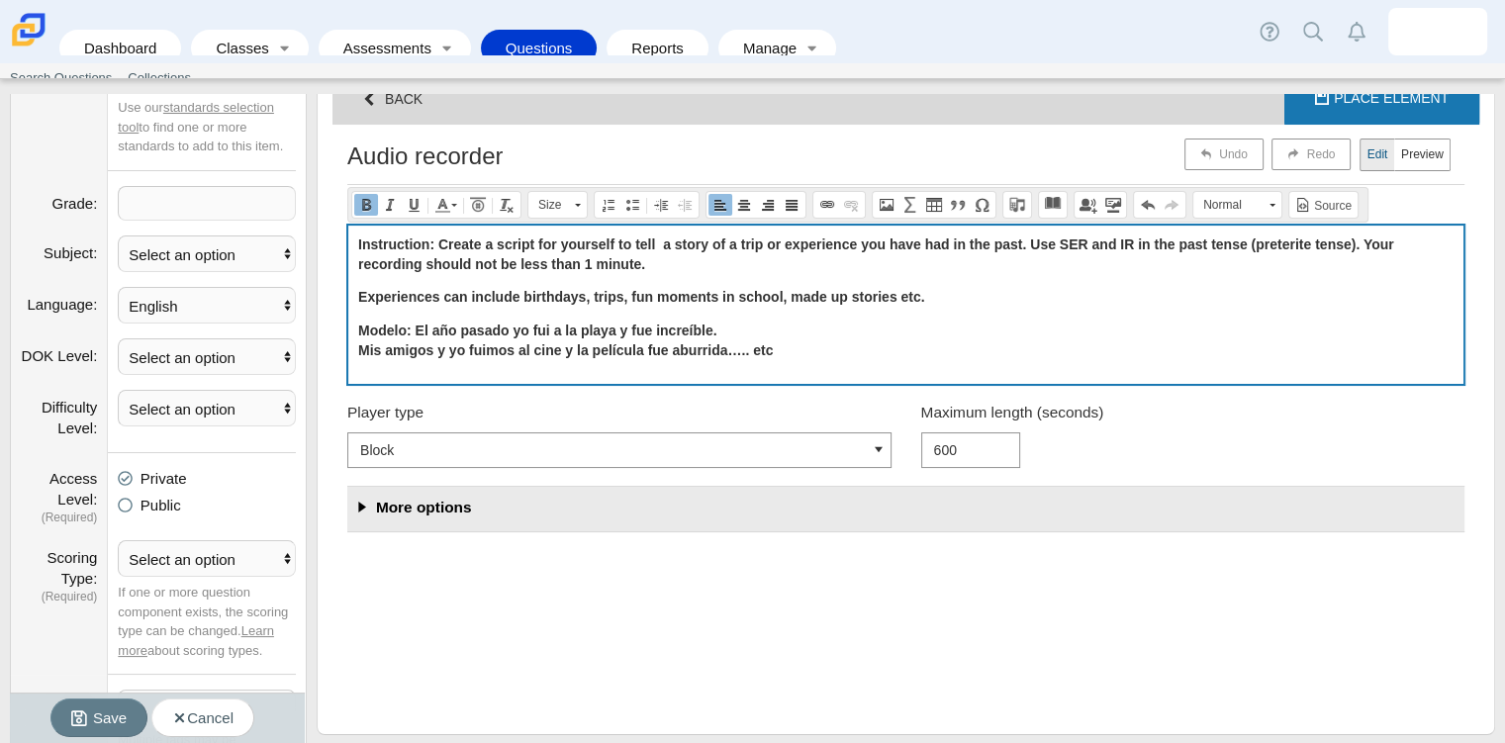
scroll to position [0, 0]
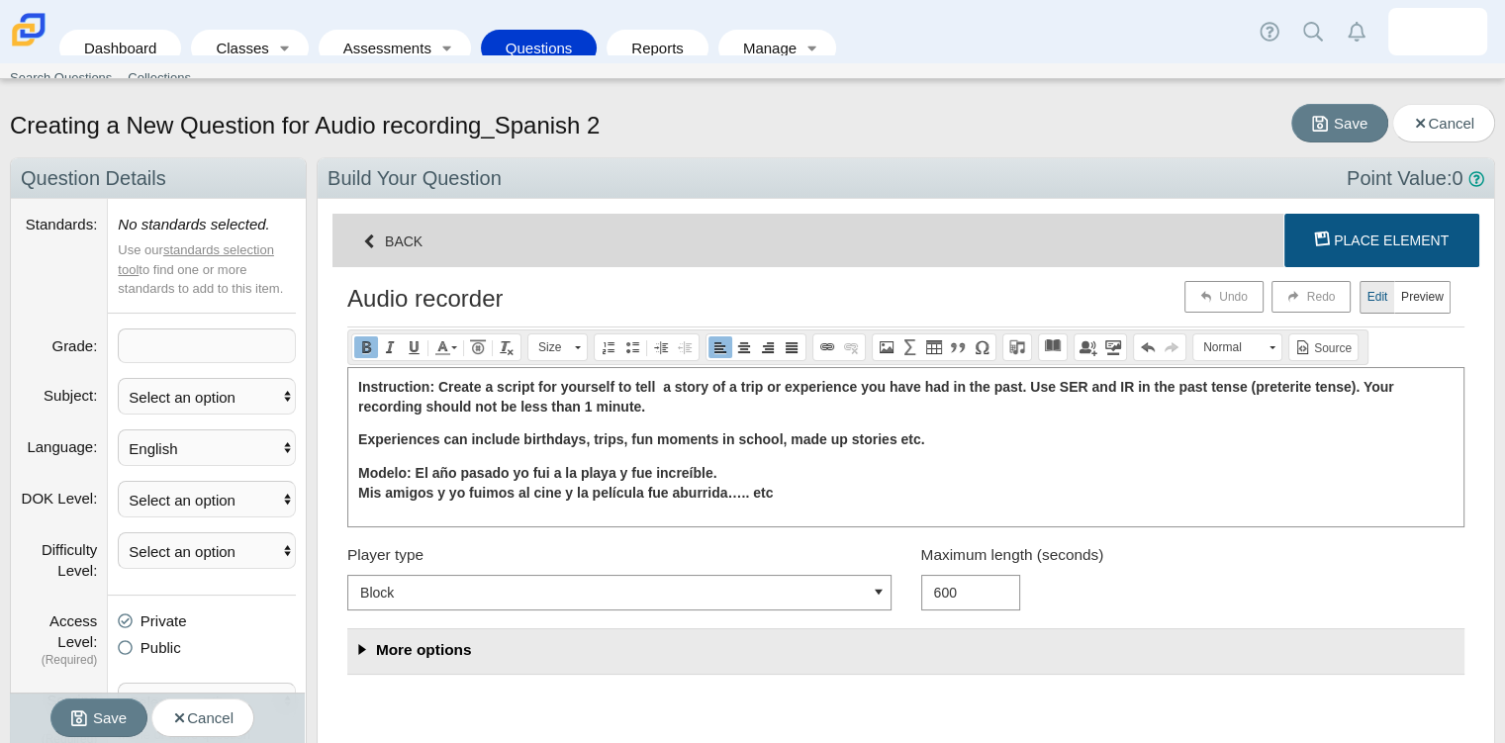
click at [1333, 244] on span "Place Element" at bounding box center [1390, 240] width 115 height 16
select select "rubric-basic"
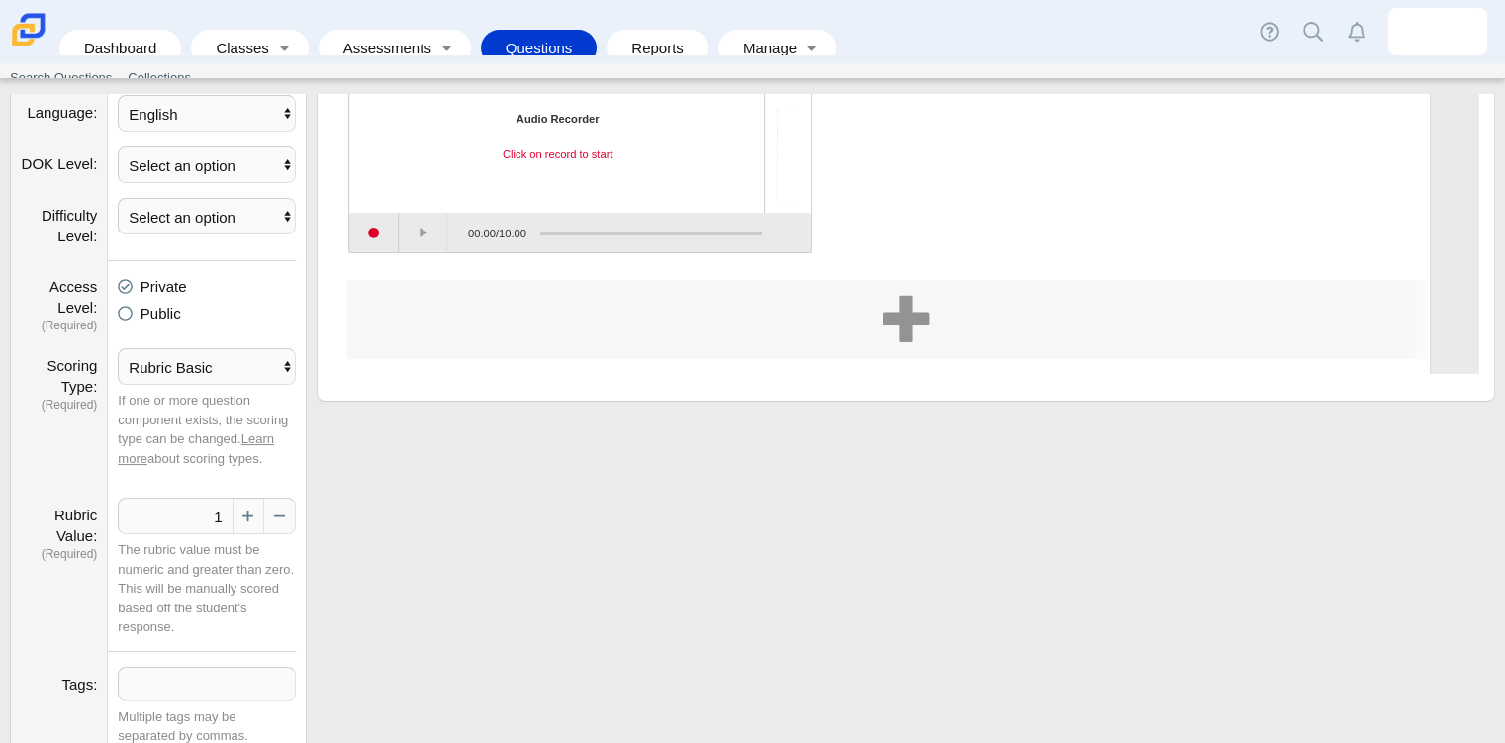
scroll to position [335, 0]
click at [212, 373] on select "Select an option Per Part All or Nothing Dependent or EBSR Rubric Basic Rubric …" at bounding box center [207, 365] width 178 height 37
click at [475, 414] on div "Build Your Question Point Value: 1 Shared Passage Settings Edit Mode Edit Previ…" at bounding box center [906, 131] width 1178 height 619
click at [253, 517] on button "Increase" at bounding box center [248, 515] width 32 height 37
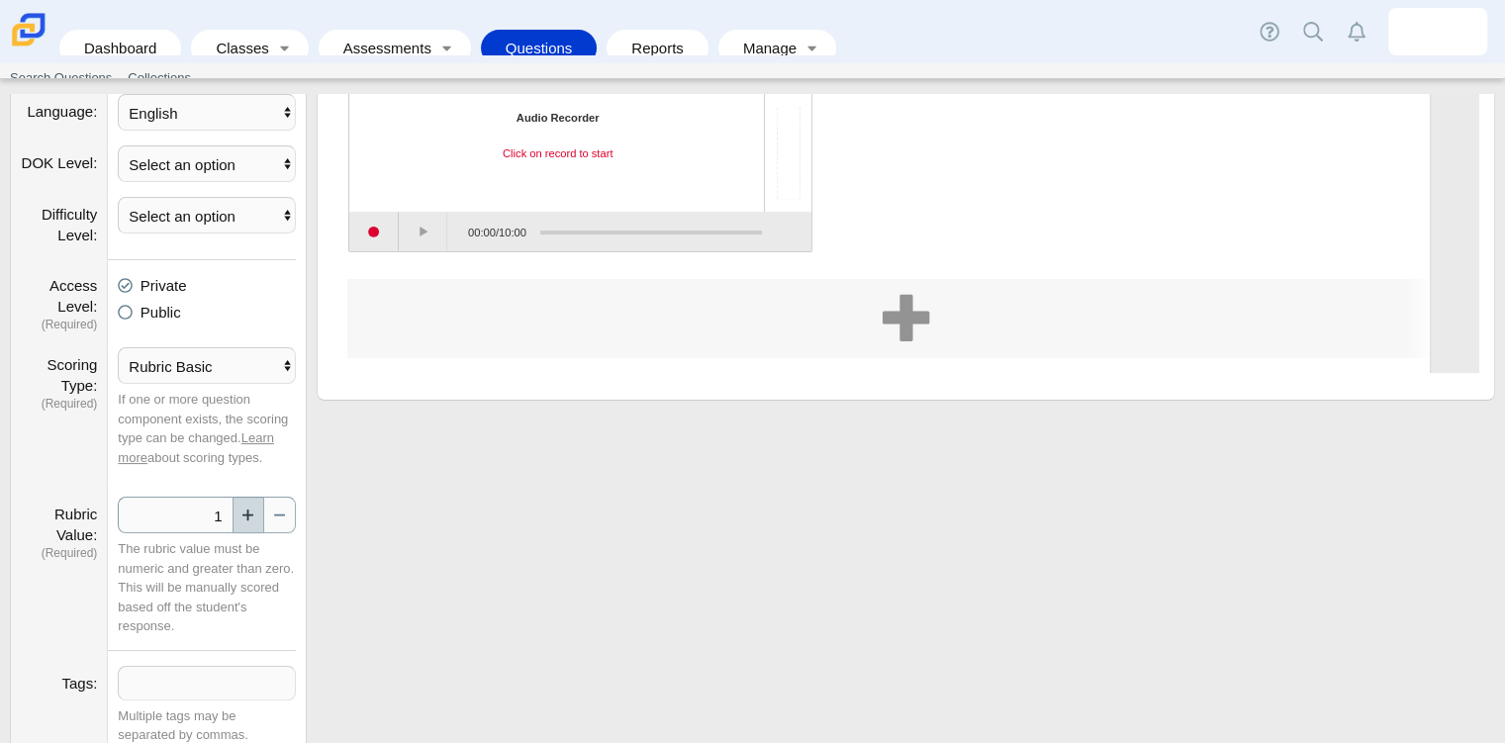
click at [253, 517] on button "Increase" at bounding box center [248, 515] width 32 height 37
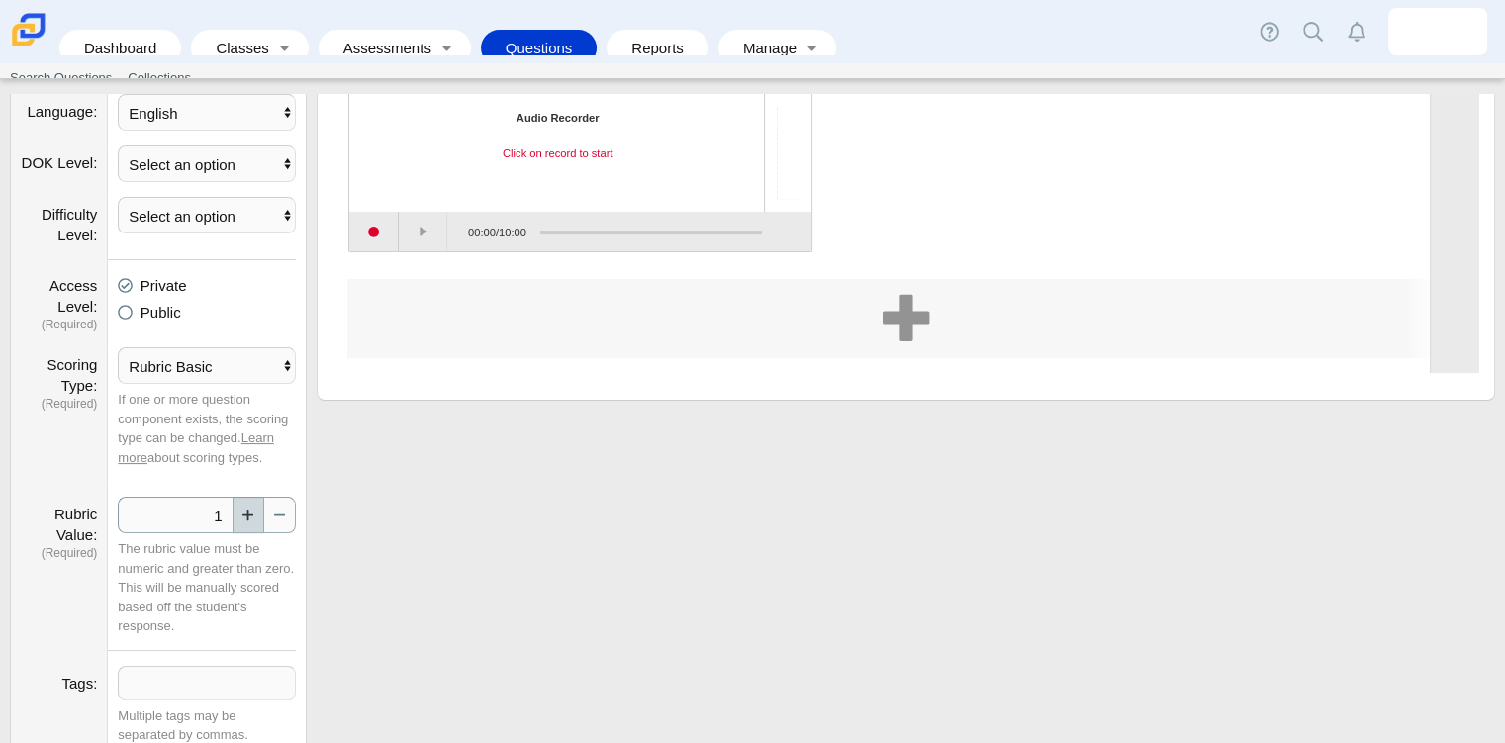
click at [253, 517] on button "Increase" at bounding box center [248, 515] width 32 height 37
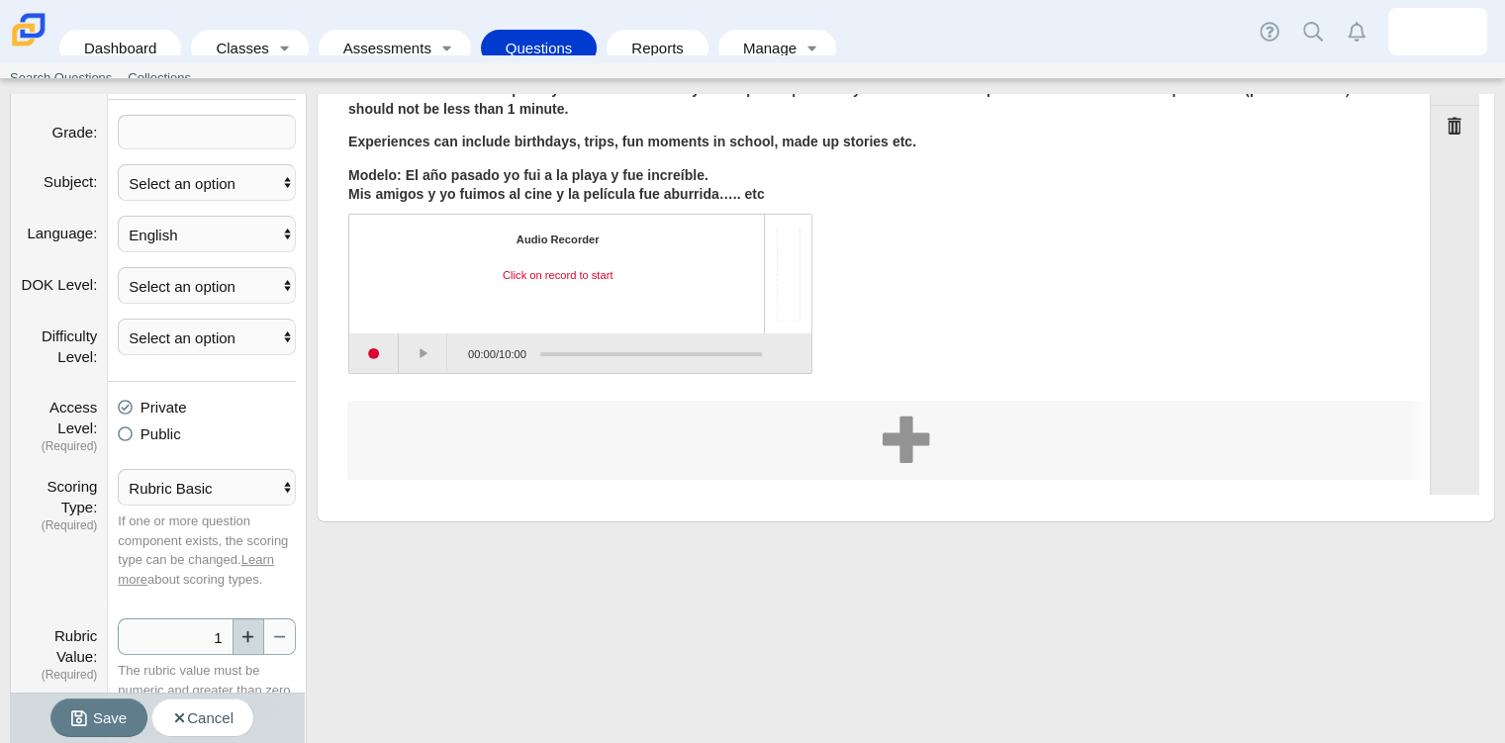
scroll to position [0, 0]
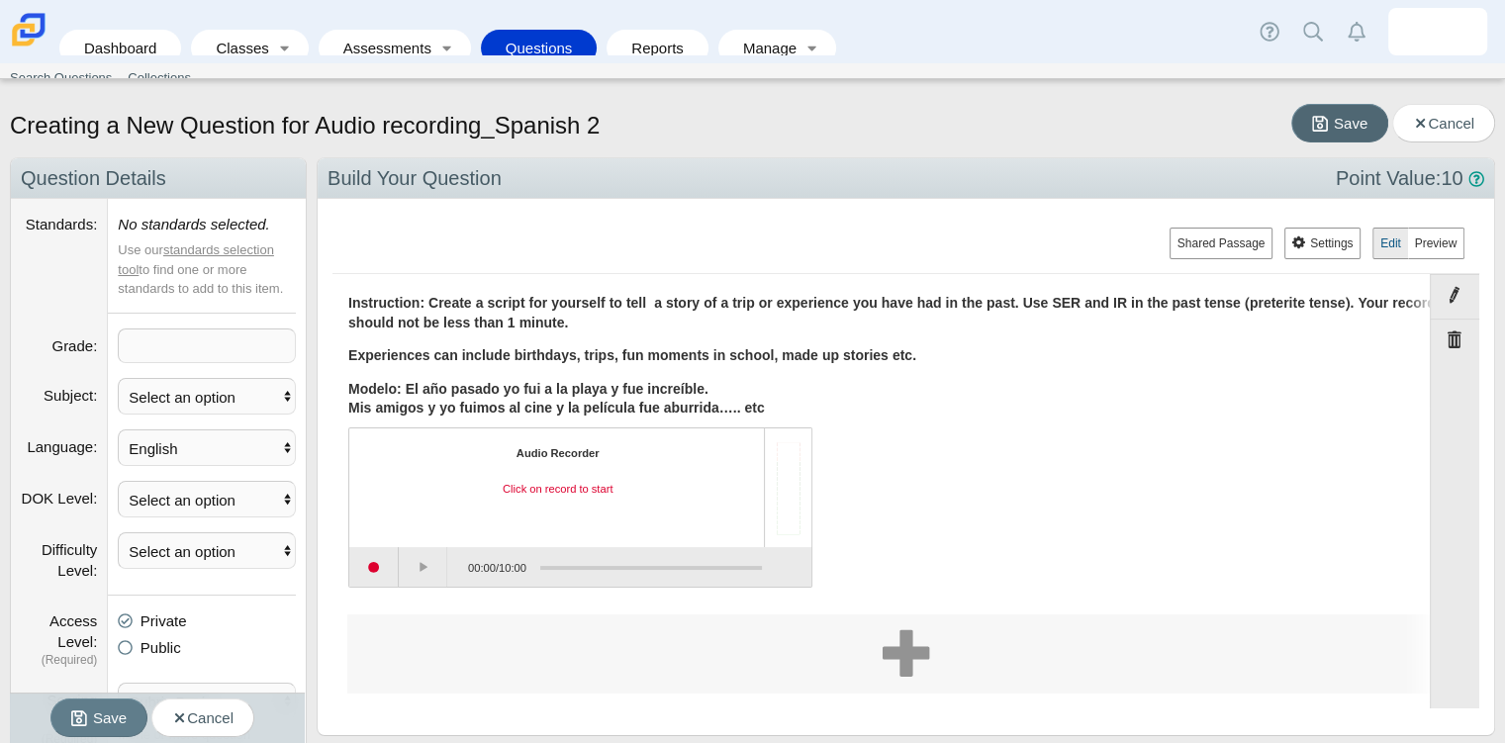
click at [1333, 121] on span "Save" at bounding box center [1350, 123] width 34 height 17
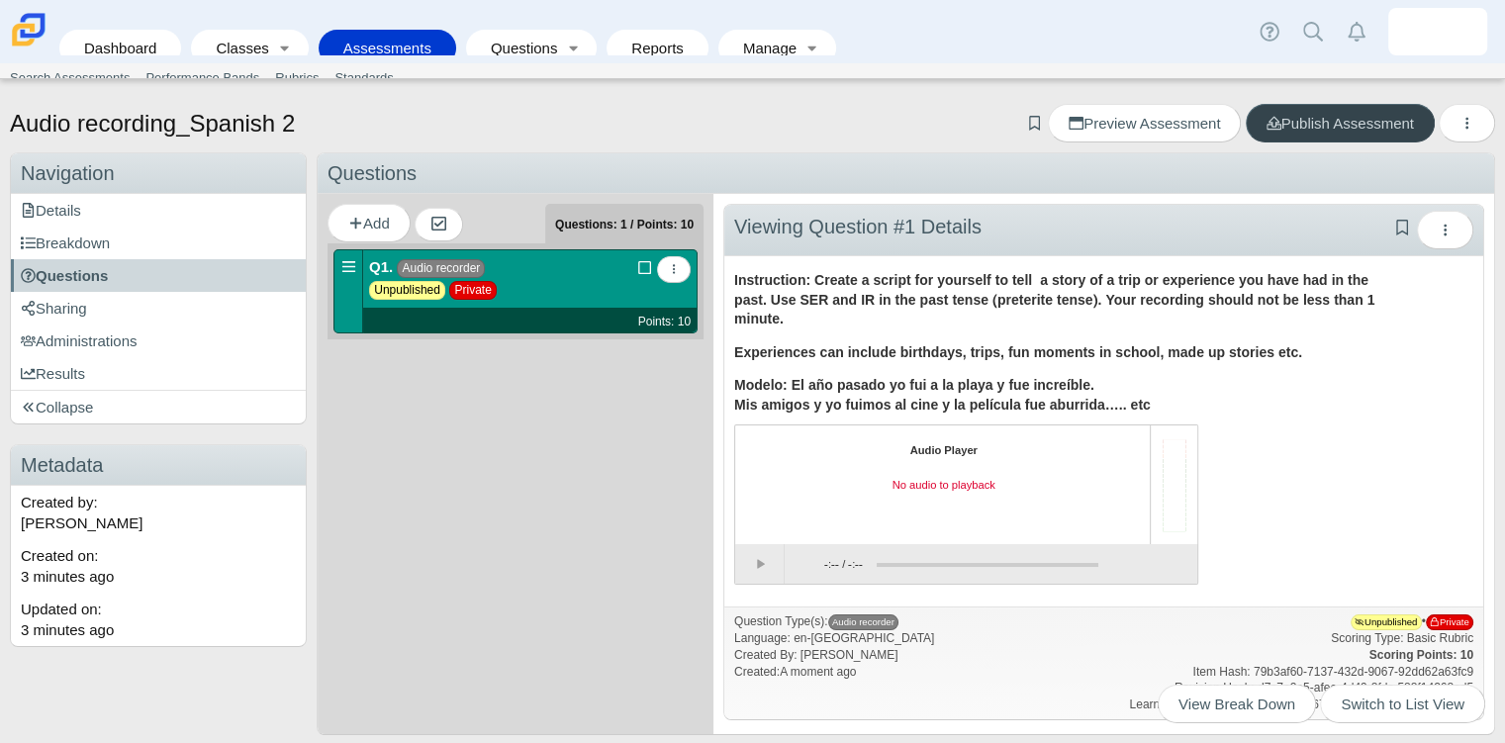
click at [1278, 118] on span "Publish Assessment" at bounding box center [1339, 123] width 147 height 17
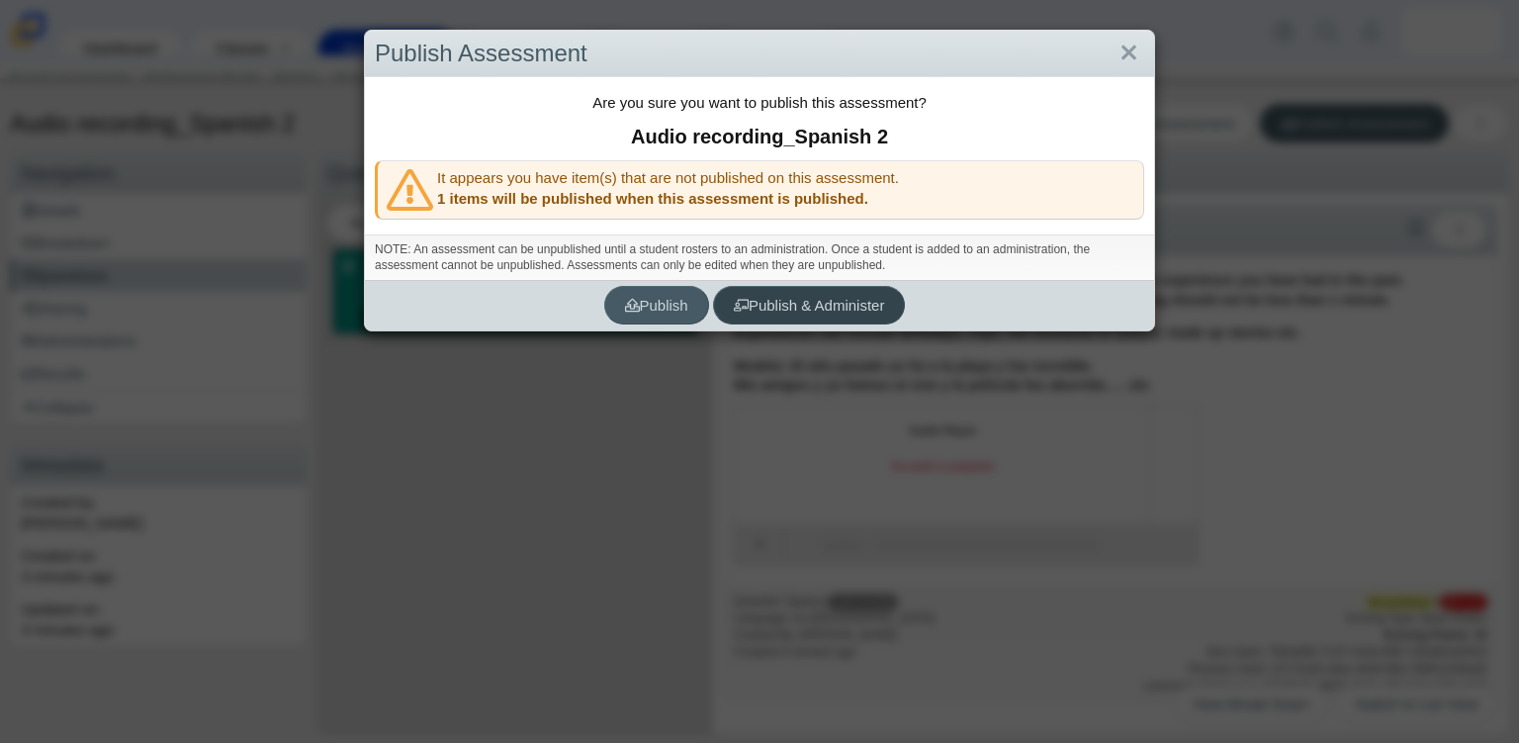
click at [791, 312] on span "Publish & Administer" at bounding box center [809, 305] width 151 height 17
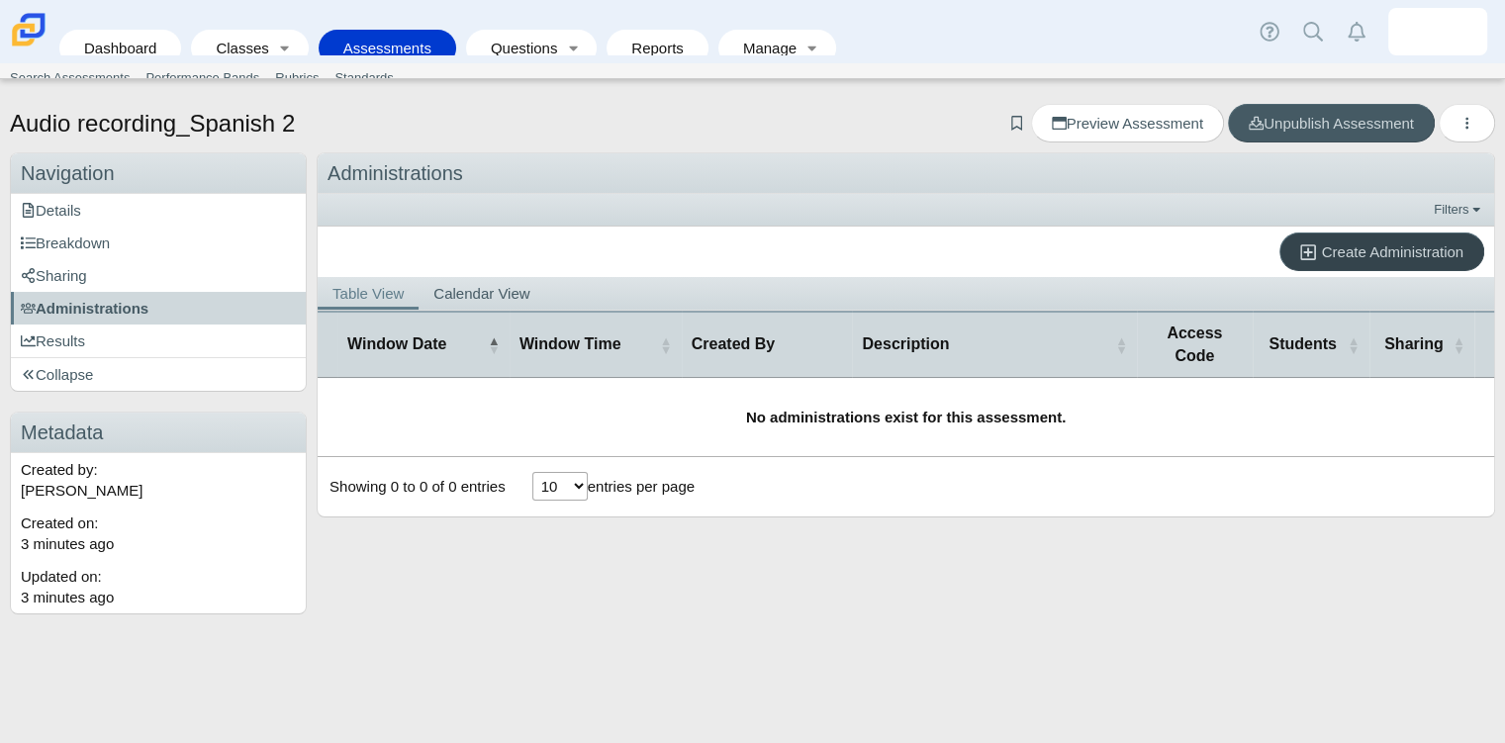
click at [1323, 244] on span "Create Administration" at bounding box center [1392, 251] width 141 height 17
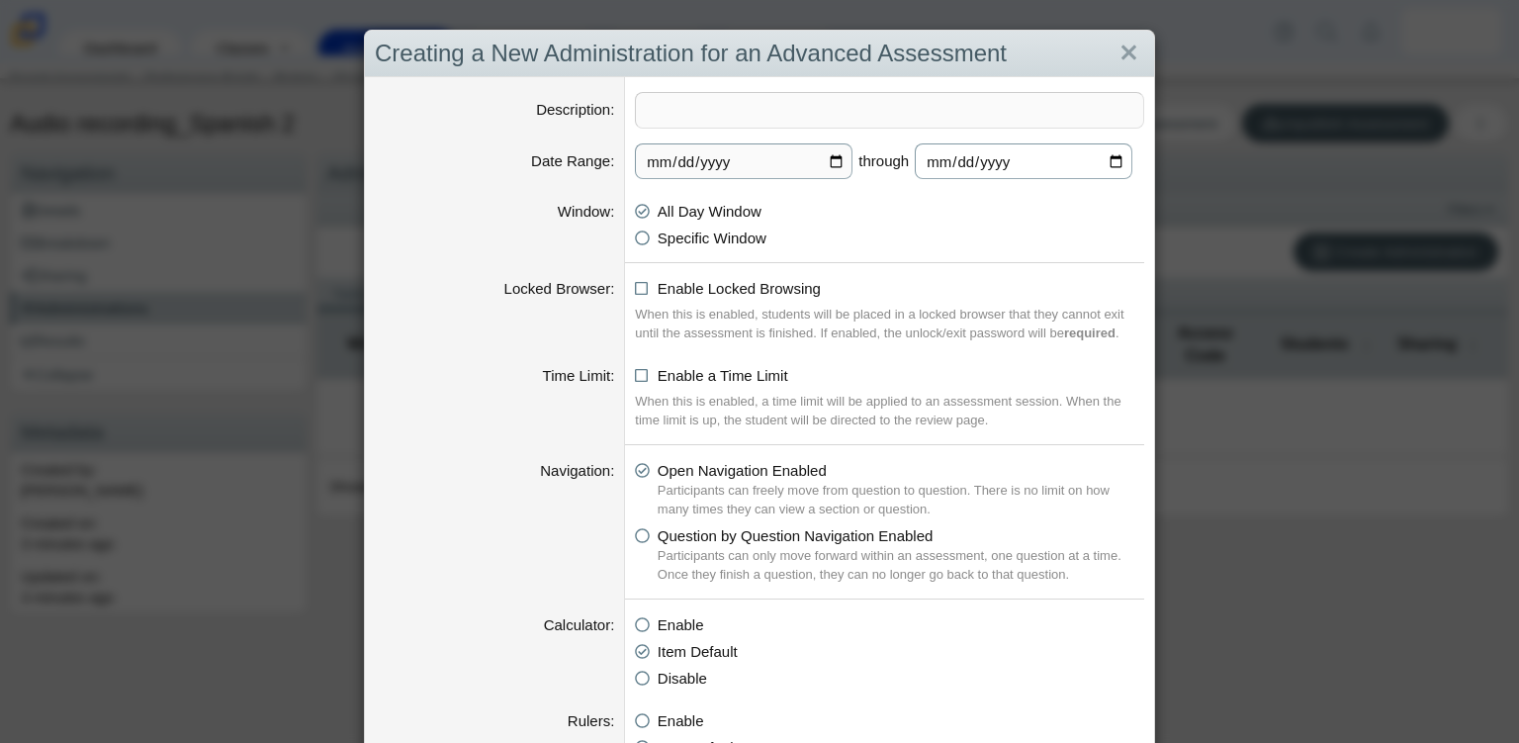
click at [1110, 161] on input "[DATE]" at bounding box center [1024, 161] width 218 height 36
click at [1121, 156] on input "[DATE]" at bounding box center [1024, 161] width 218 height 36
click at [1113, 157] on input "[DATE]" at bounding box center [1024, 161] width 218 height 36
click at [1109, 155] on input "[DATE]" at bounding box center [1024, 161] width 218 height 36
type input "[DATE]"
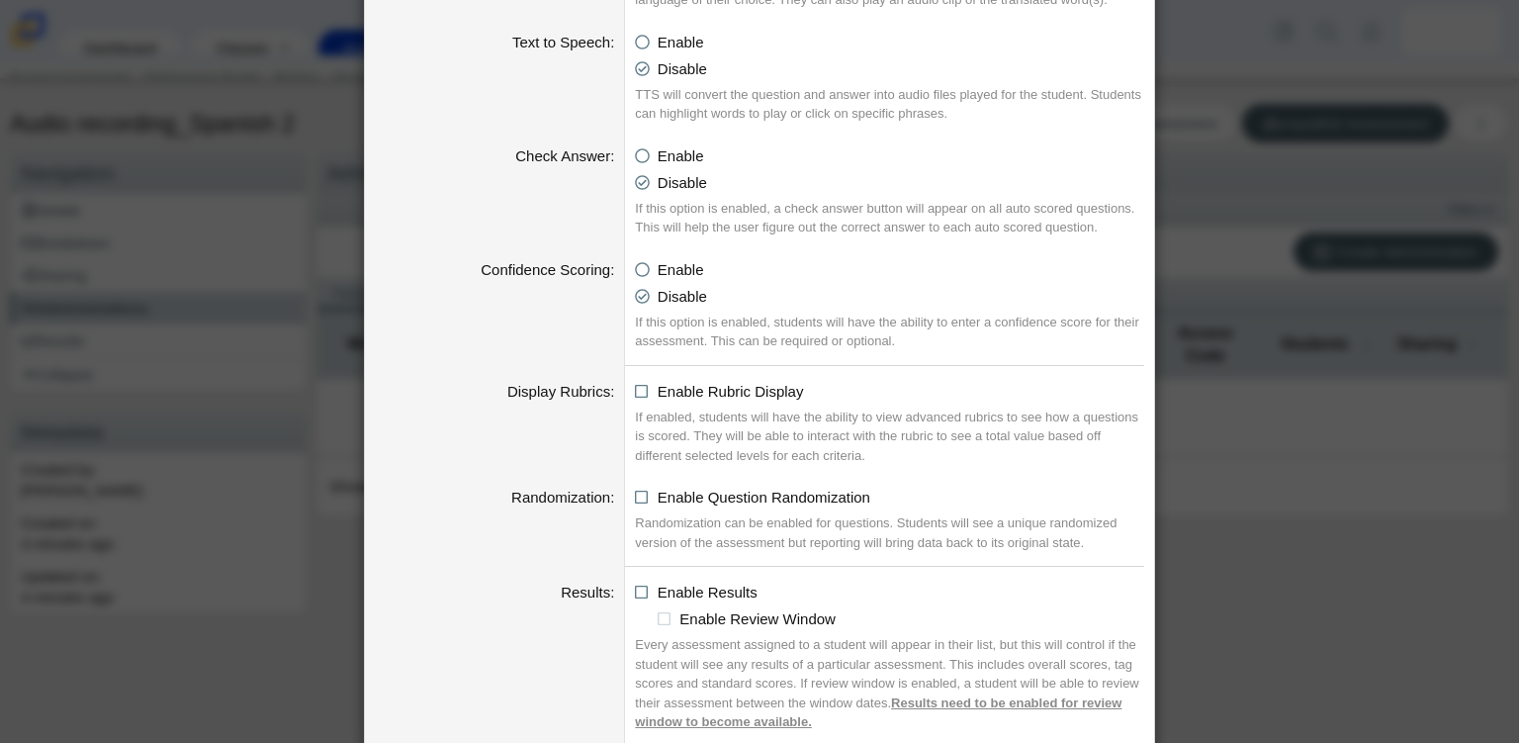
scroll to position [1965, 0]
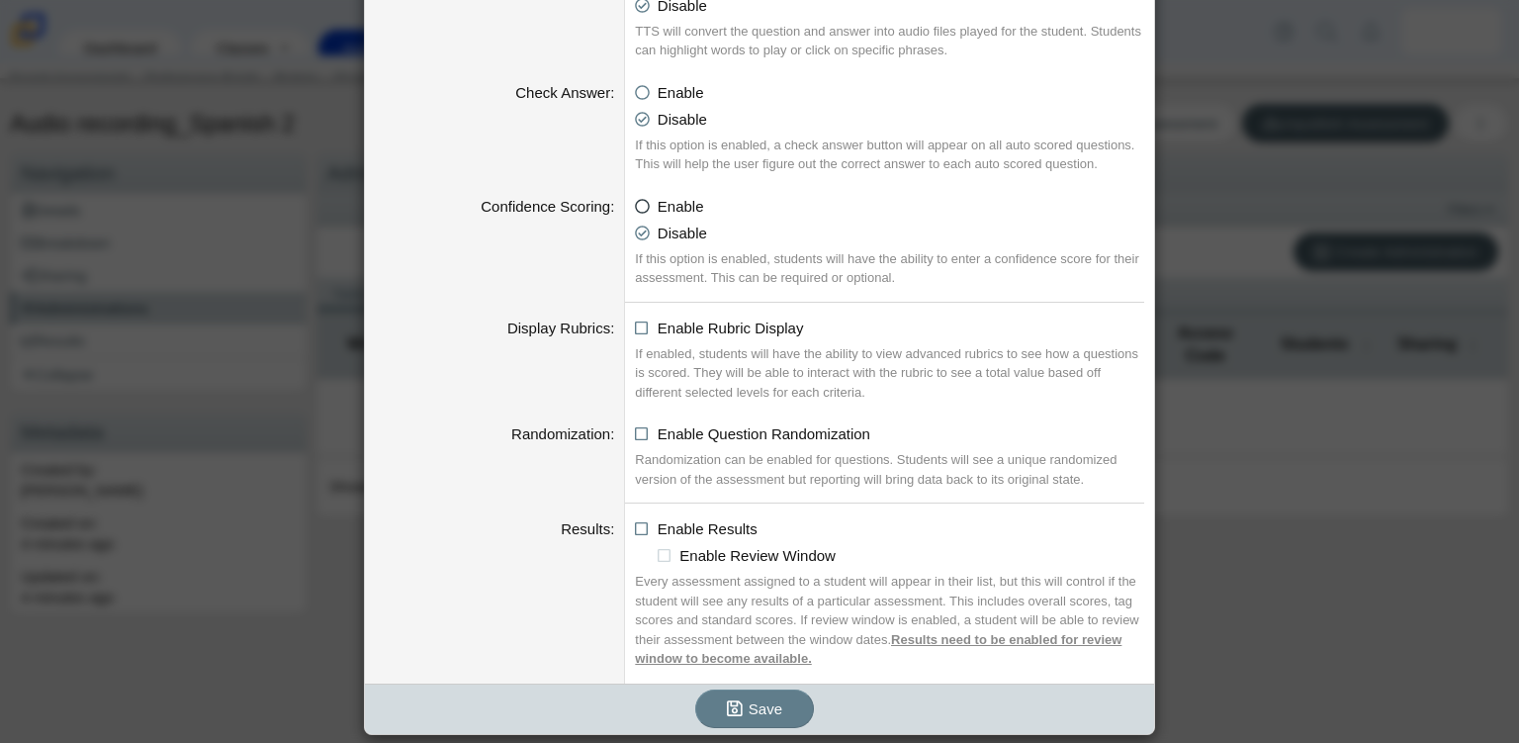
click at [636, 205] on icon at bounding box center [642, 203] width 15 height 14
click at [636, 205] on input "Enable" at bounding box center [640, 201] width 13 height 13
radio input "true"
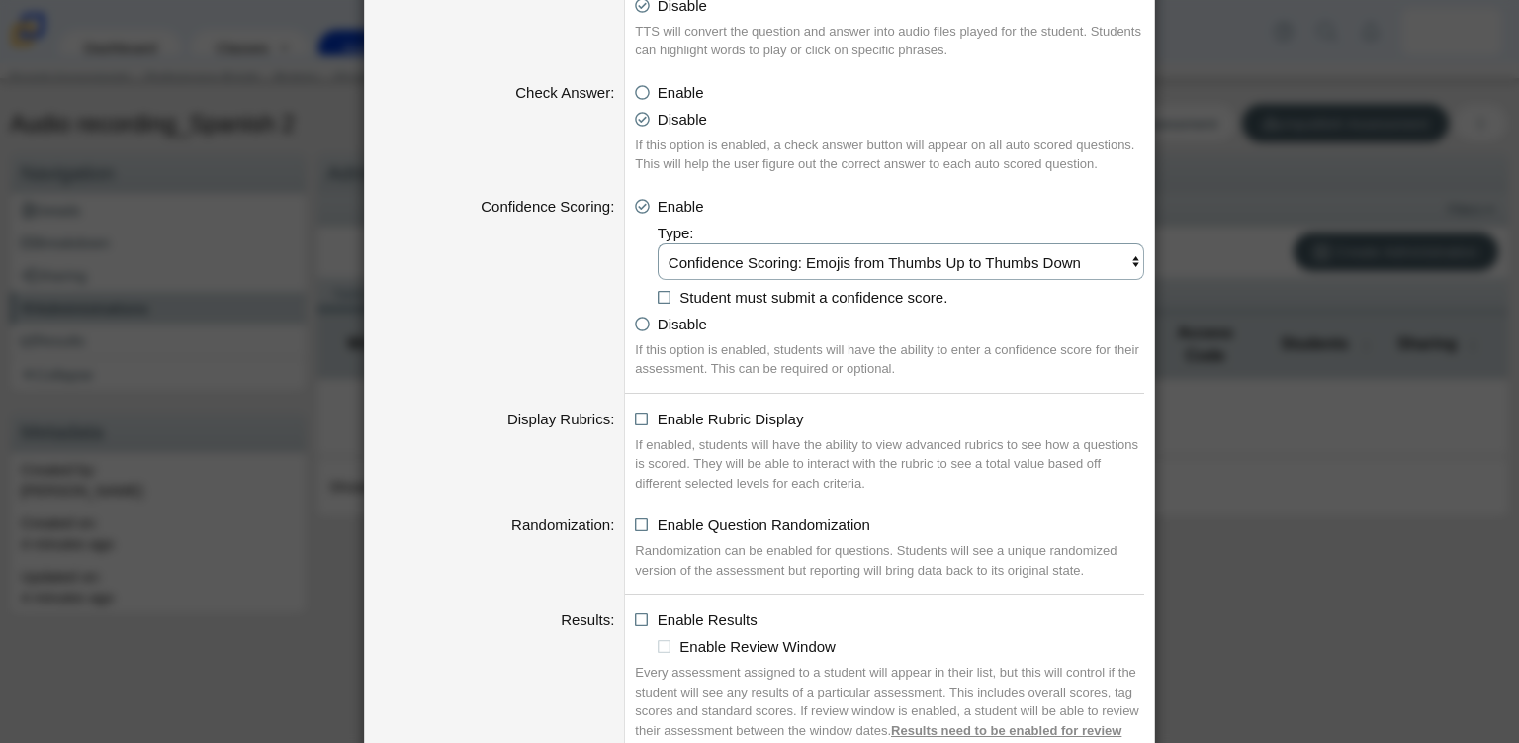
click at [747, 265] on select "Confidence Scoring: Emojis from Thumbs Up to Thumbs Down Confidence Scoring: Em…" at bounding box center [901, 261] width 487 height 37
click at [780, 377] on div "If this option is enabled, students will have the ability to enter a confidence…" at bounding box center [889, 359] width 509 height 39
click at [665, 293] on li "Student must submit a confidence score." at bounding box center [901, 297] width 487 height 21
click at [658, 296] on icon at bounding box center [665, 294] width 15 height 14
click at [657, 296] on input "Student must submit a confidence score." at bounding box center [663, 292] width 13 height 13
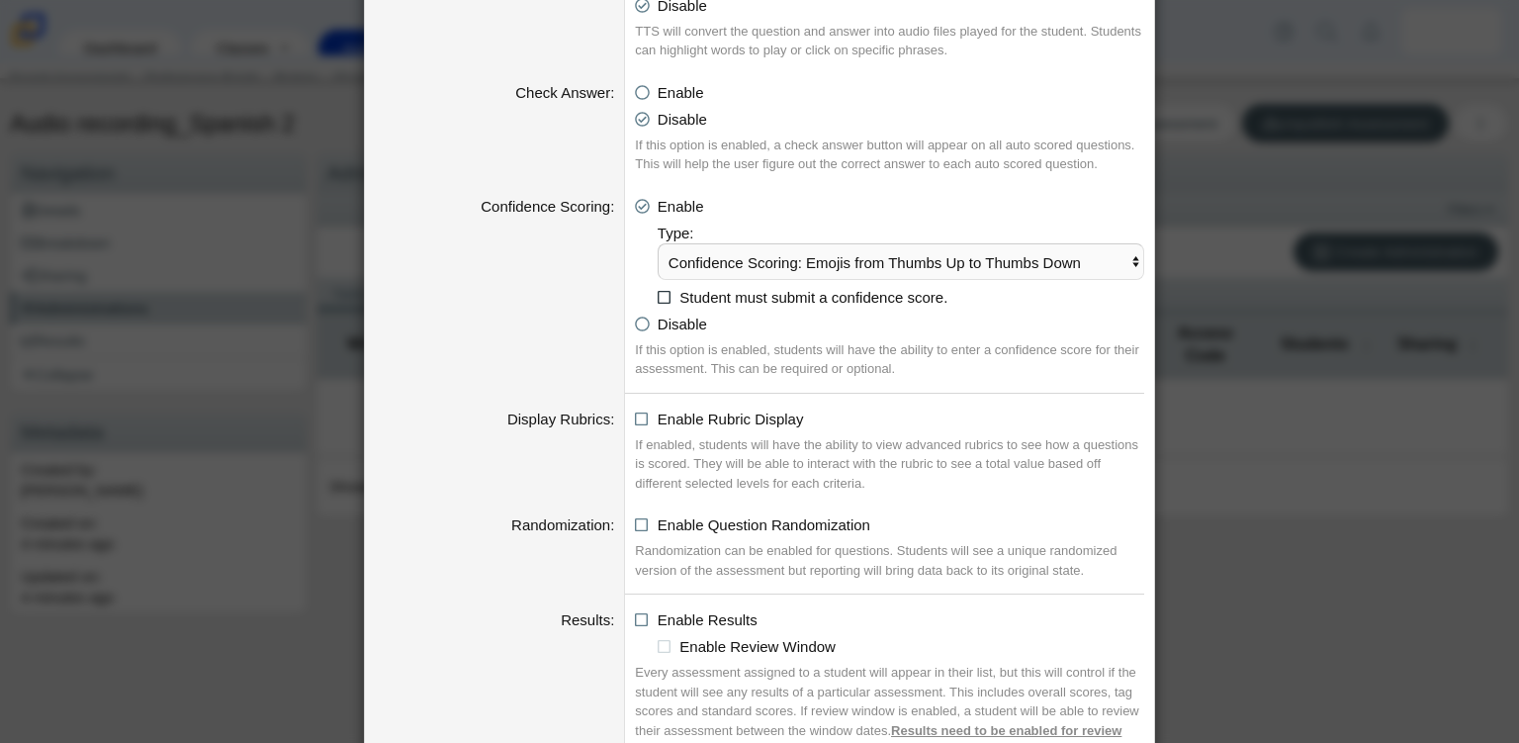
checkbox input "true"
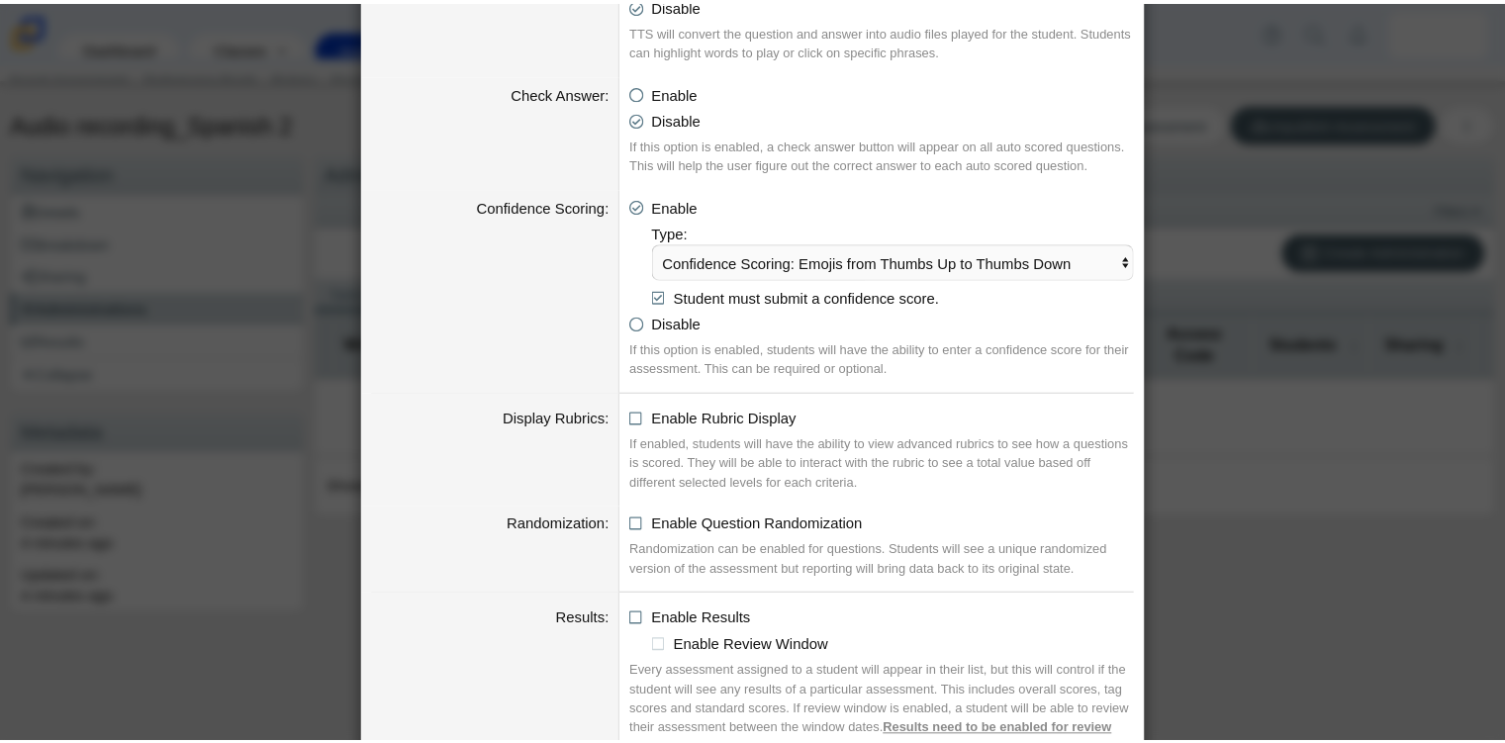
scroll to position [2056, 0]
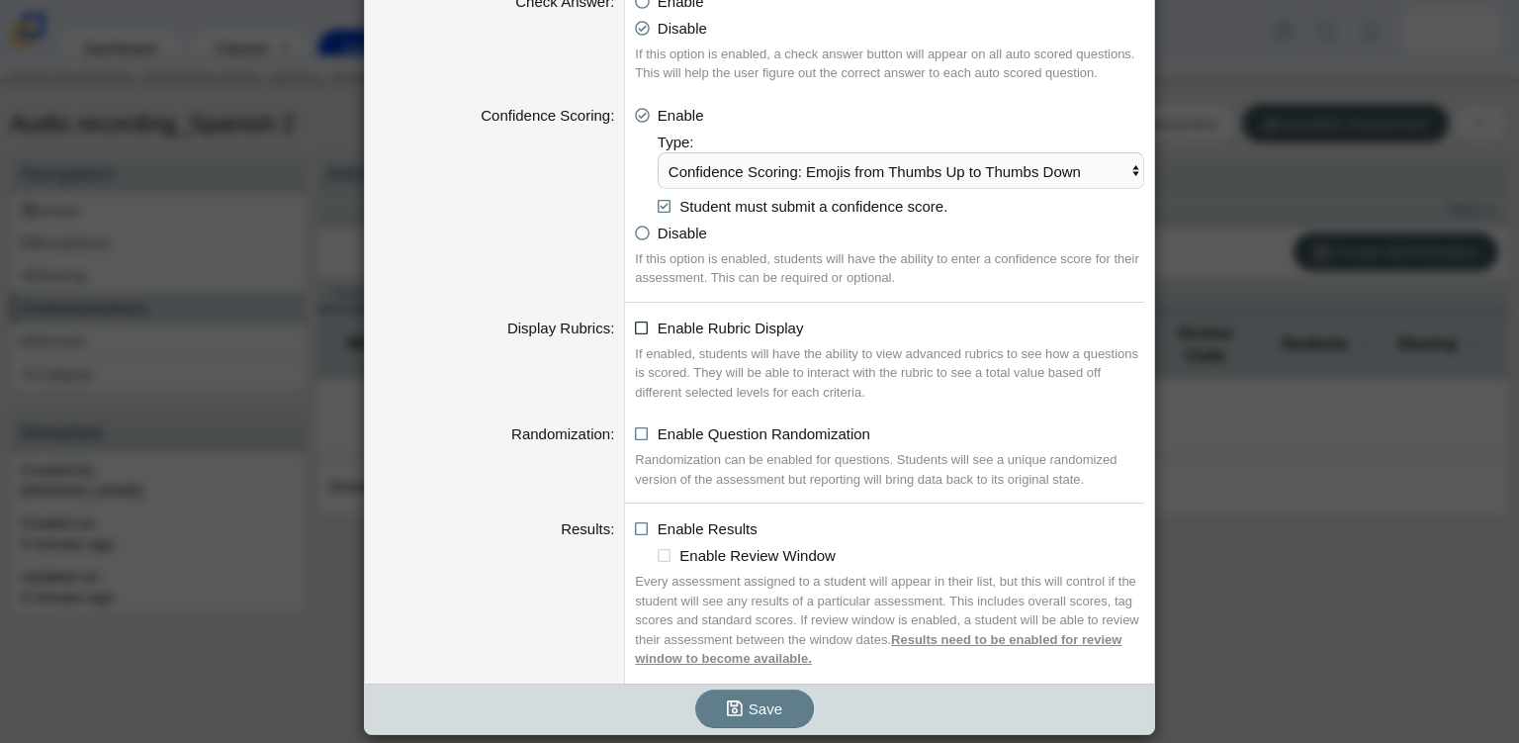
click at [635, 321] on icon at bounding box center [642, 325] width 15 height 14
click at [634, 321] on input "Enable Rubric Display" at bounding box center [640, 323] width 13 height 13
checkbox input "true"
click at [775, 707] on button "Save" at bounding box center [754, 708] width 119 height 39
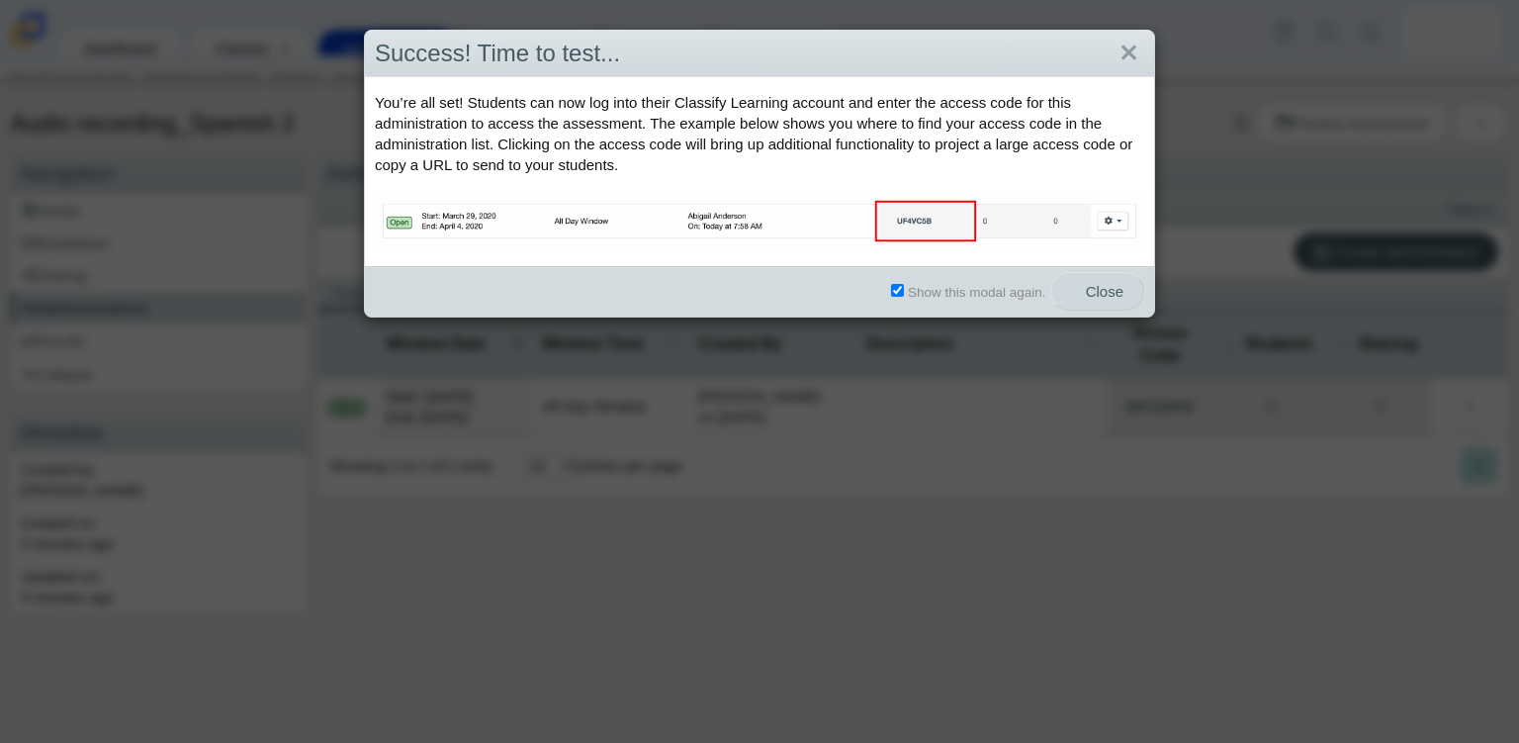
click at [1111, 288] on span "Close" at bounding box center [1097, 291] width 52 height 17
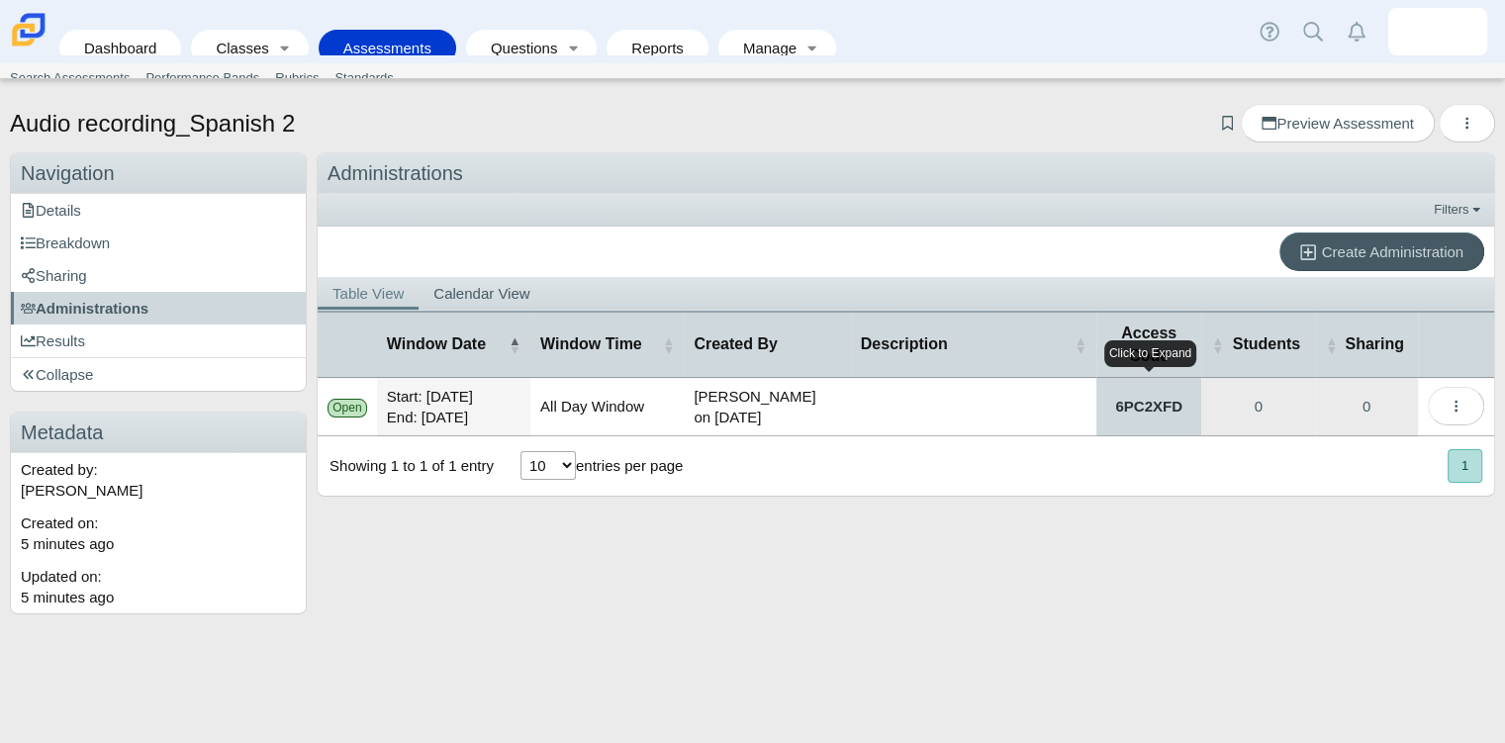
click at [1147, 409] on link "6PC2XFD" at bounding box center [1149, 406] width 106 height 57
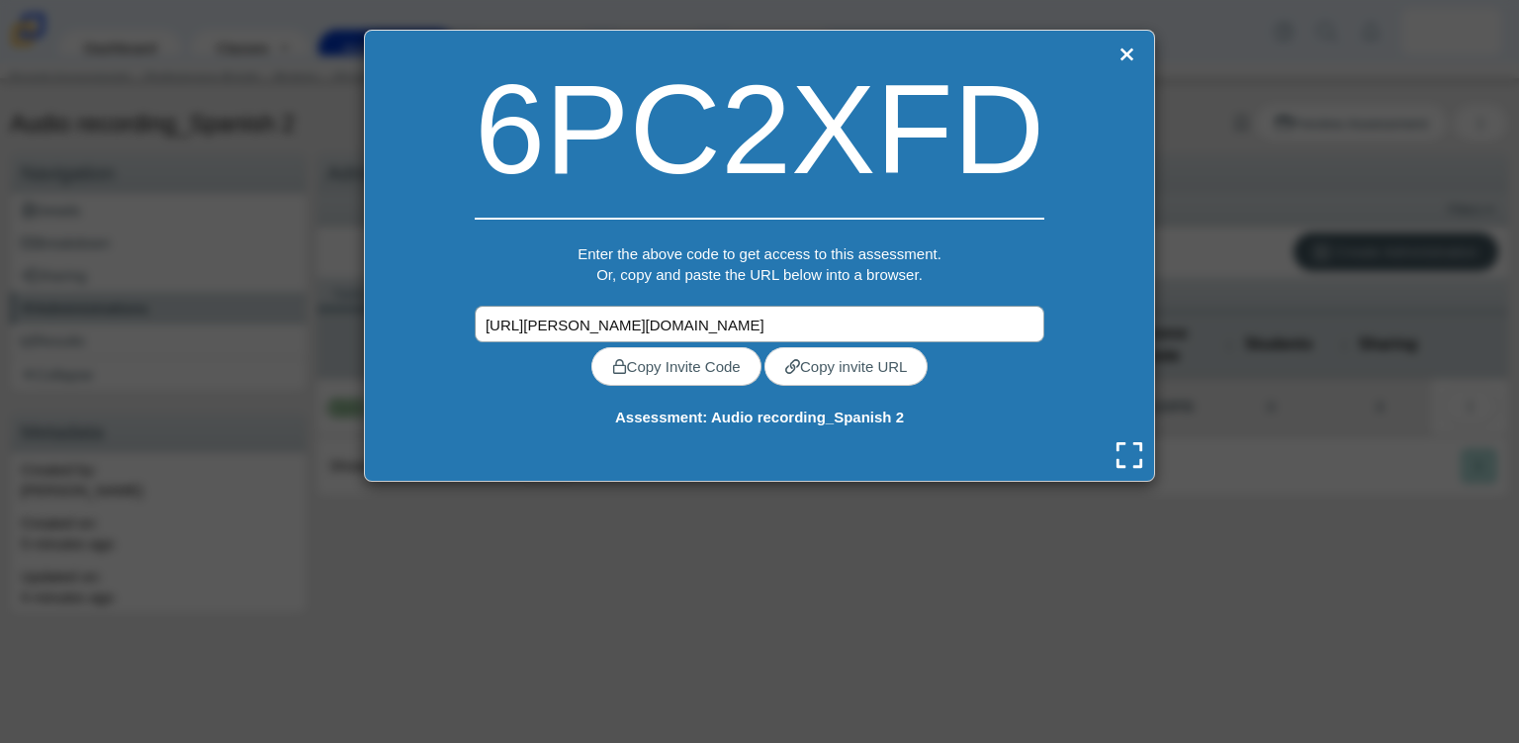
click at [775, 322] on input "[URL][PERSON_NAME][DOMAIN_NAME]" at bounding box center [760, 324] width 570 height 37
click at [1055, 288] on div "6PC2XFD Enter the above code to get access to this assessment. Or, copy and pas…" at bounding box center [759, 256] width 791 height 452
click at [1121, 46] on link "Close" at bounding box center [1127, 55] width 26 height 28
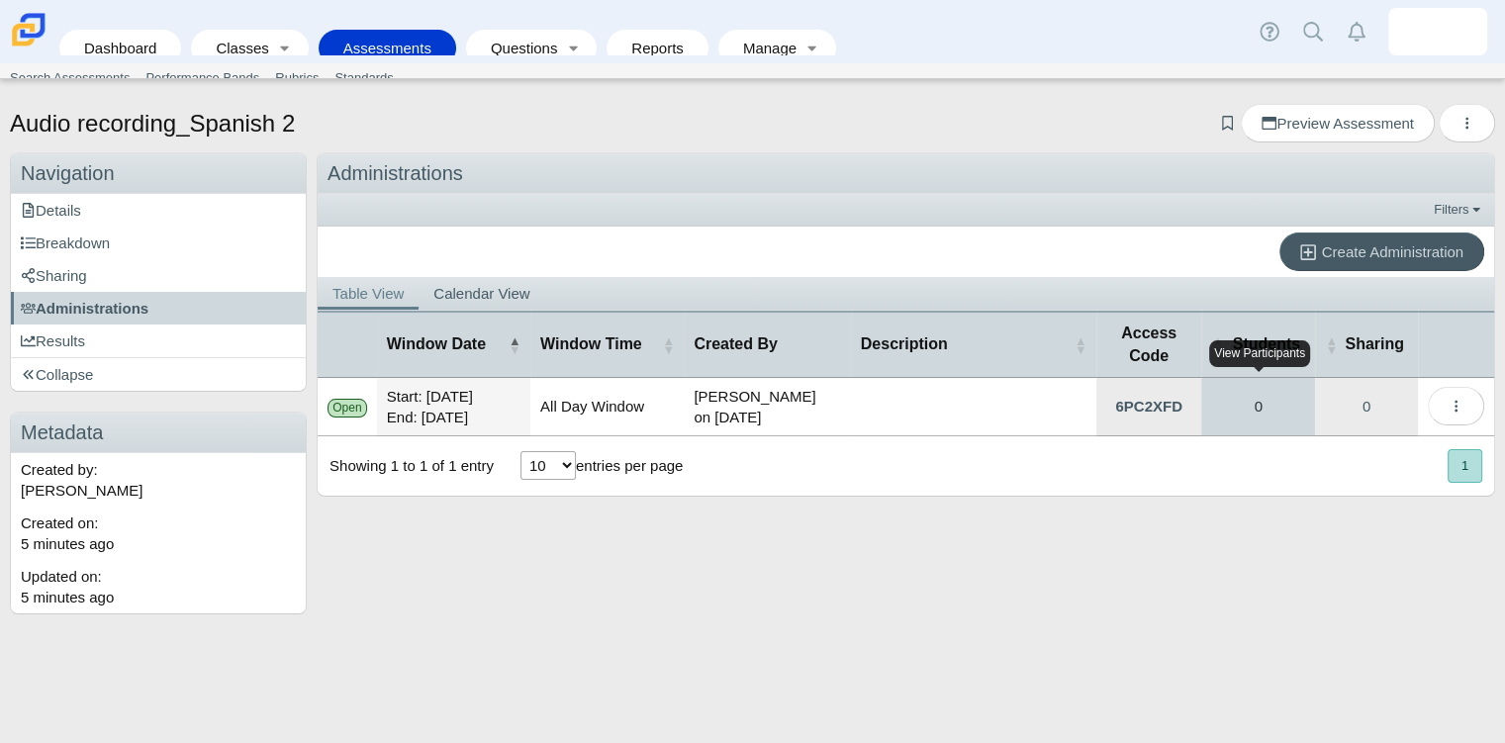
click at [1255, 410] on link "0" at bounding box center [1258, 406] width 114 height 57
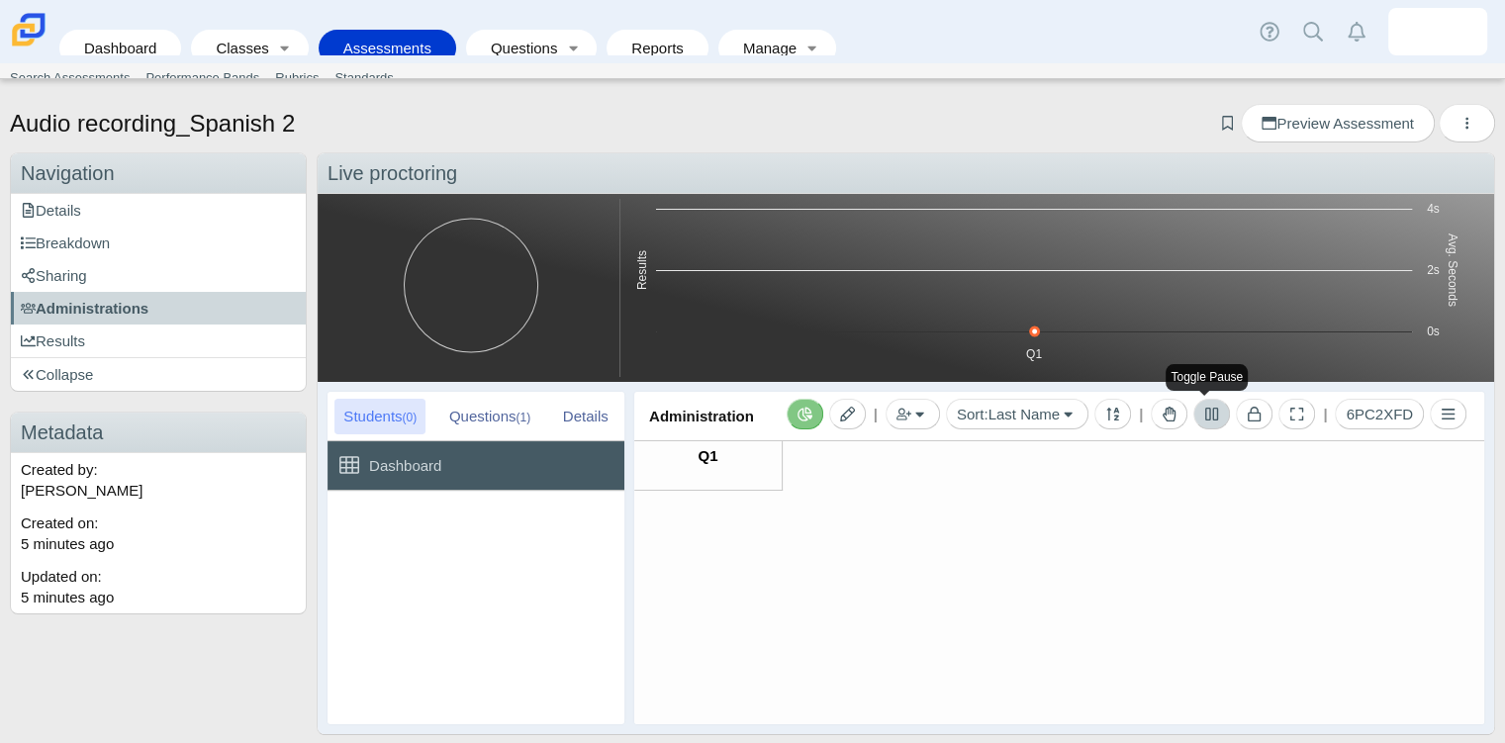
click at [1205, 413] on icon at bounding box center [1211, 414] width 15 height 15
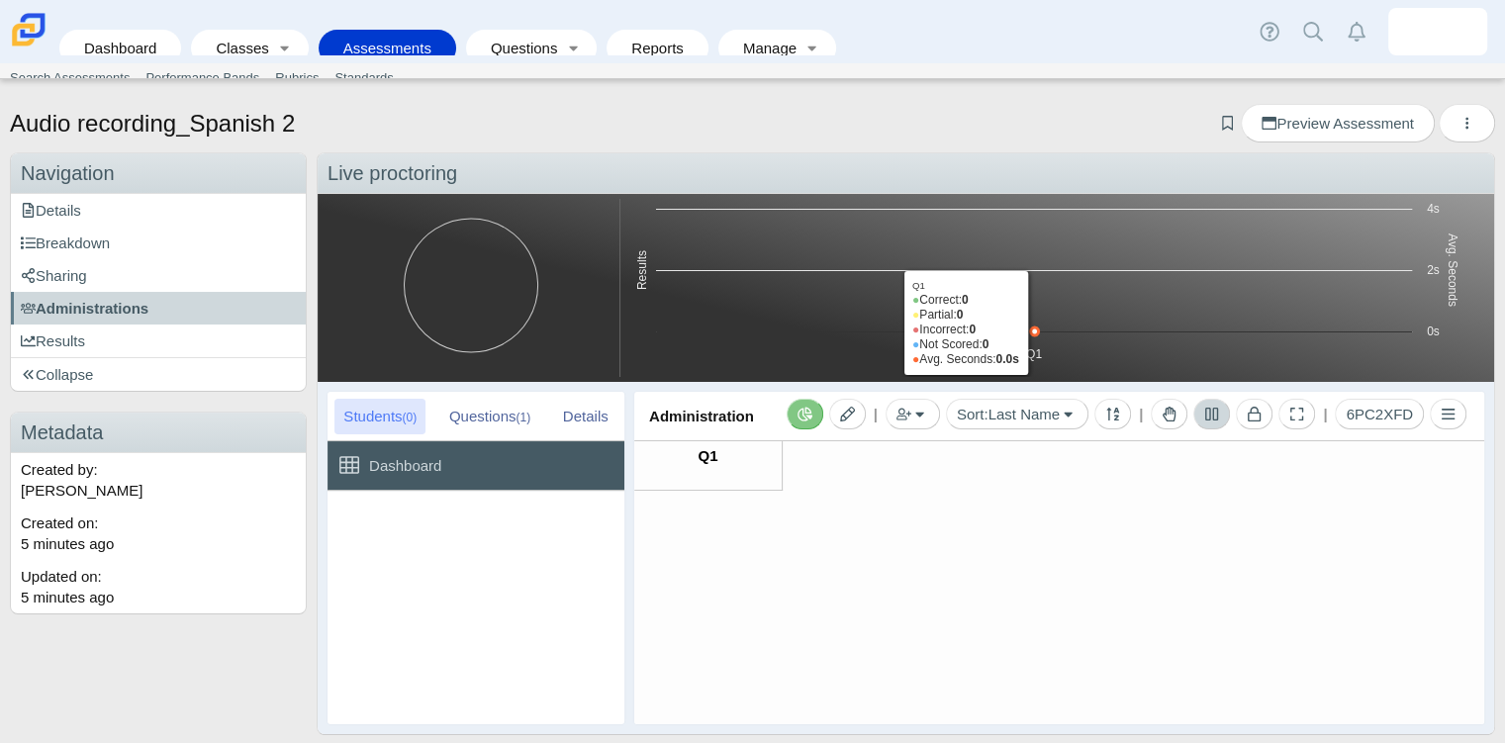
scroll to position [12, 0]
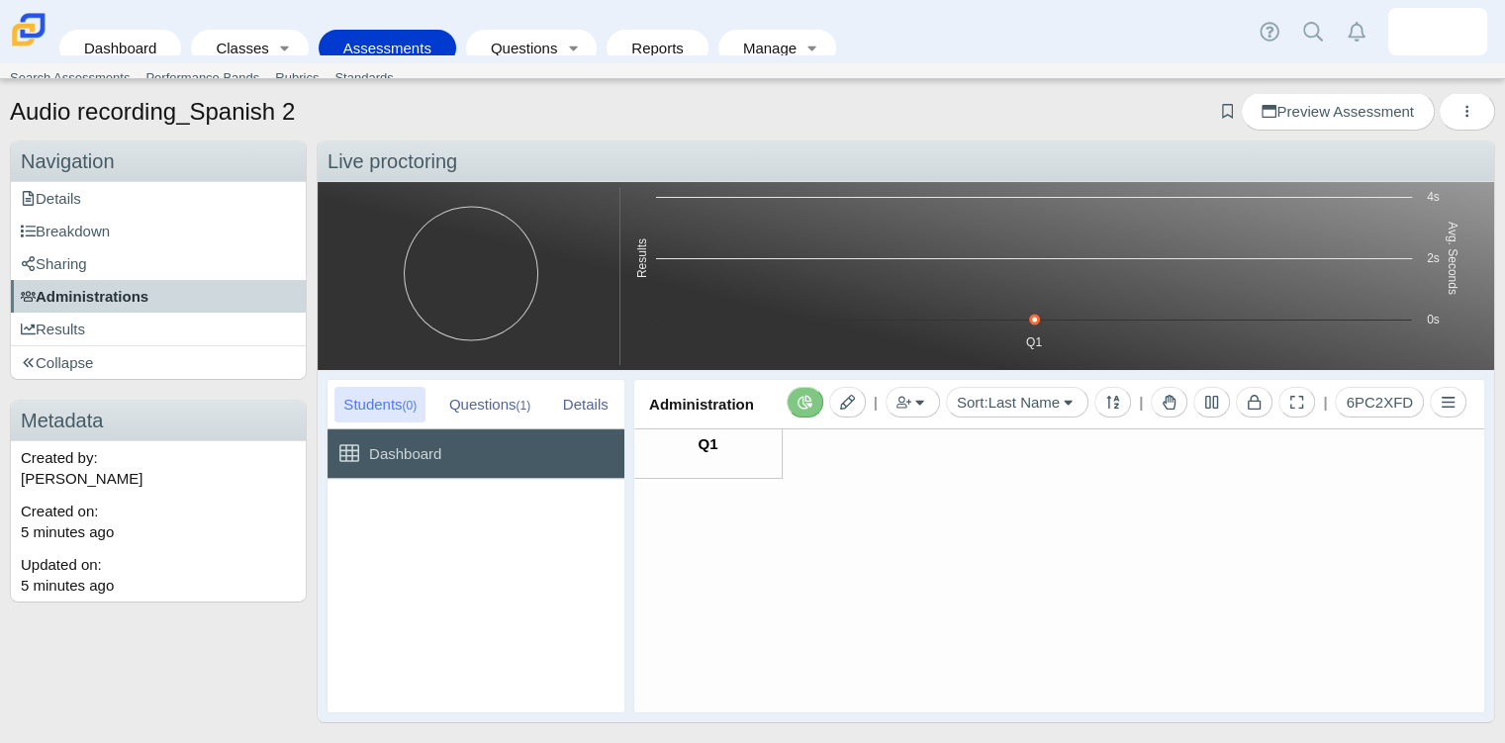
click at [141, 288] on span "Administrations" at bounding box center [85, 296] width 128 height 17
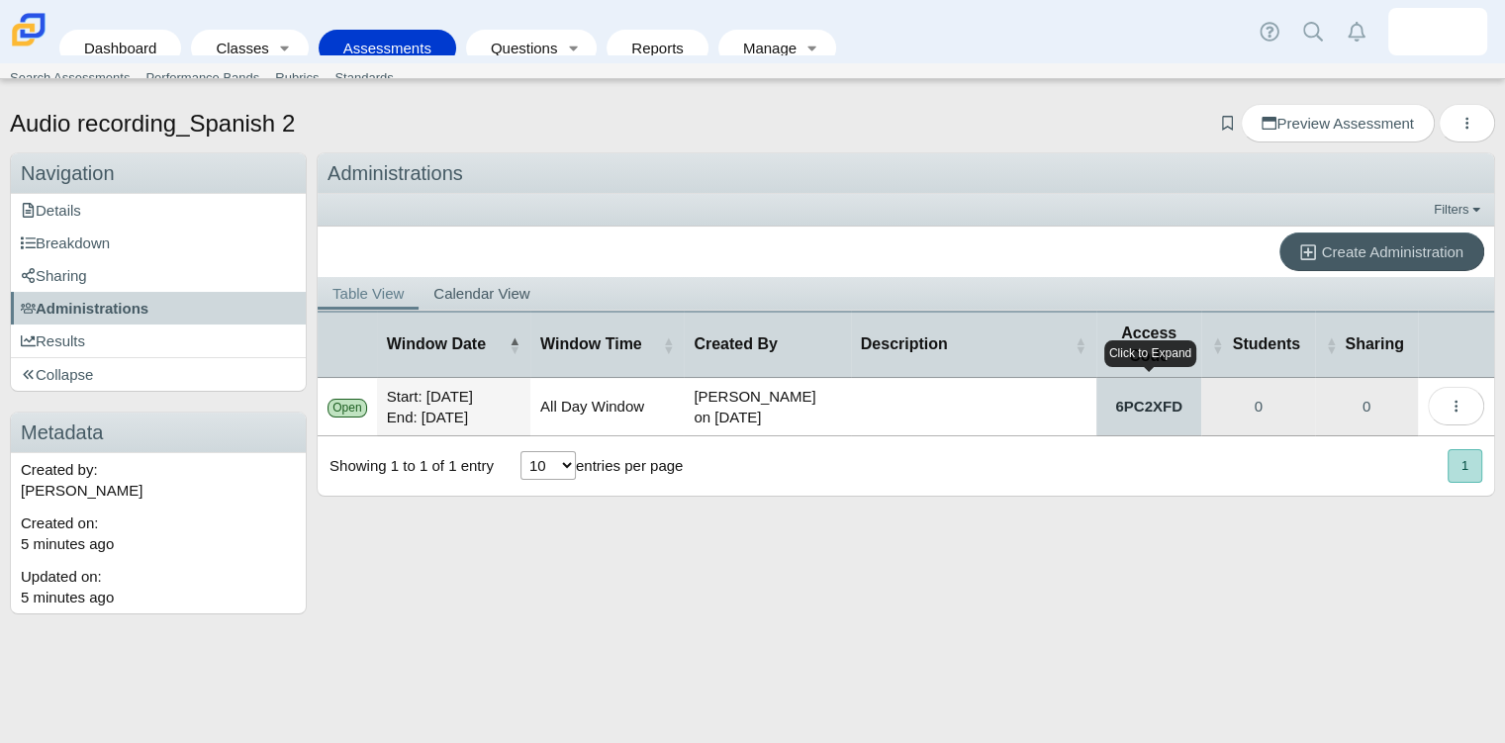
click at [1159, 405] on link "6PC2XFD" at bounding box center [1149, 406] width 106 height 57
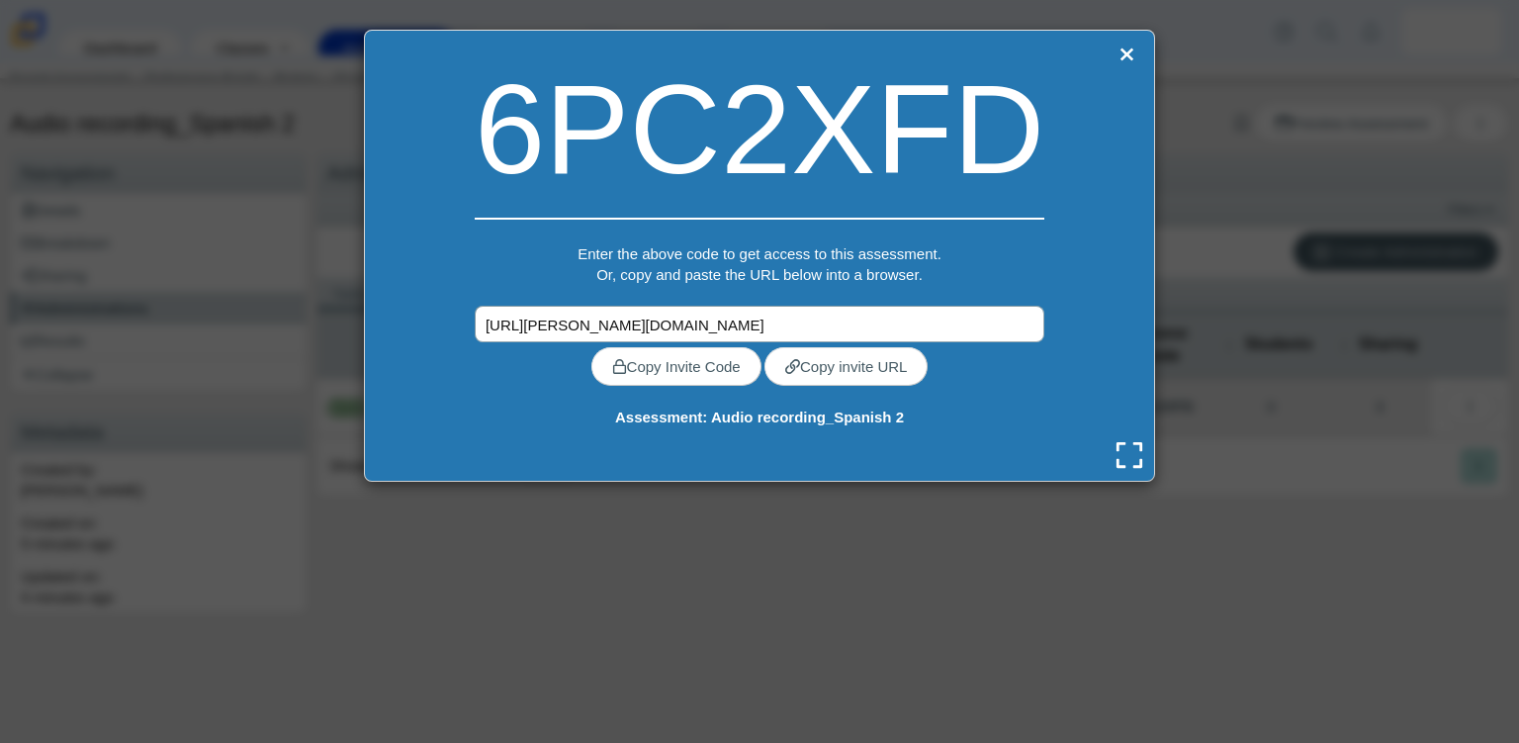
click at [963, 322] on input "https://carmen.classifylearning.com/utils/confirm-quick-code?quick_code=6PC2XFD" at bounding box center [760, 324] width 570 height 37
drag, startPoint x: 509, startPoint y: 325, endPoint x: 1033, endPoint y: 316, distance: 523.4
click at [1033, 316] on div "6PC2XFD Enter the above code to get access to this assessment. Or, copy and pas…" at bounding box center [759, 256] width 791 height 452
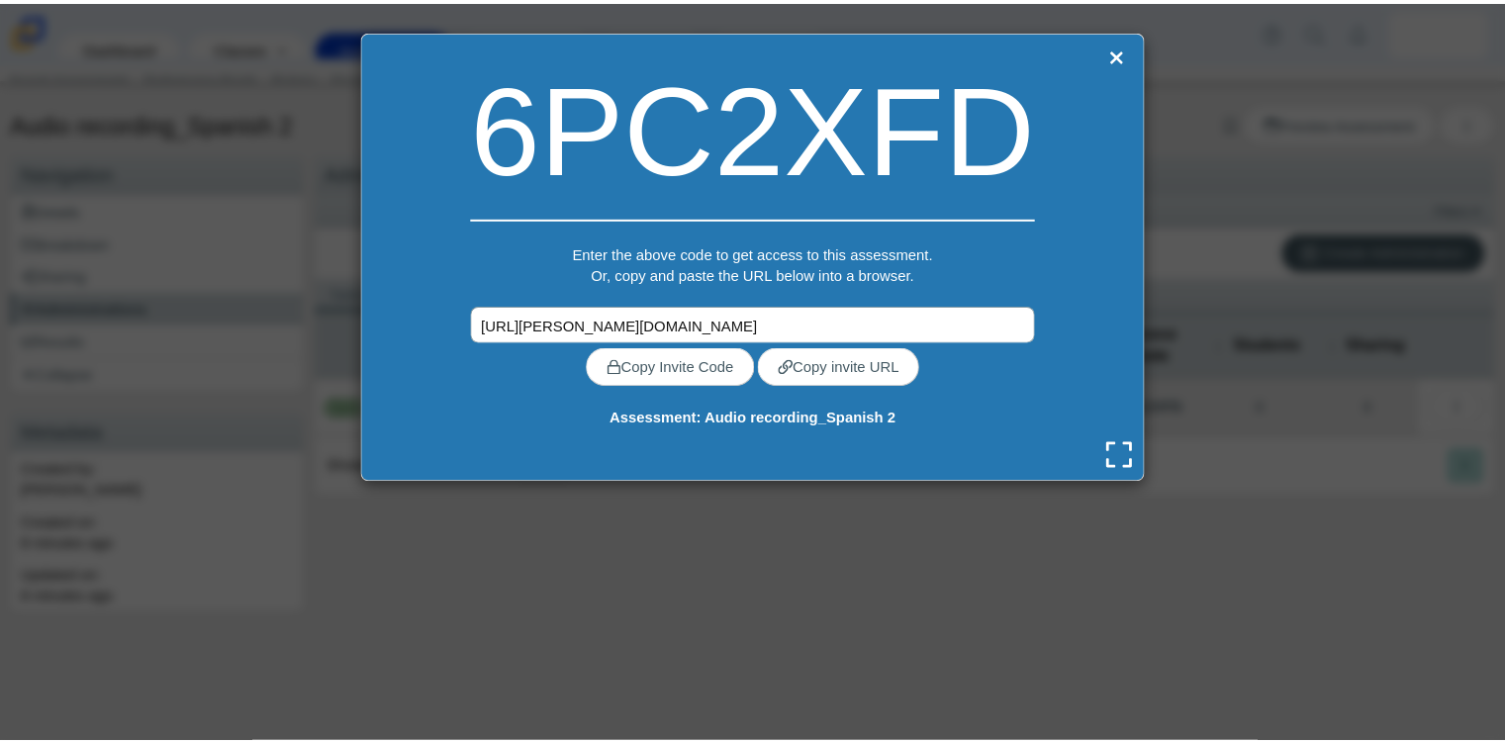
scroll to position [0, 0]
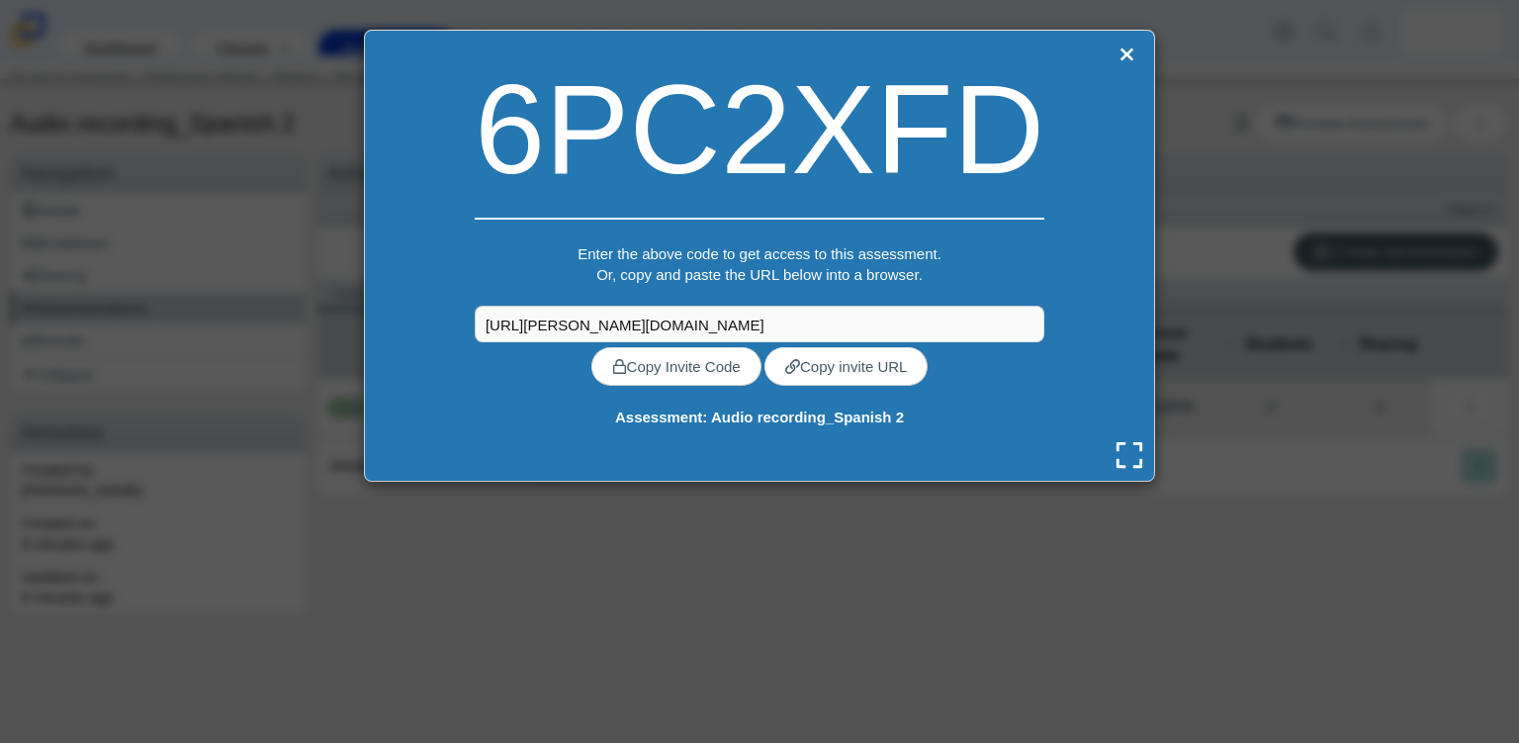
click at [897, 154] on div "6PC2XFD" at bounding box center [760, 129] width 570 height 177
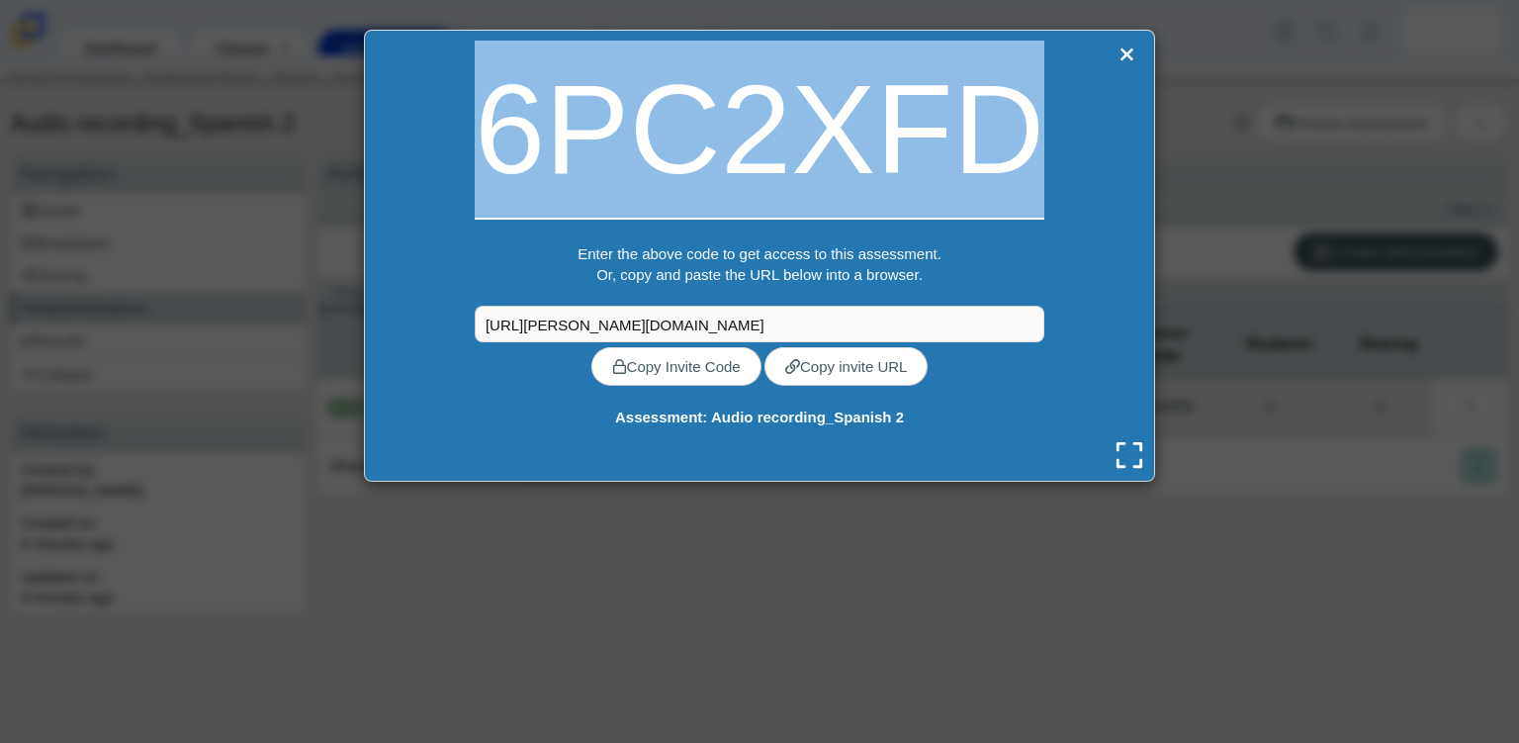
drag, startPoint x: 989, startPoint y: 137, endPoint x: 502, endPoint y: 149, distance: 487.8
click at [502, 149] on div "6PC2XFD" at bounding box center [760, 129] width 570 height 177
copy div "6PC2XFD"
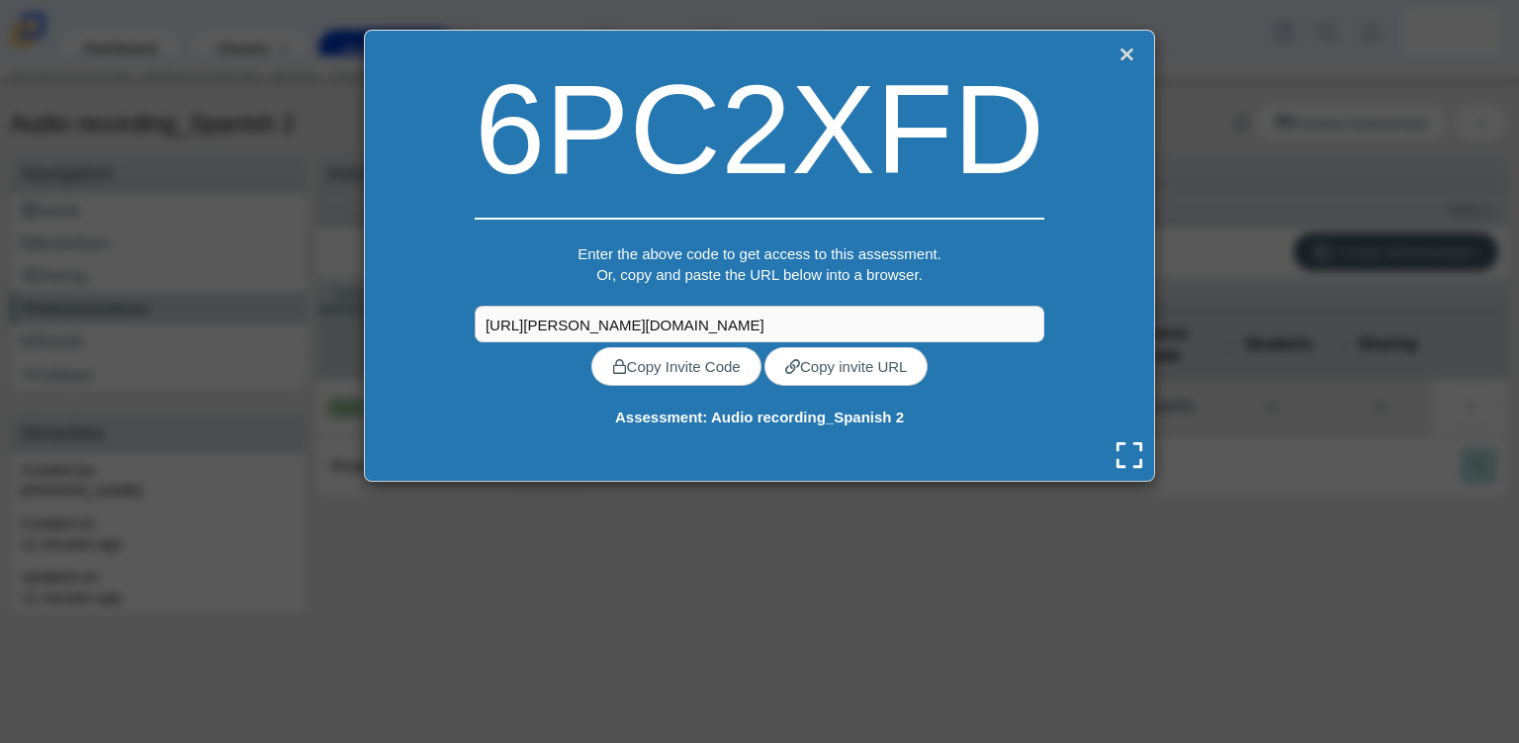
click at [1120, 64] on link "Close" at bounding box center [1127, 55] width 26 height 28
